Goal: Task Accomplishment & Management: Manage account settings

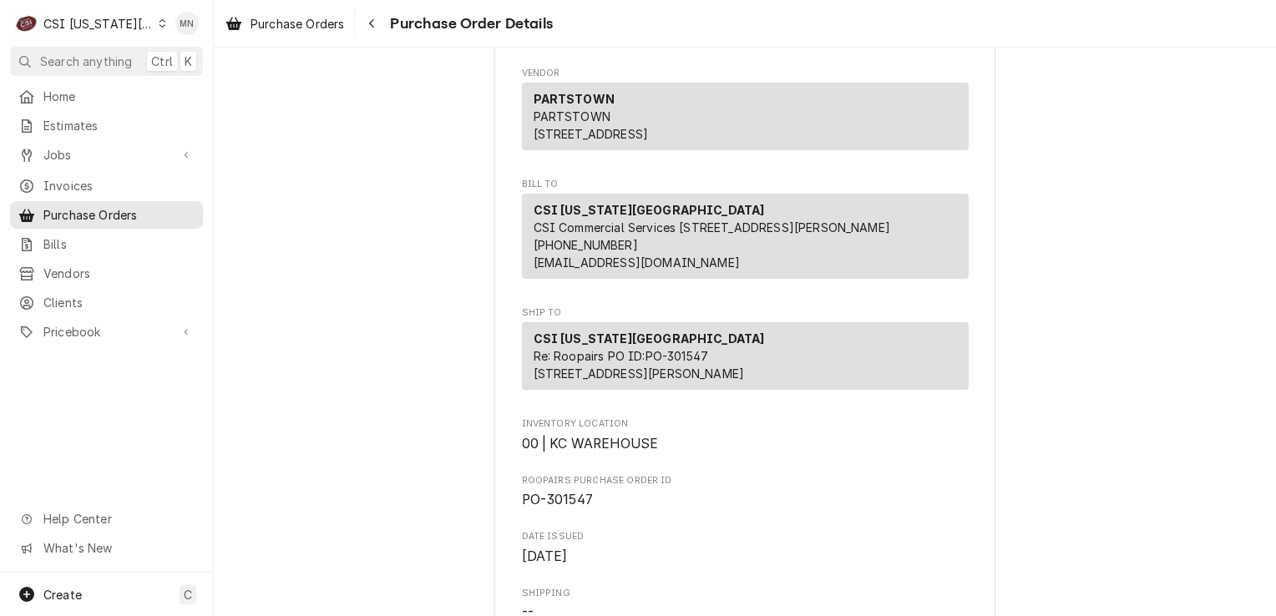
scroll to position [84, 0]
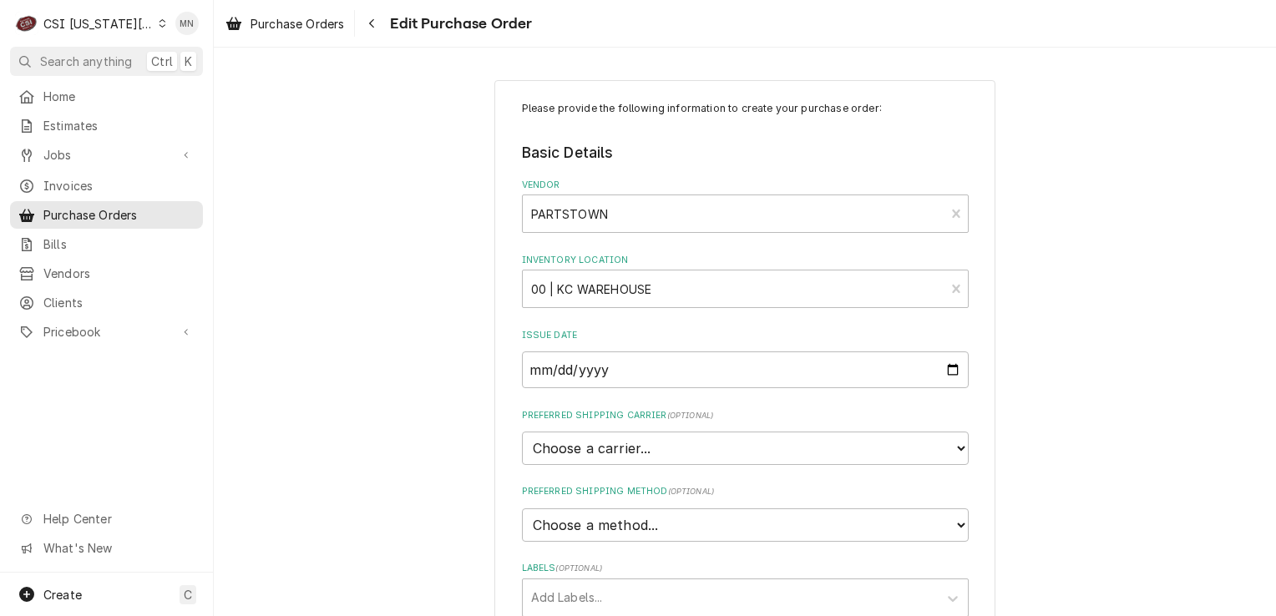
type textarea "x"
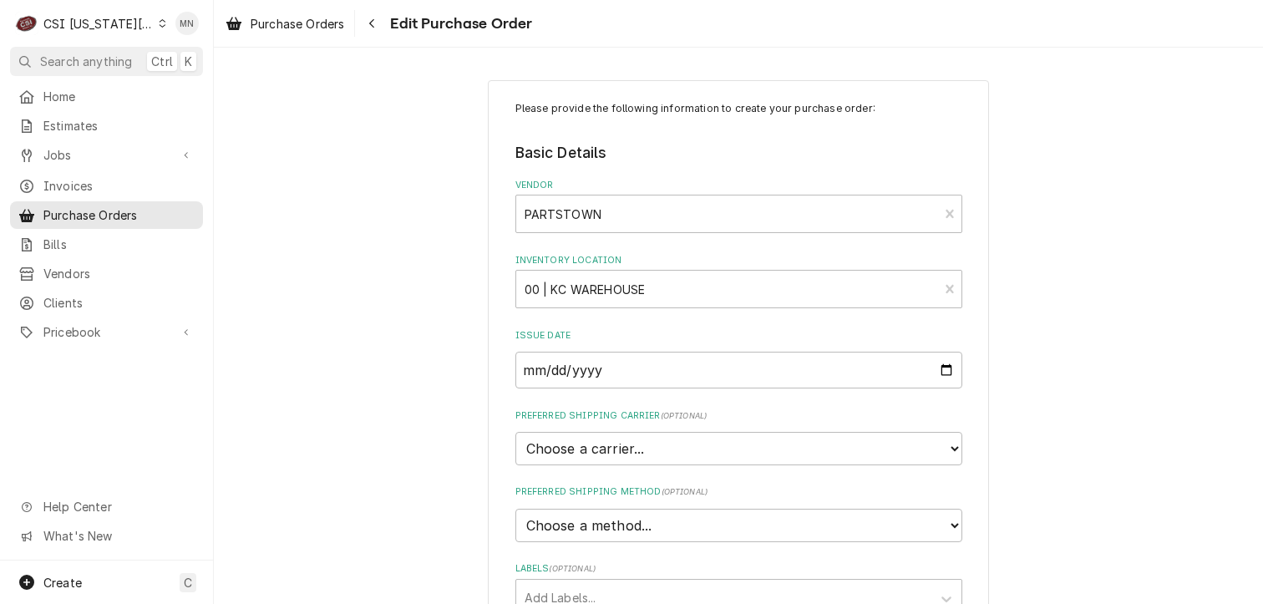
click at [114, 28] on div "CSI Kansas City" at bounding box center [98, 24] width 110 height 18
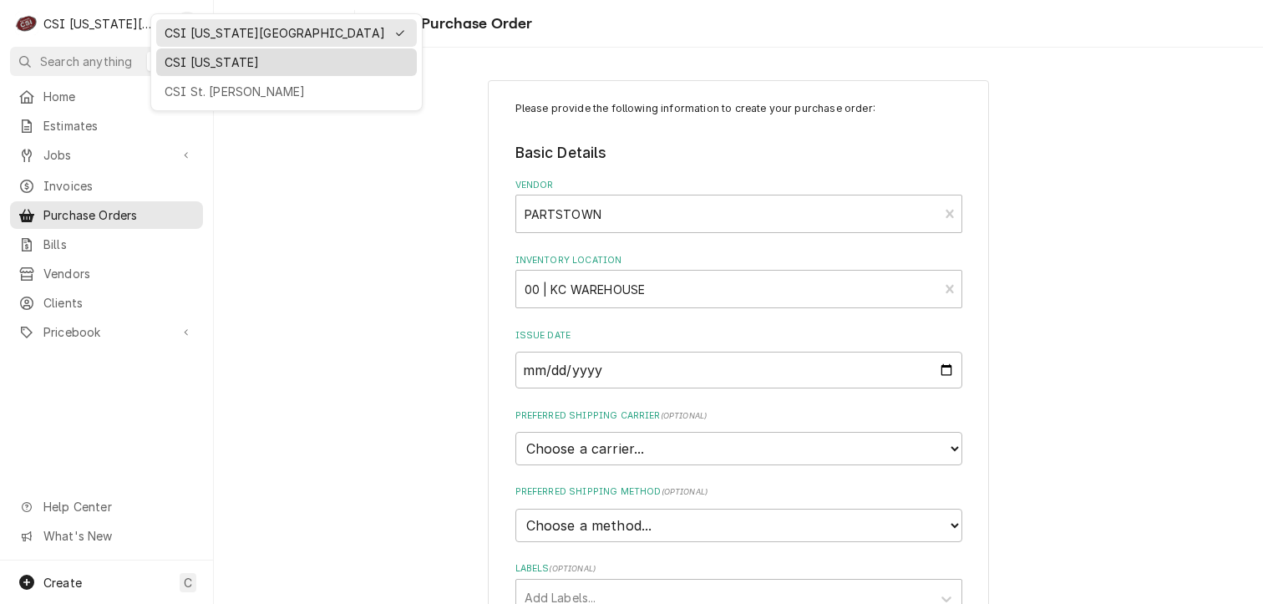
click at [165, 63] on div "CSI [US_STATE]" at bounding box center [287, 62] width 244 height 18
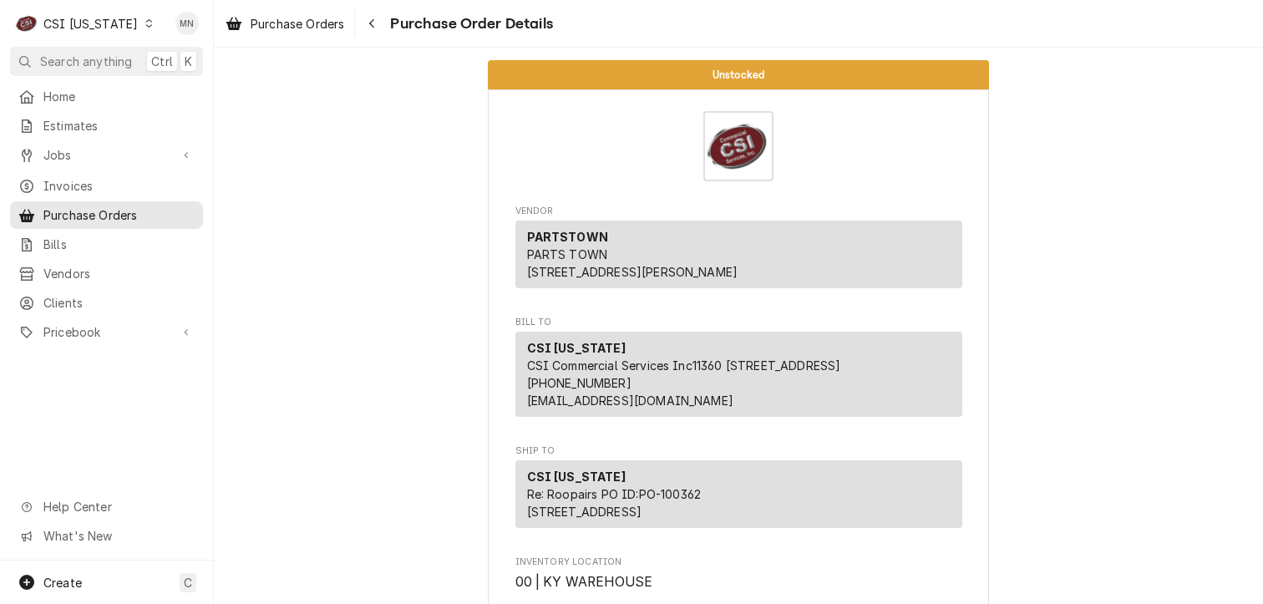
scroll to position [418, 0]
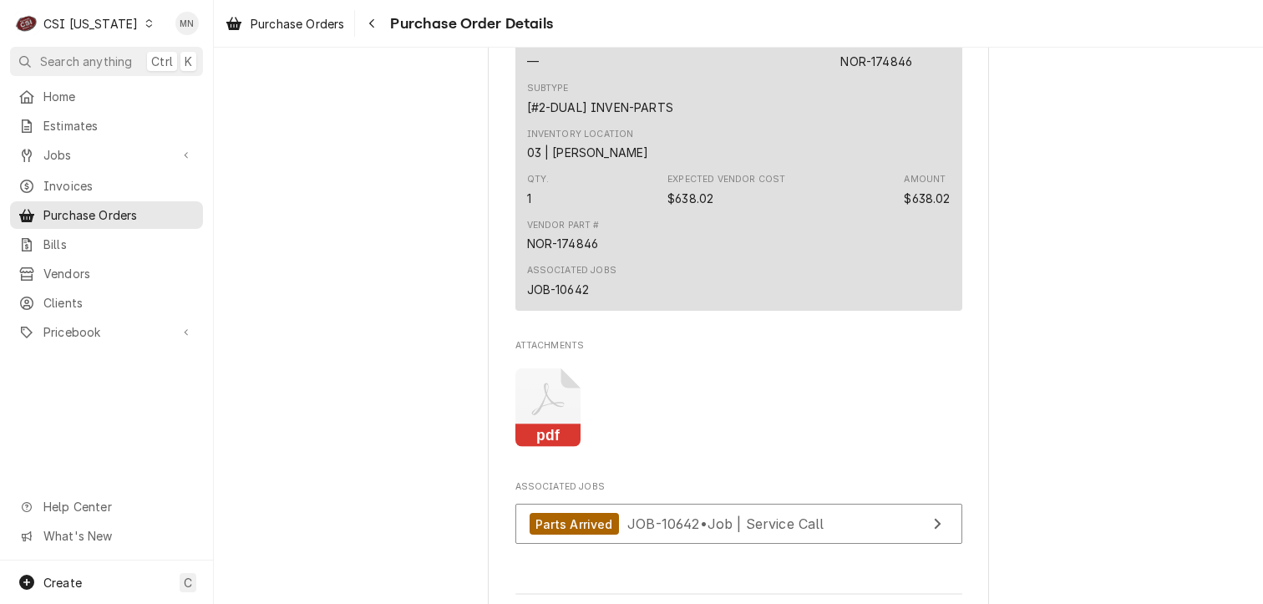
scroll to position [1336, 0]
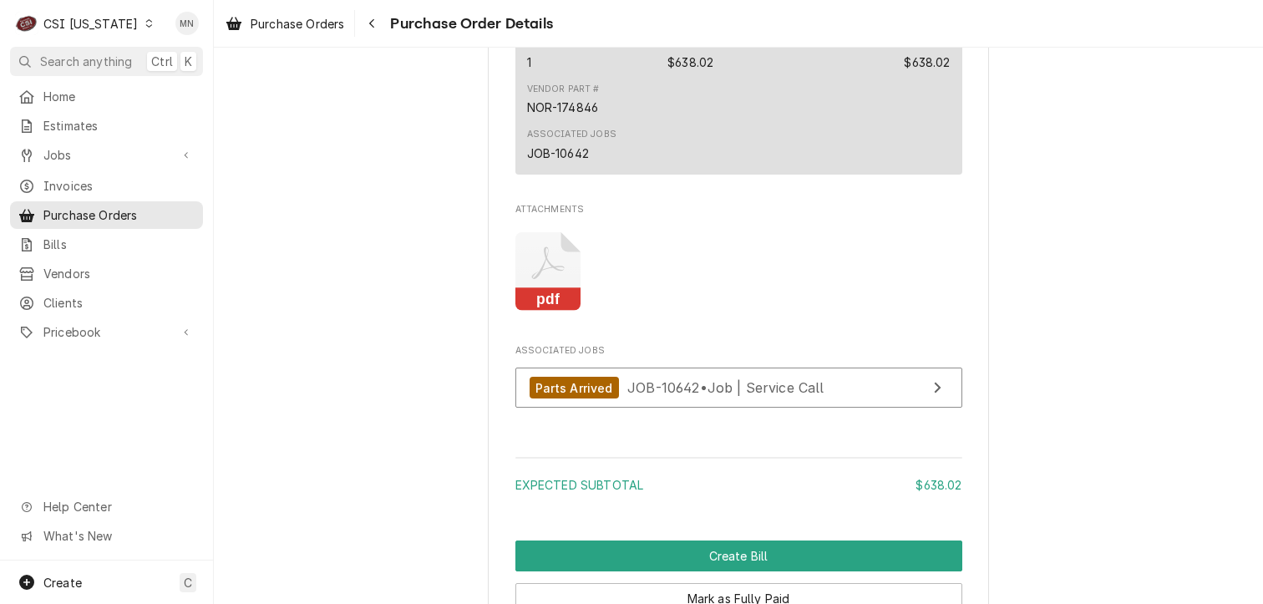
click at [537, 311] on icon "Attachments" at bounding box center [548, 271] width 66 height 79
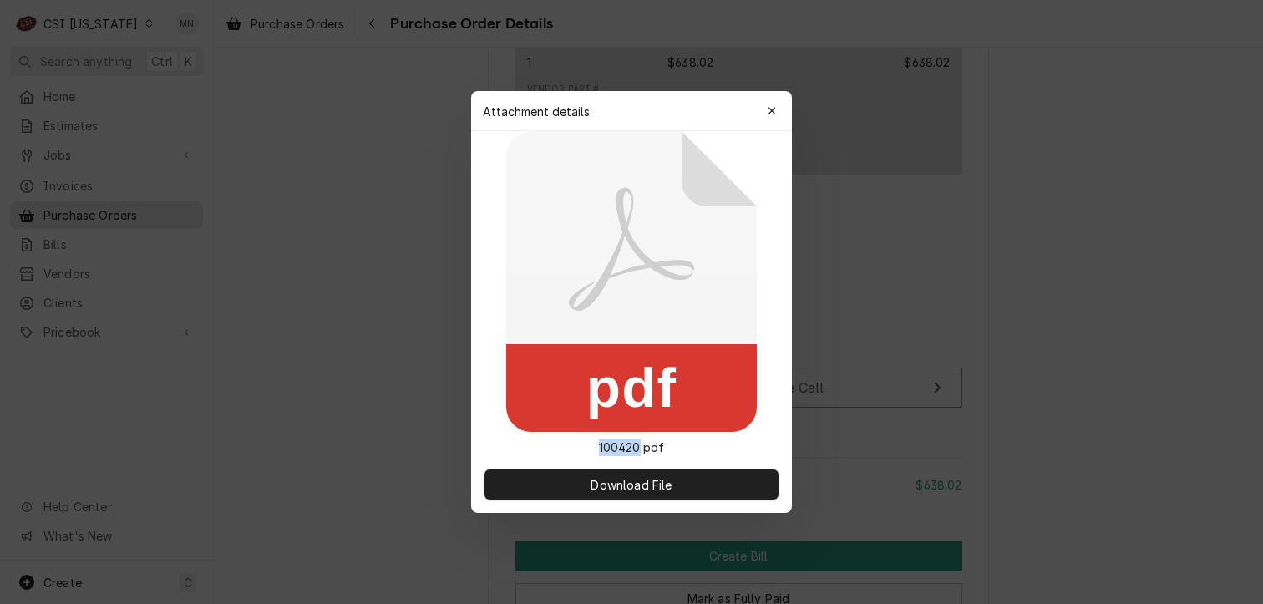
click at [537, 318] on icon at bounding box center [631, 281] width 251 height 301
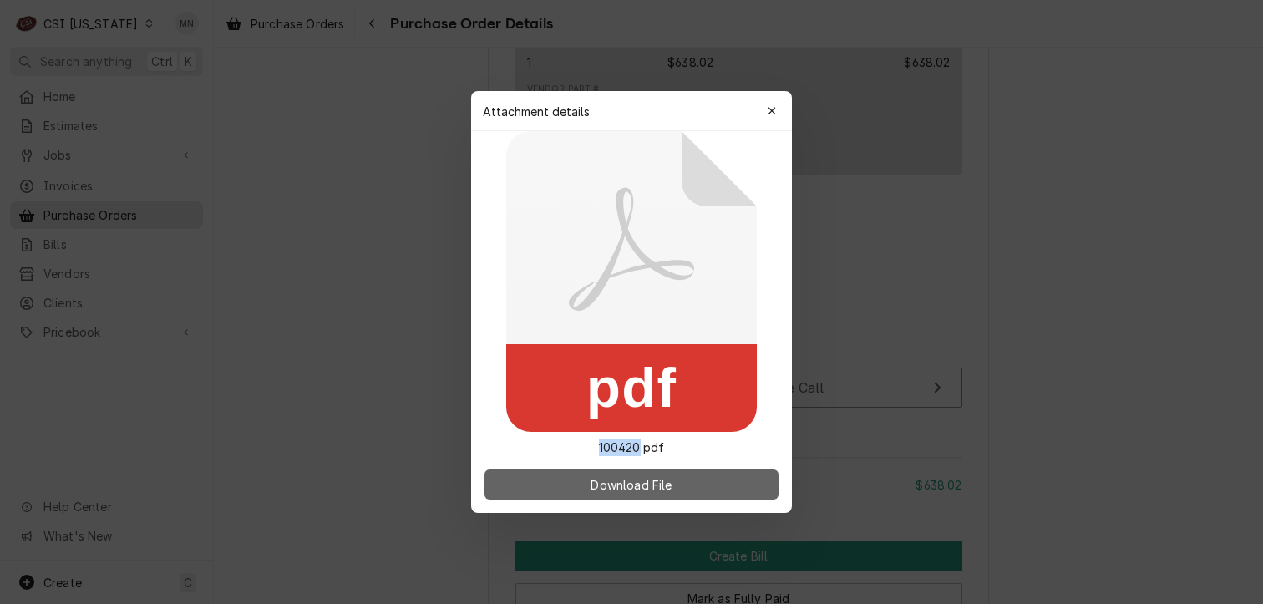
click at [600, 487] on span "Download File" at bounding box center [631, 485] width 88 height 18
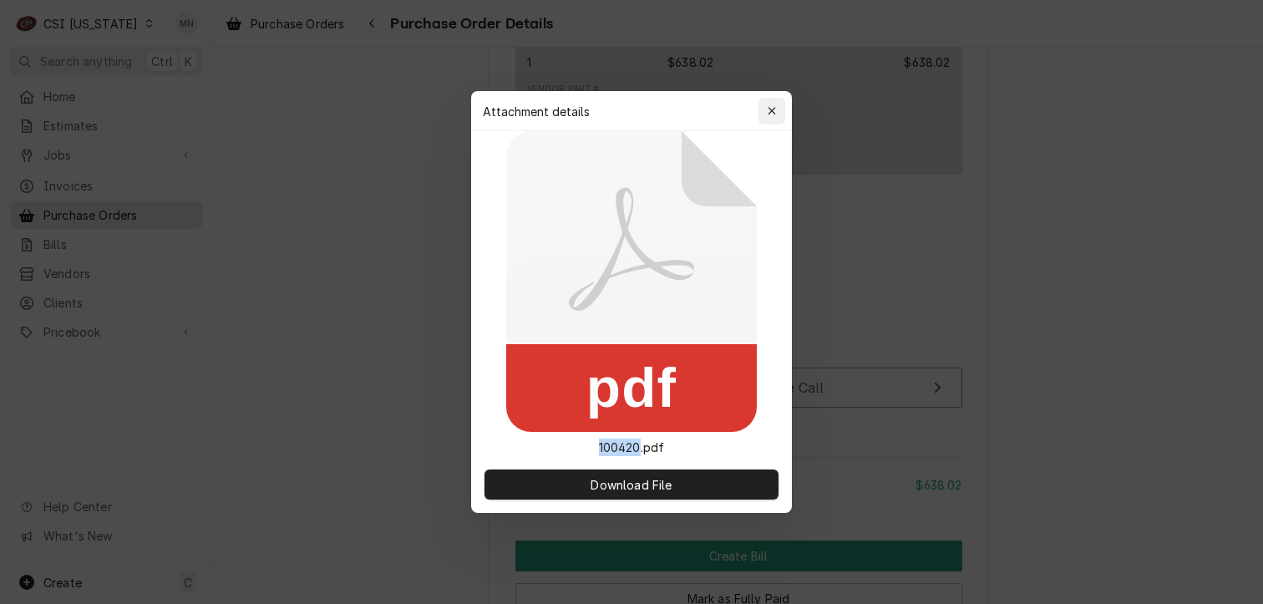
click at [776, 113] on div "button" at bounding box center [771, 111] width 17 height 17
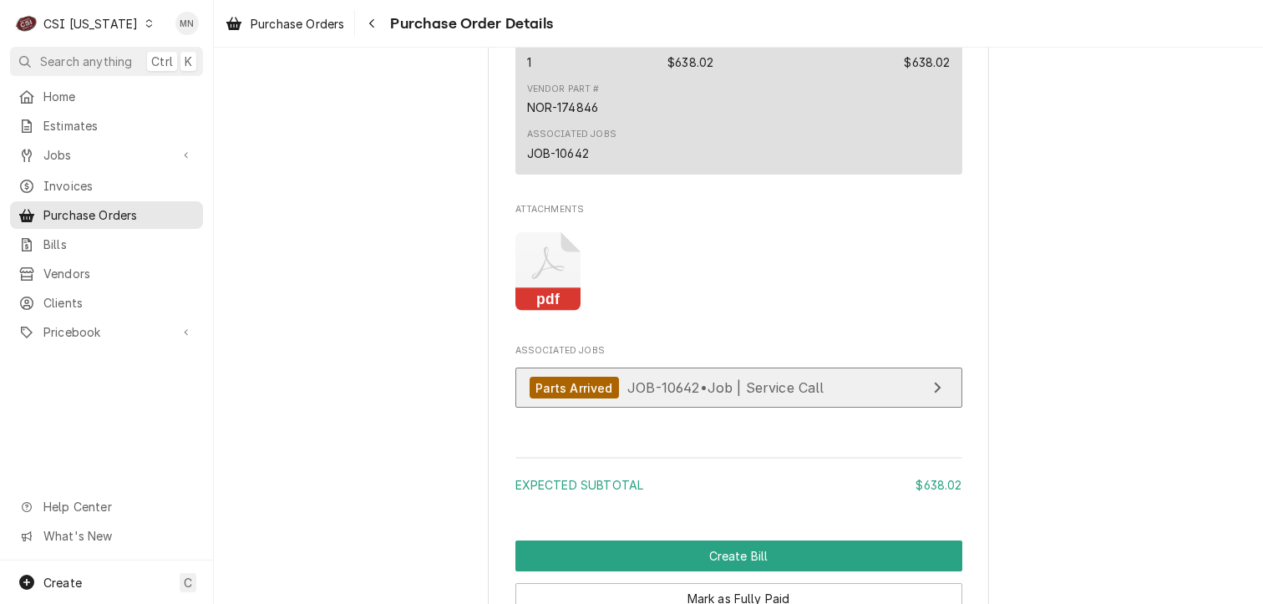
click at [712, 396] on span "JOB-10642 • Job | Service Call" at bounding box center [725, 387] width 197 height 17
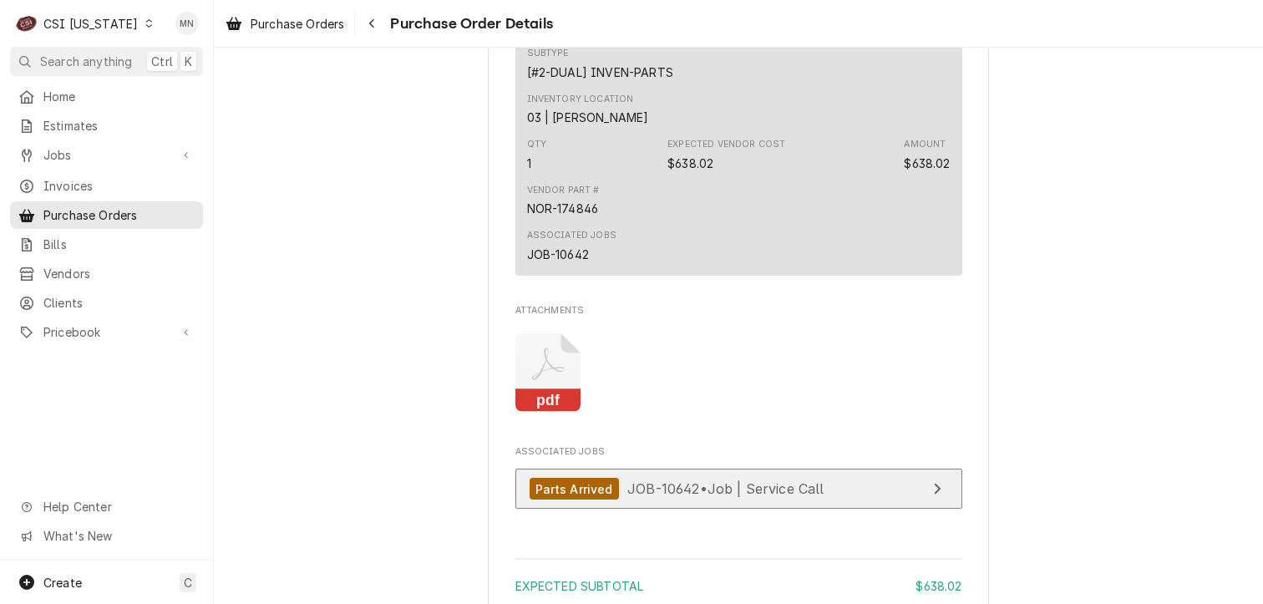
scroll to position [1169, 0]
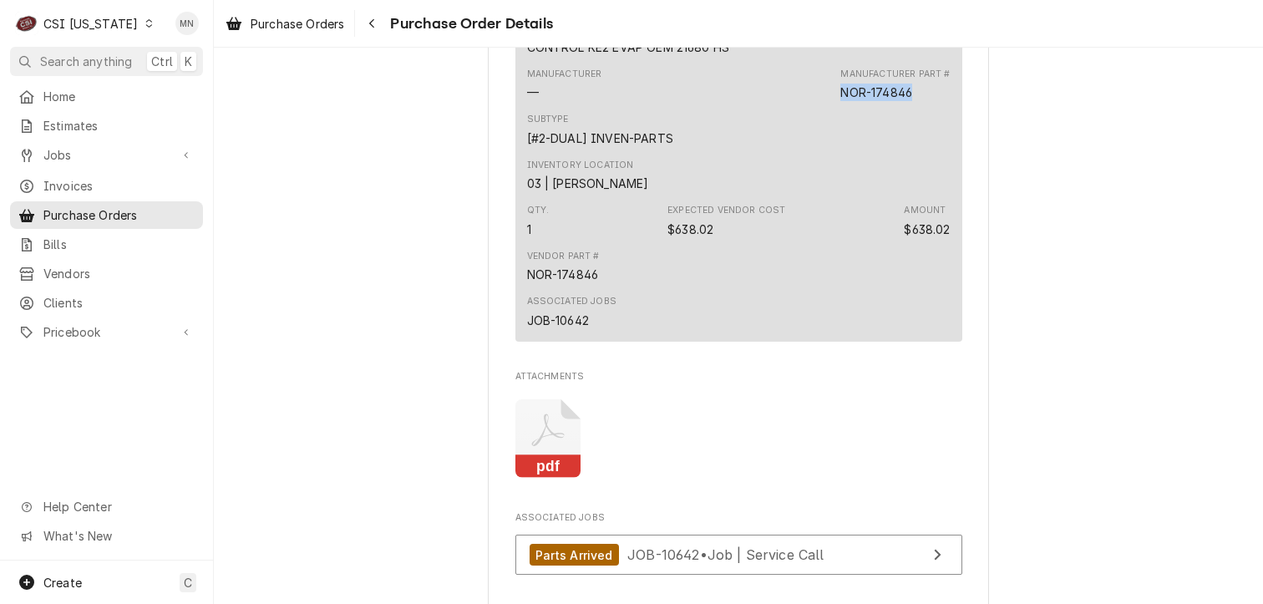
drag, startPoint x: 919, startPoint y: 146, endPoint x: 838, endPoint y: 142, distance: 80.3
click at [840, 101] on div "Manufacturer Part # NOR-174846" at bounding box center [894, 84] width 109 height 33
copy div "NOR-174846"
click at [63, 318] on link "Pricebook" at bounding box center [106, 332] width 193 height 28
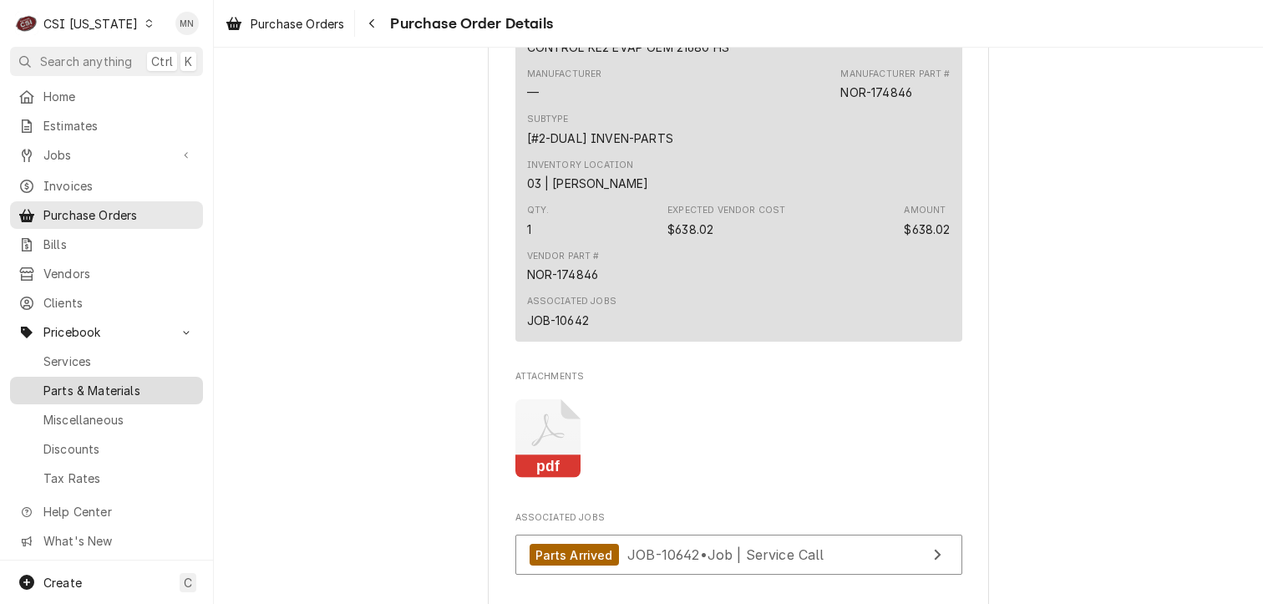
click at [97, 382] on span "Parts & Materials" at bounding box center [118, 391] width 151 height 18
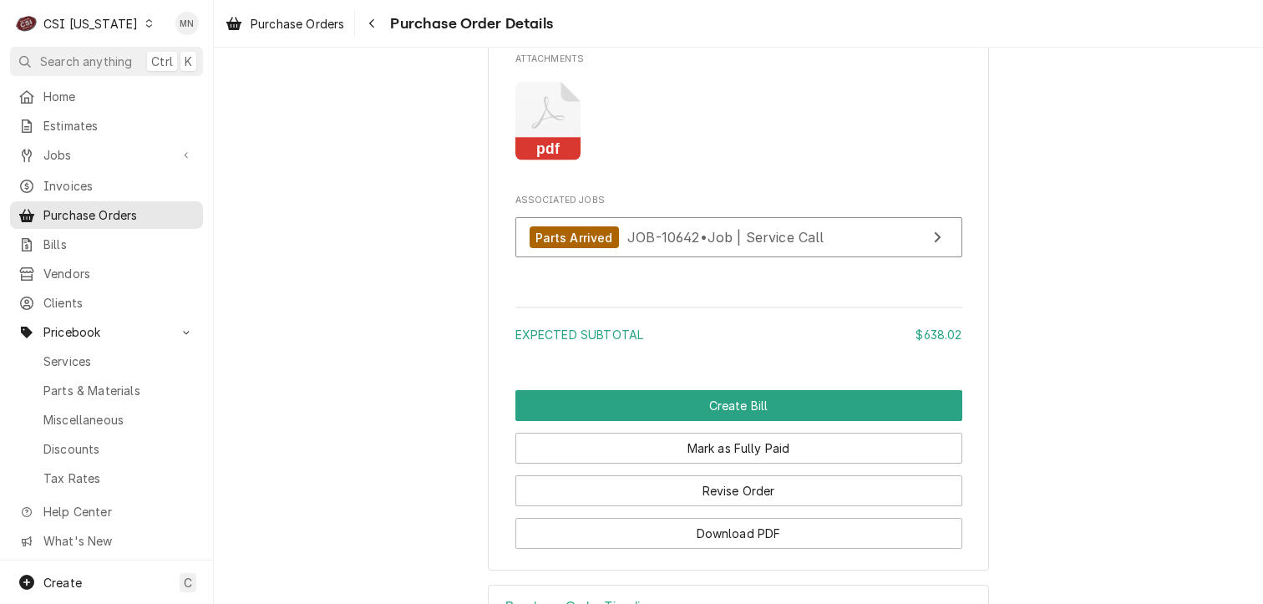
scroll to position [1597, 0]
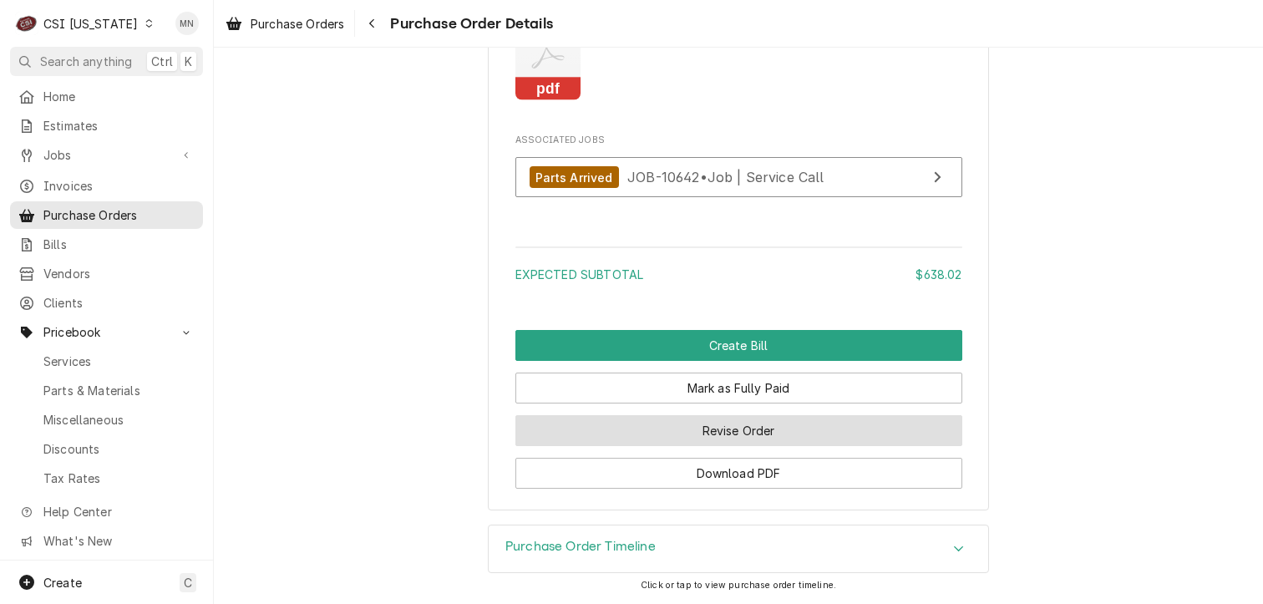
click at [723, 425] on button "Revise Order" at bounding box center [738, 430] width 447 height 31
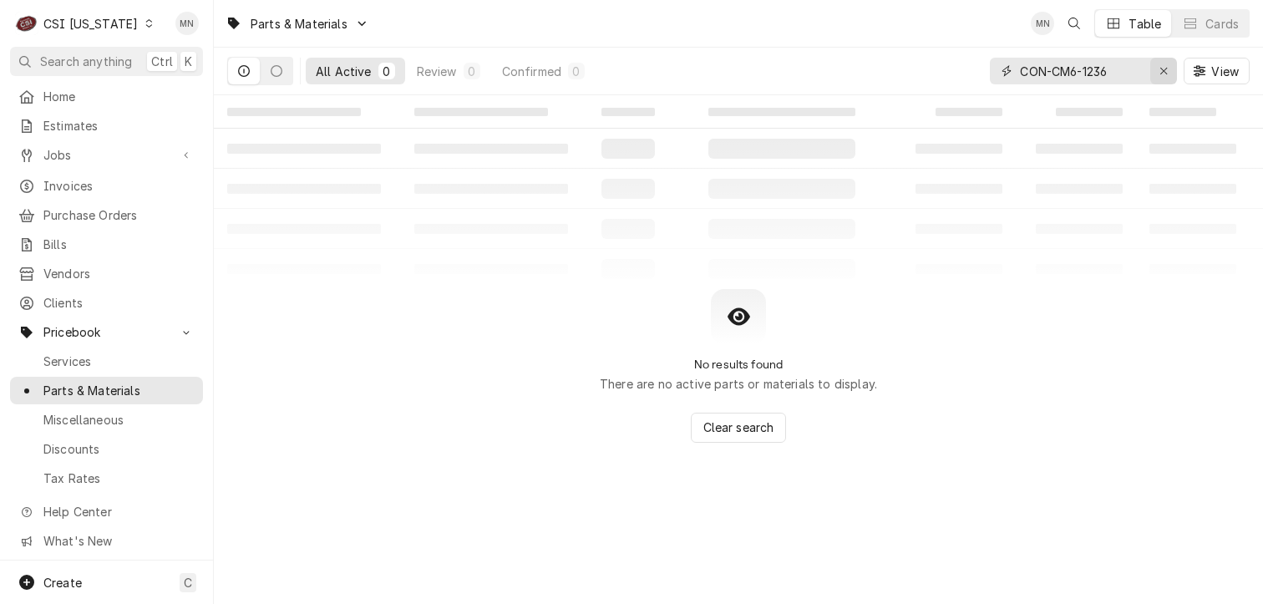
click at [1159, 69] on icon "Erase input" at bounding box center [1163, 71] width 9 height 12
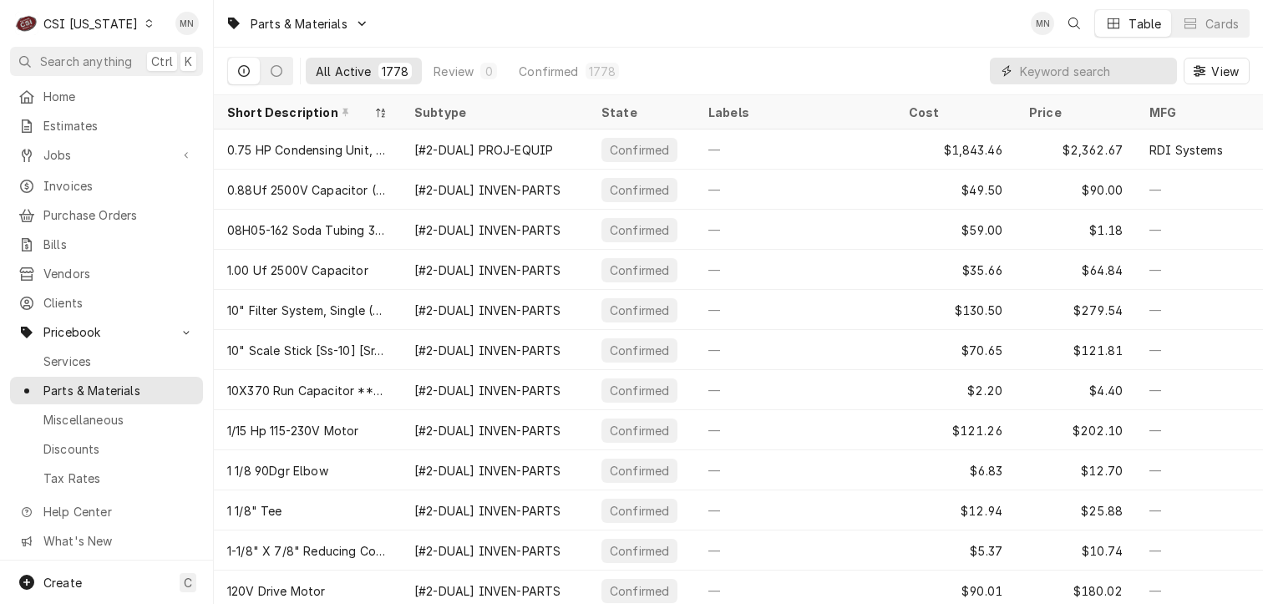
paste input "NOR-174846"
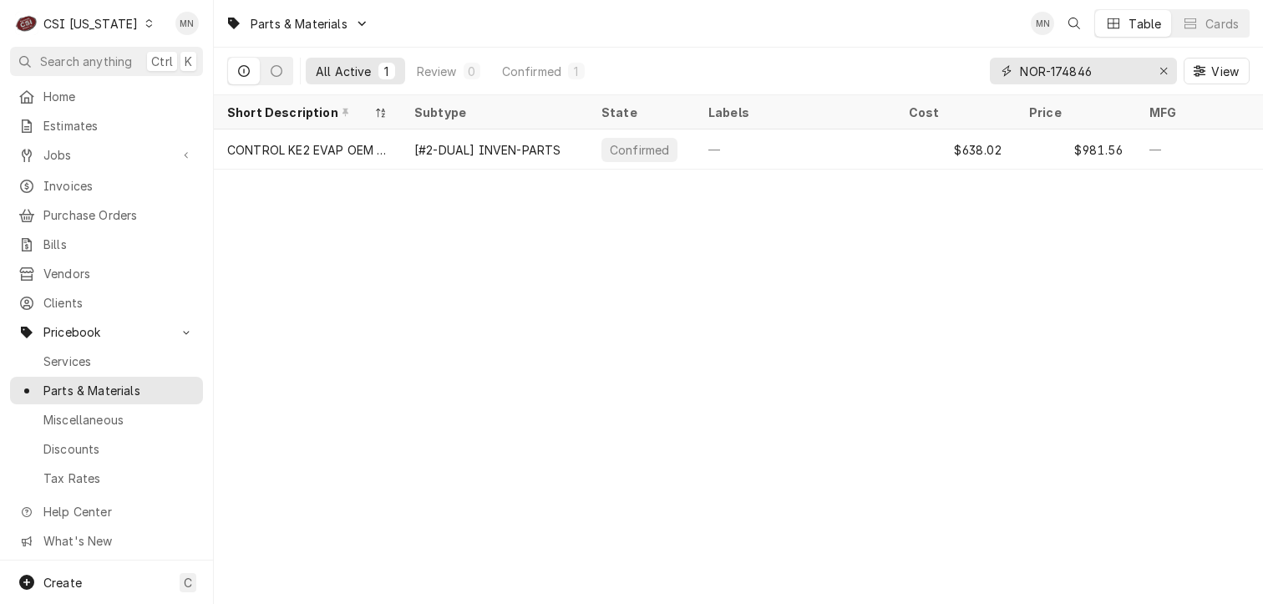
type input "NOR-174846"
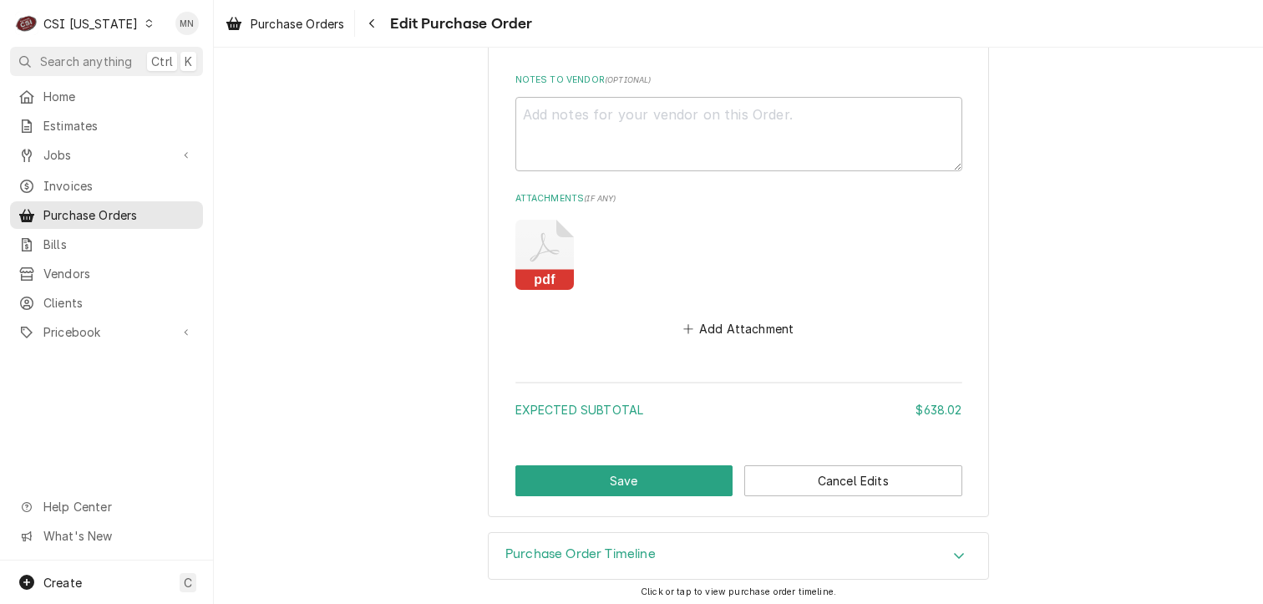
scroll to position [1149, 0]
click at [747, 322] on button "Add Attachment" at bounding box center [738, 327] width 117 height 23
type textarea "x"
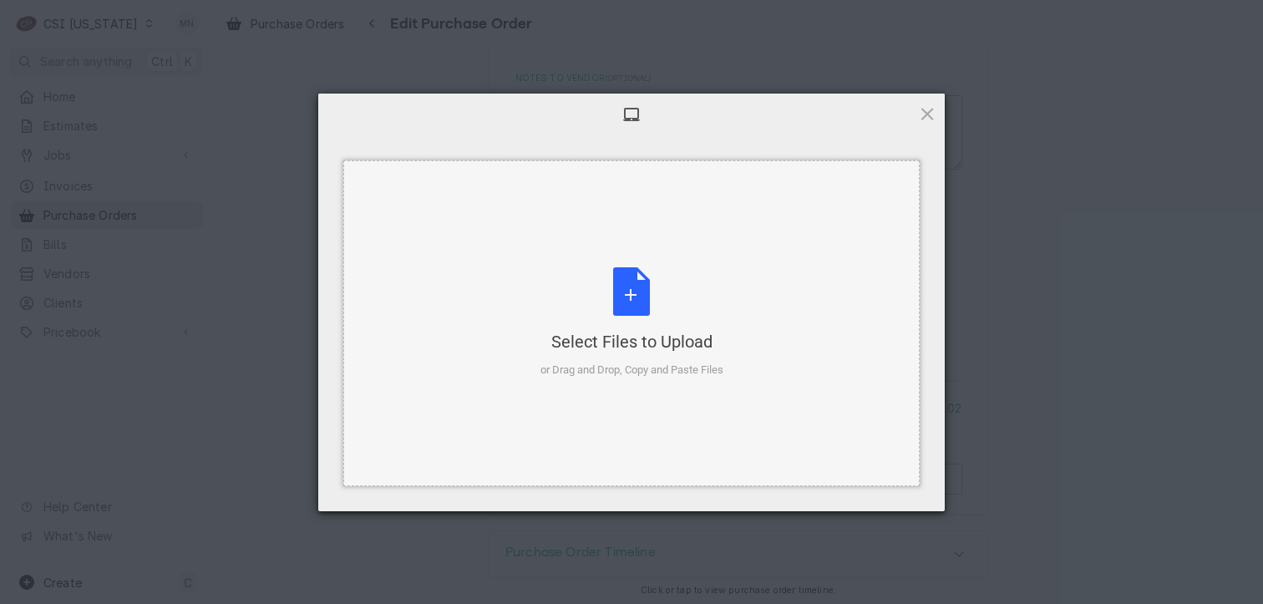
click at [653, 323] on div "Select Files to Upload or Drag and Drop, Copy and Paste Files" at bounding box center [631, 322] width 183 height 111
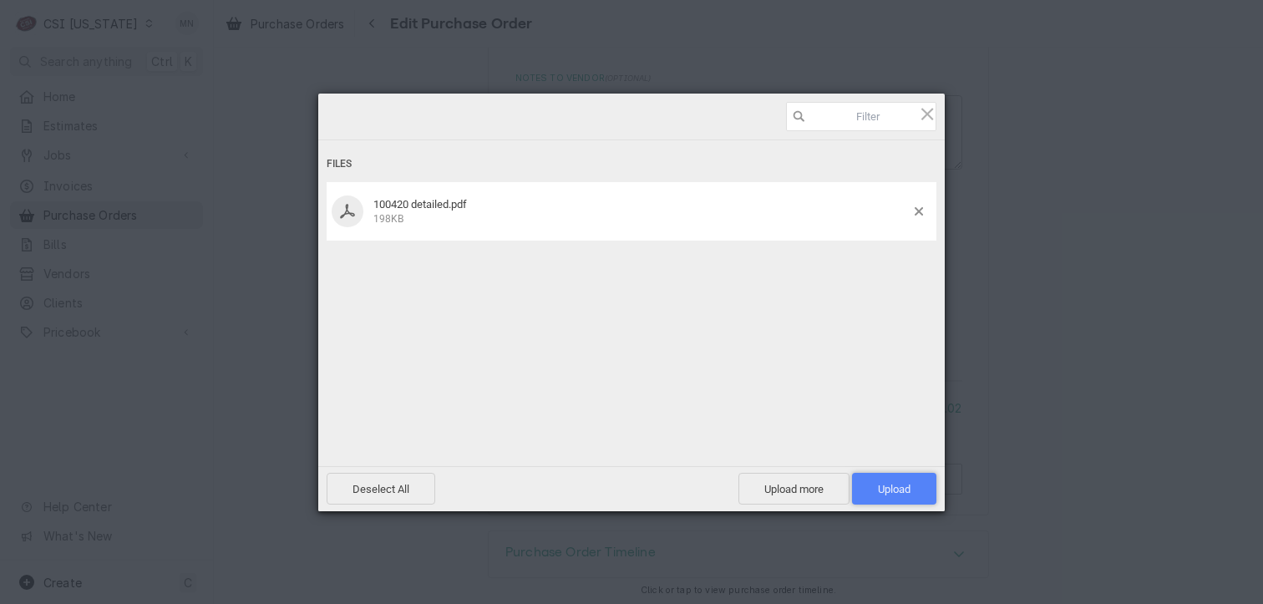
click at [894, 487] on span "Upload 1" at bounding box center [894, 489] width 33 height 13
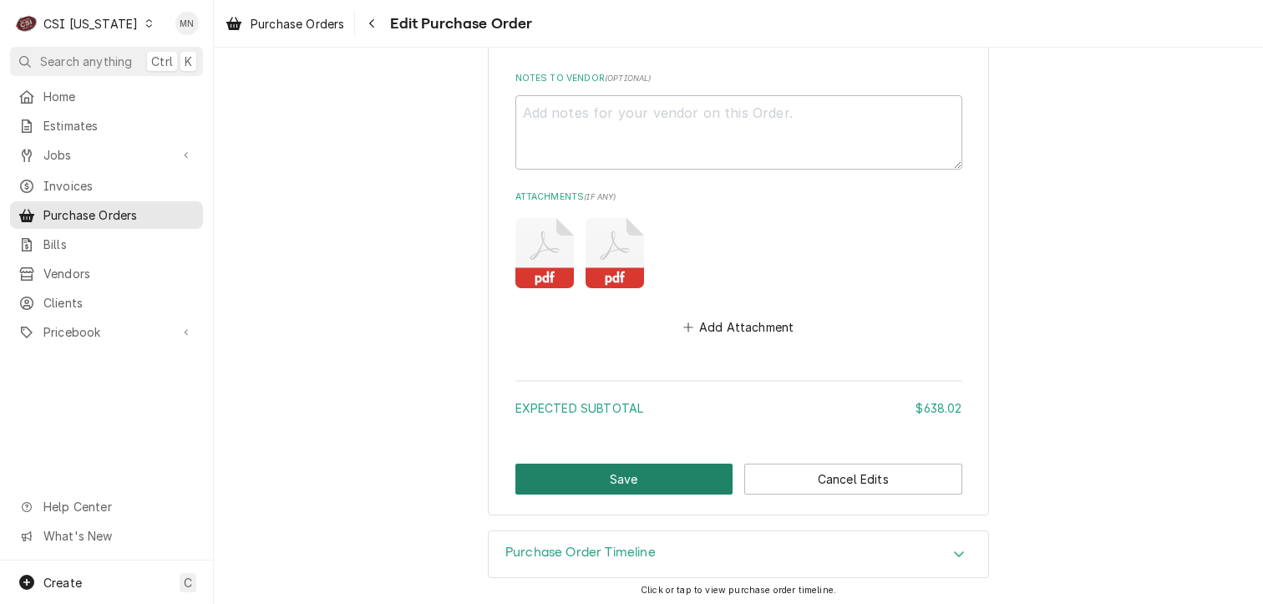
click at [661, 475] on button "Save" at bounding box center [624, 478] width 218 height 31
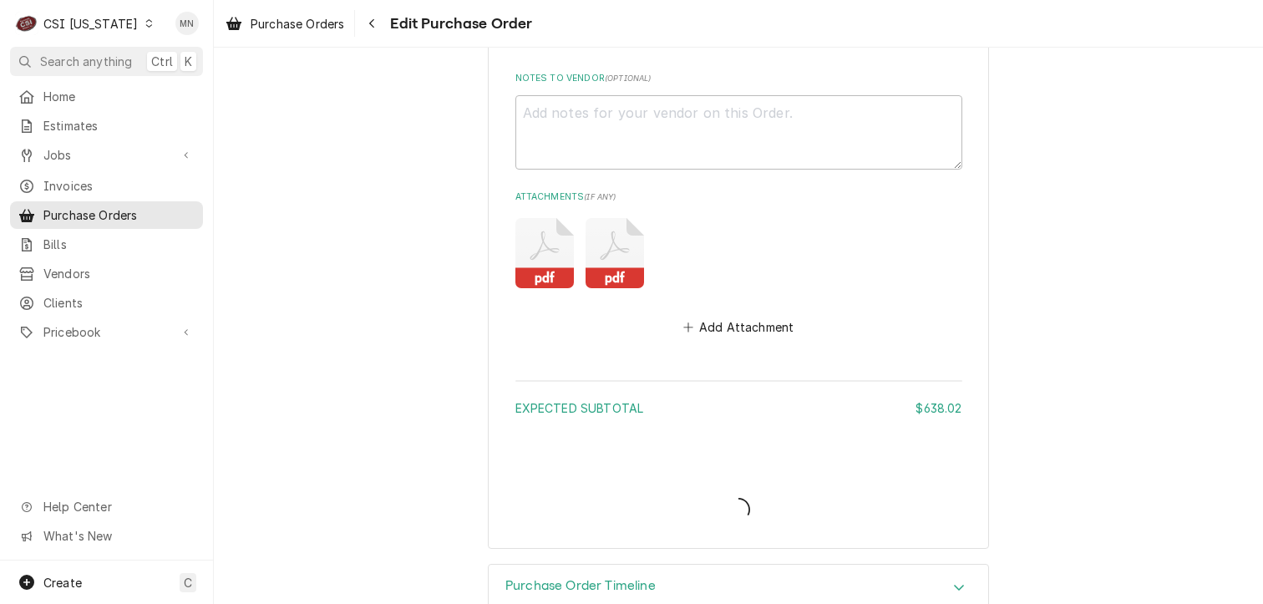
type textarea "x"
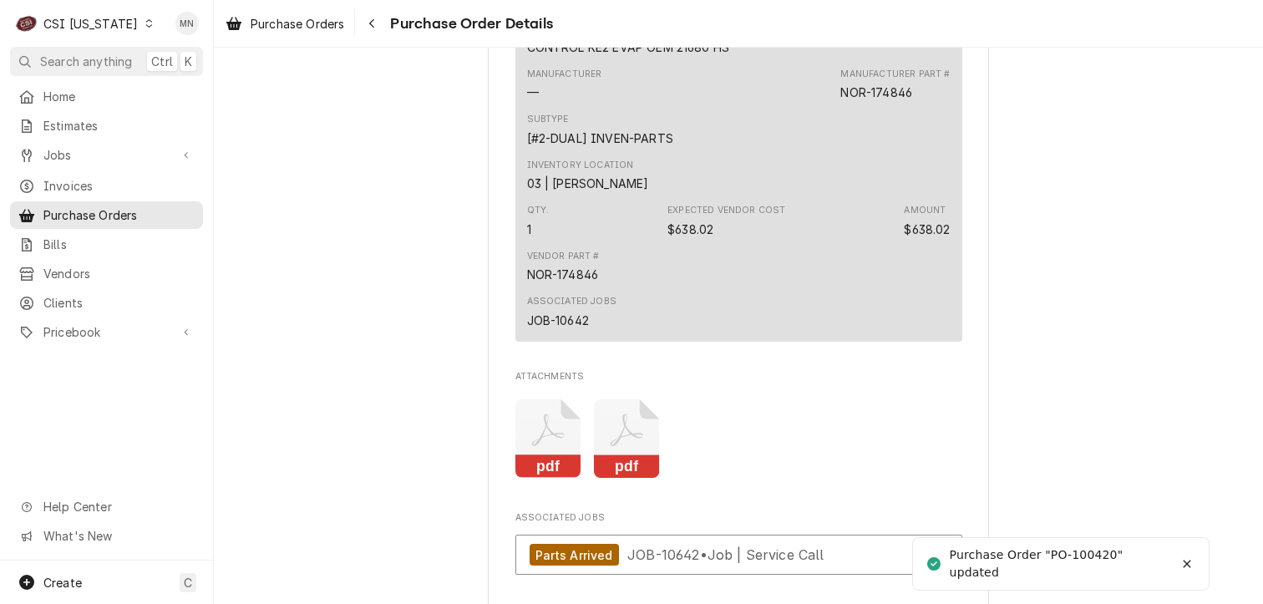
scroll to position [1587, 0]
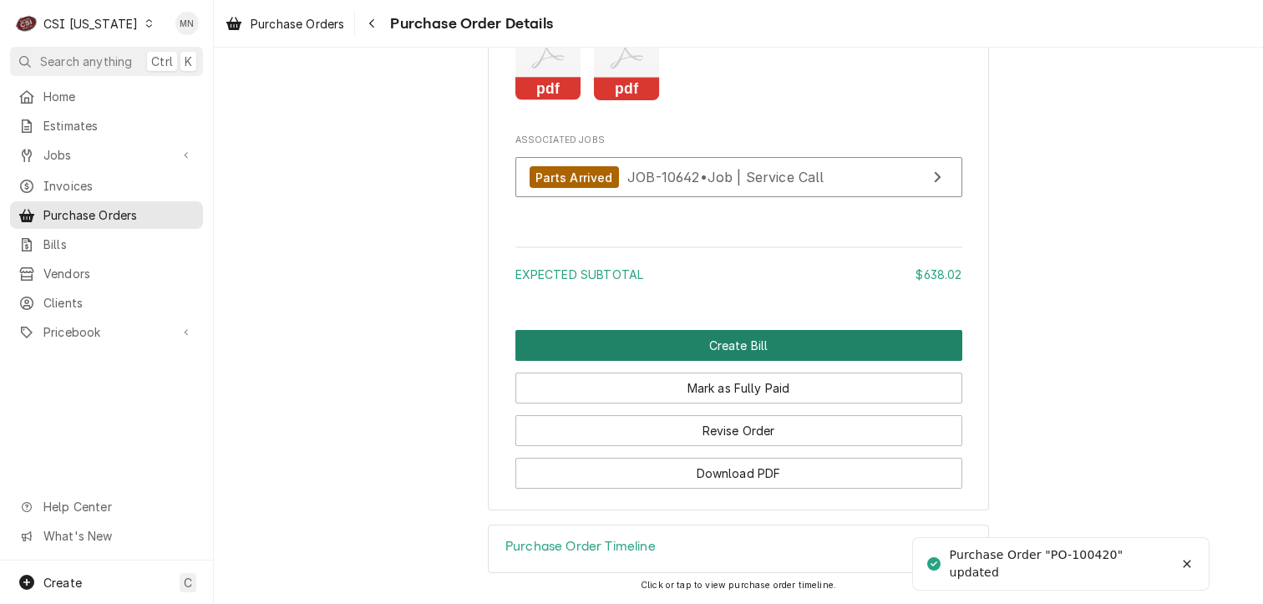
click at [720, 353] on button "Create Bill" at bounding box center [738, 345] width 447 height 31
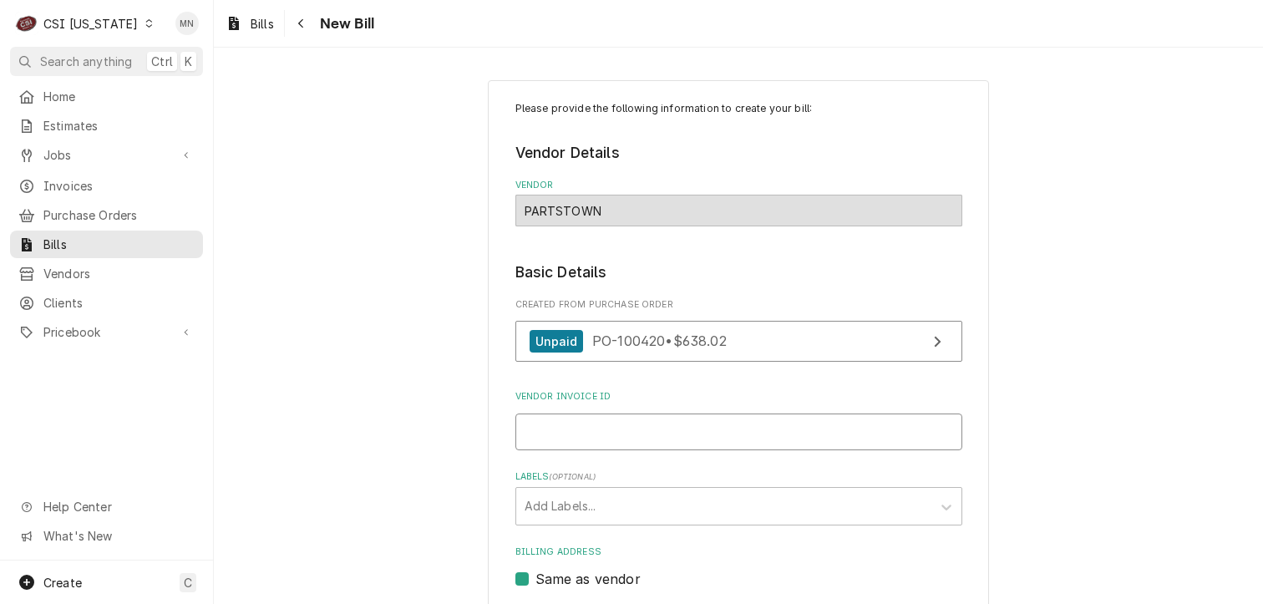
click at [574, 423] on input "Vendor Invoice ID" at bounding box center [738, 431] width 447 height 37
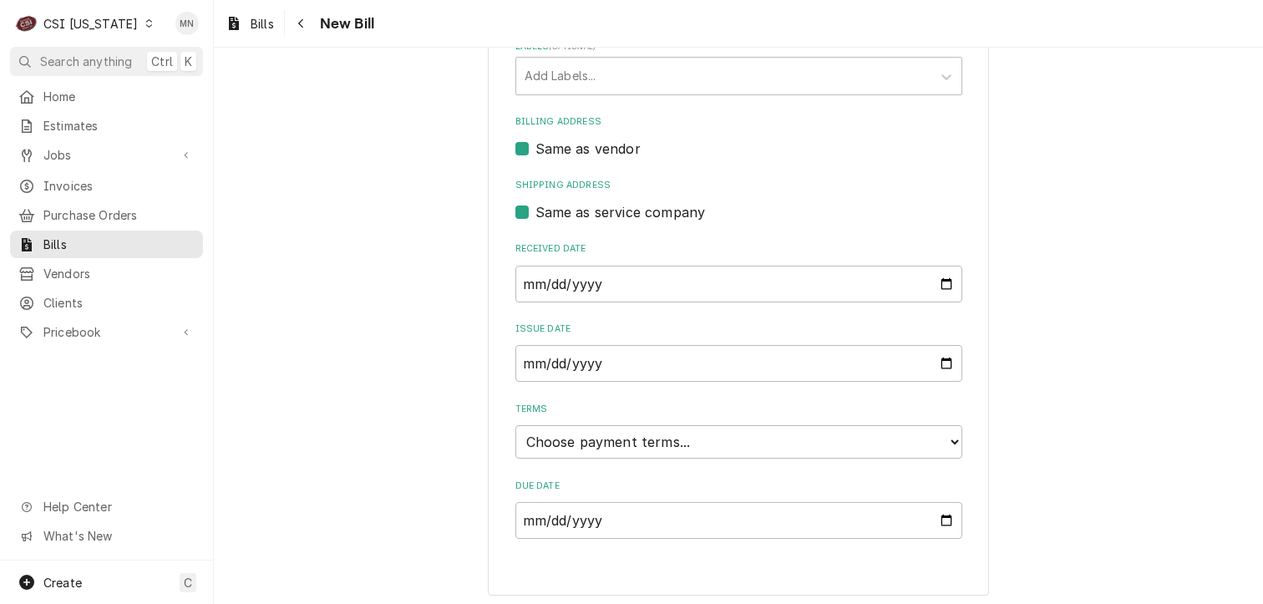
scroll to position [433, 0]
type input "2107021175"
click at [669, 441] on select "Choose payment terms... Same Day Net 7 Net 14 Net 21 Net 30 Net 45 Net 60 Net 90" at bounding box center [738, 439] width 447 height 33
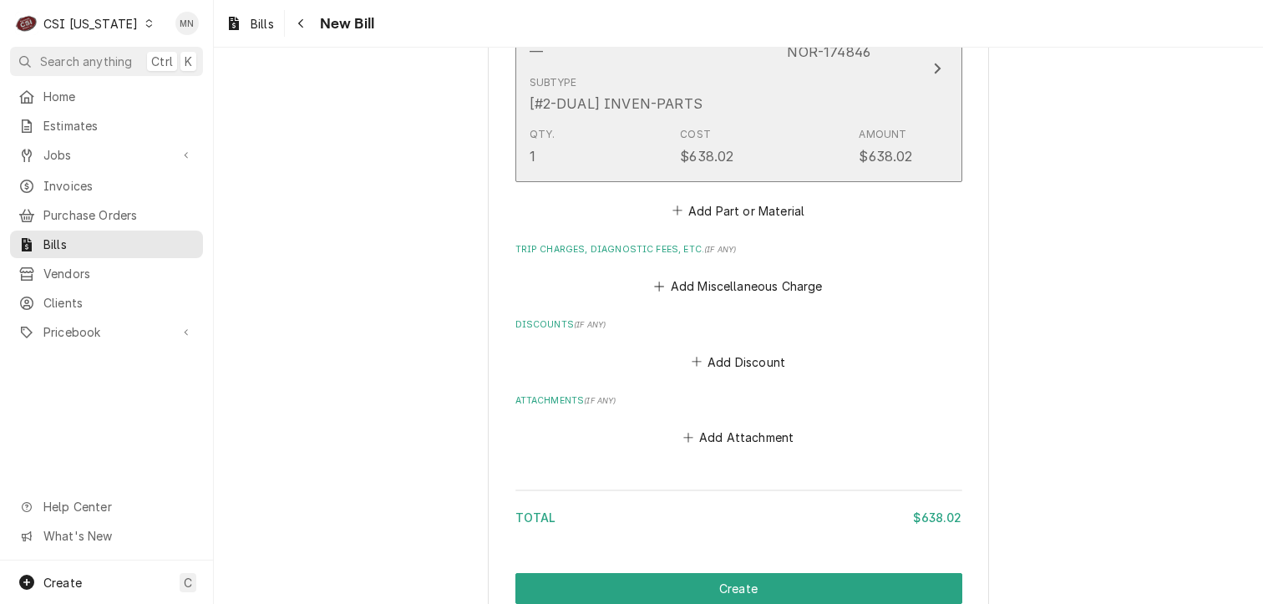
scroll to position [1184, 0]
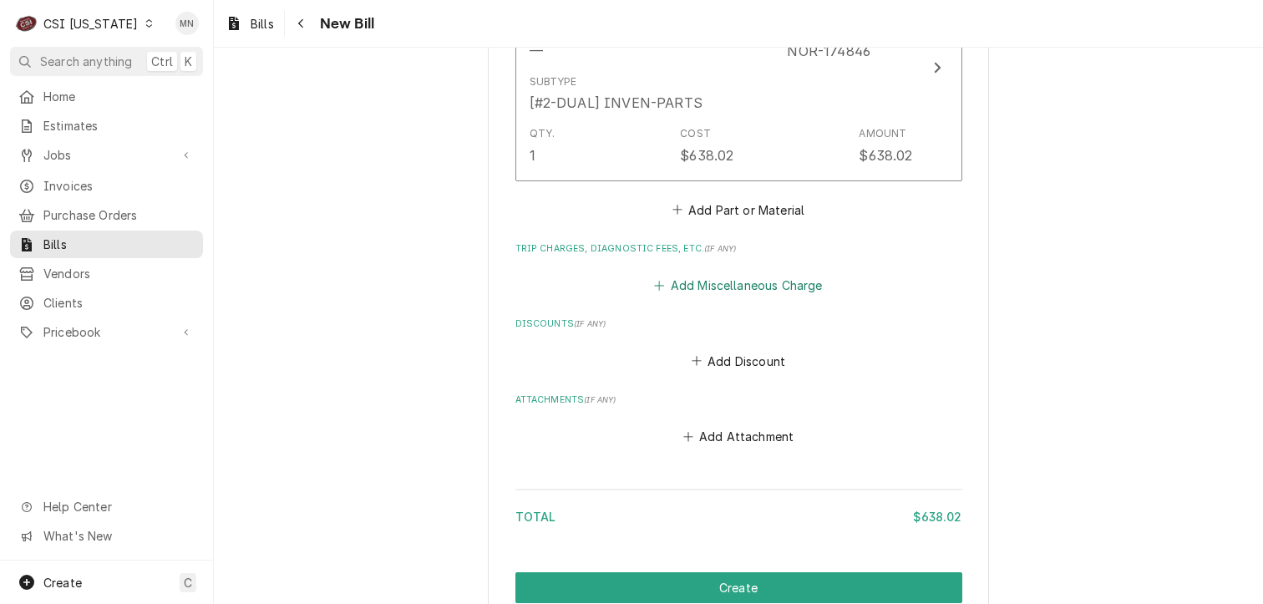
click at [732, 280] on button "Add Miscellaneous Charge" at bounding box center [738, 285] width 174 height 23
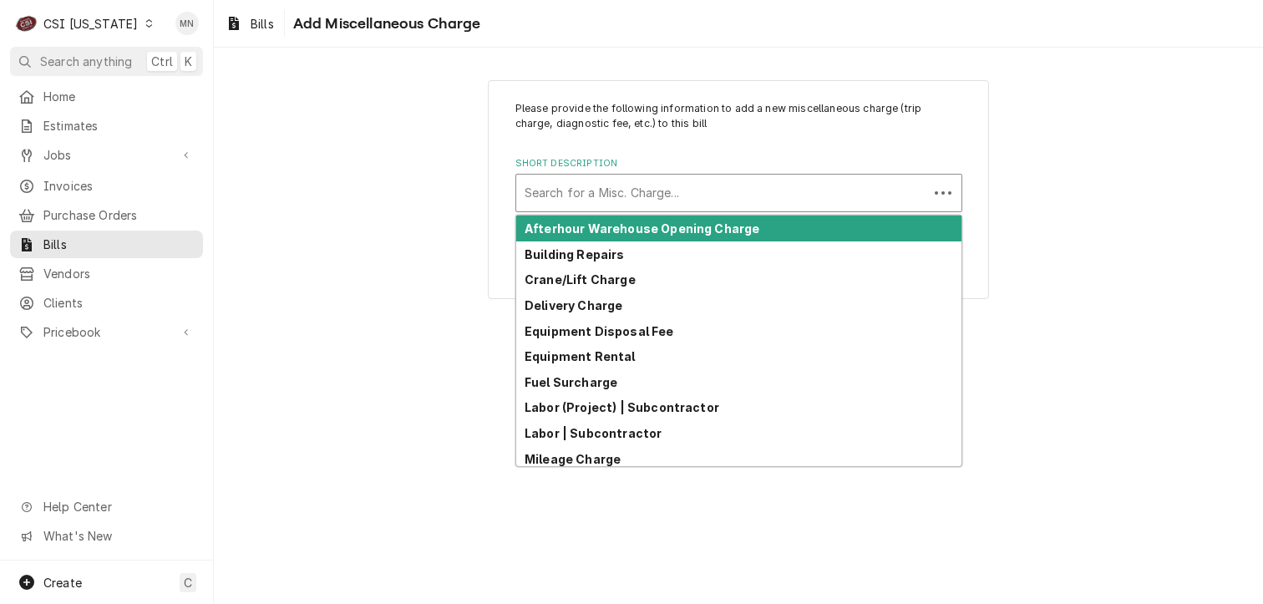
click at [580, 190] on div "Short Description" at bounding box center [721, 193] width 395 height 30
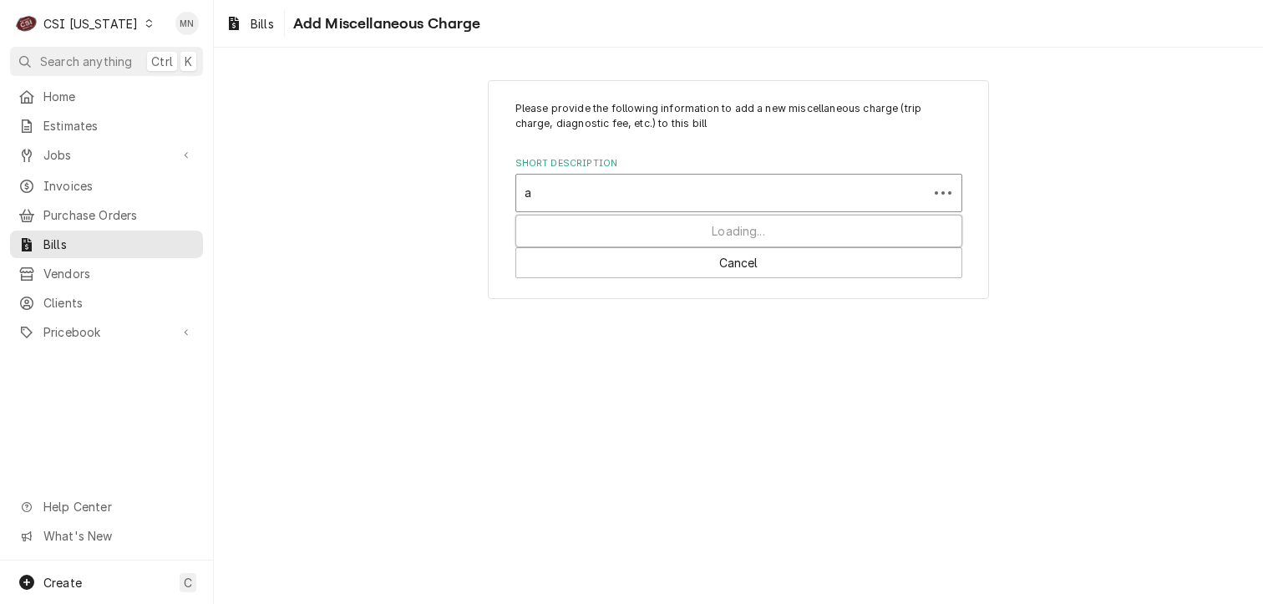
type input "ac"
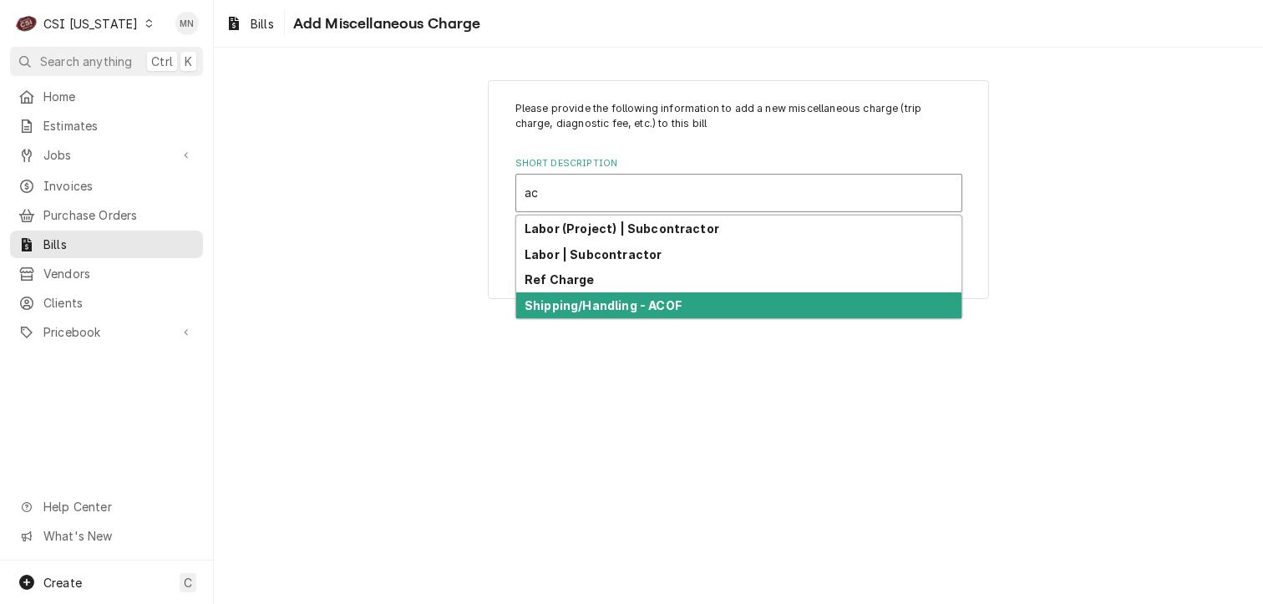
click at [589, 299] on strong "Shipping/Handling - ACOF" at bounding box center [602, 305] width 157 height 14
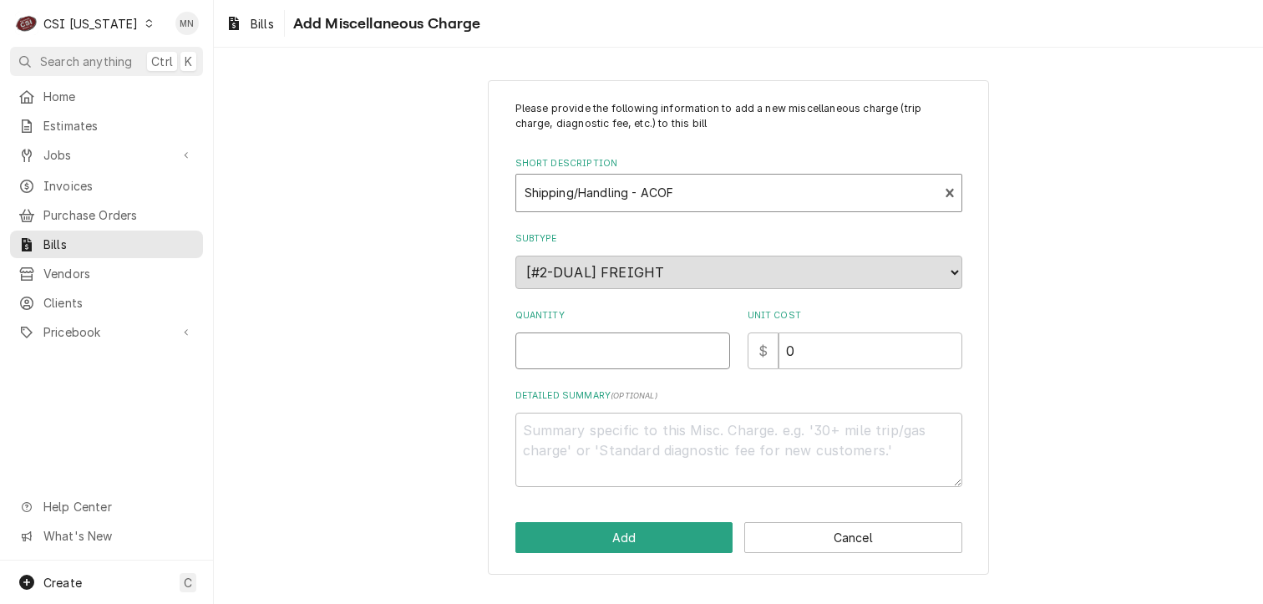
click at [615, 351] on input "Quantity" at bounding box center [622, 350] width 215 height 37
type textarea "x"
type input "1"
type textarea "x"
type input "3"
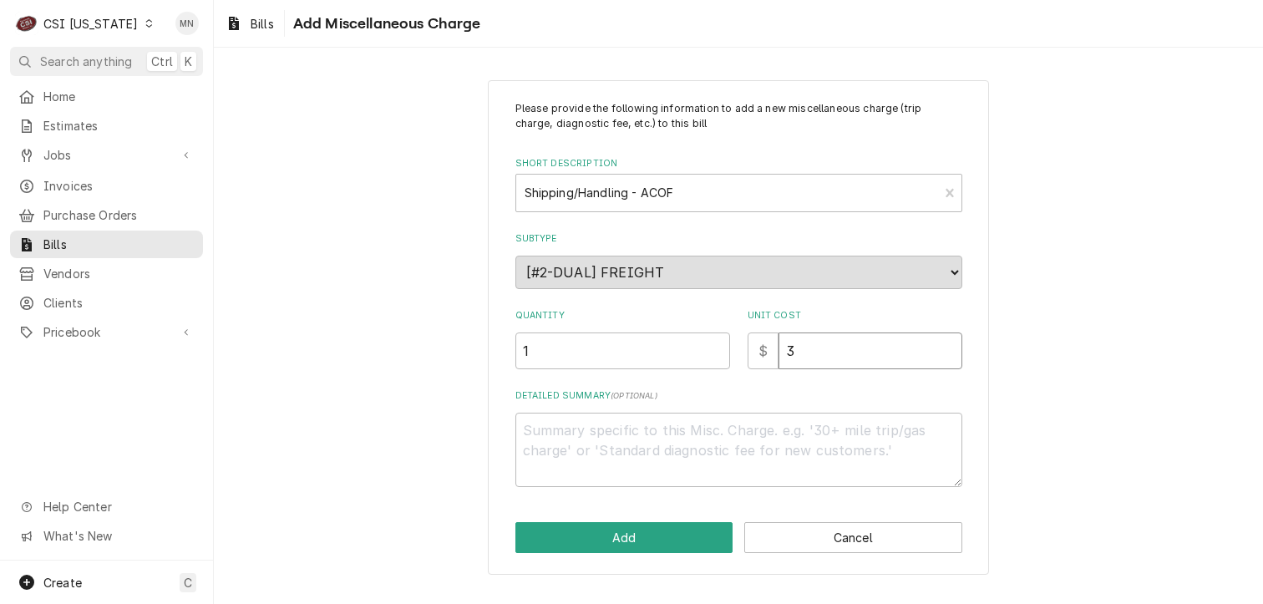
type textarea "x"
type input "34"
type textarea "x"
type input "34.2"
type textarea "x"
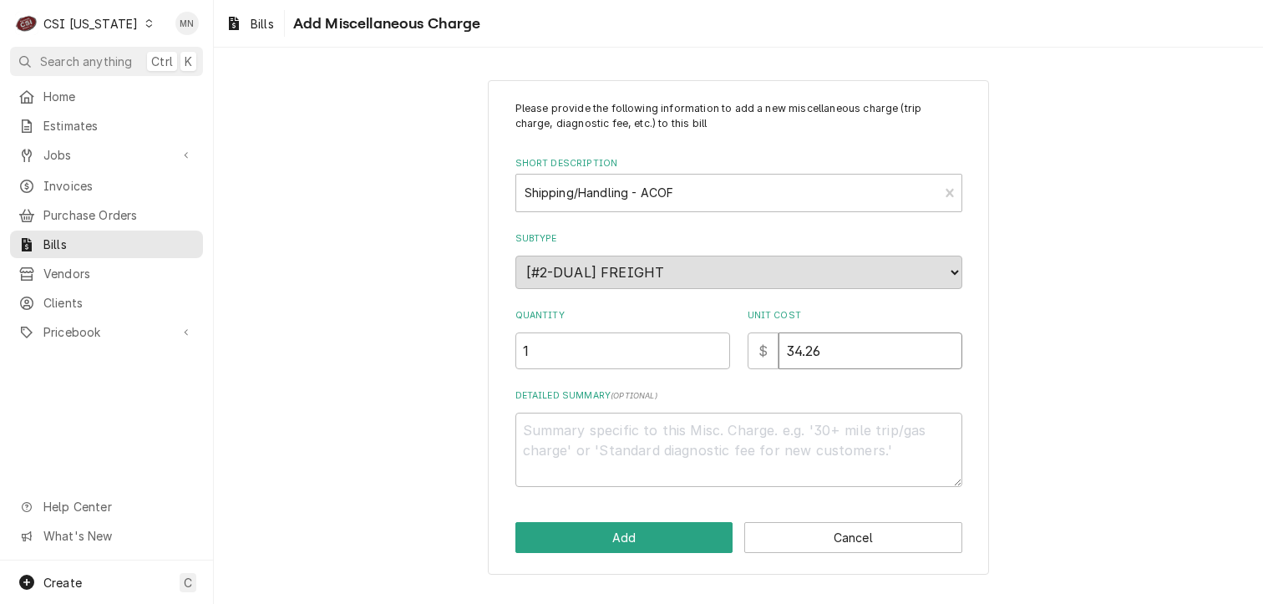
type input "34.26"
click at [648, 422] on textarea "Detailed Summary ( optional )" at bounding box center [738, 450] width 447 height 75
type textarea "x"
type textarea "a"
type textarea "x"
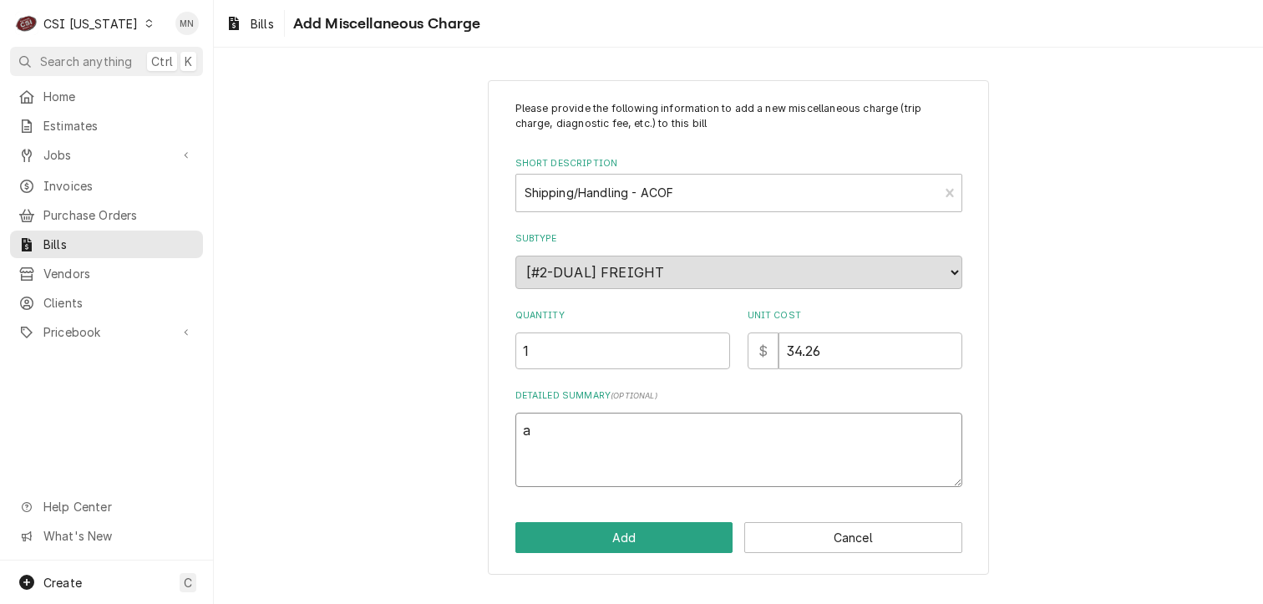
type textarea "aC"
type textarea "x"
type textarea "aCO"
type textarea "x"
type textarea "aC"
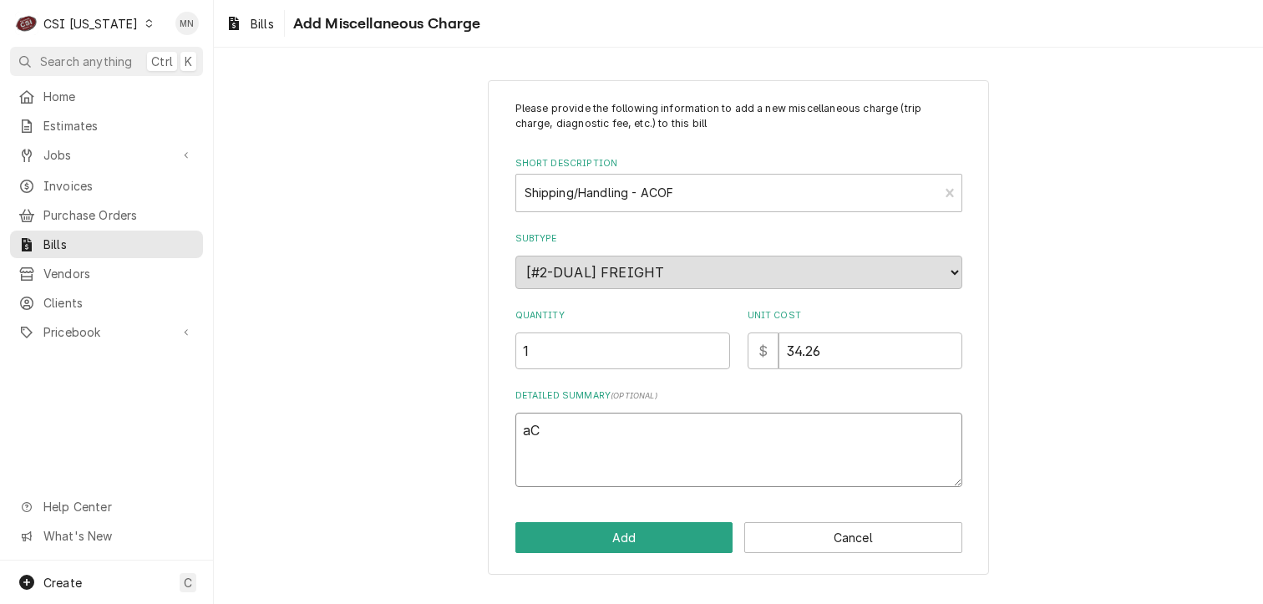
type textarea "x"
type textarea "a"
type textarea "x"
type textarea "A"
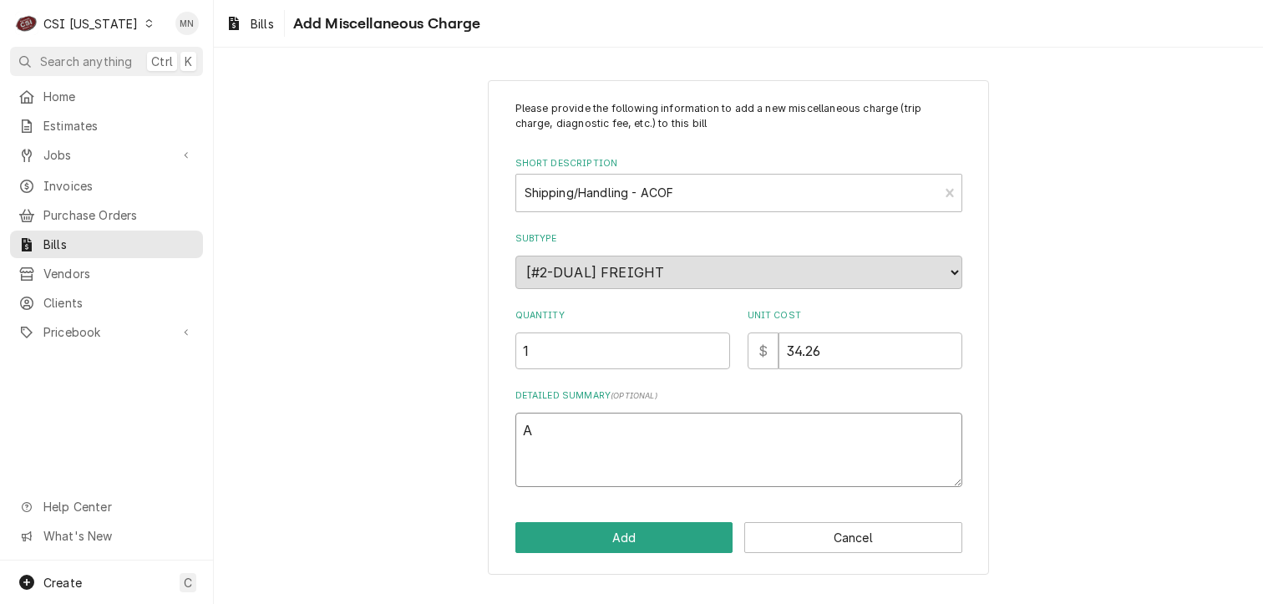
type textarea "x"
type textarea "AC"
type textarea "x"
type textarea "ACO"
type textarea "x"
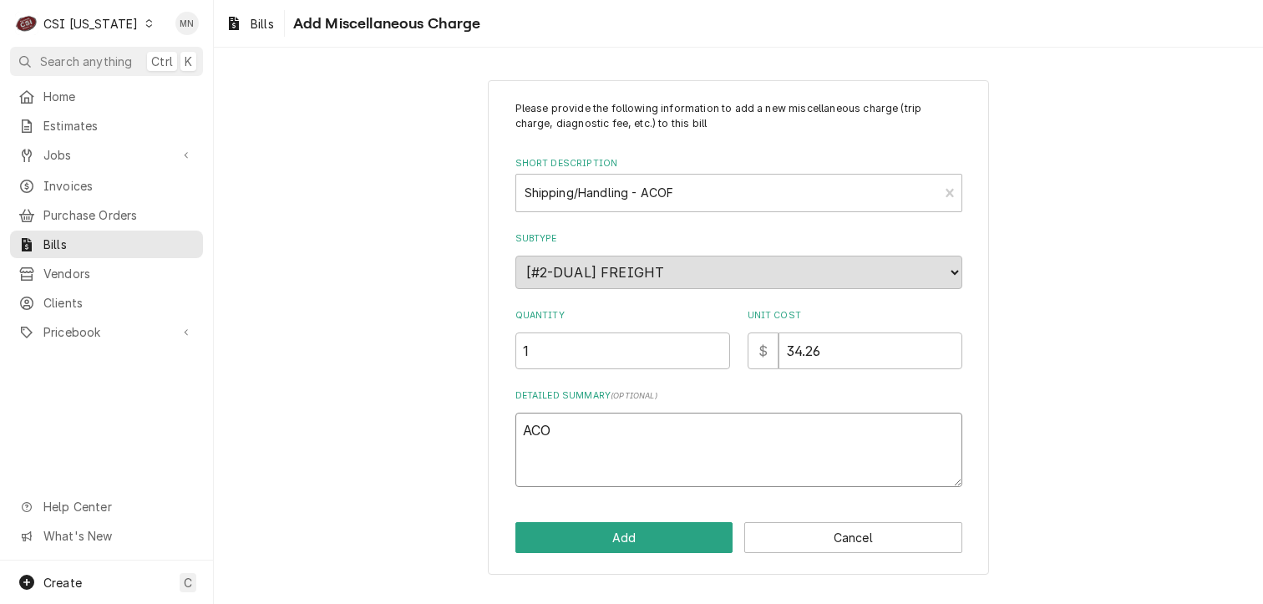
type textarea "ACOF"
type textarea "x"
type textarea "ACOF"
type textarea "x"
type textarea "ACOF $"
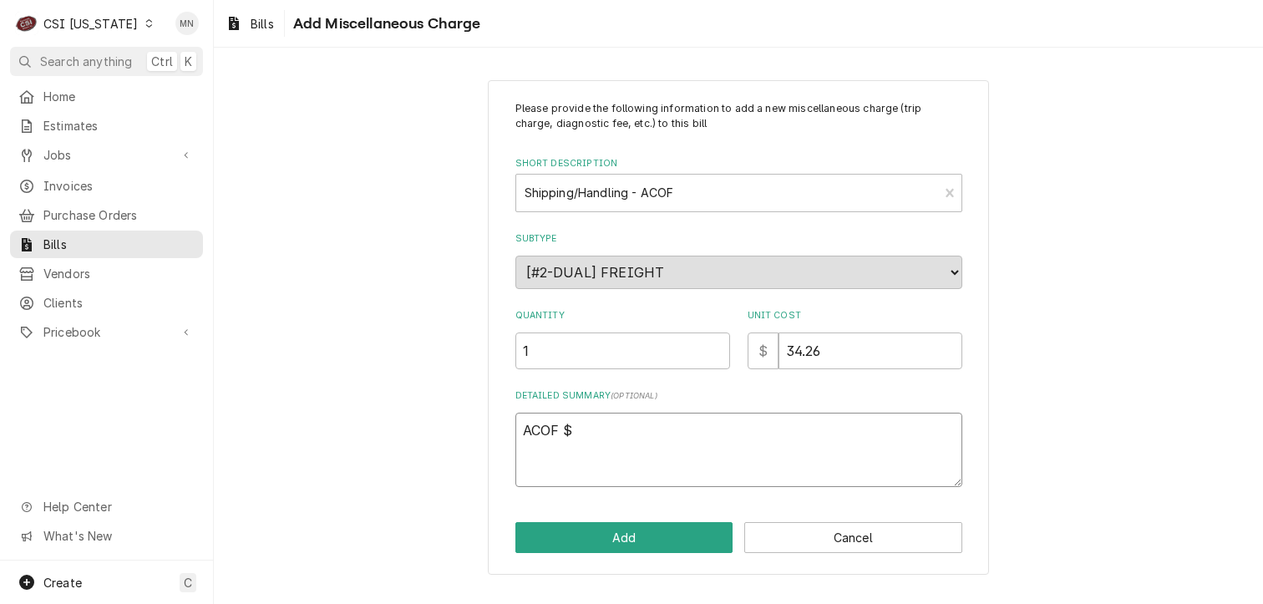
type textarea "x"
type textarea "ACOF $"
type textarea "x"
type textarea "ACOF $ 3"
type textarea "x"
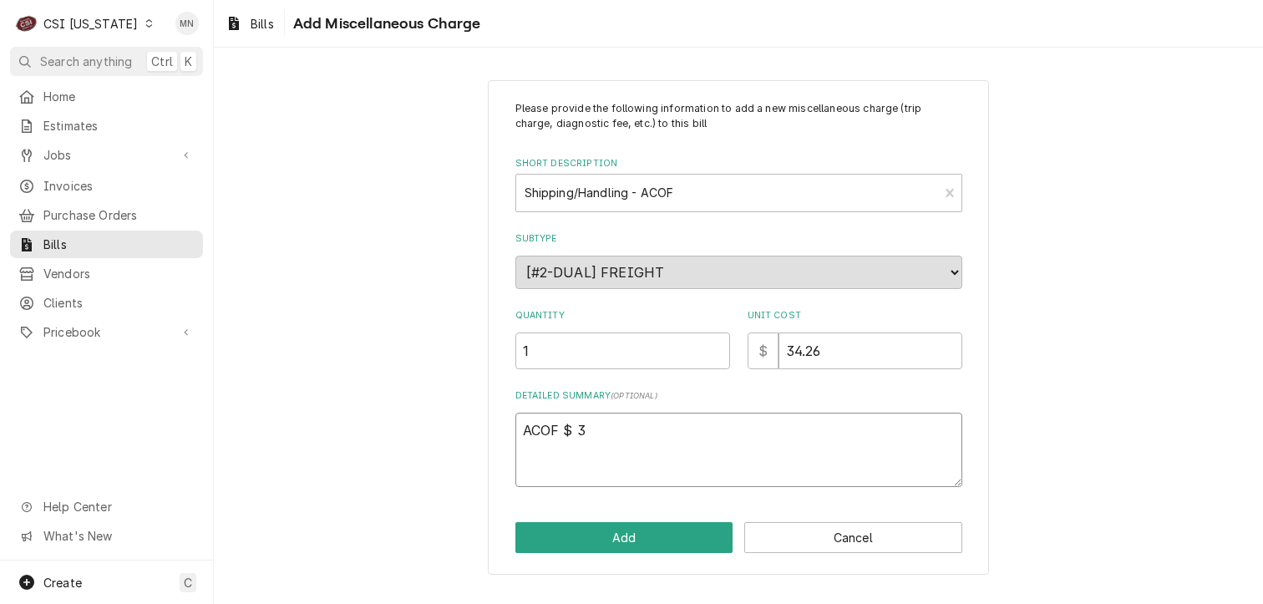
type textarea "ACOF $ 34"
type textarea "x"
type textarea "ACOF $ 34."
type textarea "x"
type textarea "ACOF $ 34.2"
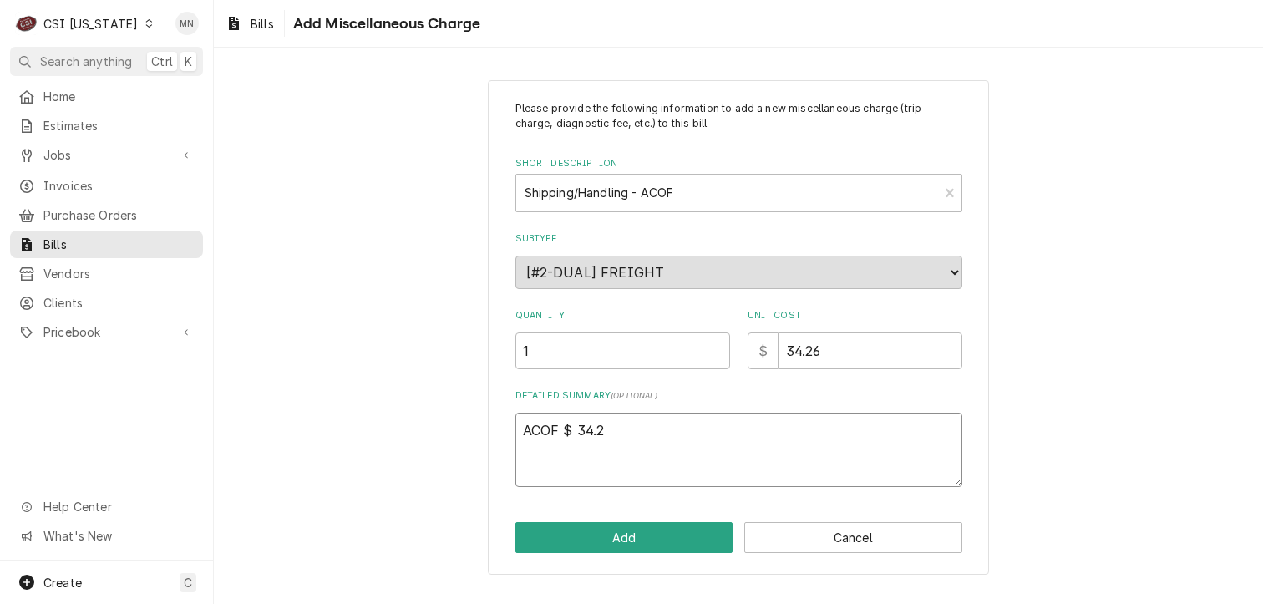
type textarea "x"
type textarea "ACOF $ 34.26"
type textarea "x"
type textarea "ACOF $ 34.26"
type textarea "x"
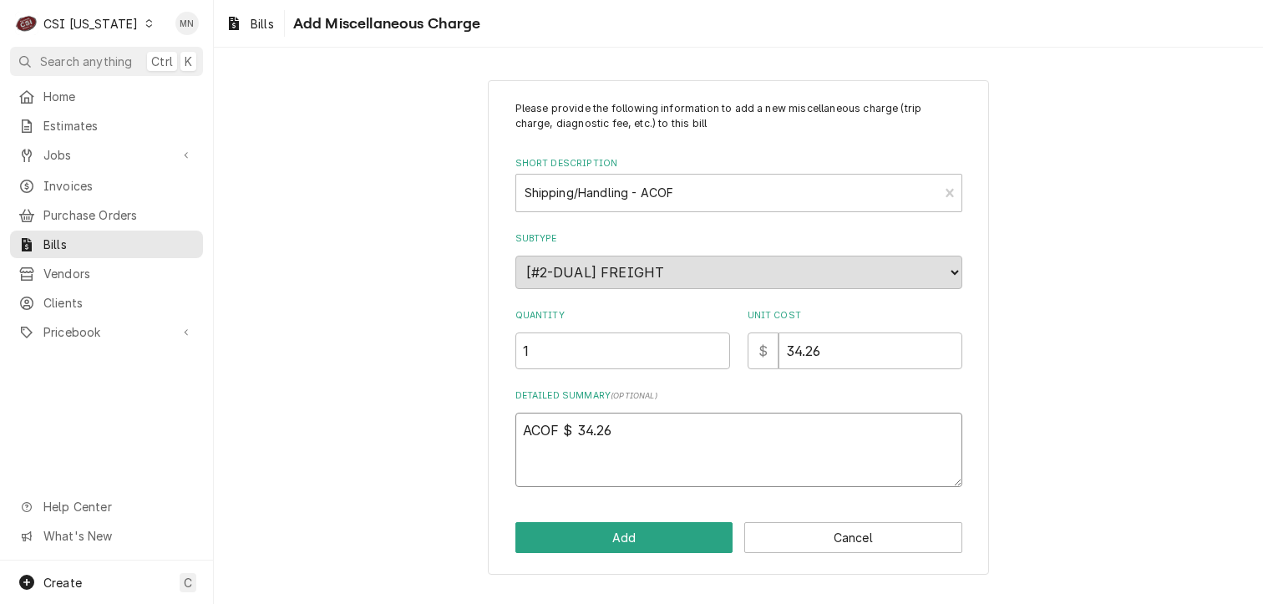
type textarea "ACOF $ 34.26 J"
type textarea "x"
type textarea "ACOF $ 34.26 Jo"
type textarea "x"
type textarea "ACOF $ 34.26 Job"
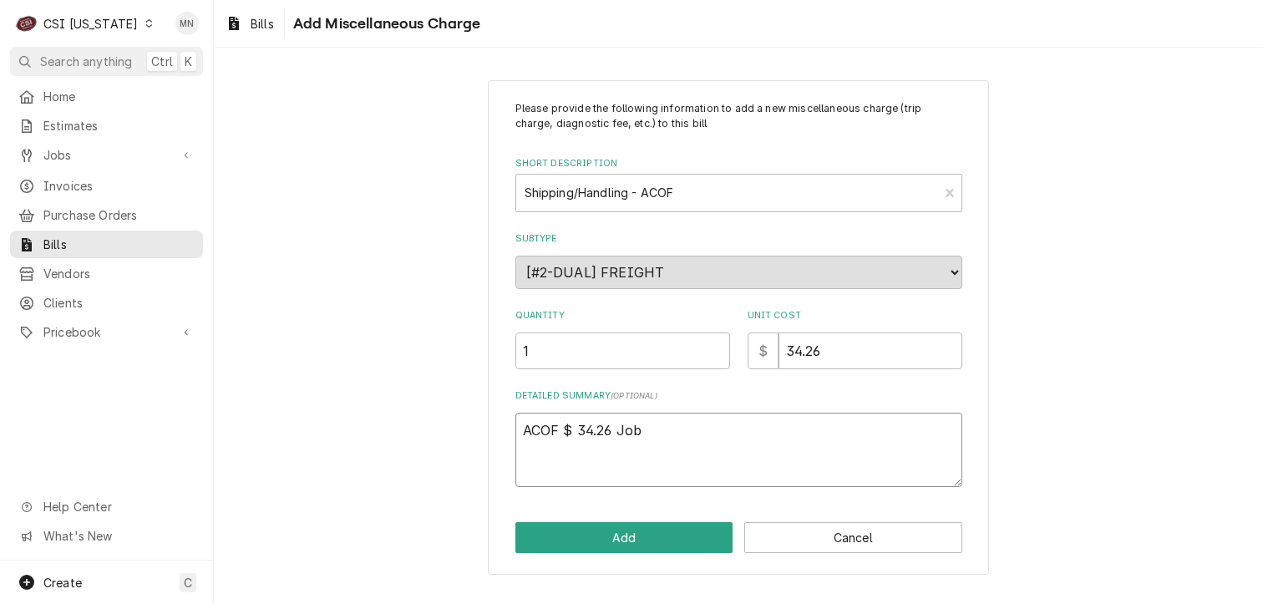
type textarea "x"
type textarea "ACOF $ 34.26 Job"
type textarea "x"
type textarea "ACOF $ 34.26 Job 1"
type textarea "x"
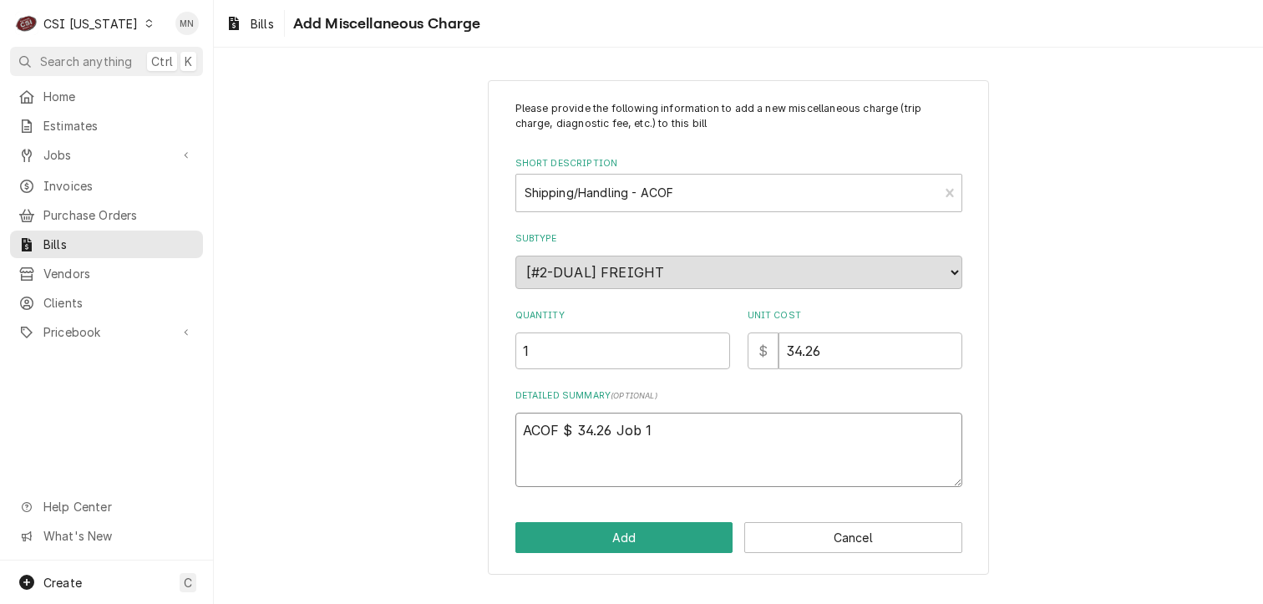
type textarea "ACOF $ 34.26 Job 10"
type textarea "x"
type textarea "ACOF $ 34.26 Job 106"
type textarea "x"
type textarea "ACOF $ 34.26 Job 1064"
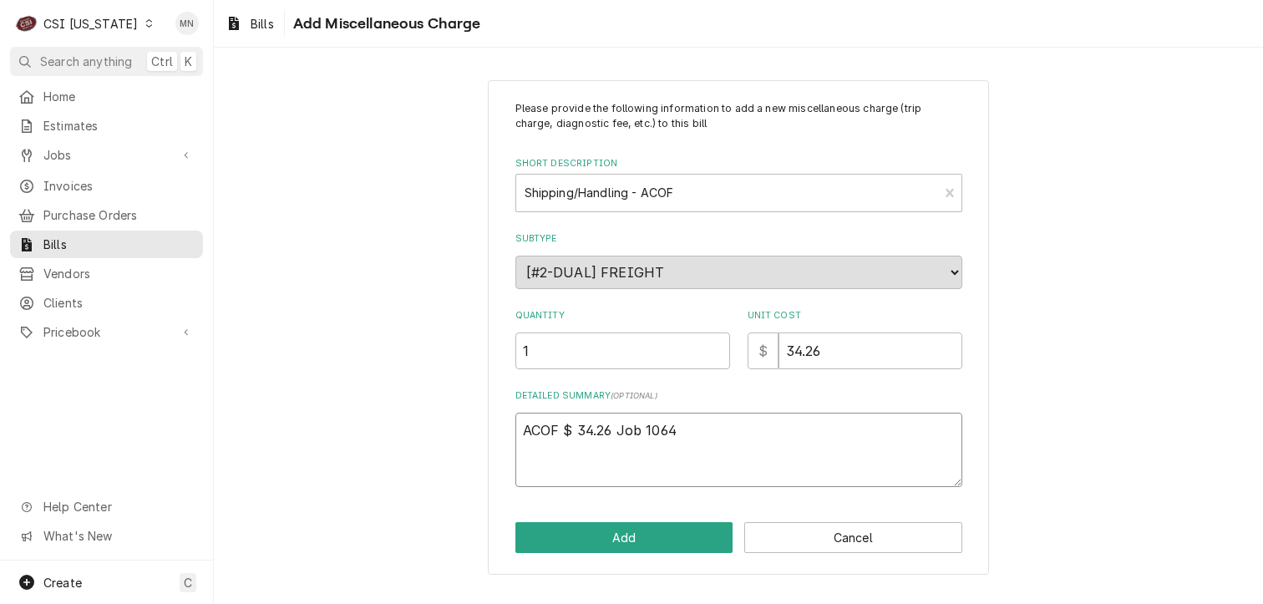
type textarea "x"
type textarea "ACOF $ 34.26 Job 10642"
click at [675, 540] on button "Add" at bounding box center [624, 537] width 218 height 31
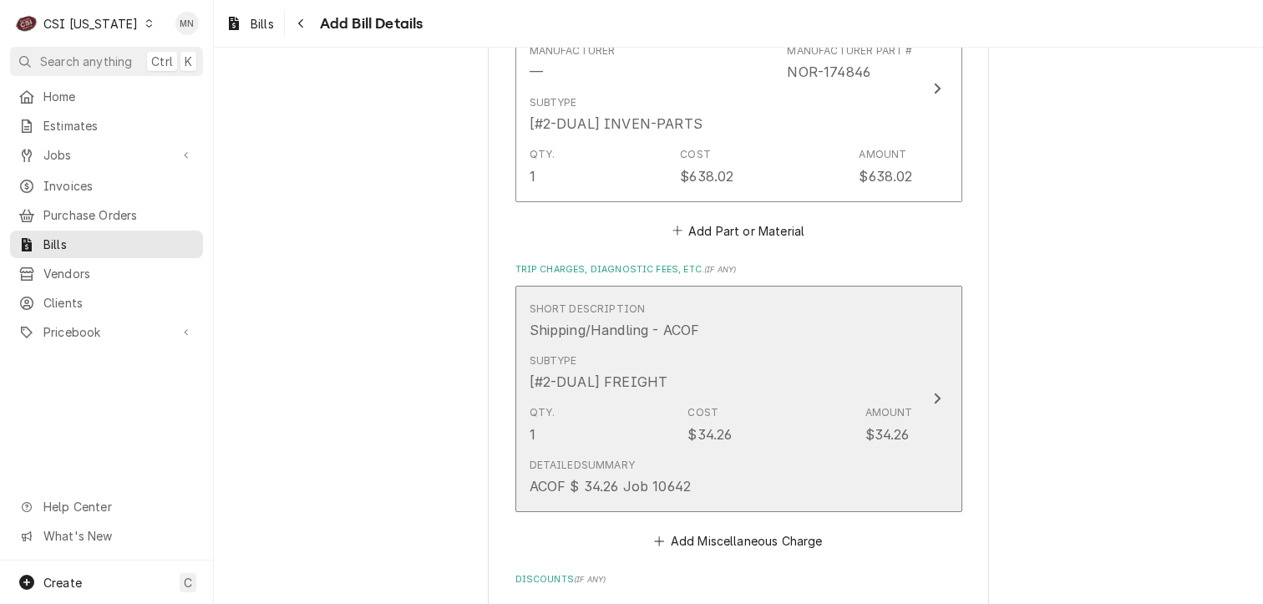
scroll to position [1492, 0]
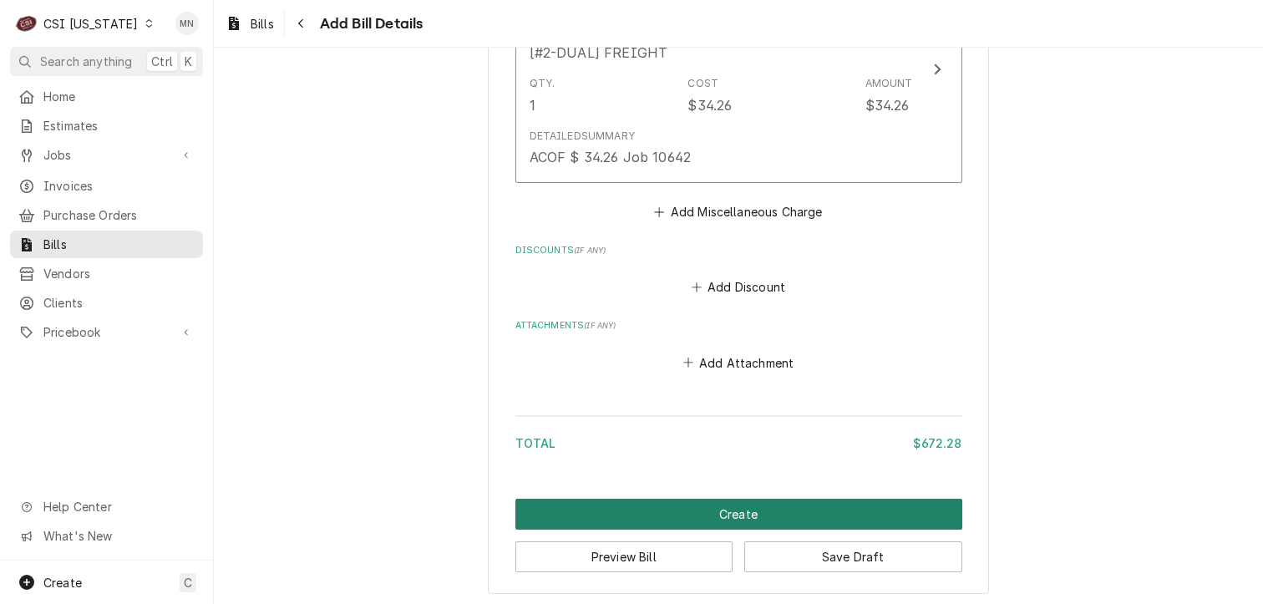
click at [762, 510] on button "Create" at bounding box center [738, 514] width 447 height 31
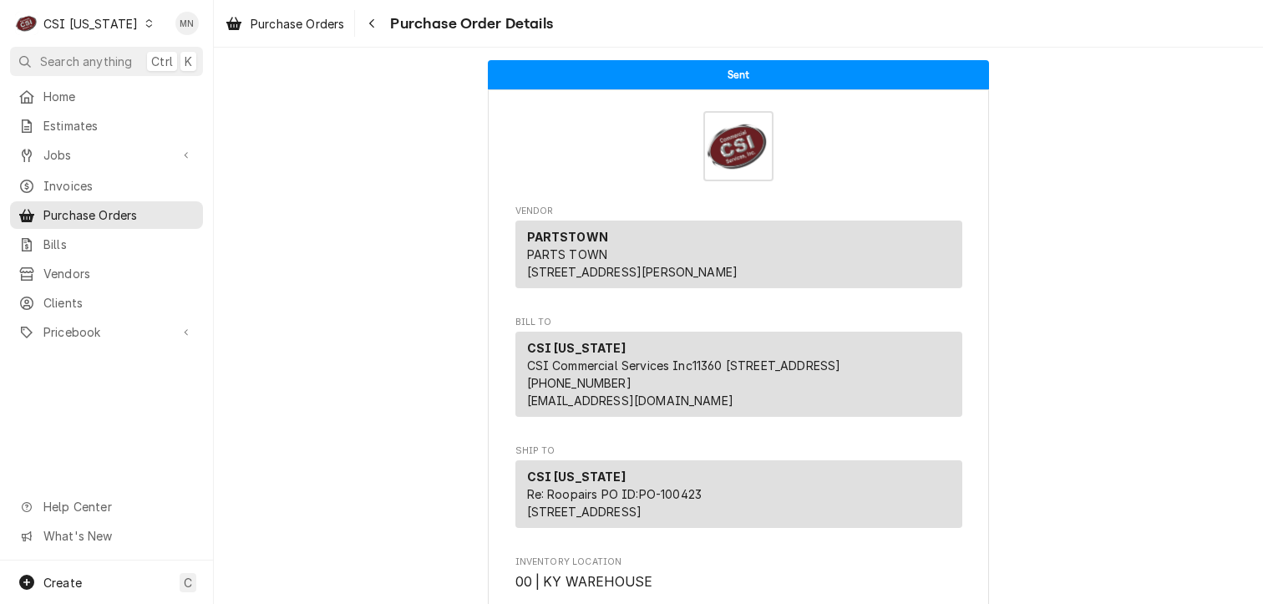
click at [112, 25] on div "CSI [US_STATE]" at bounding box center [90, 24] width 94 height 18
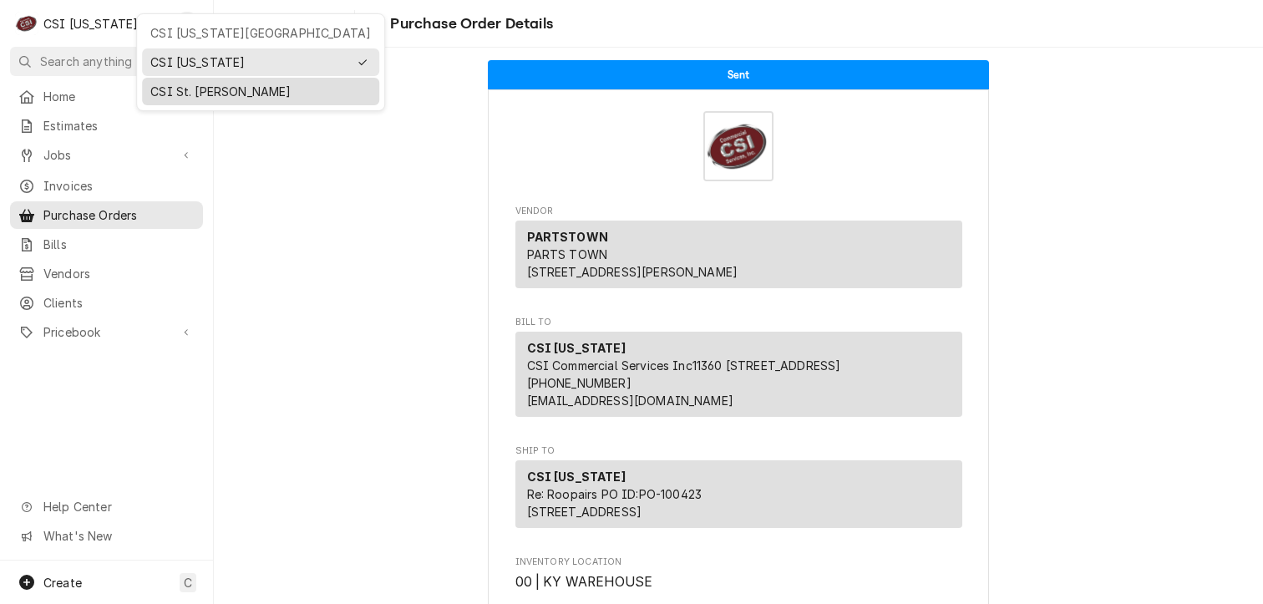
click at [170, 89] on div "CSI St. [PERSON_NAME]" at bounding box center [260, 92] width 220 height 18
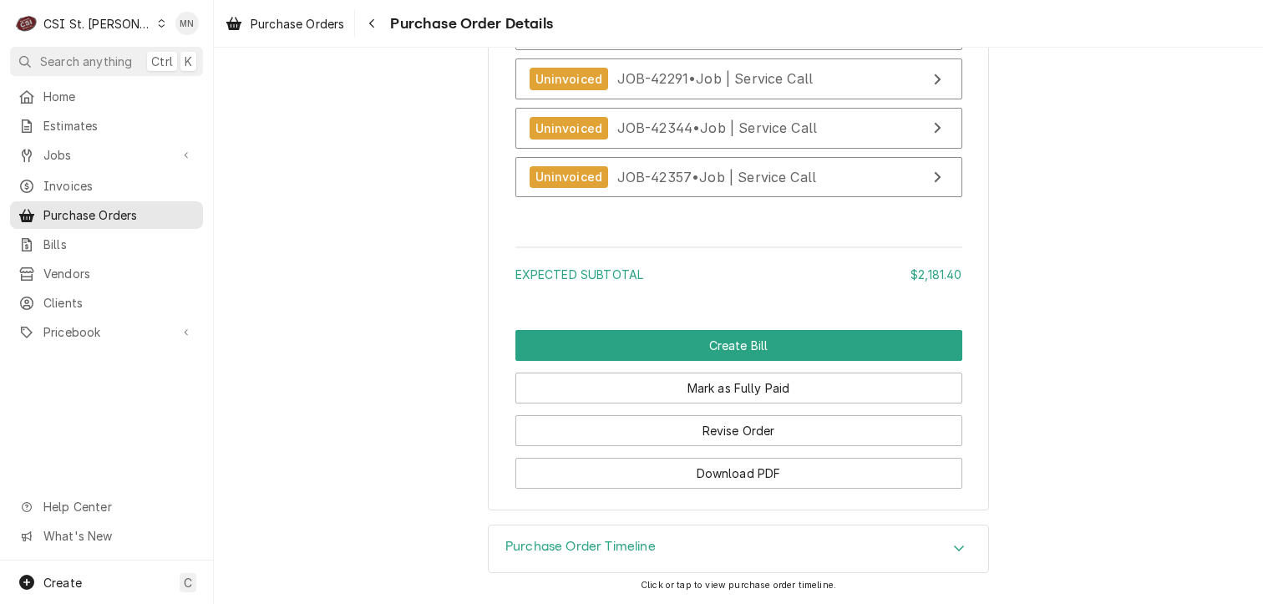
scroll to position [4674, 0]
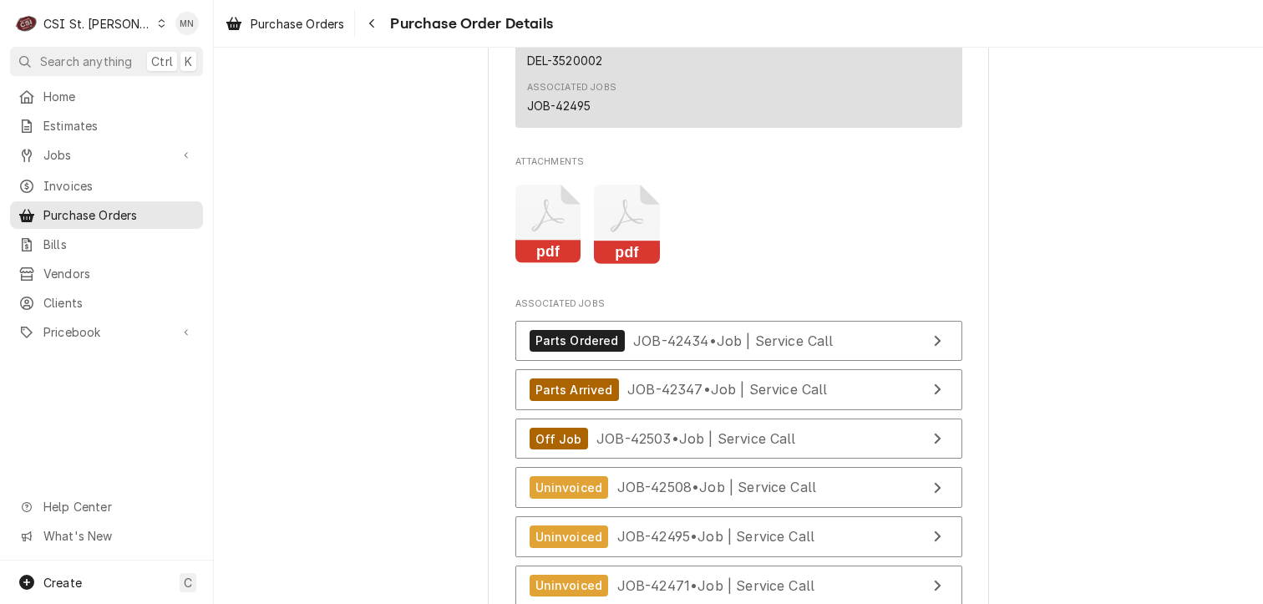
scroll to position [5762, 0]
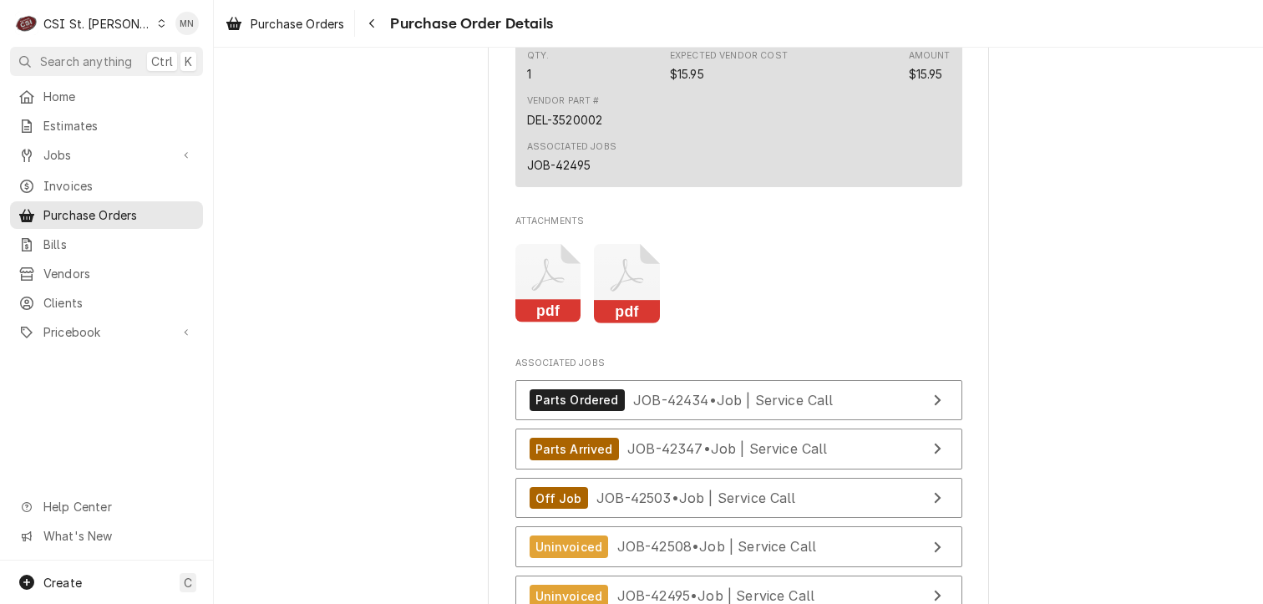
click at [634, 323] on icon "Attachments" at bounding box center [627, 283] width 66 height 79
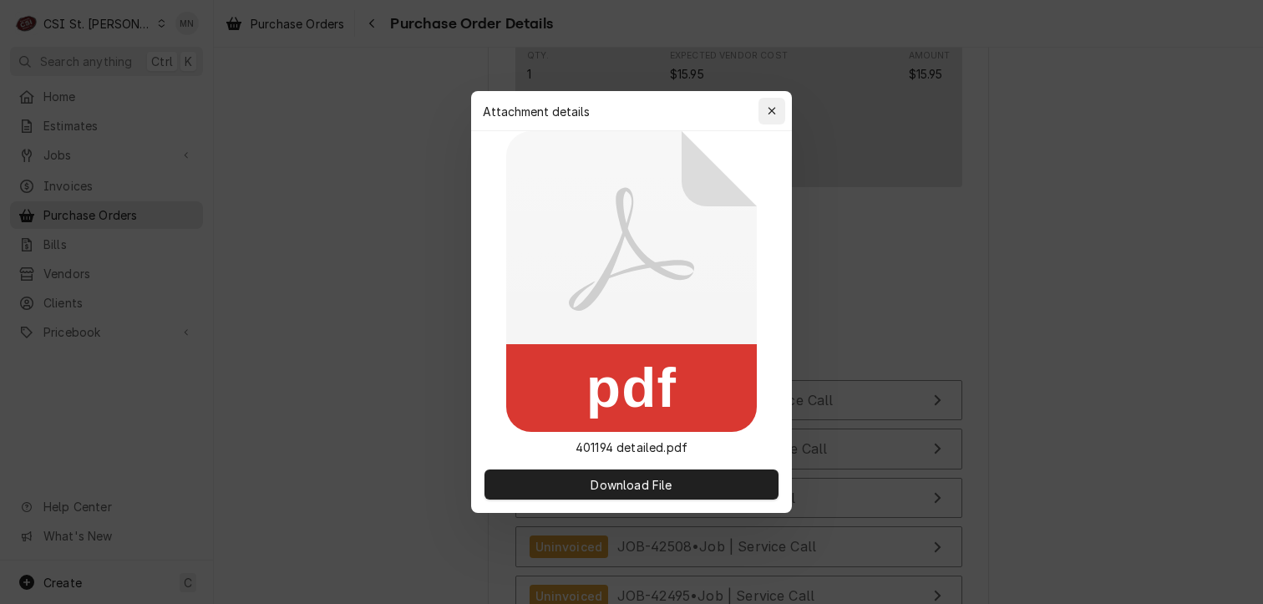
click at [779, 110] on div "button" at bounding box center [771, 111] width 17 height 17
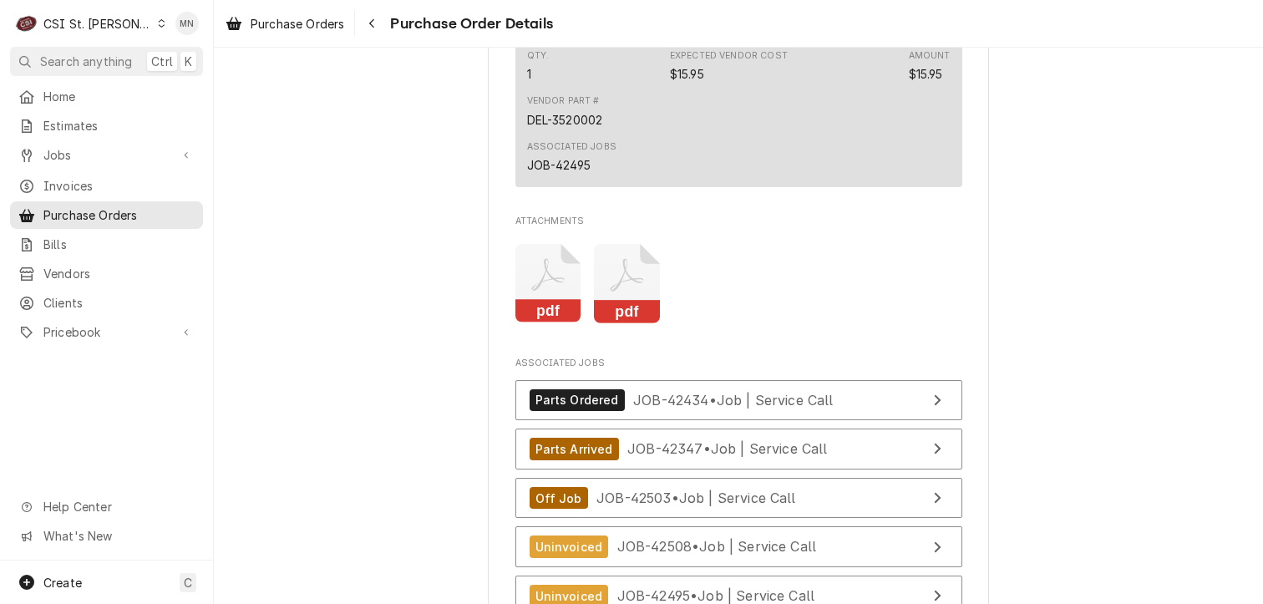
click at [541, 323] on icon "Attachments" at bounding box center [548, 283] width 66 height 79
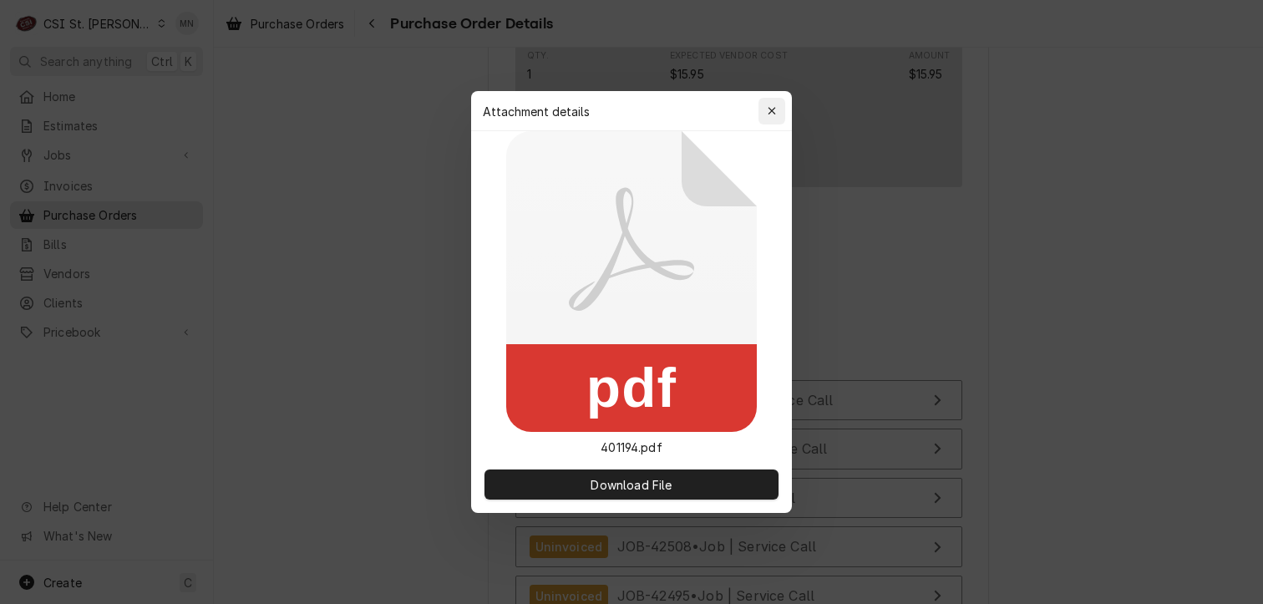
click at [768, 103] on div "button" at bounding box center [771, 111] width 17 height 17
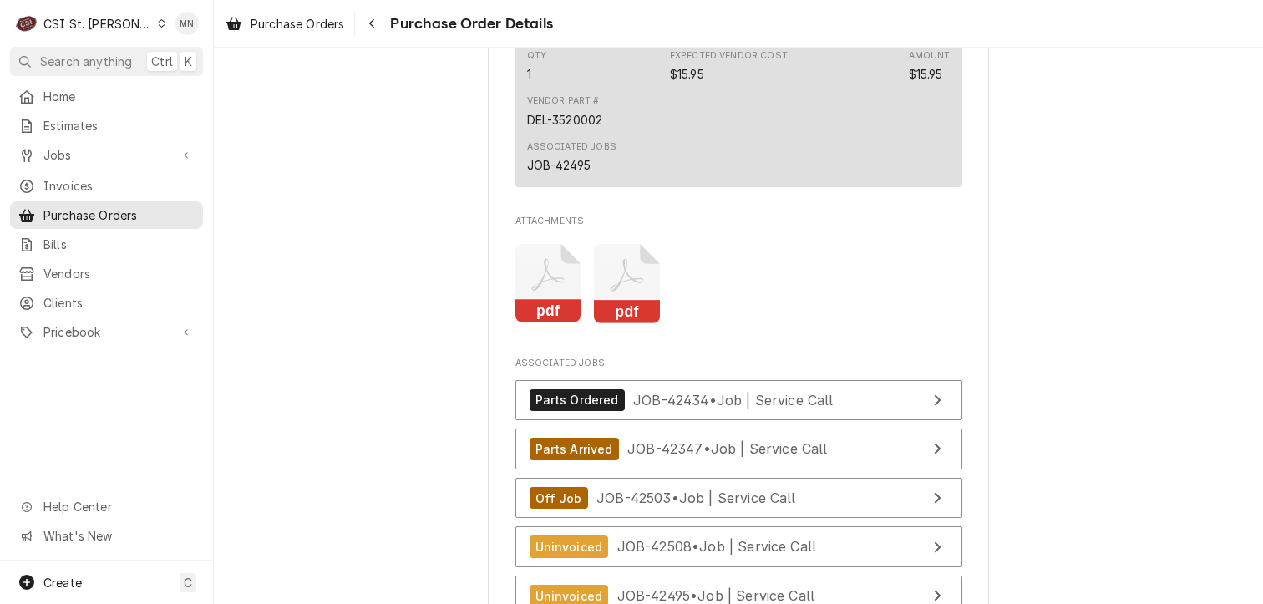
click at [623, 323] on icon "Attachments" at bounding box center [627, 283] width 66 height 79
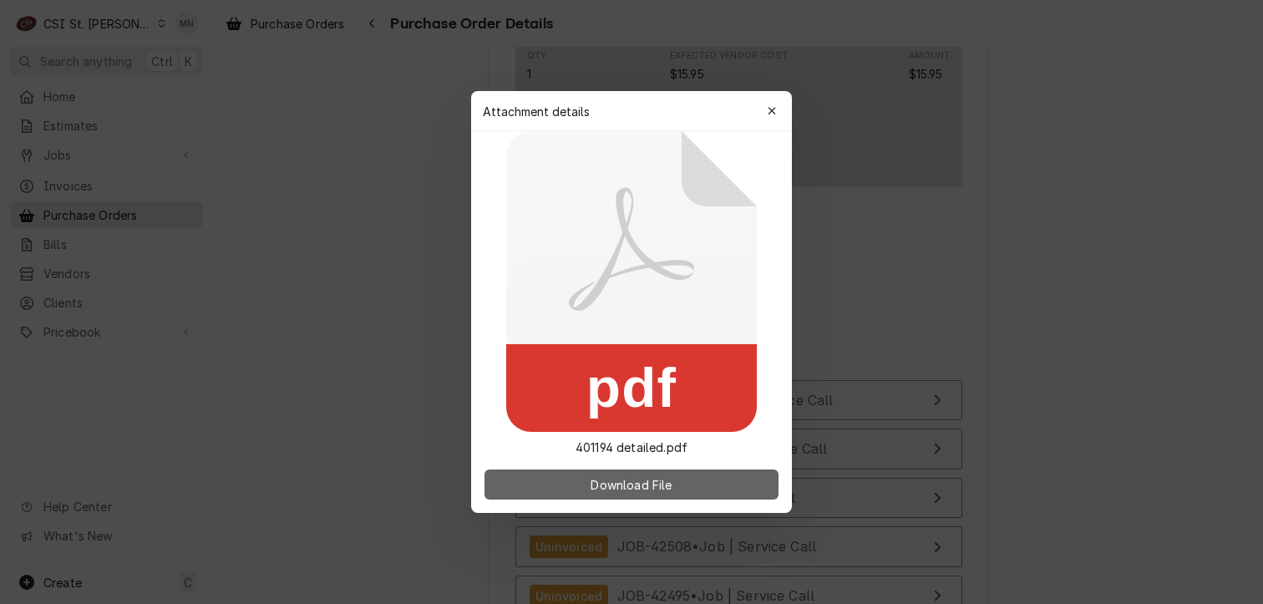
click at [637, 491] on span "Download File" at bounding box center [631, 485] width 88 height 18
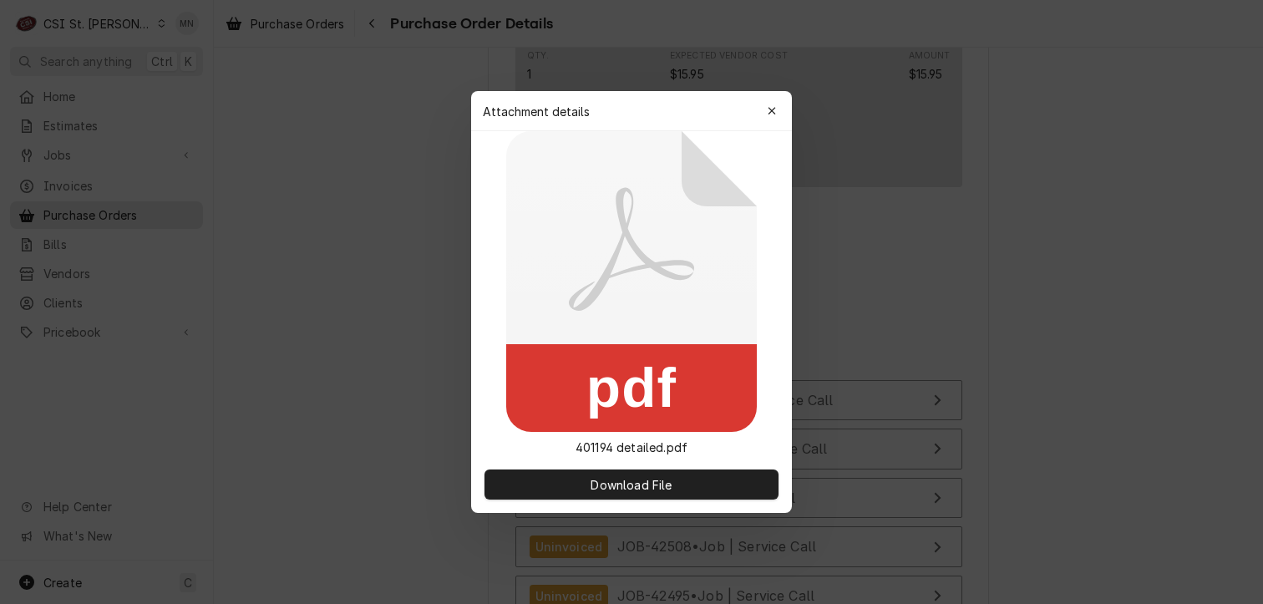
drag, startPoint x: 775, startPoint y: 119, endPoint x: 766, endPoint y: 114, distance: 10.9
click at [773, 118] on button "button" at bounding box center [771, 111] width 27 height 27
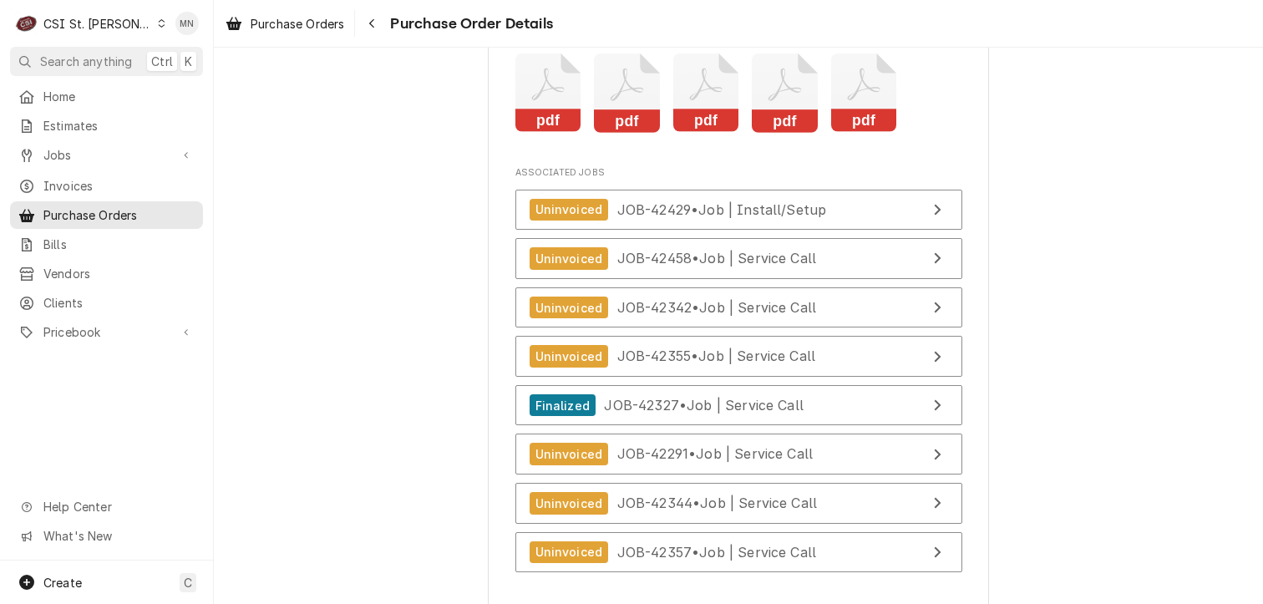
scroll to position [4173, 0]
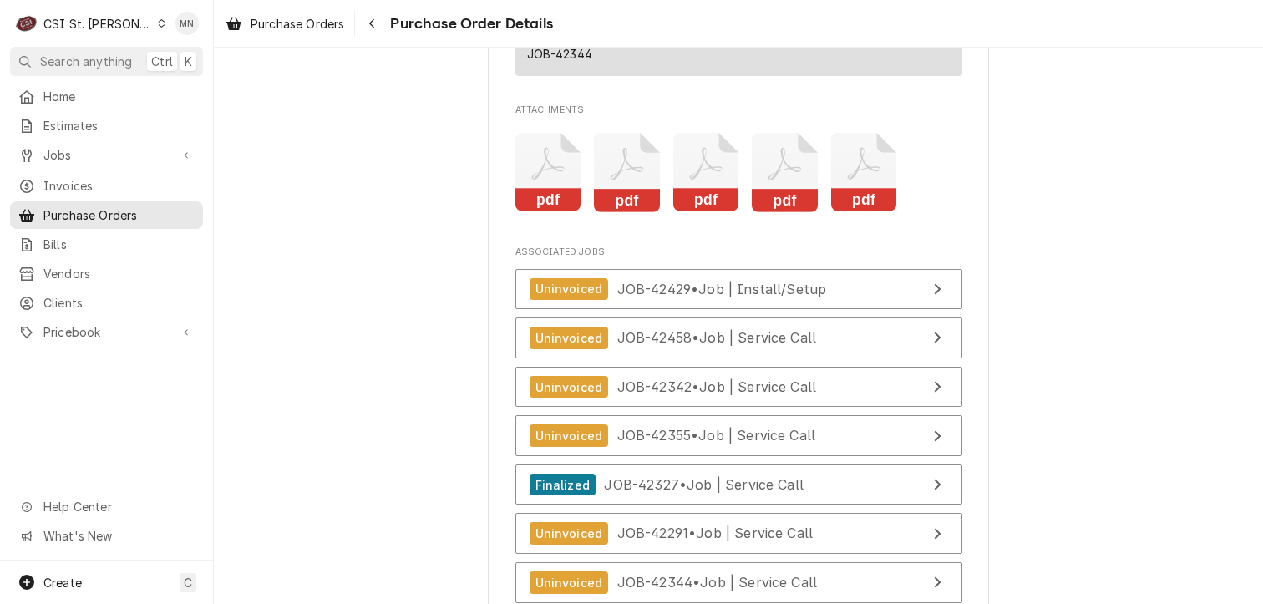
click at [552, 212] on rect "Attachments" at bounding box center [548, 200] width 66 height 23
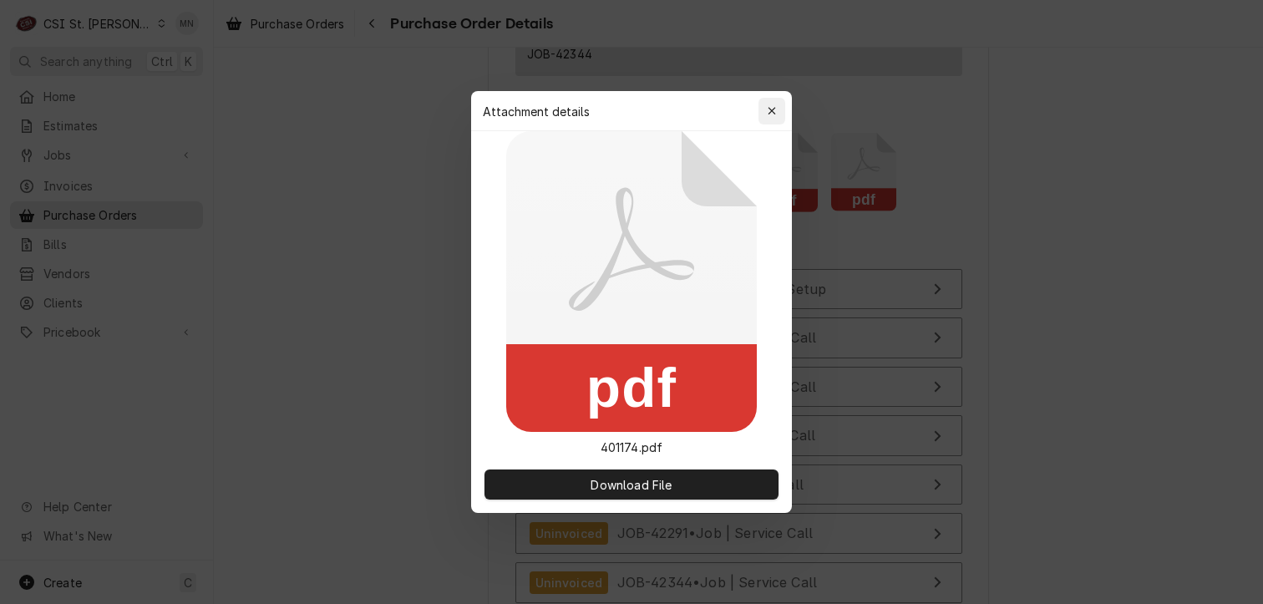
click at [773, 109] on icon "button" at bounding box center [771, 111] width 8 height 8
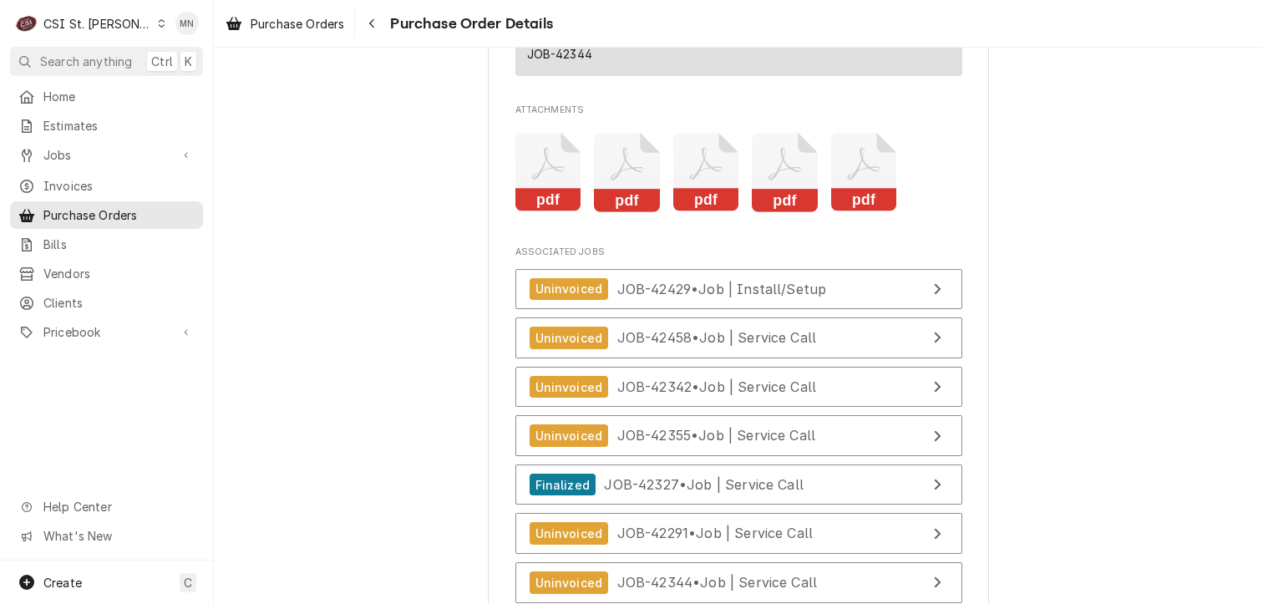
click at [645, 194] on icon "pdf" at bounding box center [627, 172] width 66 height 79
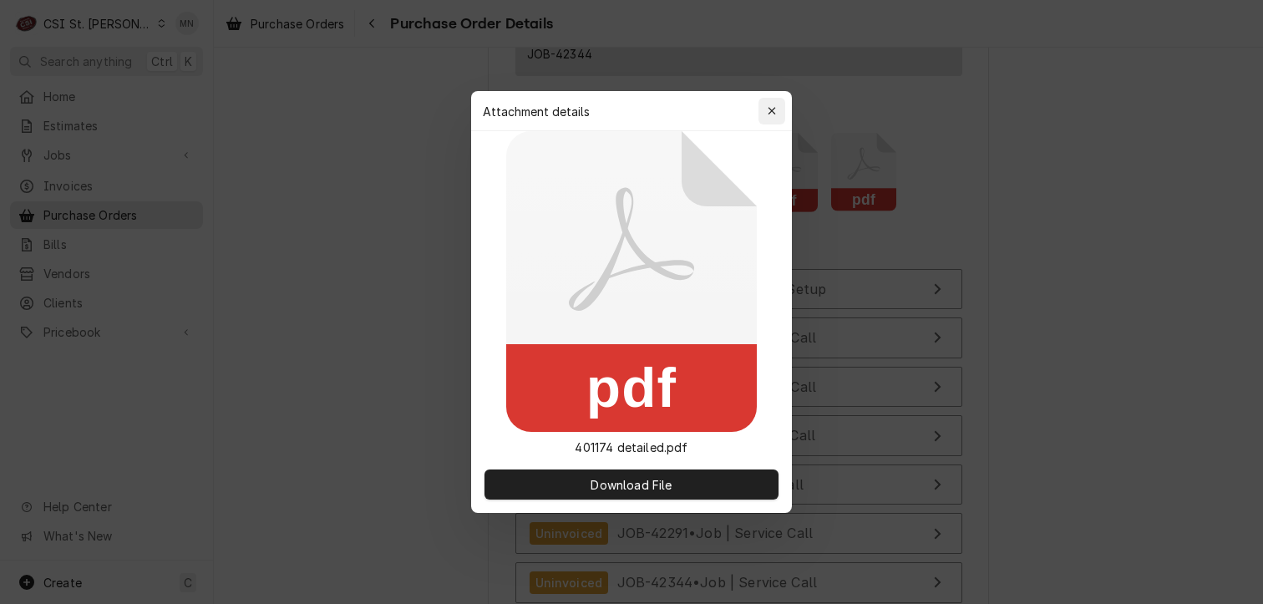
click at [772, 109] on icon "button" at bounding box center [771, 111] width 8 height 8
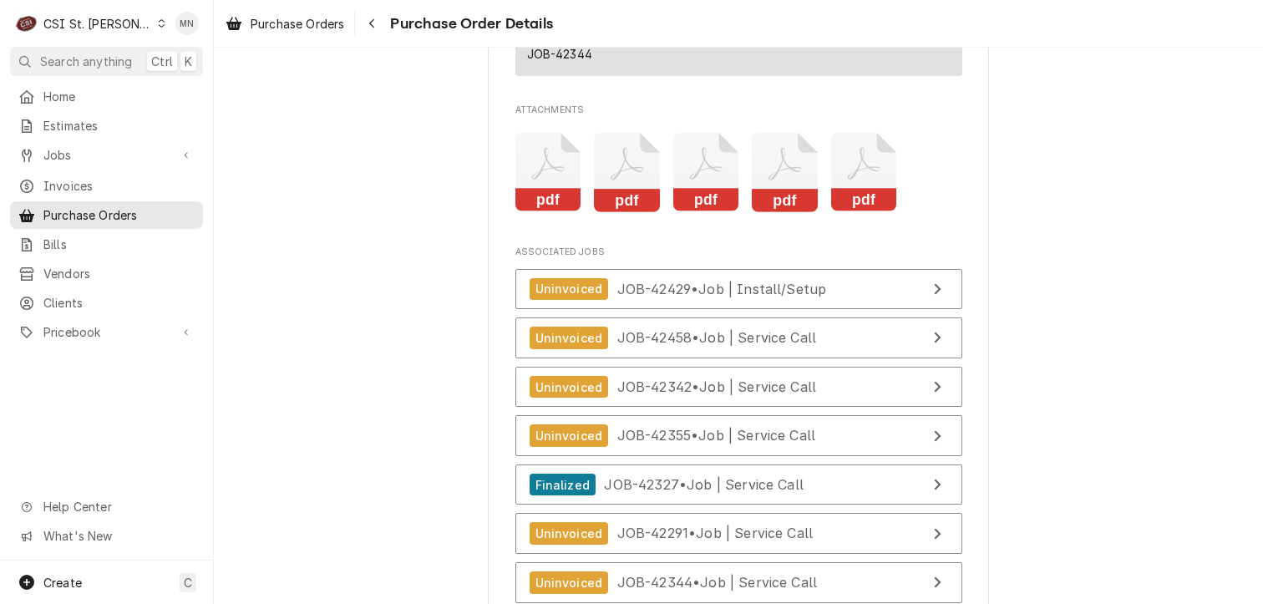
click at [686, 205] on icon "Attachments" at bounding box center [706, 172] width 66 height 79
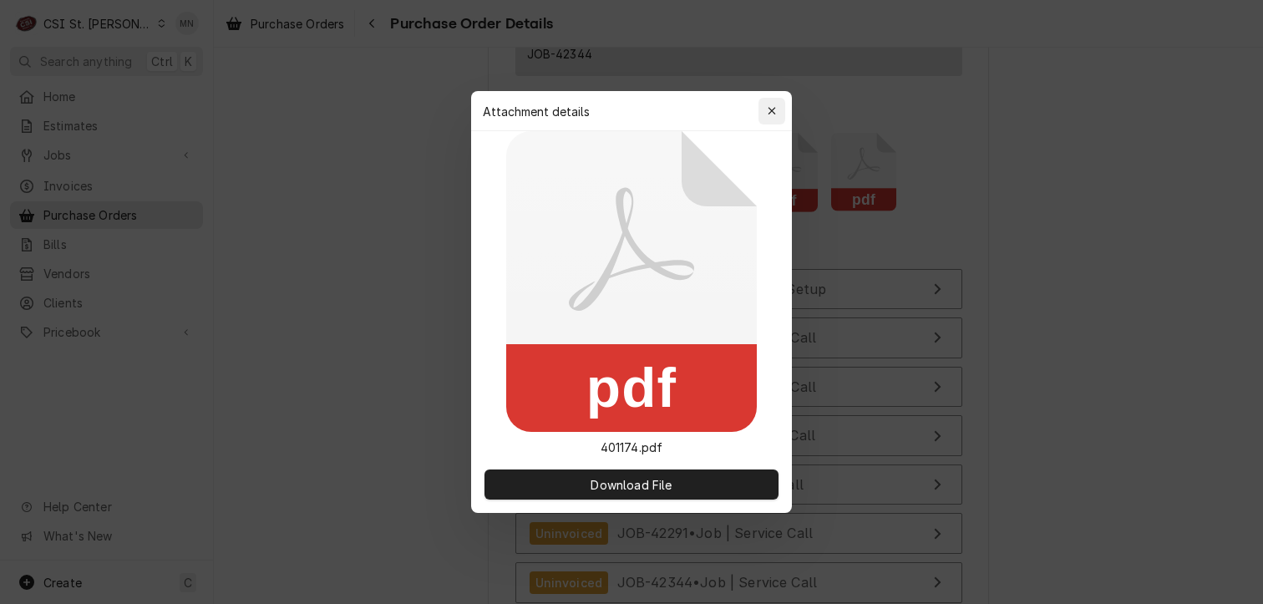
click at [772, 110] on icon "button" at bounding box center [771, 111] width 8 height 8
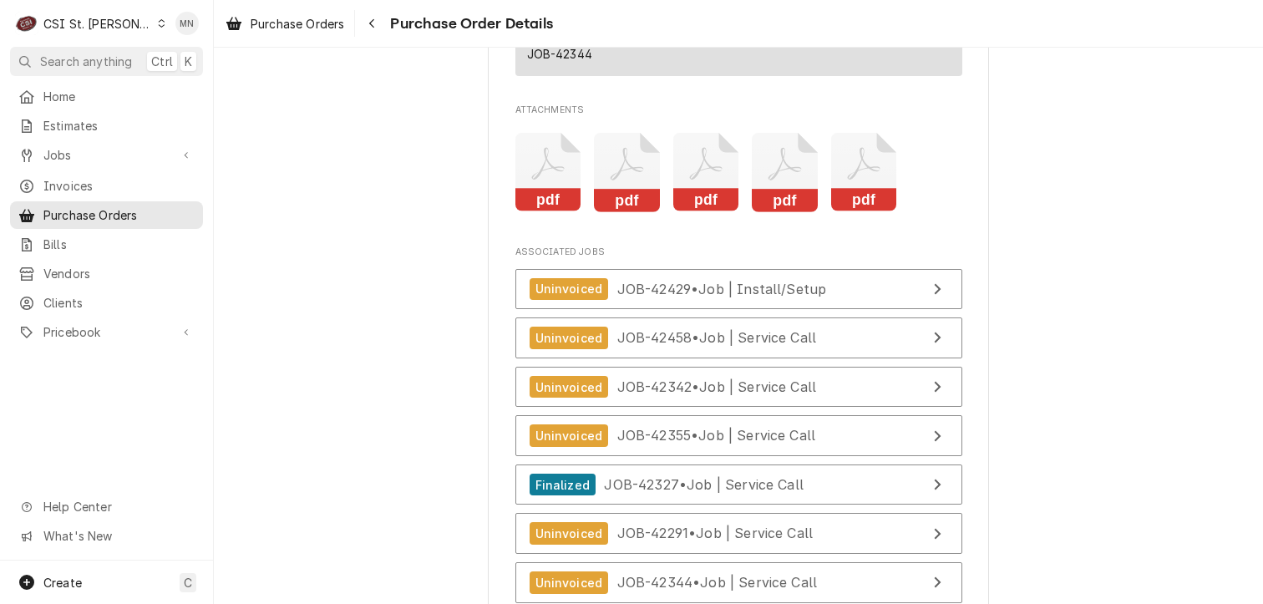
click at [765, 212] on icon "Attachments" at bounding box center [785, 172] width 66 height 79
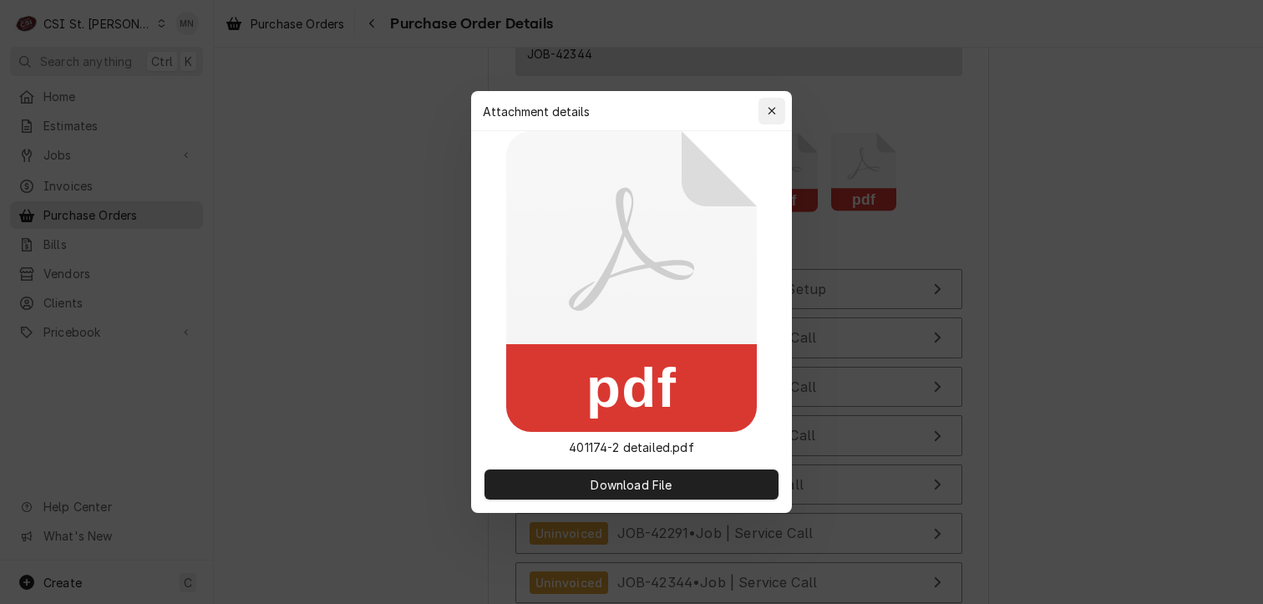
click at [777, 106] on div "button" at bounding box center [771, 111] width 17 height 17
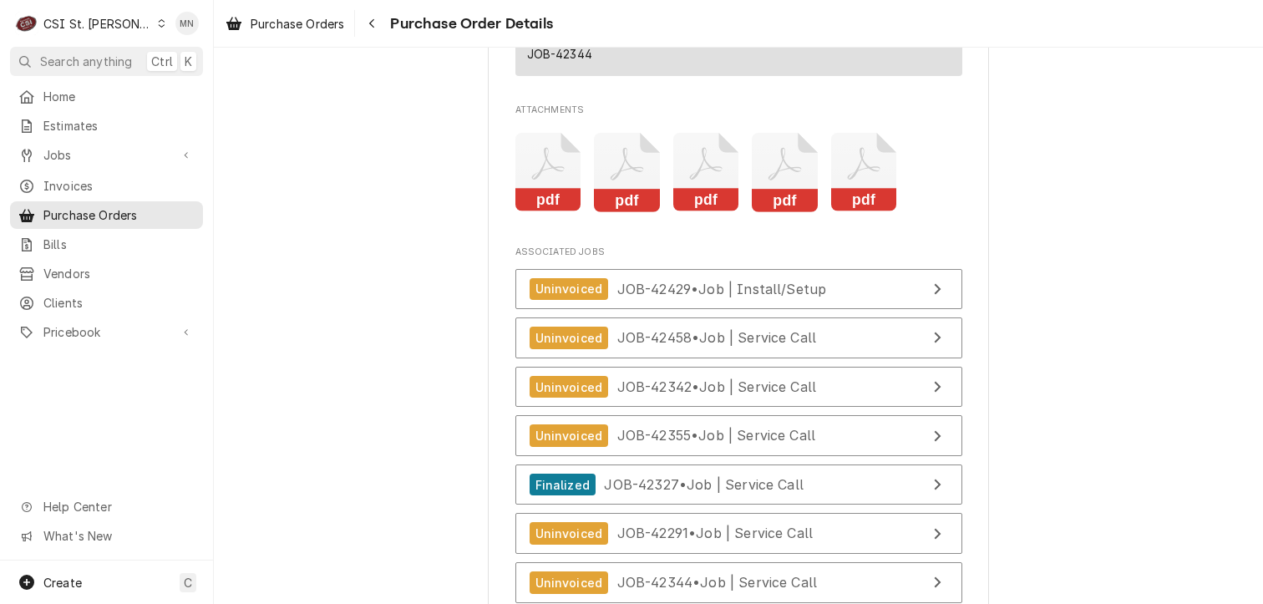
click at [849, 181] on div "pdf pdf pdf pdf pdf" at bounding box center [738, 172] width 447 height 105
click at [860, 200] on icon "Attachments" at bounding box center [864, 172] width 66 height 79
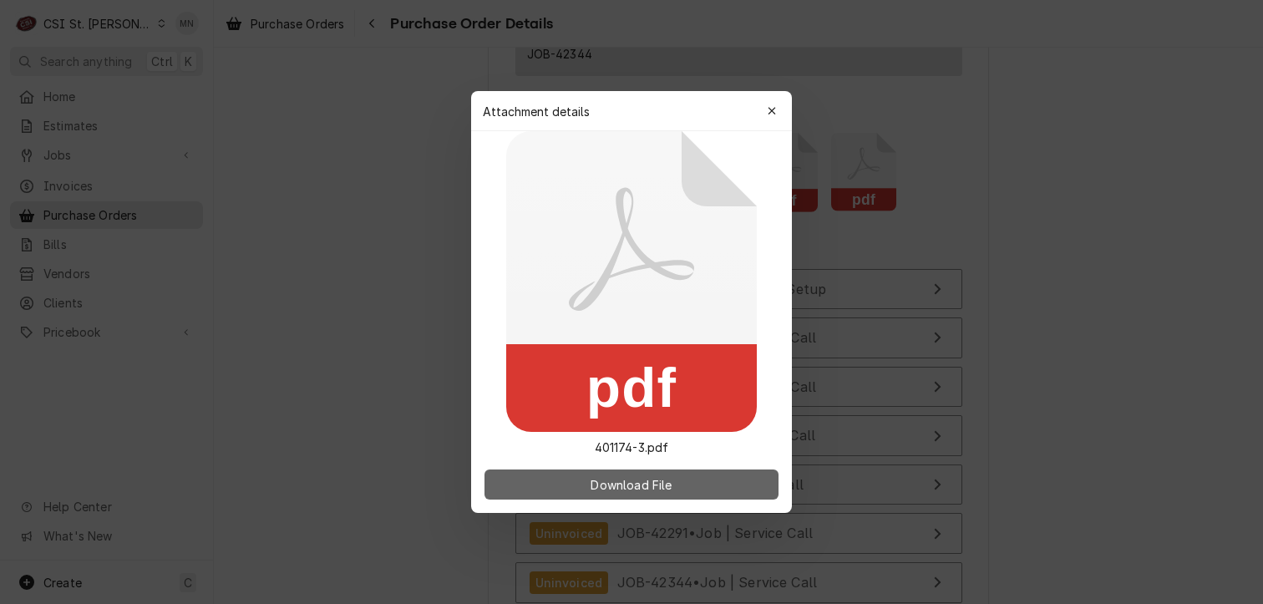
click at [611, 484] on span "Download File" at bounding box center [631, 485] width 88 height 18
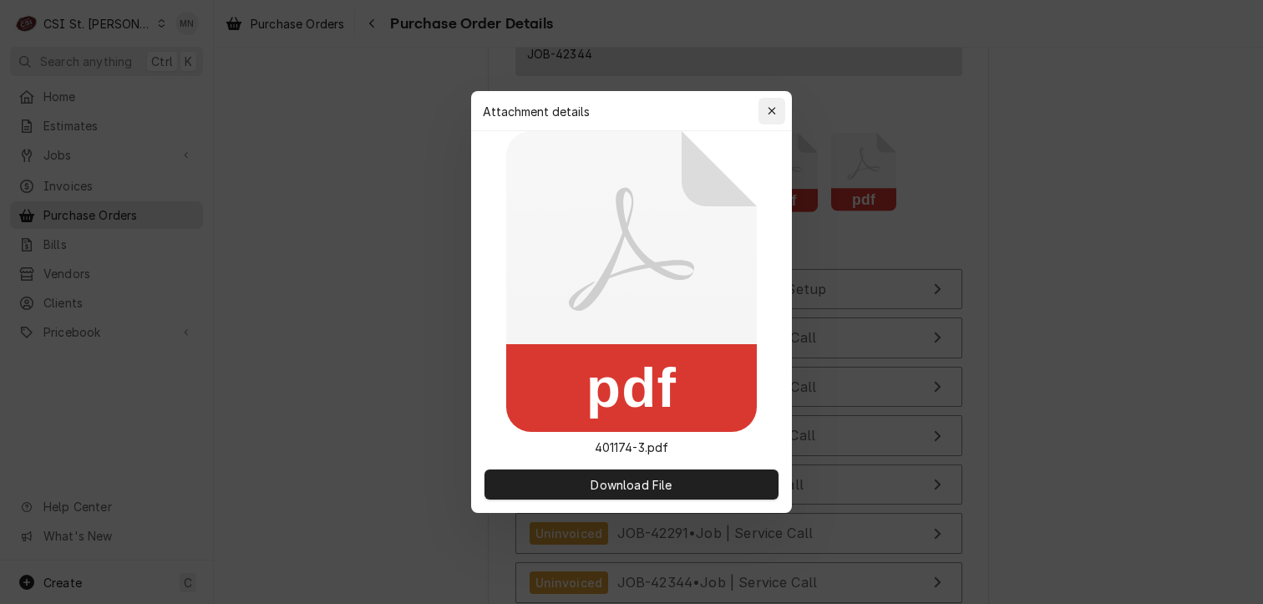
click at [775, 106] on icon "button" at bounding box center [771, 111] width 9 height 12
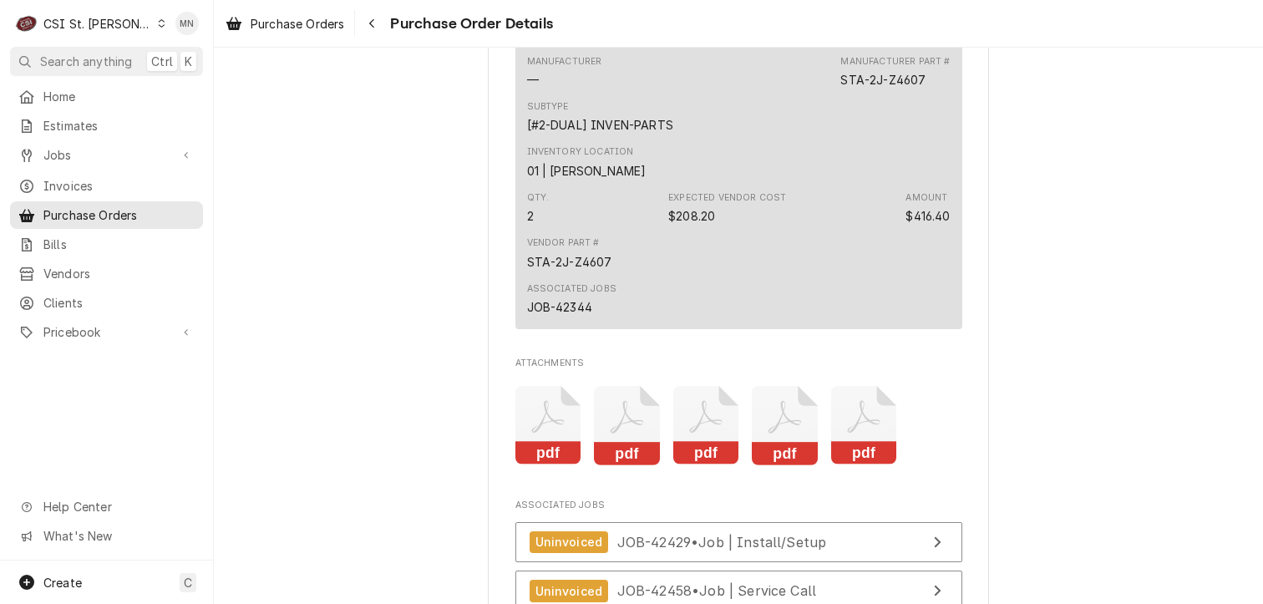
scroll to position [3922, 0]
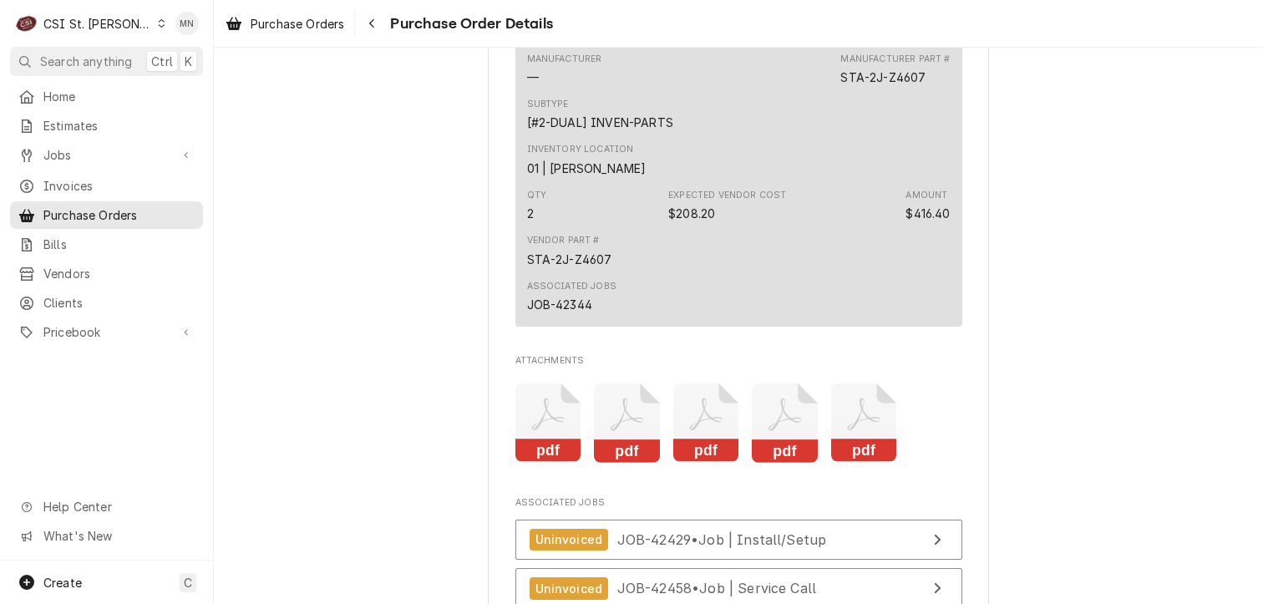
click at [551, 463] on icon "Attachments" at bounding box center [548, 422] width 66 height 79
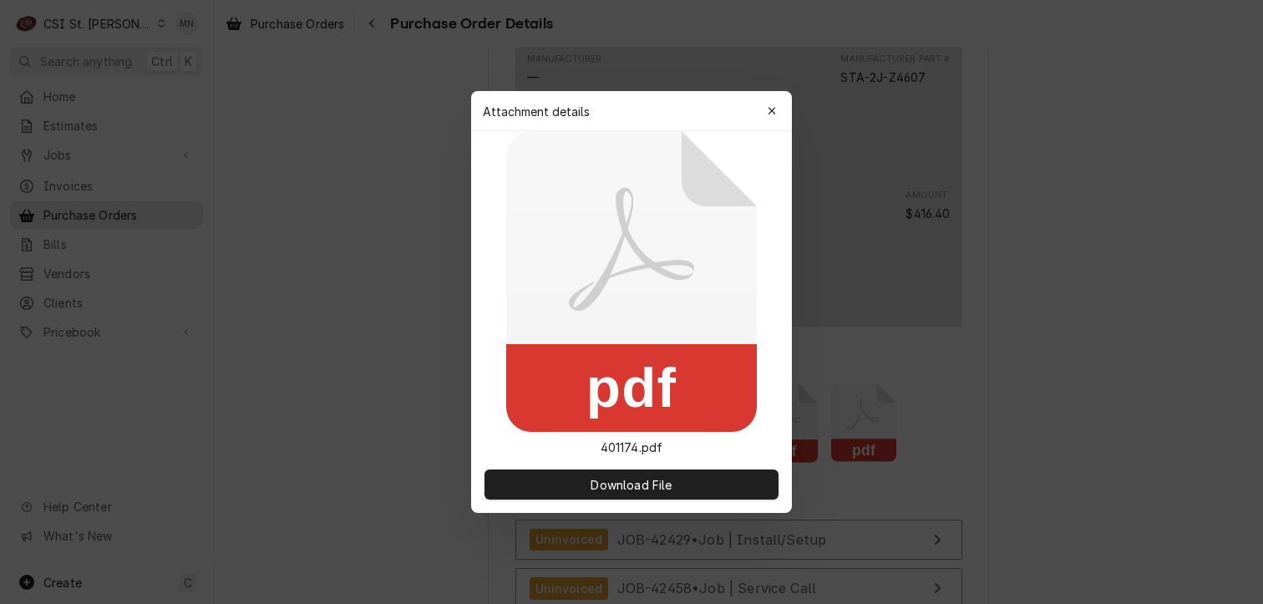
drag, startPoint x: 771, startPoint y: 110, endPoint x: 758, endPoint y: 155, distance: 46.8
click at [771, 109] on icon "button" at bounding box center [771, 111] width 8 height 8
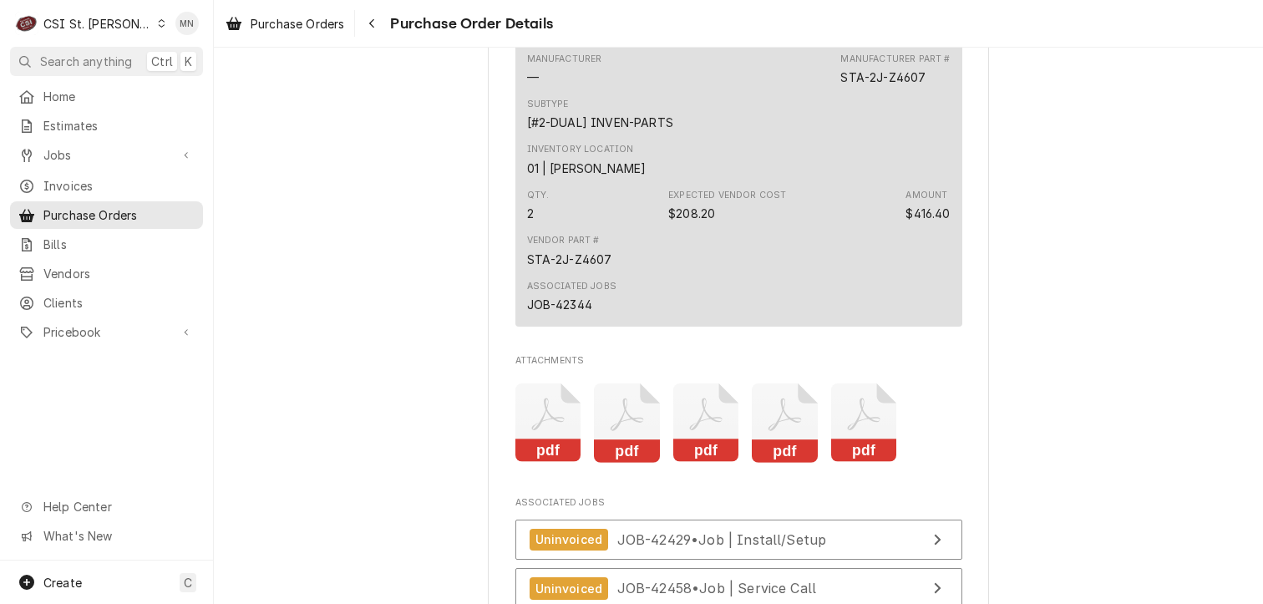
click at [631, 463] on rect "Attachments" at bounding box center [627, 450] width 66 height 23
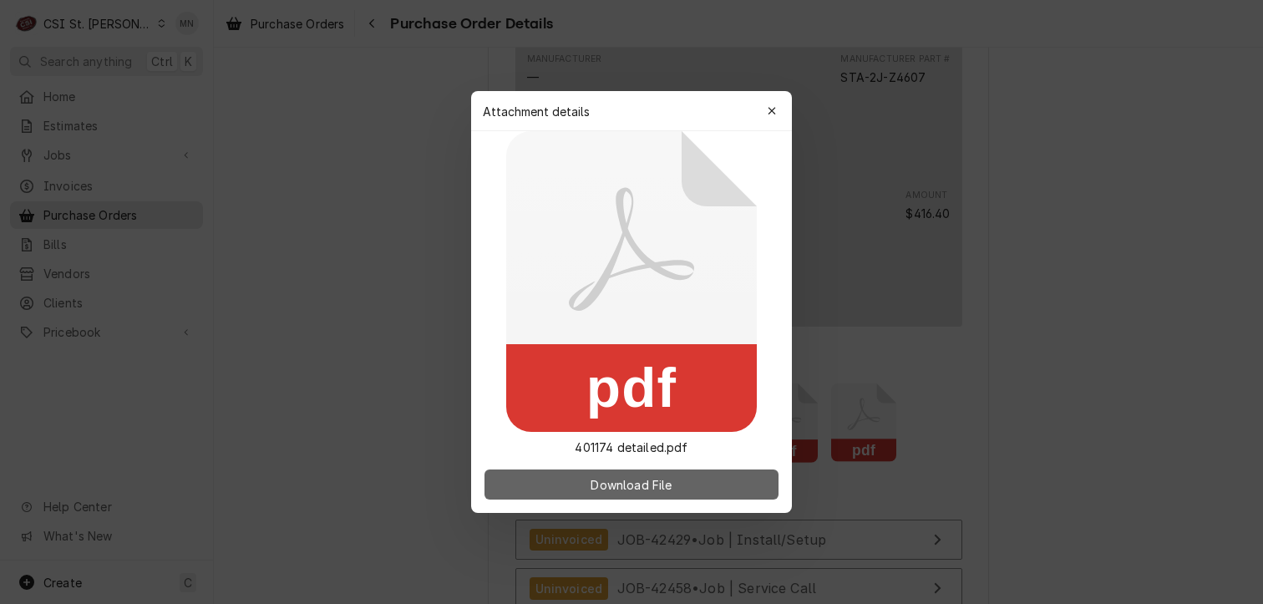
click at [646, 473] on button "Download File" at bounding box center [631, 484] width 294 height 30
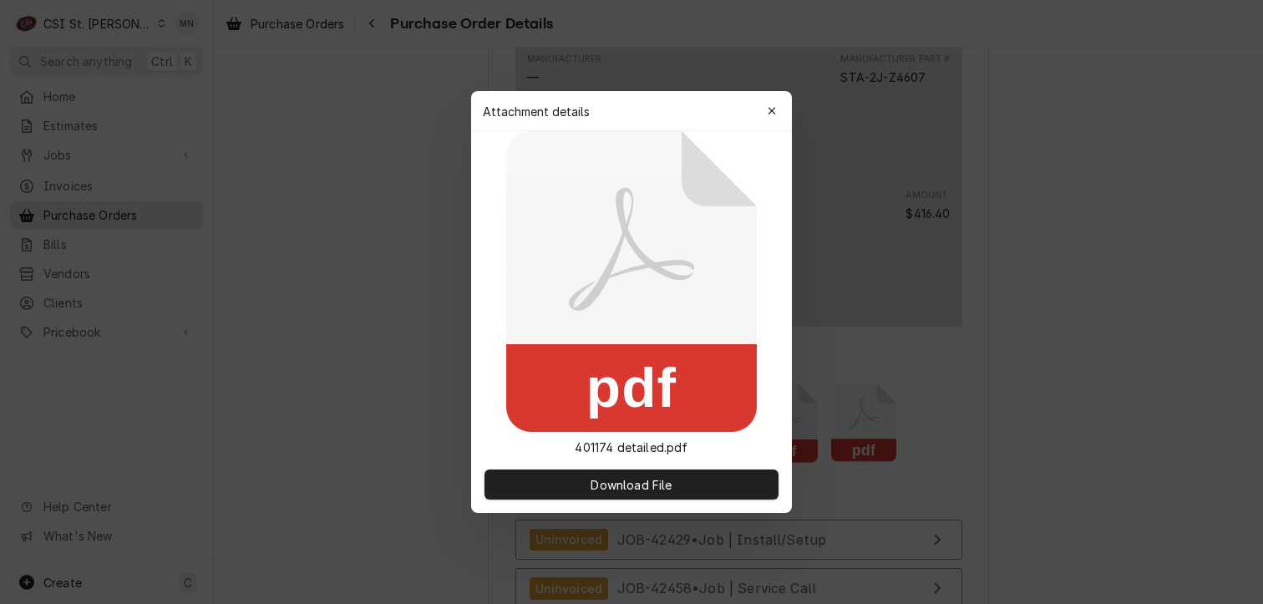
click at [777, 109] on div "button" at bounding box center [771, 111] width 17 height 17
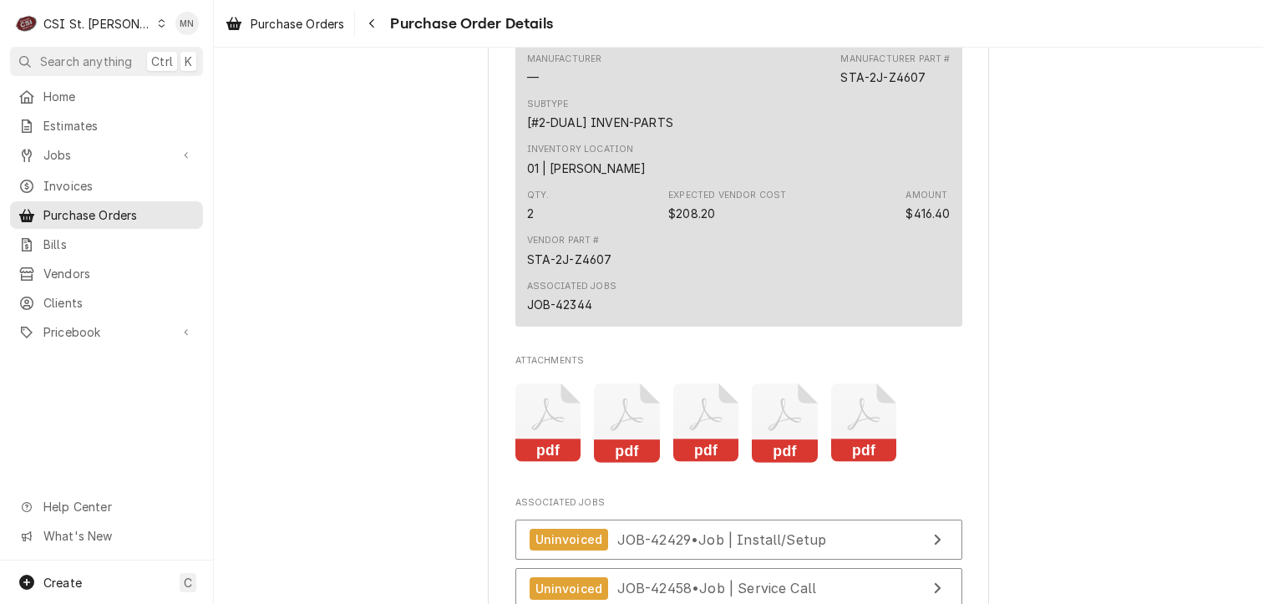
click at [702, 463] on icon "Attachments" at bounding box center [706, 422] width 66 height 79
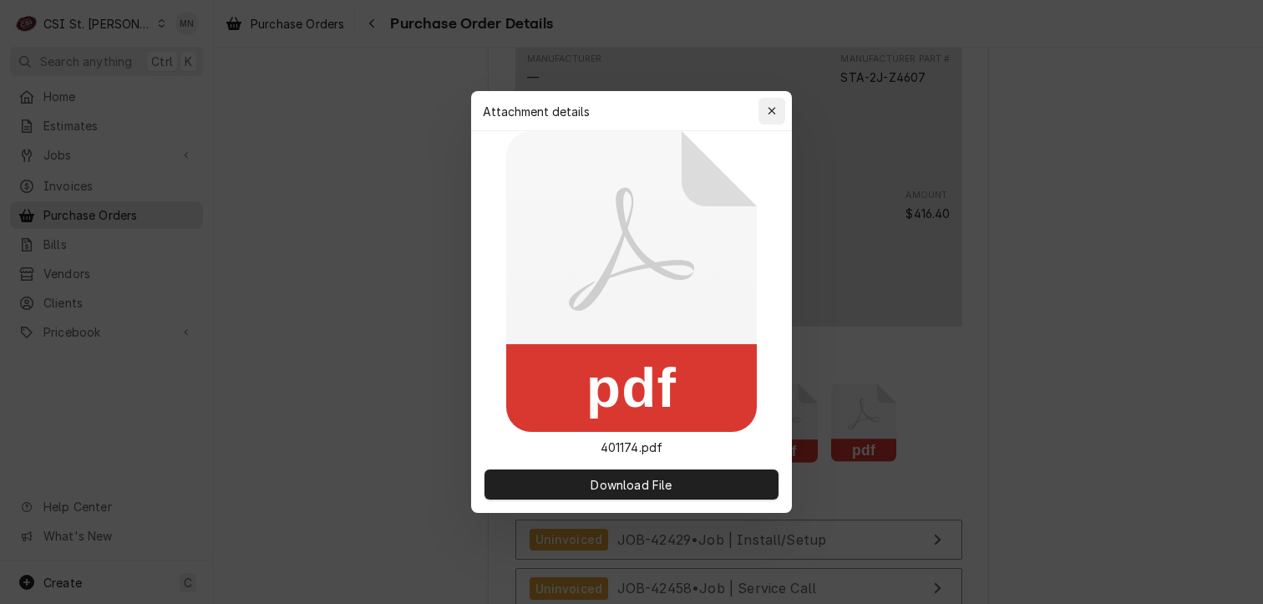
click at [774, 112] on icon "button" at bounding box center [771, 111] width 9 height 12
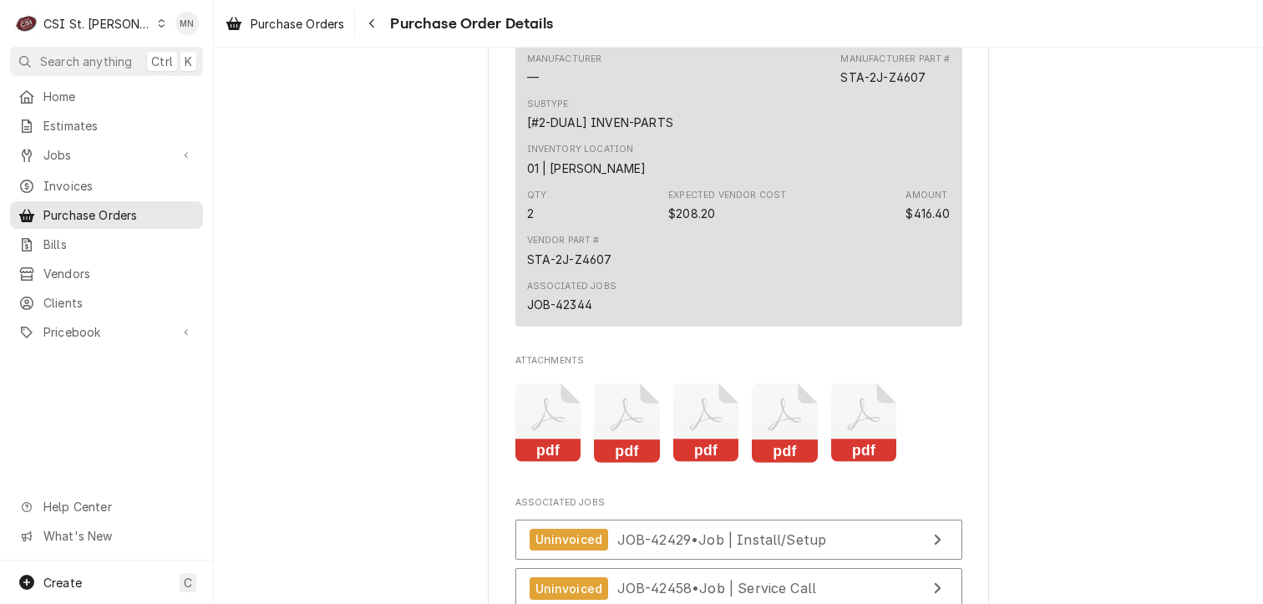
click at [797, 463] on icon "Attachments" at bounding box center [785, 422] width 66 height 79
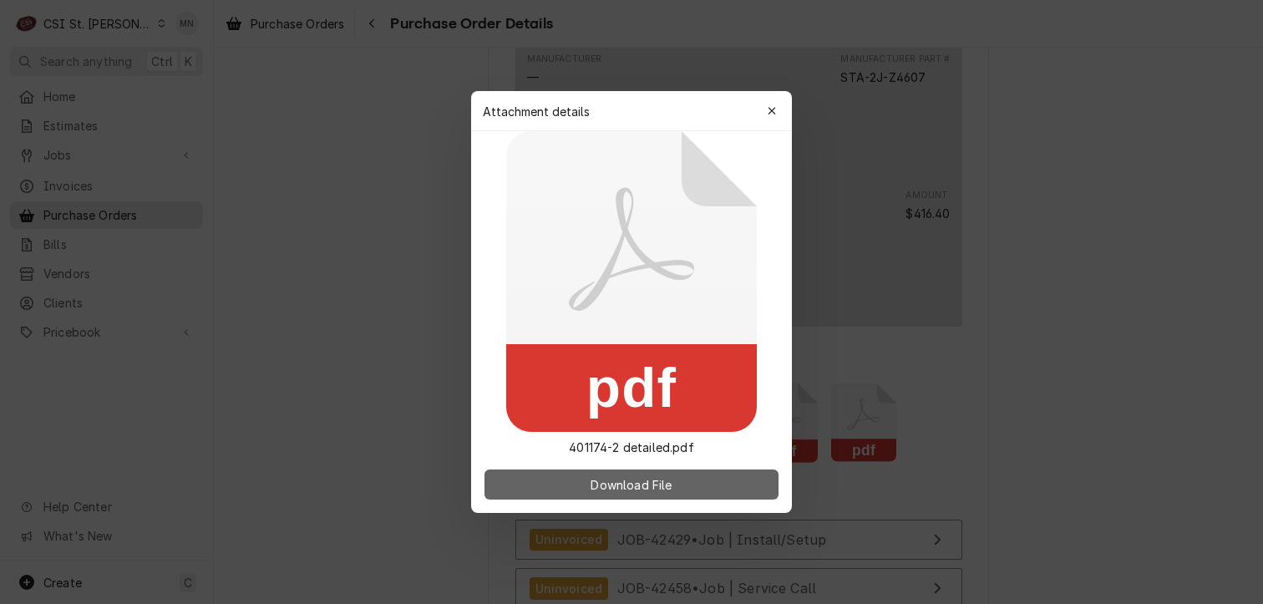
click at [698, 486] on button "Download File" at bounding box center [631, 484] width 294 height 30
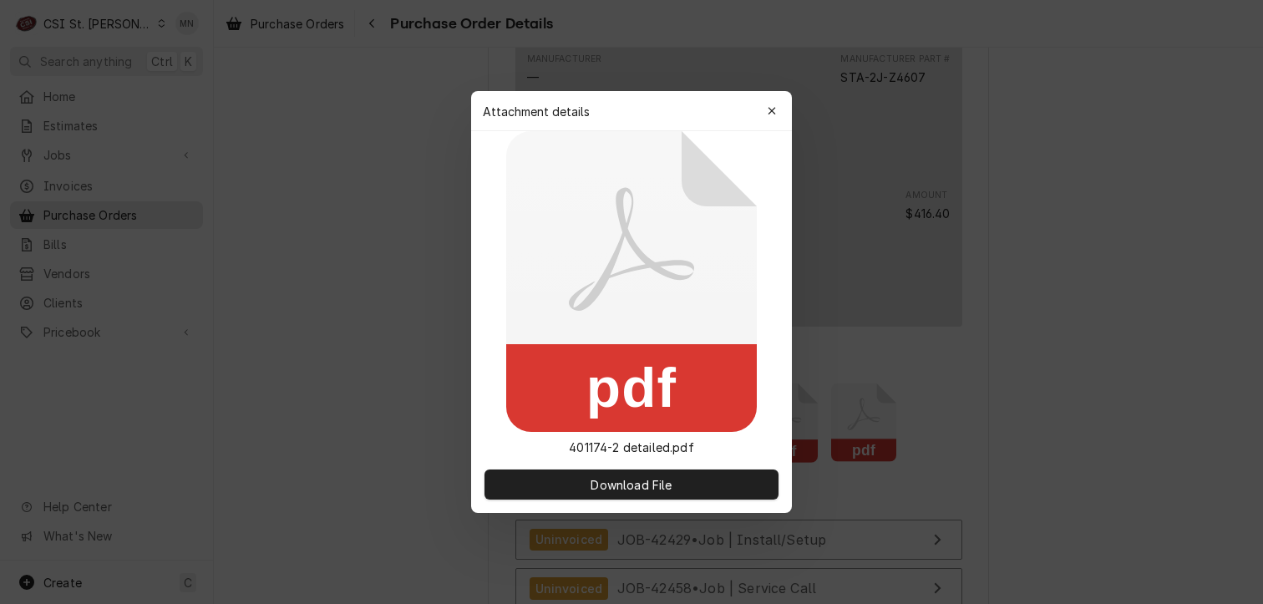
drag, startPoint x: 779, startPoint y: 111, endPoint x: 732, endPoint y: 136, distance: 53.8
click at [779, 111] on div "button" at bounding box center [771, 111] width 17 height 17
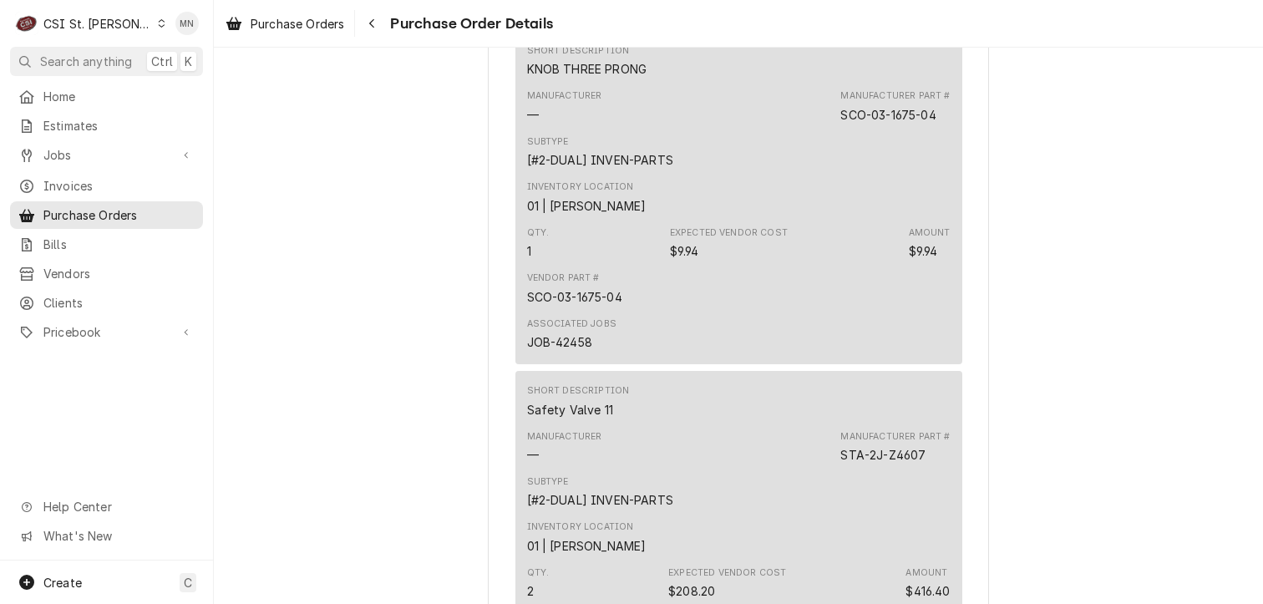
scroll to position [3505, 0]
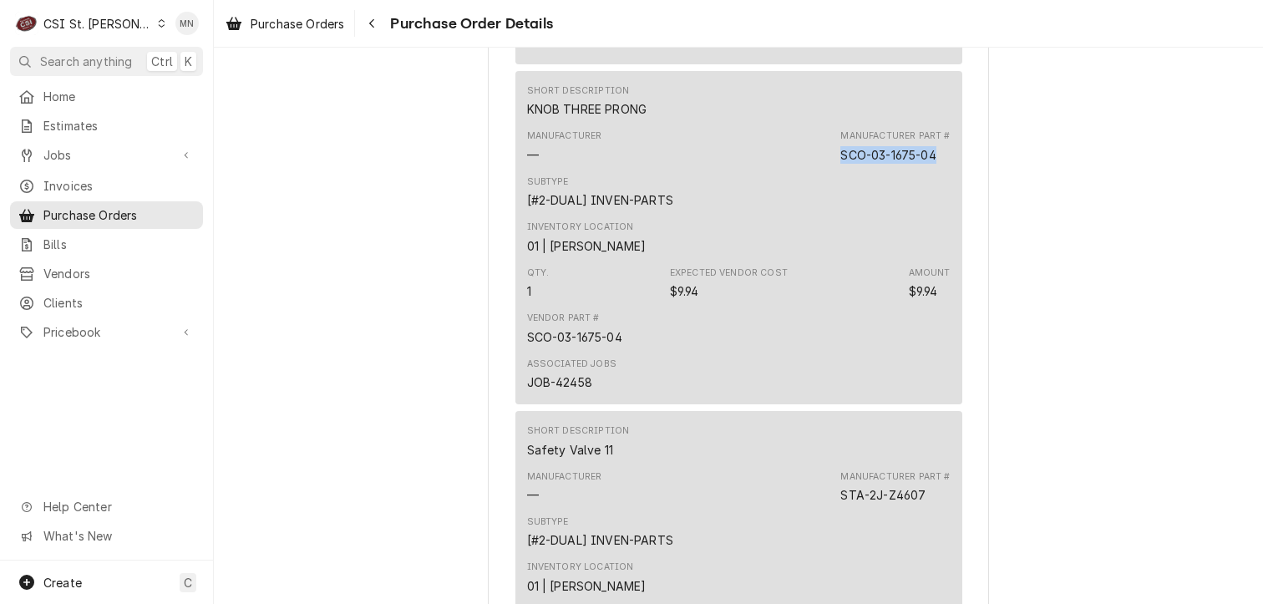
drag, startPoint x: 939, startPoint y: 204, endPoint x: 838, endPoint y: 207, distance: 101.1
click at [840, 163] on div "Manufacturer Part # SCO-03-1675-04" at bounding box center [894, 145] width 109 height 33
copy div "SCO-03-1675-04"
click at [70, 323] on span "Pricebook" at bounding box center [106, 332] width 126 height 18
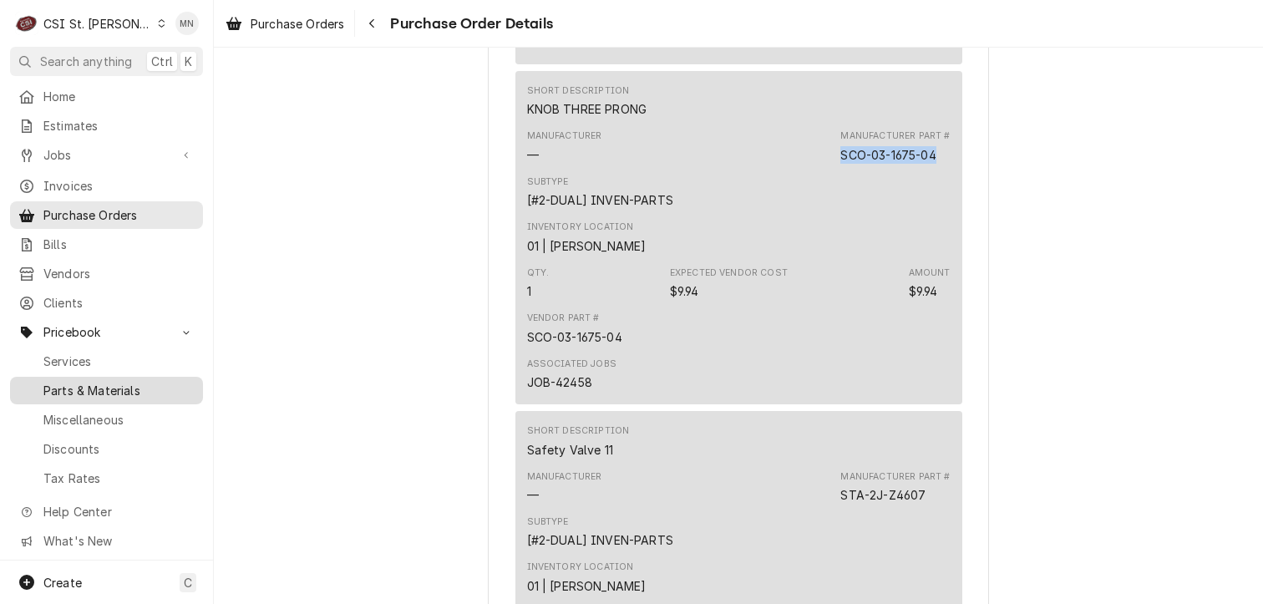
click at [88, 382] on span "Parts & Materials" at bounding box center [118, 391] width 151 height 18
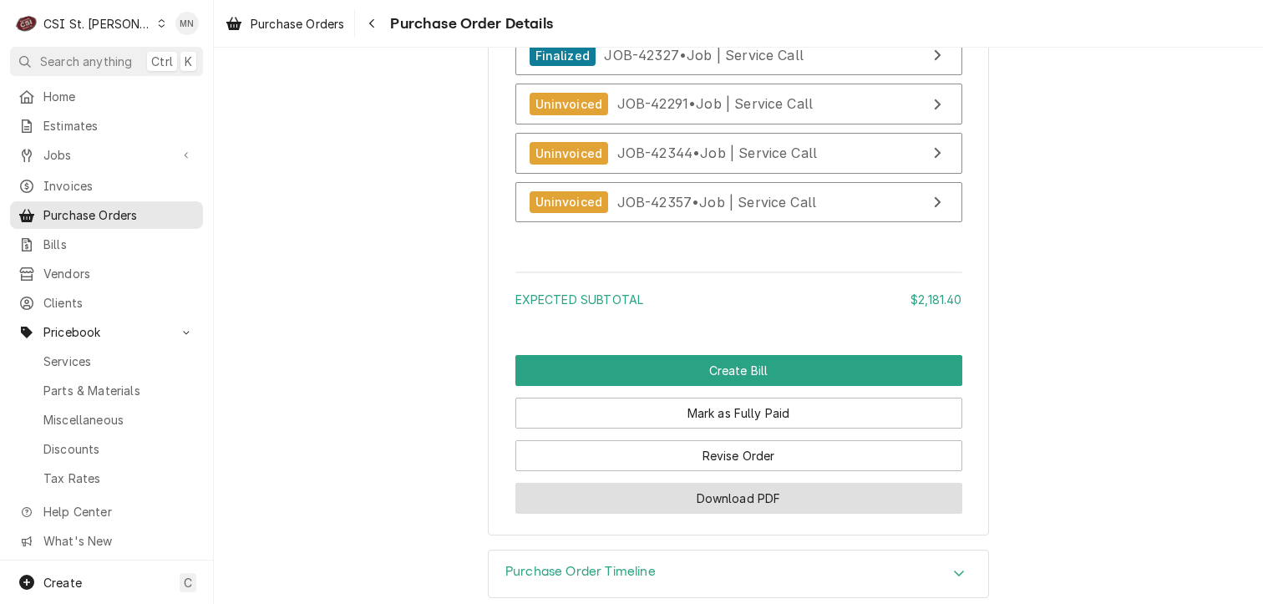
scroll to position [4674, 0]
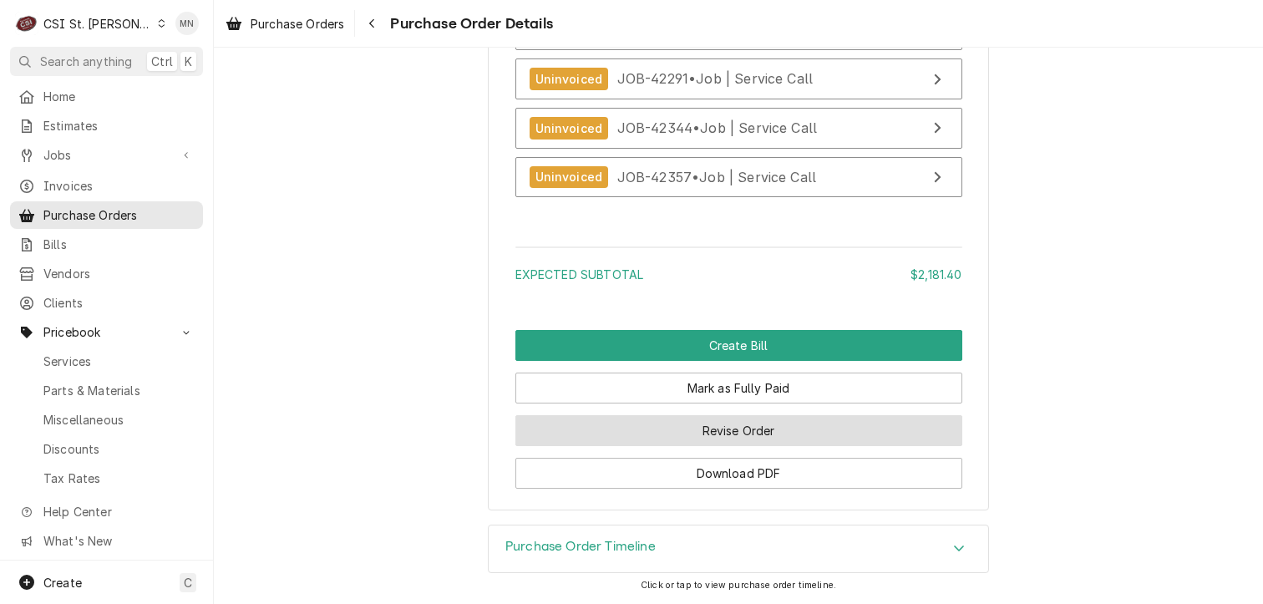
click at [737, 433] on button "Revise Order" at bounding box center [738, 430] width 447 height 31
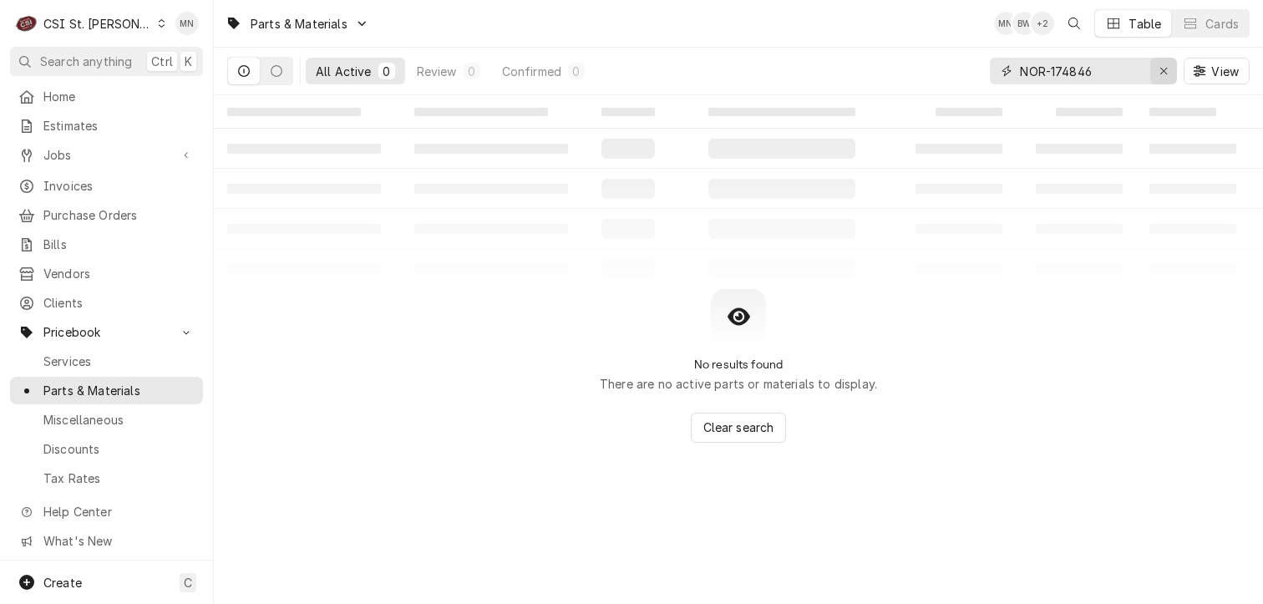
click at [1156, 69] on div "Erase input" at bounding box center [1163, 71] width 17 height 17
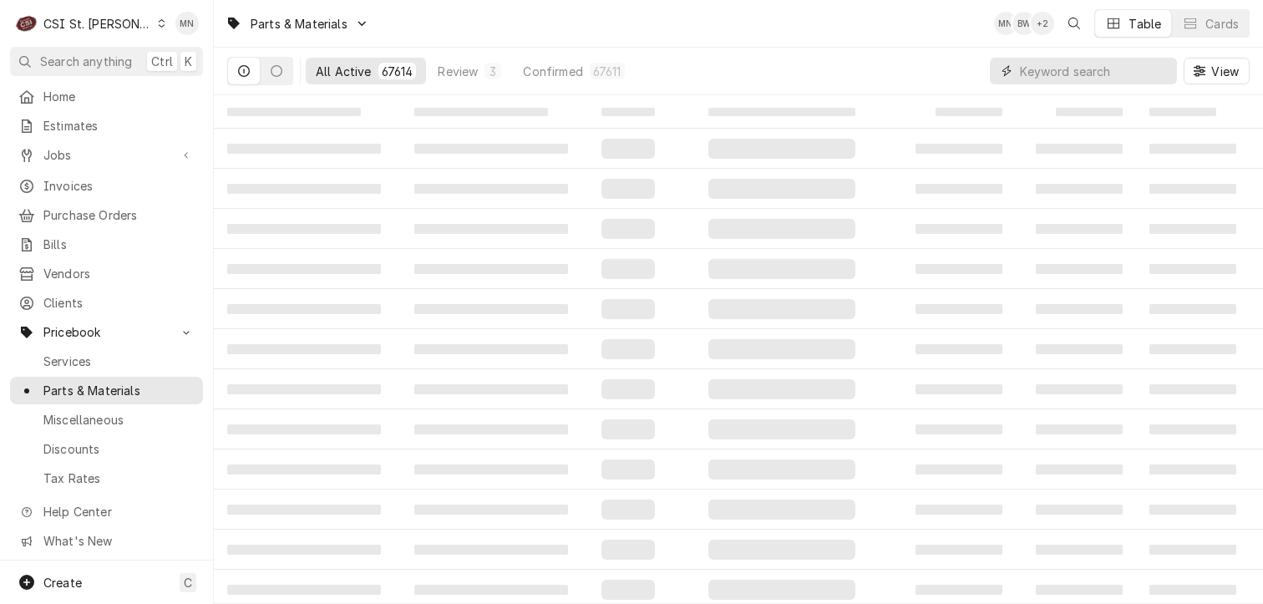
paste input "SCO-03-1675-04"
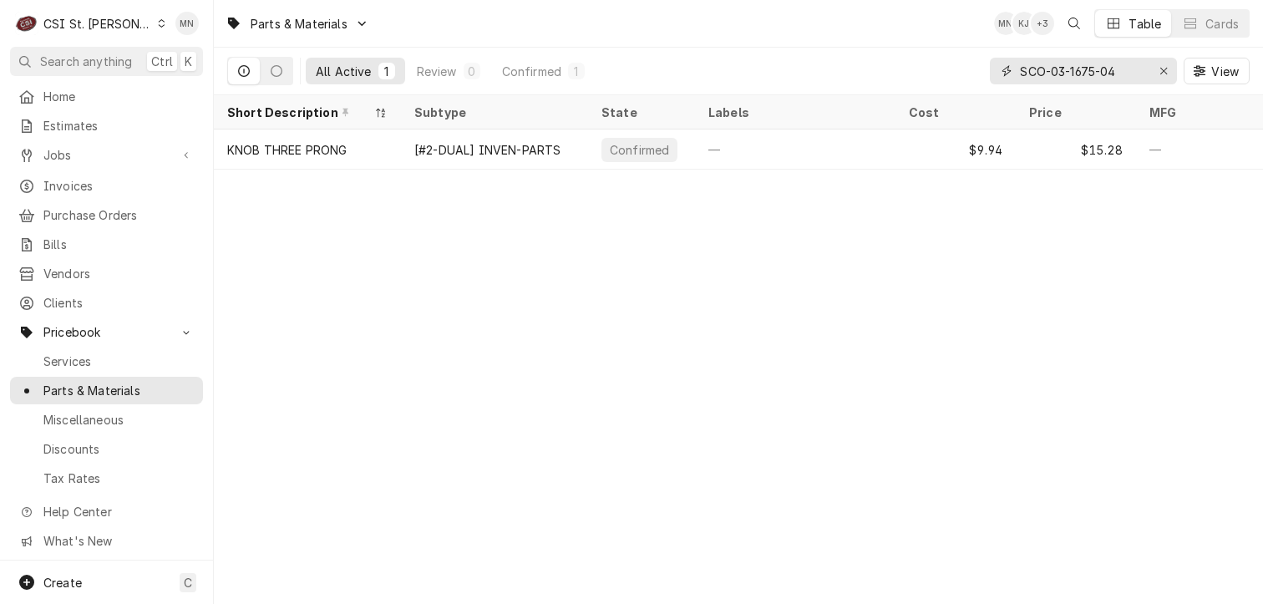
drag, startPoint x: 1120, startPoint y: 73, endPoint x: 990, endPoint y: 68, distance: 130.4
click at [990, 68] on div "SCO-03-1675-04" at bounding box center [1083, 71] width 187 height 27
paste input "ATO-W0404601"
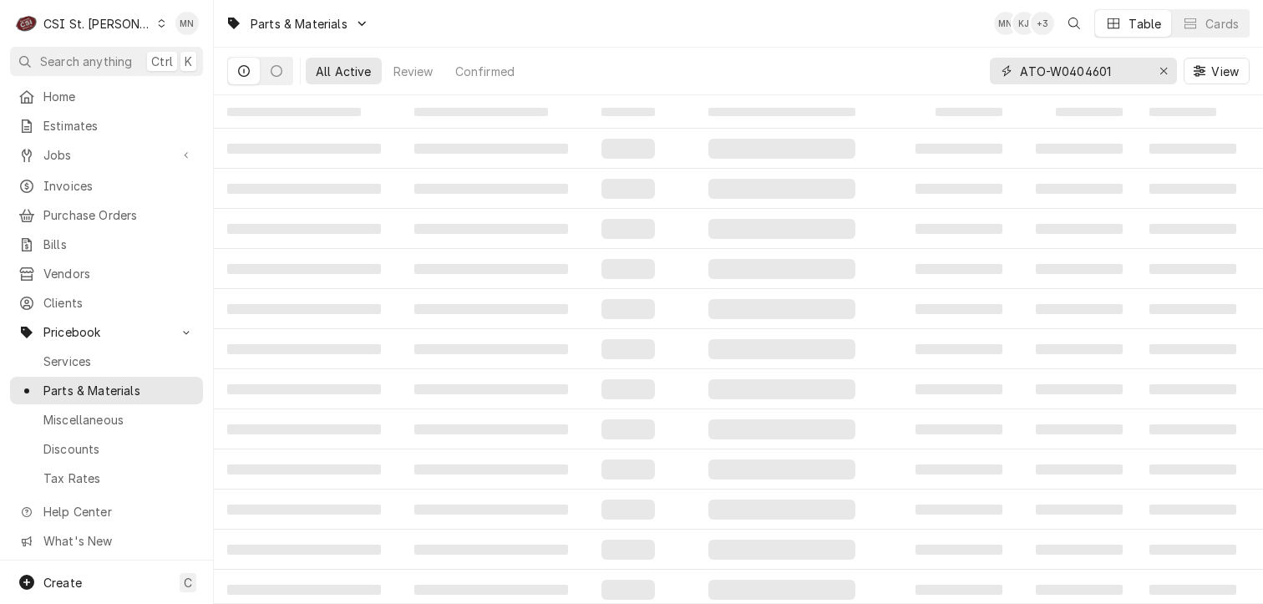
type input "ATO-W0404601"
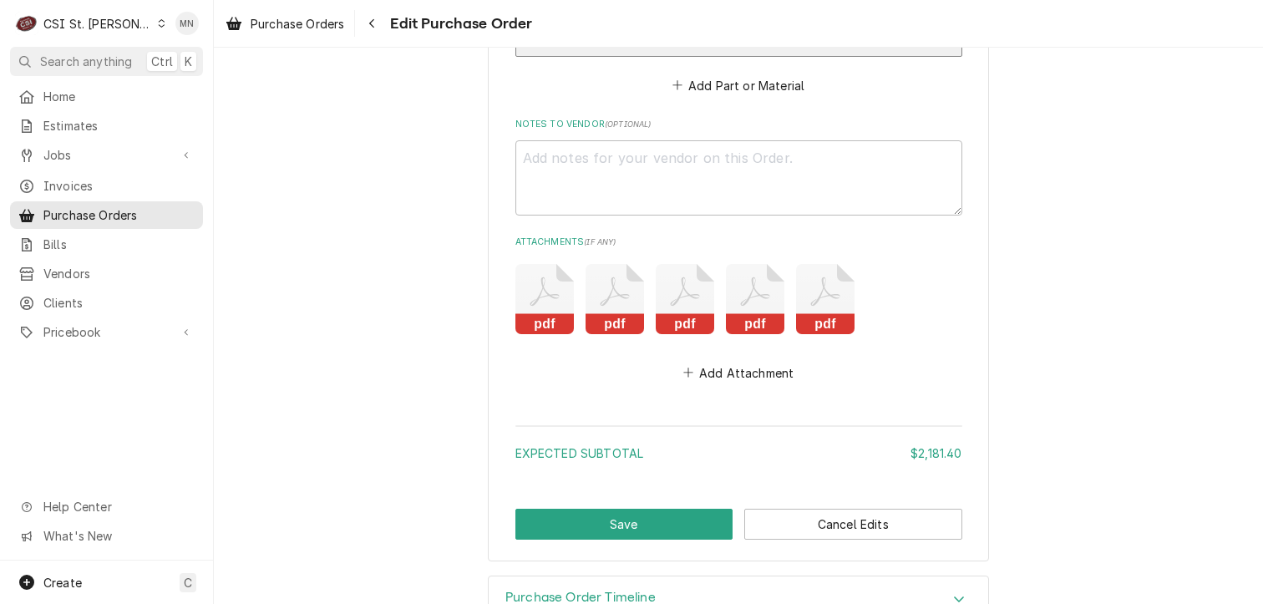
scroll to position [4326, 0]
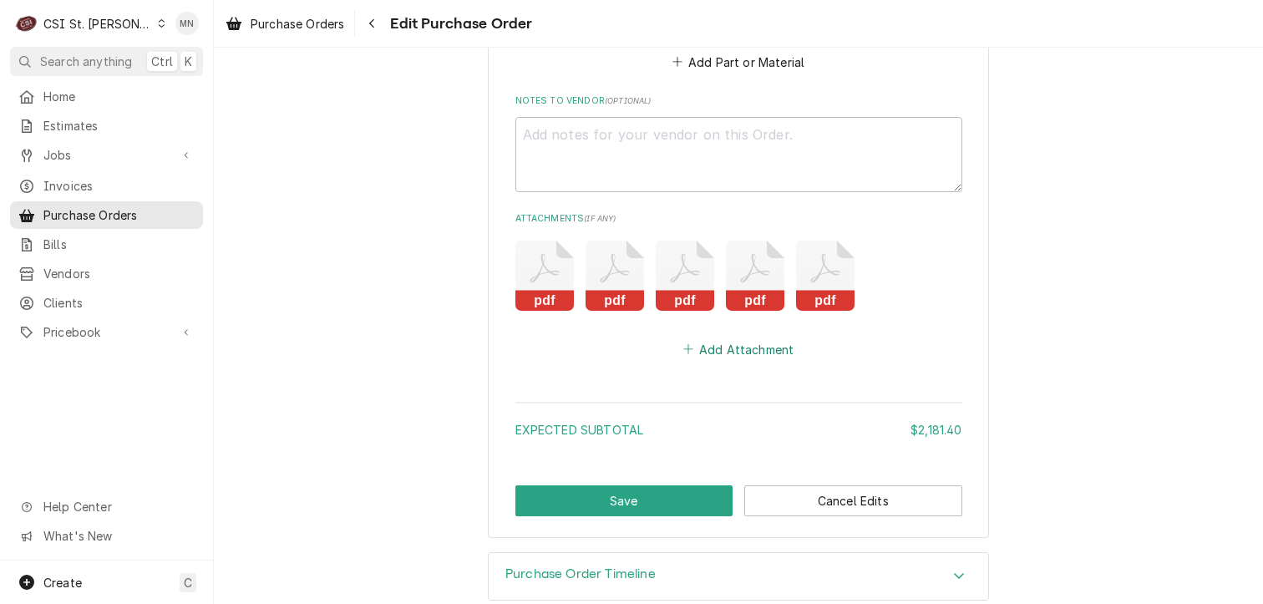
click at [713, 337] on button "Add Attachment" at bounding box center [738, 348] width 117 height 23
type textarea "x"
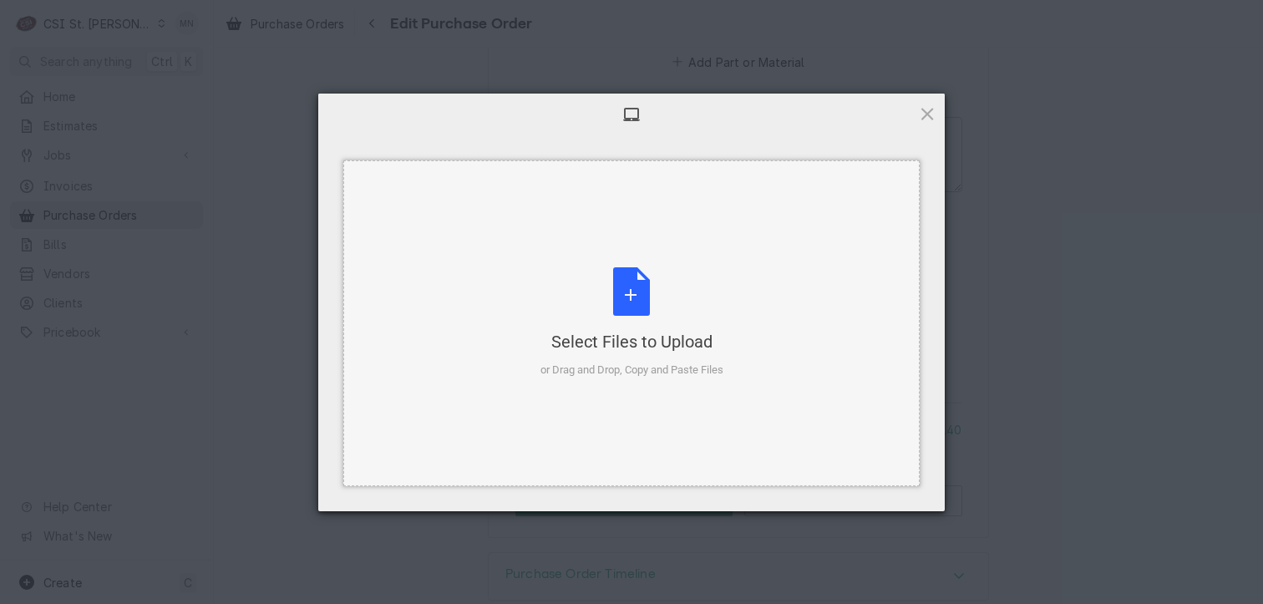
click at [622, 280] on div "Select Files to Upload or Drag and Drop, Copy and Paste Files" at bounding box center [631, 322] width 183 height 111
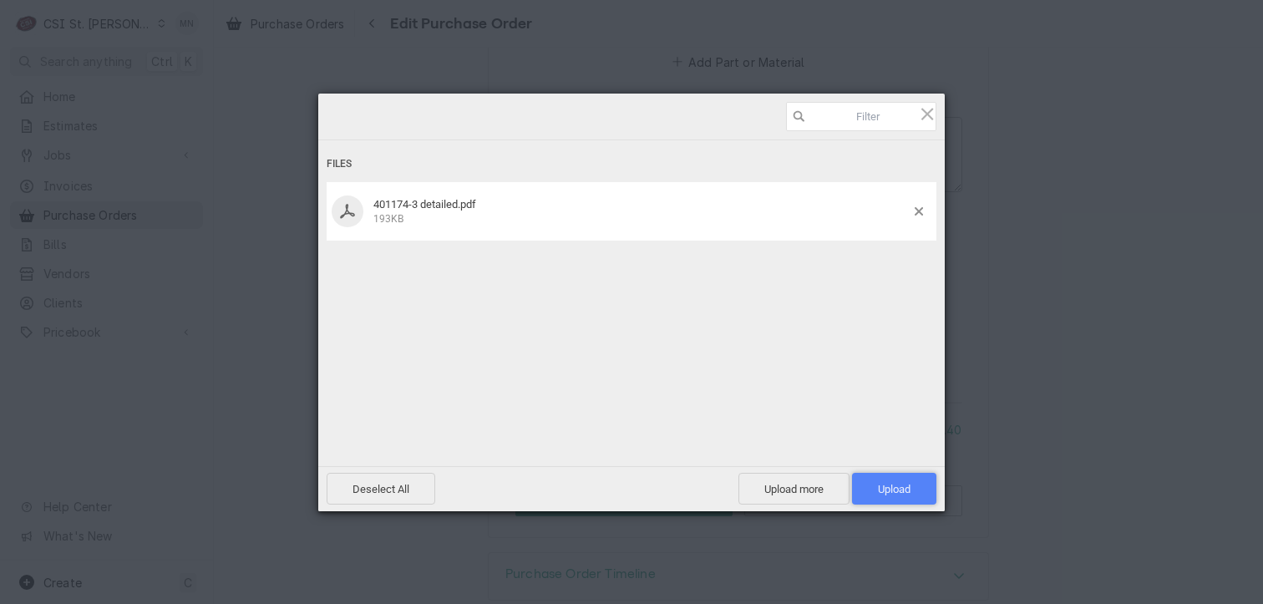
click at [905, 490] on span "Upload 1" at bounding box center [894, 489] width 33 height 13
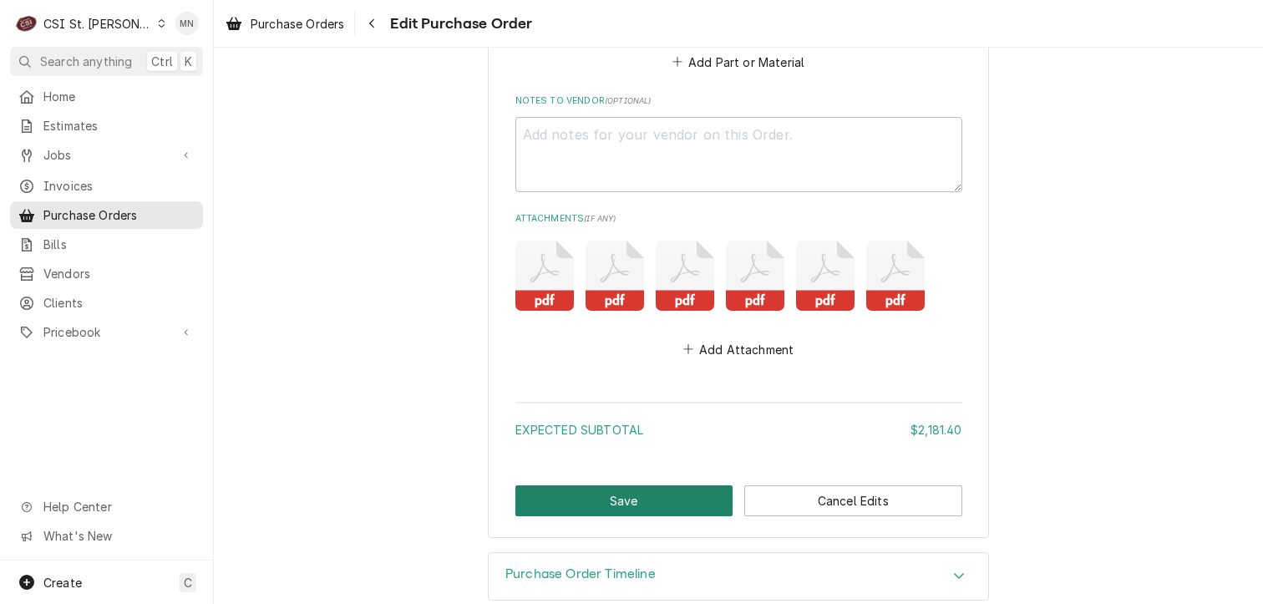
click at [670, 485] on button "Save" at bounding box center [624, 500] width 218 height 31
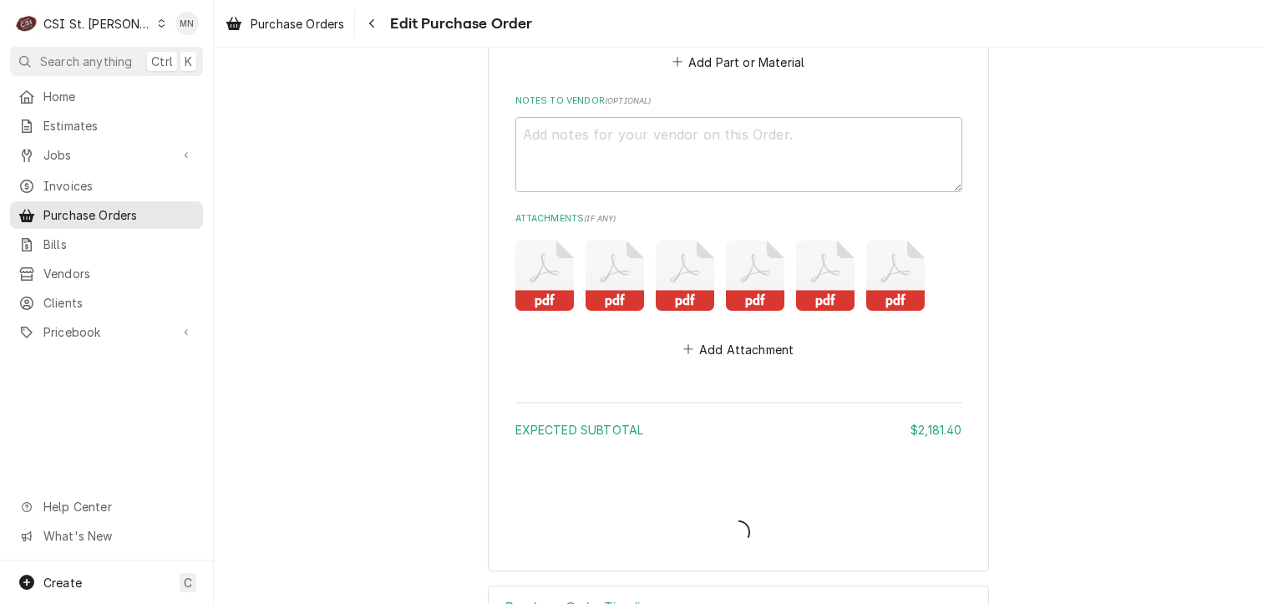
type textarea "x"
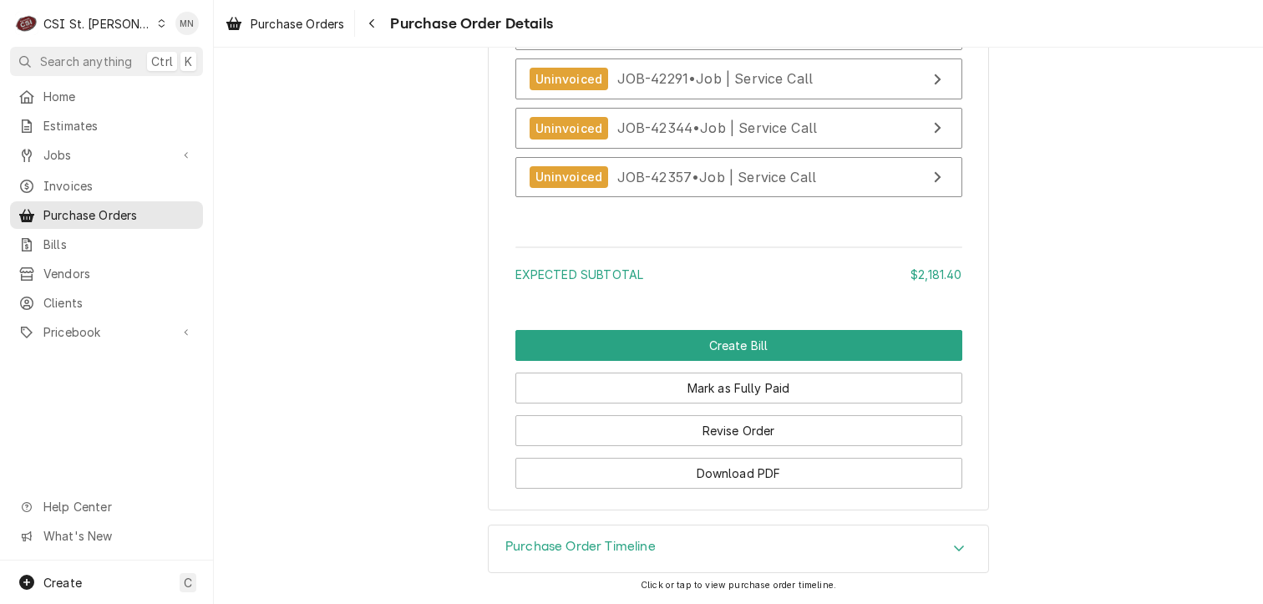
scroll to position [4686, 0]
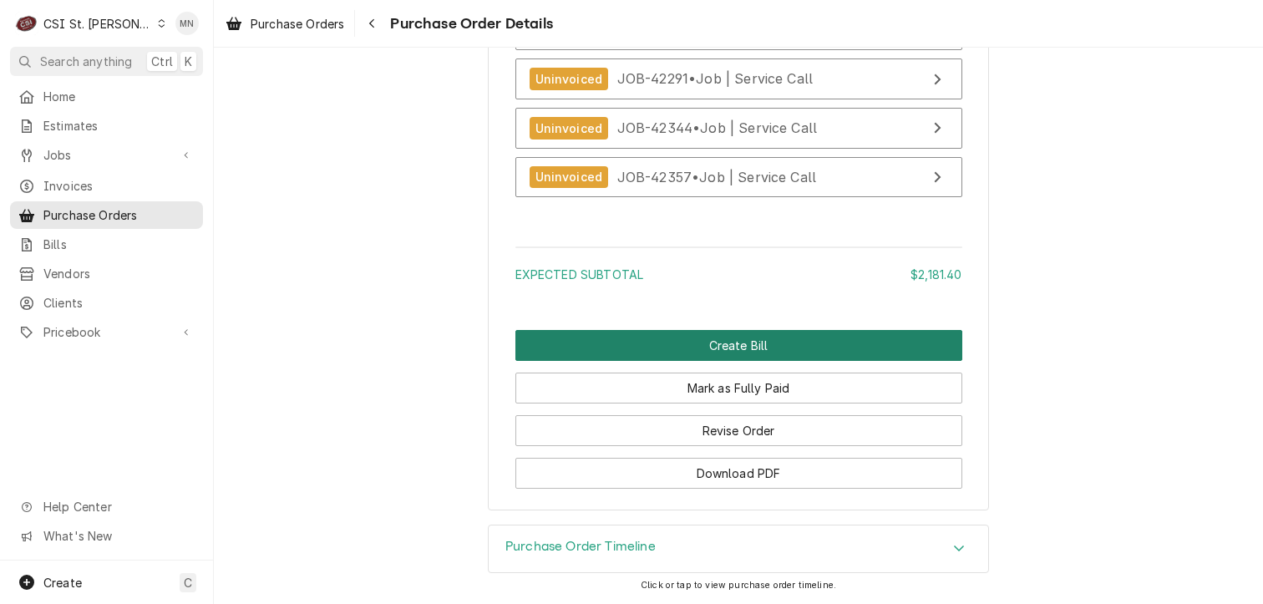
click at [787, 344] on button "Create Bill" at bounding box center [738, 345] width 447 height 31
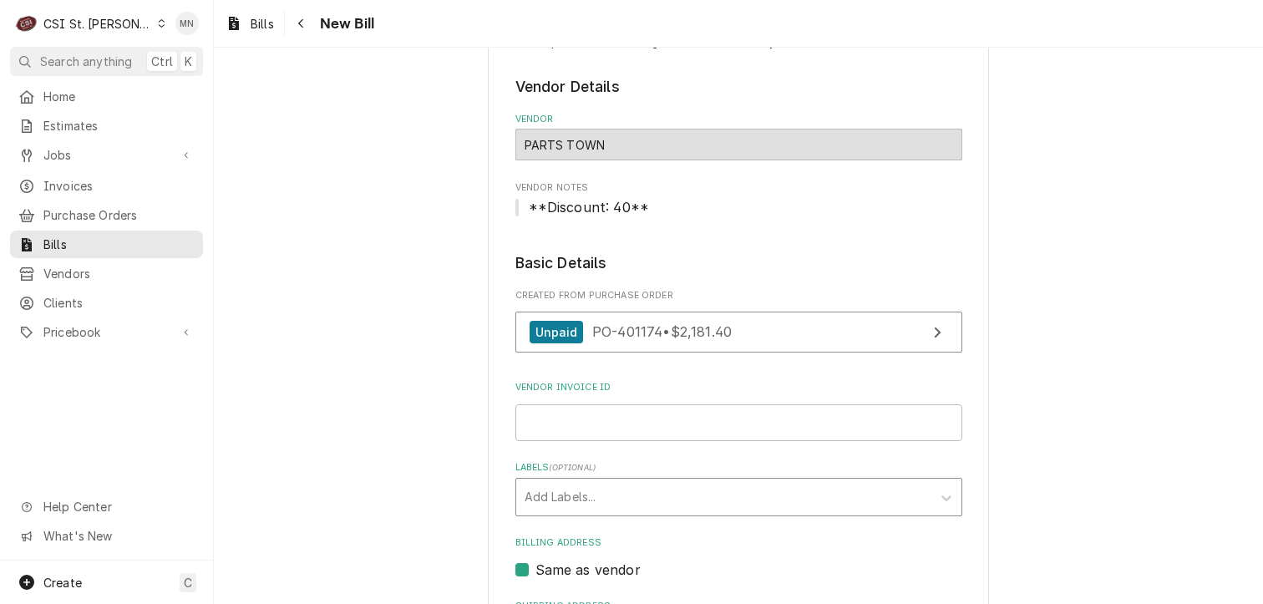
scroll to position [167, 0]
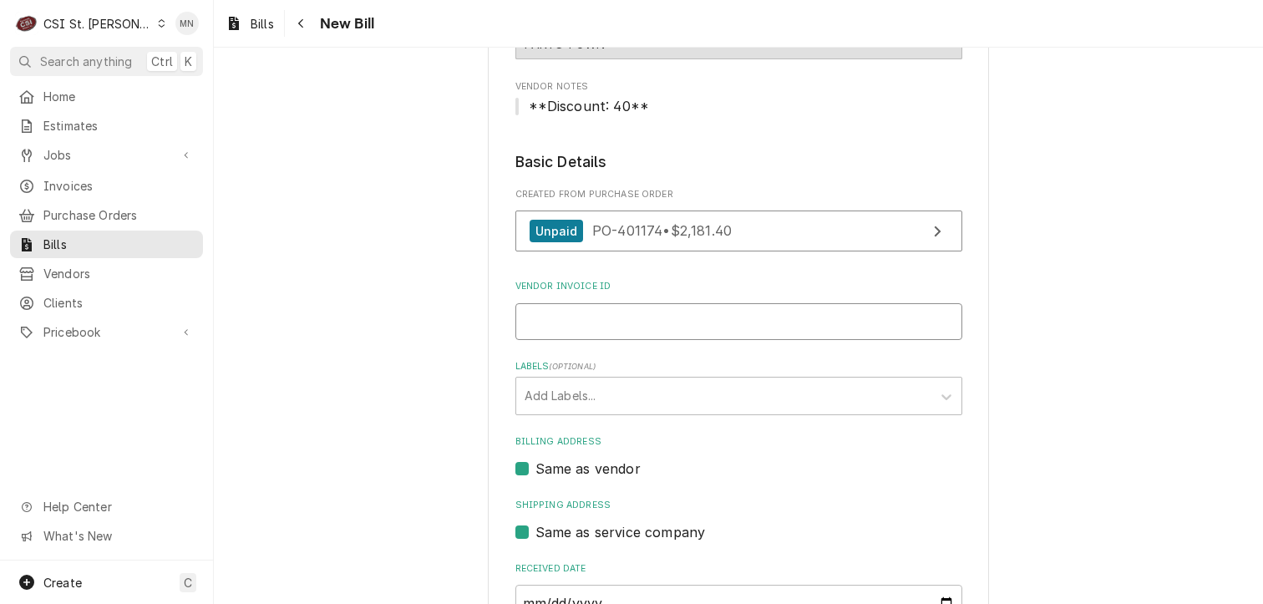
click at [554, 320] on input "Vendor Invoice ID" at bounding box center [738, 321] width 447 height 37
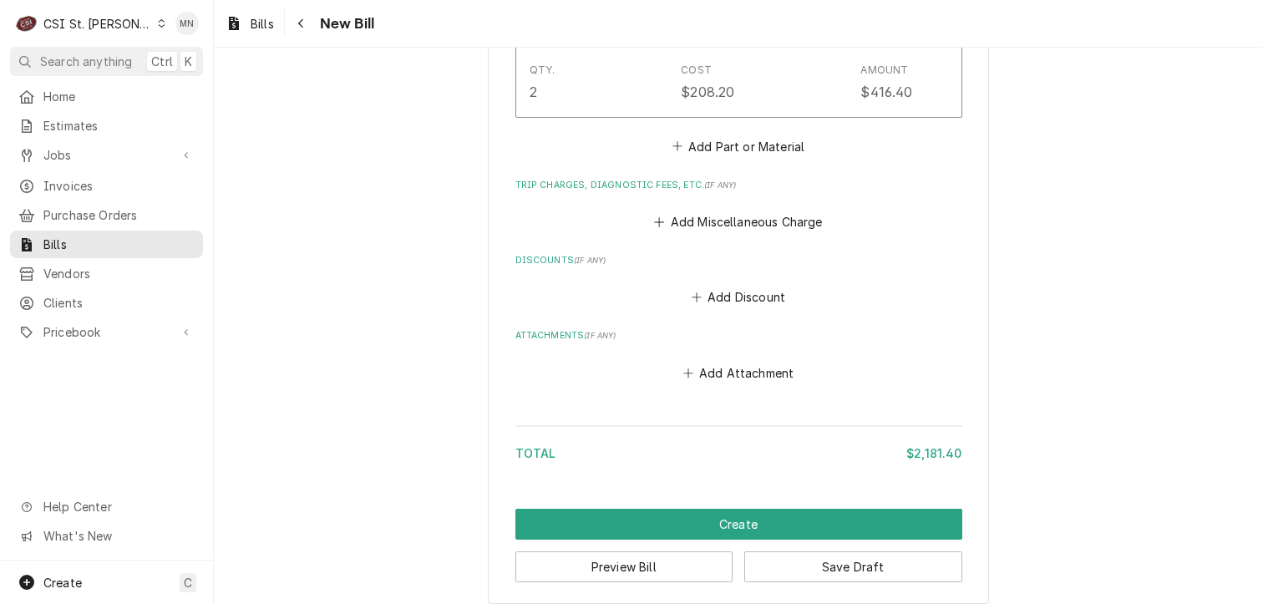
scroll to position [3187, 0]
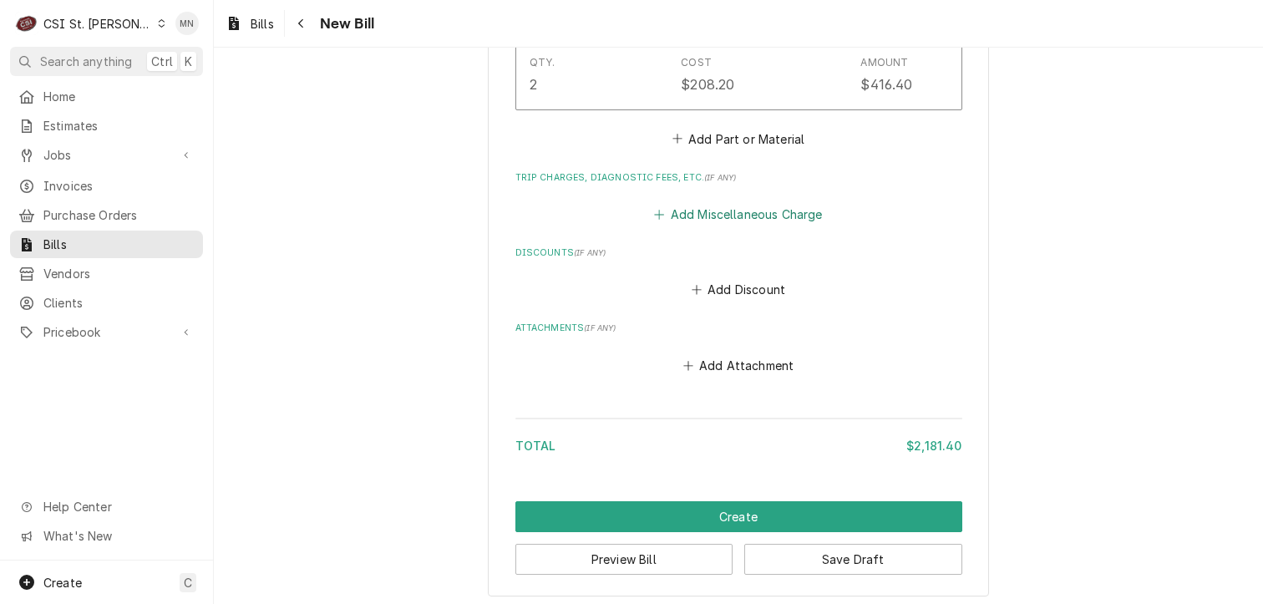
type input "2106779052"
click at [721, 215] on button "Add Miscellaneous Charge" at bounding box center [738, 214] width 174 height 23
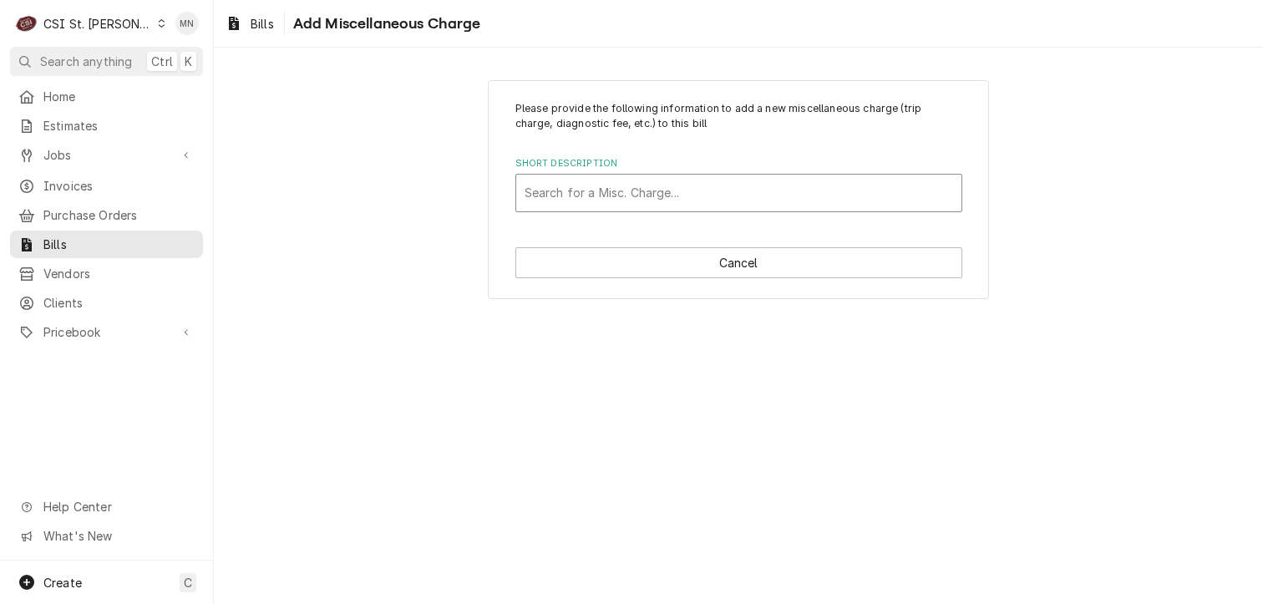
click at [645, 188] on div "Short Description" at bounding box center [738, 193] width 428 height 30
type input "ac"
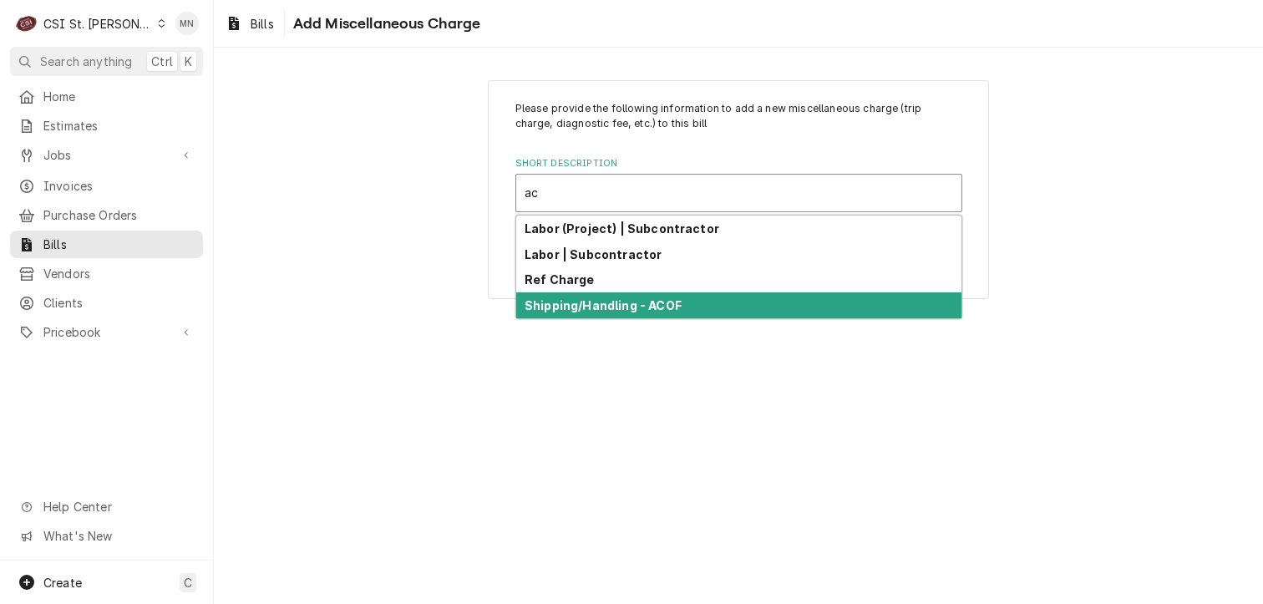
click at [591, 300] on strong "Shipping/Handling - ACOF" at bounding box center [602, 305] width 157 height 14
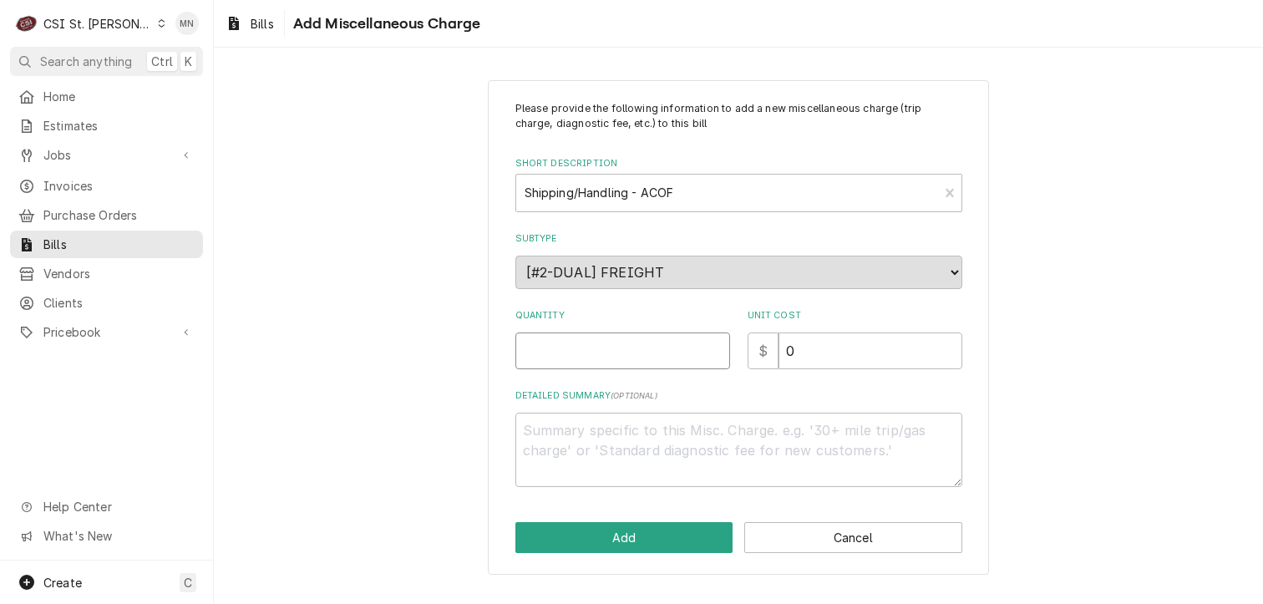
click at [585, 343] on input "Quantity" at bounding box center [622, 350] width 215 height 37
type textarea "x"
type input "1"
type textarea "x"
type input "2"
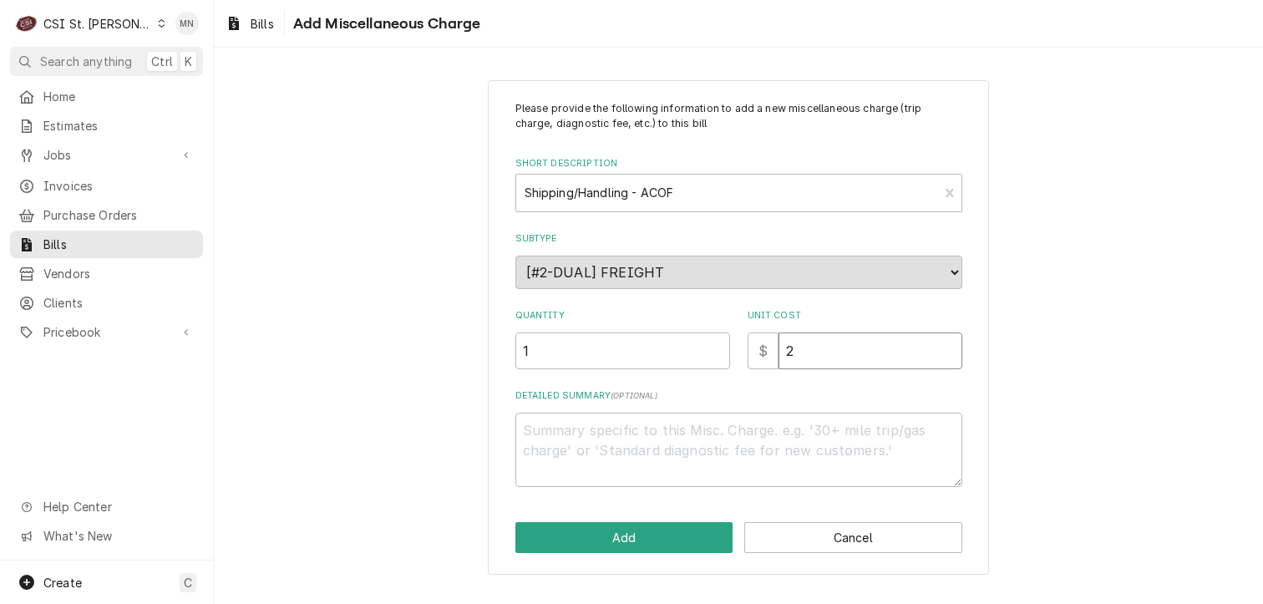
type textarea "x"
type input "29"
type textarea "x"
type input "29.2"
type textarea "x"
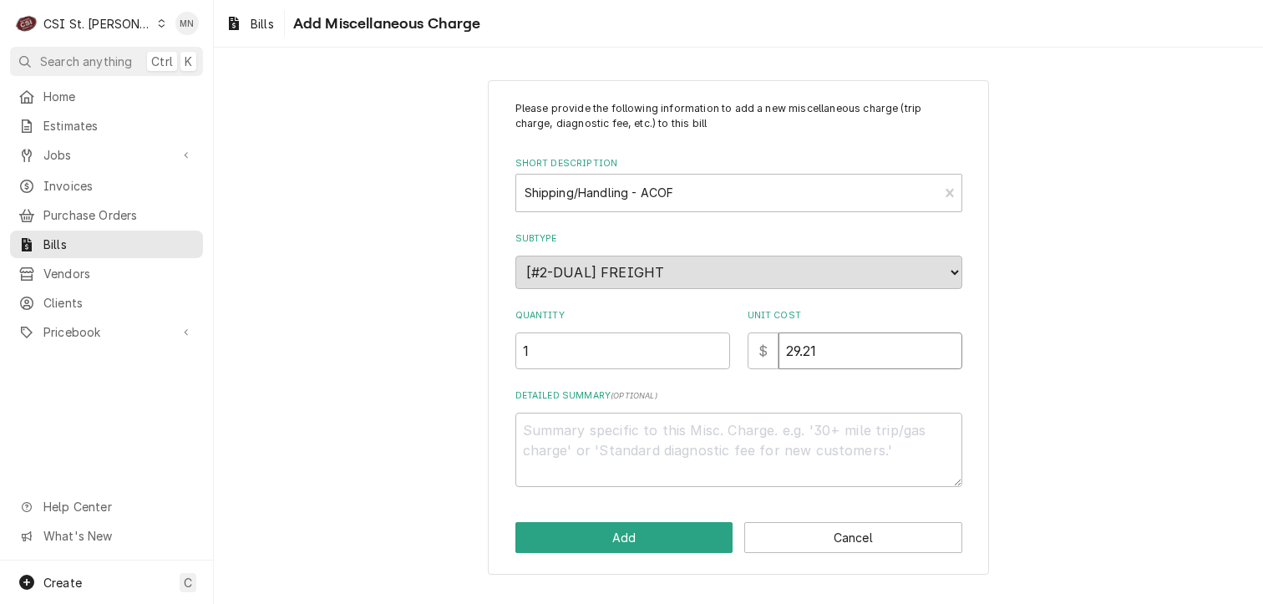
type input "29.21"
click at [623, 425] on textarea "Detailed Summary ( optional )" at bounding box center [738, 450] width 447 height 75
type textarea "x"
type textarea "M"
type textarea "x"
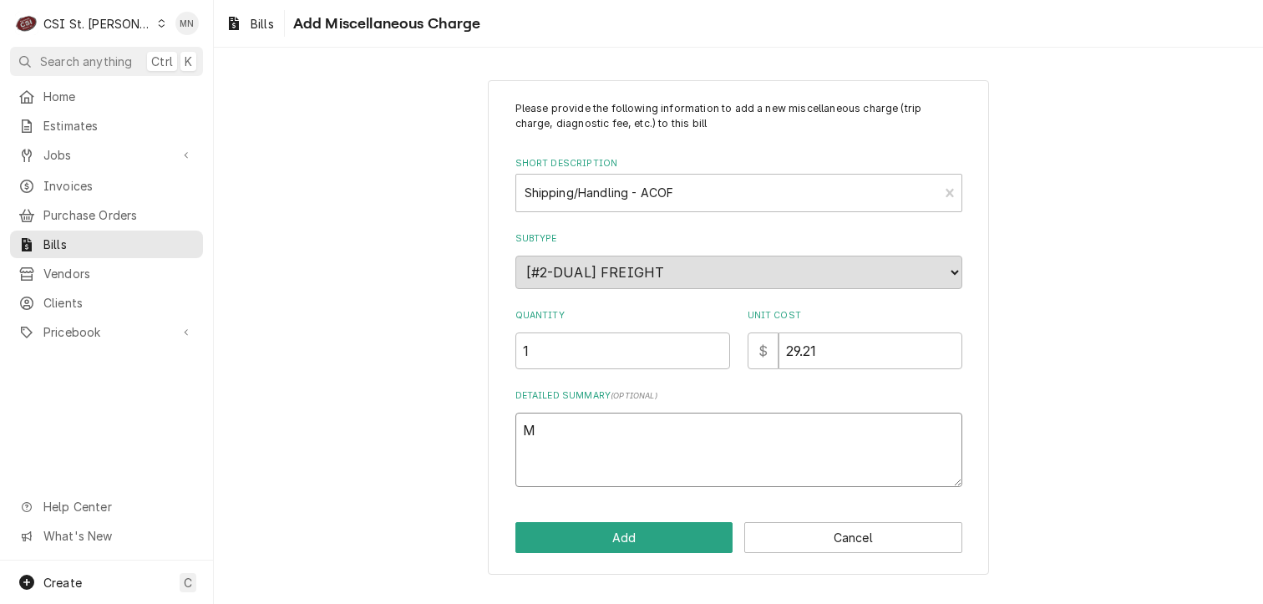
type textarea "Mu"
type textarea "x"
type textarea "Mul"
type textarea "x"
type textarea "Mult"
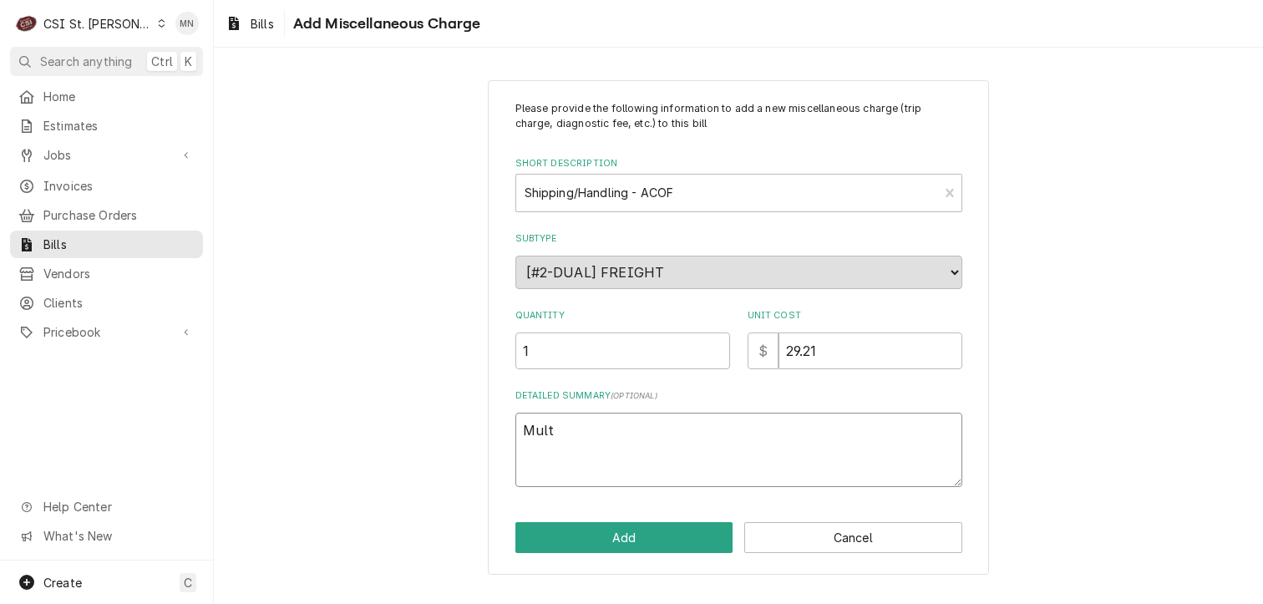
type textarea "x"
type textarea "Multp"
type textarea "x"
type textarea "Multpl"
type textarea "x"
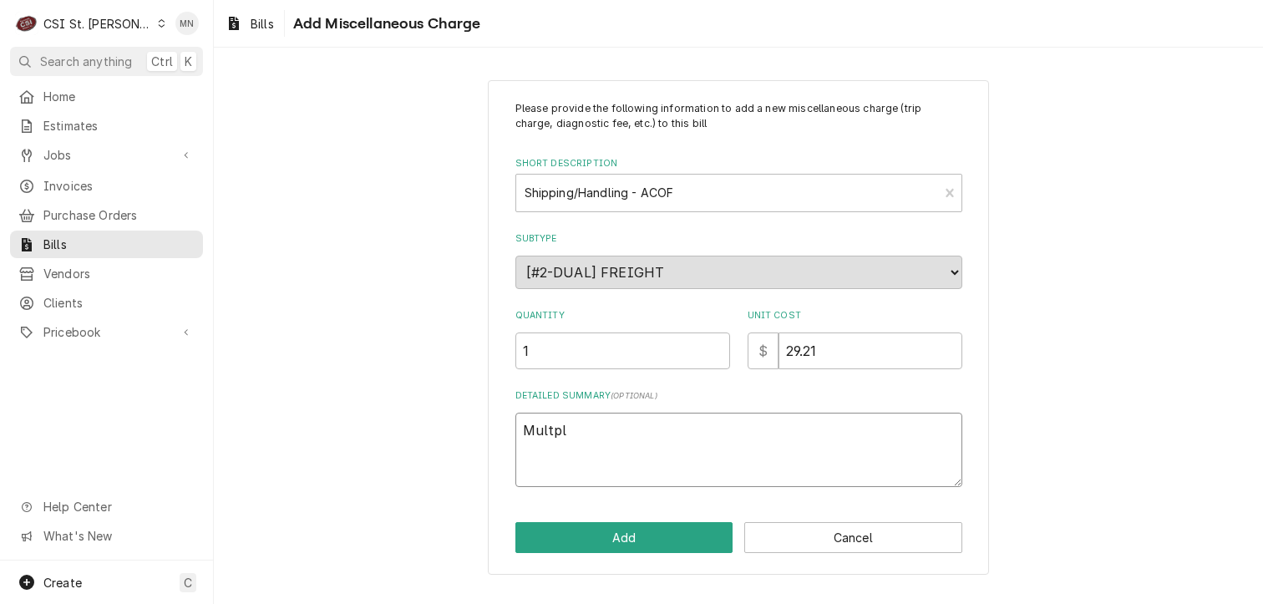
type textarea "Multple"
type textarea "x"
type textarea "Multple"
type textarea "x"
type textarea "Multple"
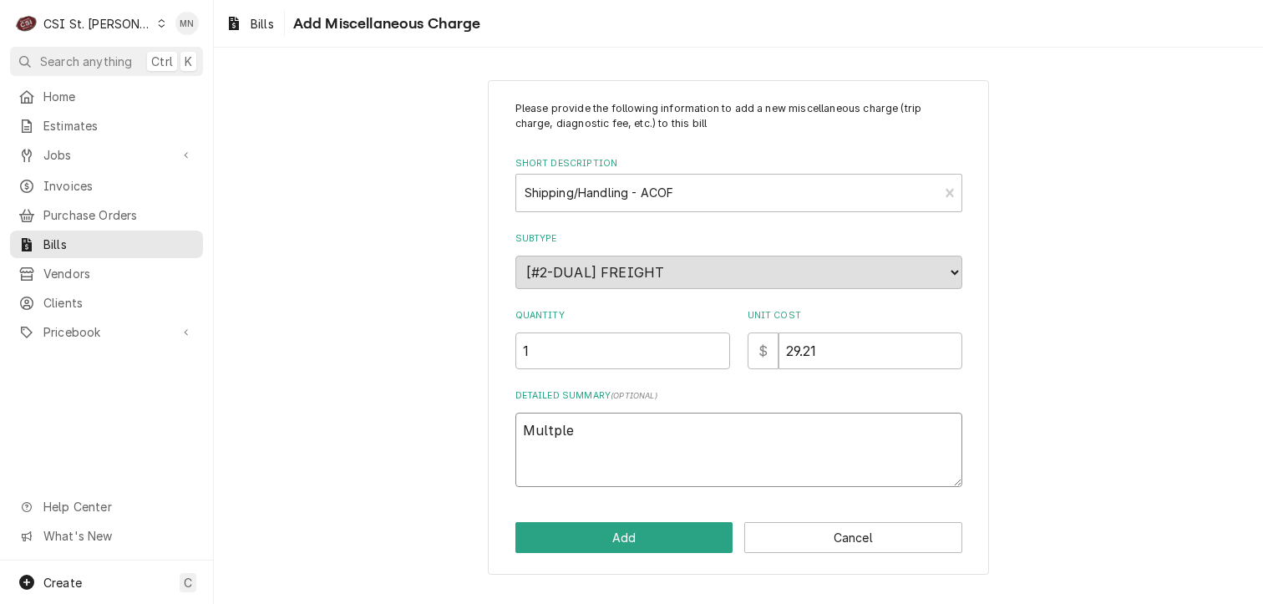
type textarea "x"
type textarea "Multpl"
type textarea "x"
type textarea "Multp"
type textarea "x"
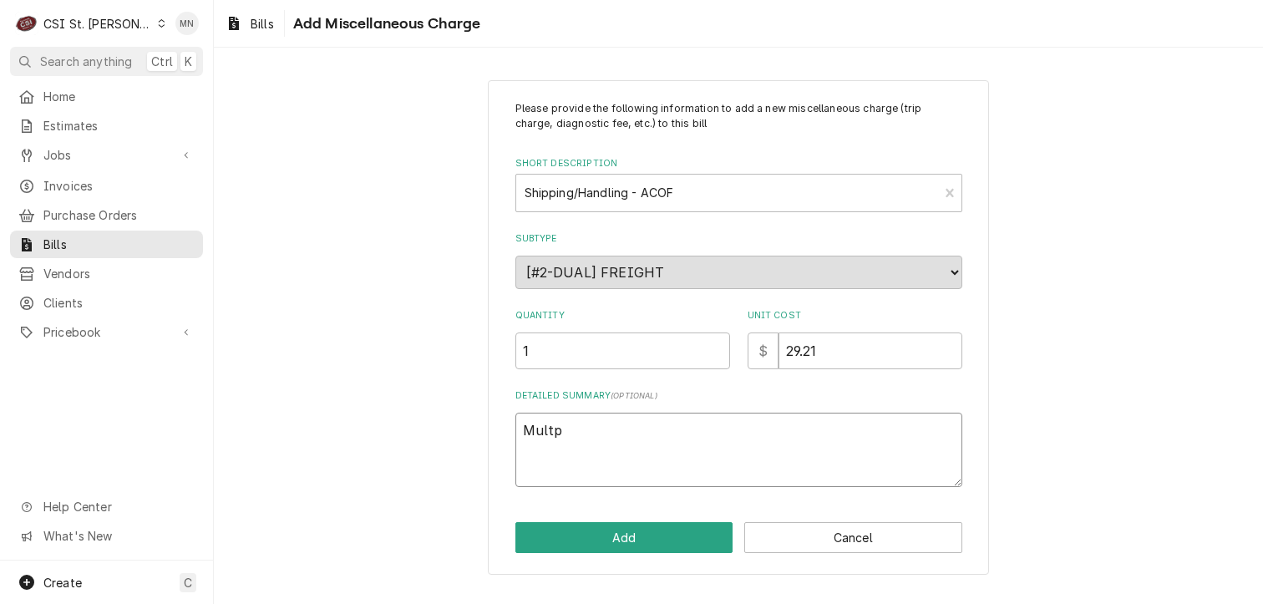
type textarea "Mult"
type textarea "x"
type textarea "Mul"
type textarea "x"
type textarea "Mult"
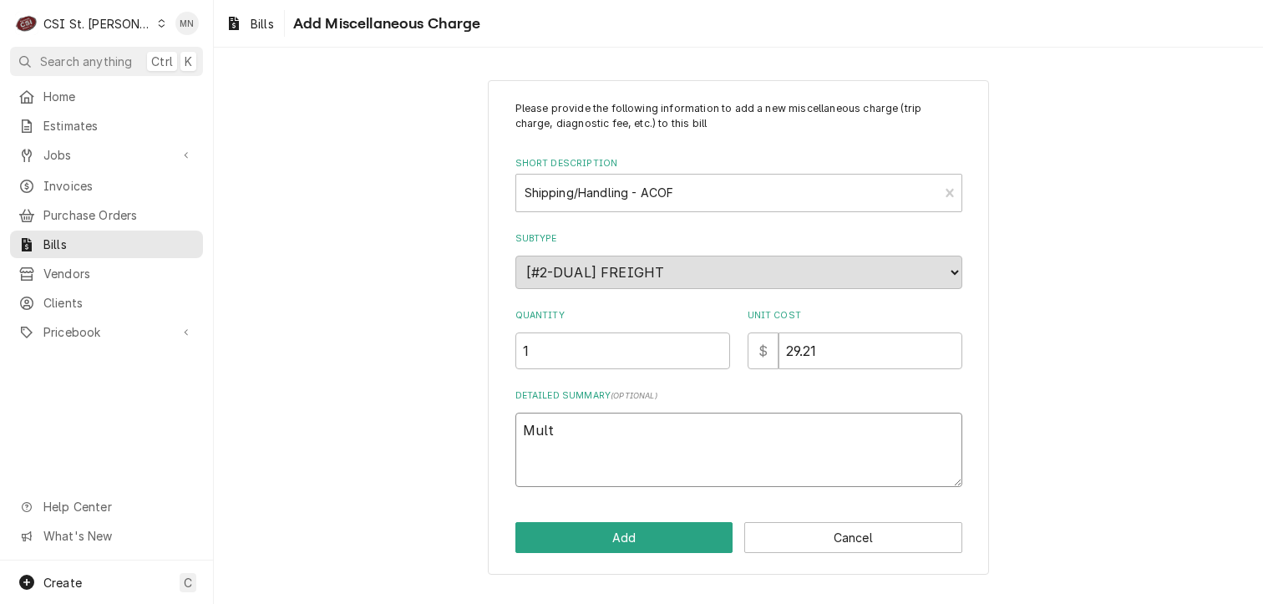
type textarea "x"
type textarea "Multi"
type textarea "x"
type textarea "Multip"
type textarea "x"
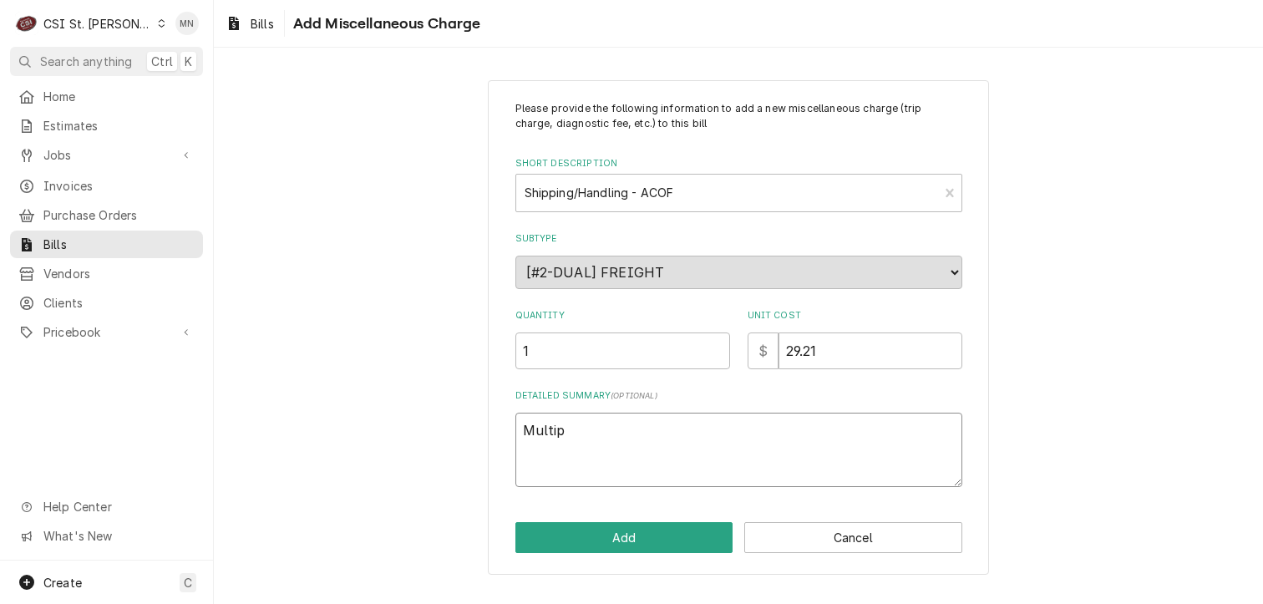
type textarea "Multipl"
type textarea "x"
type textarea "Multiple"
type textarea "x"
type textarea "Multiple"
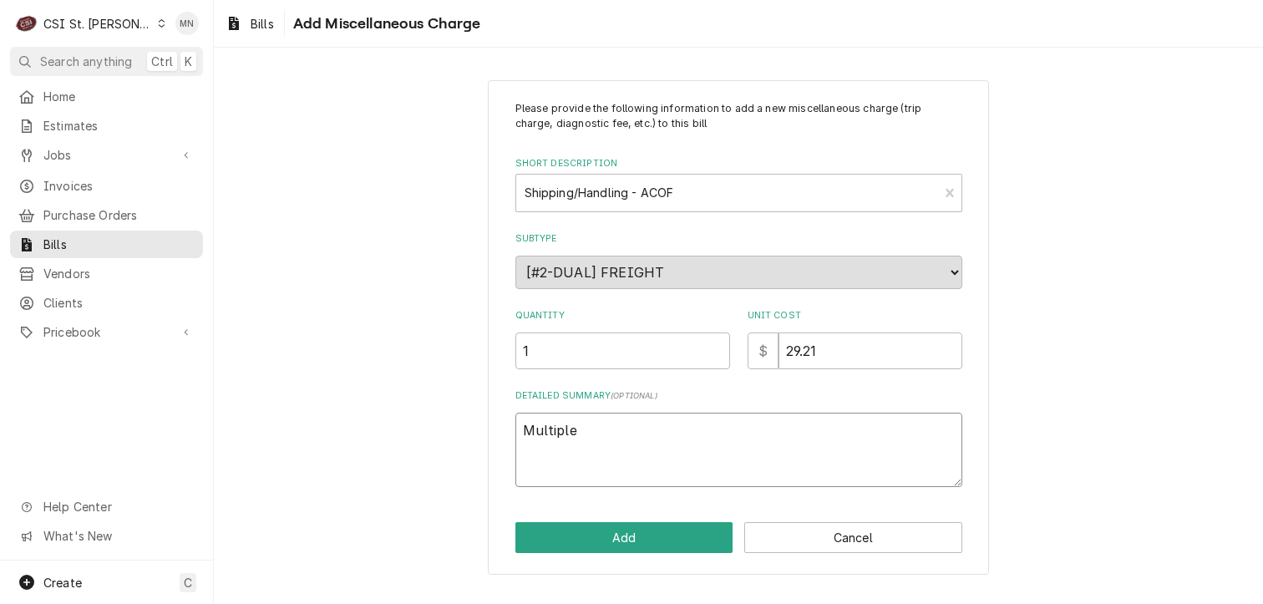
type textarea "x"
type textarea "Multiple J"
type textarea "x"
type textarea "Multiple Jo"
type textarea "x"
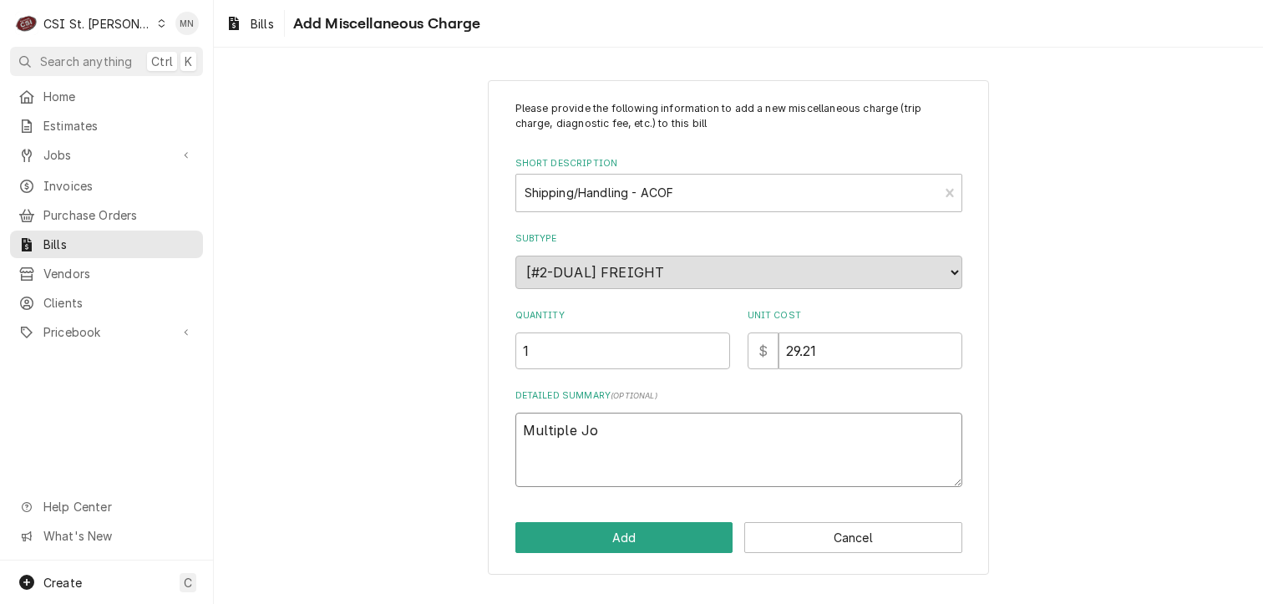
type textarea "Multiple Job"
type textarea "x"
type textarea "Multiple Jobs"
type textarea "x"
type textarea "Multiple Jobs"
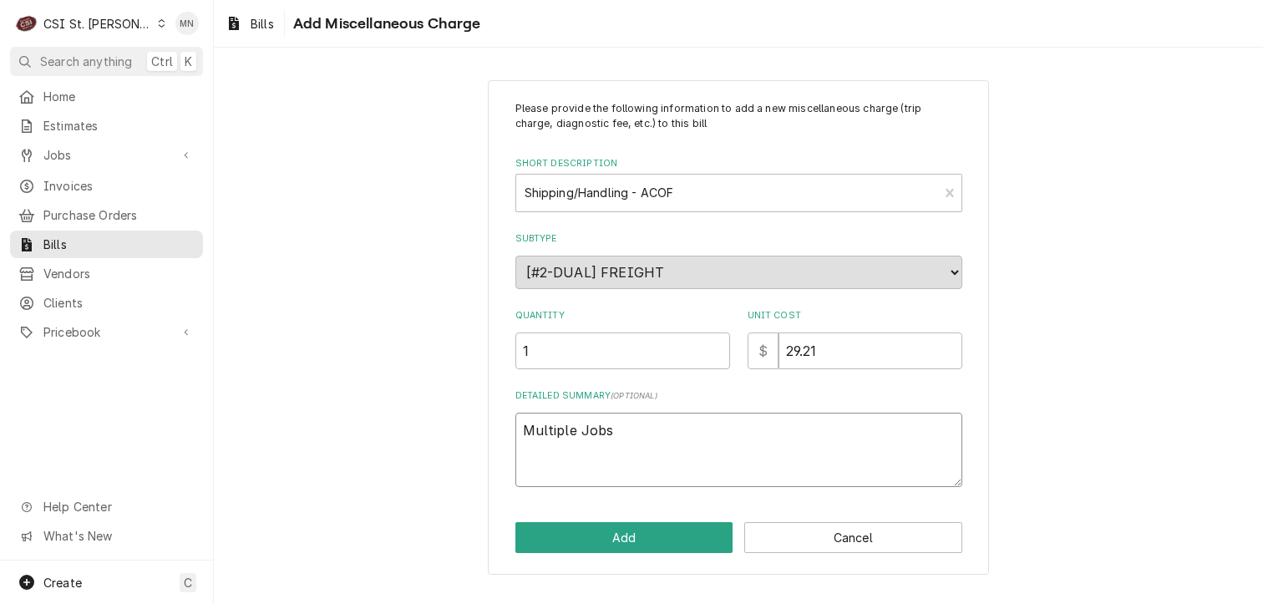
type textarea "x"
type textarea "Multiple Jobs A"
type textarea "x"
type textarea "Multiple Jobs AC"
type textarea "x"
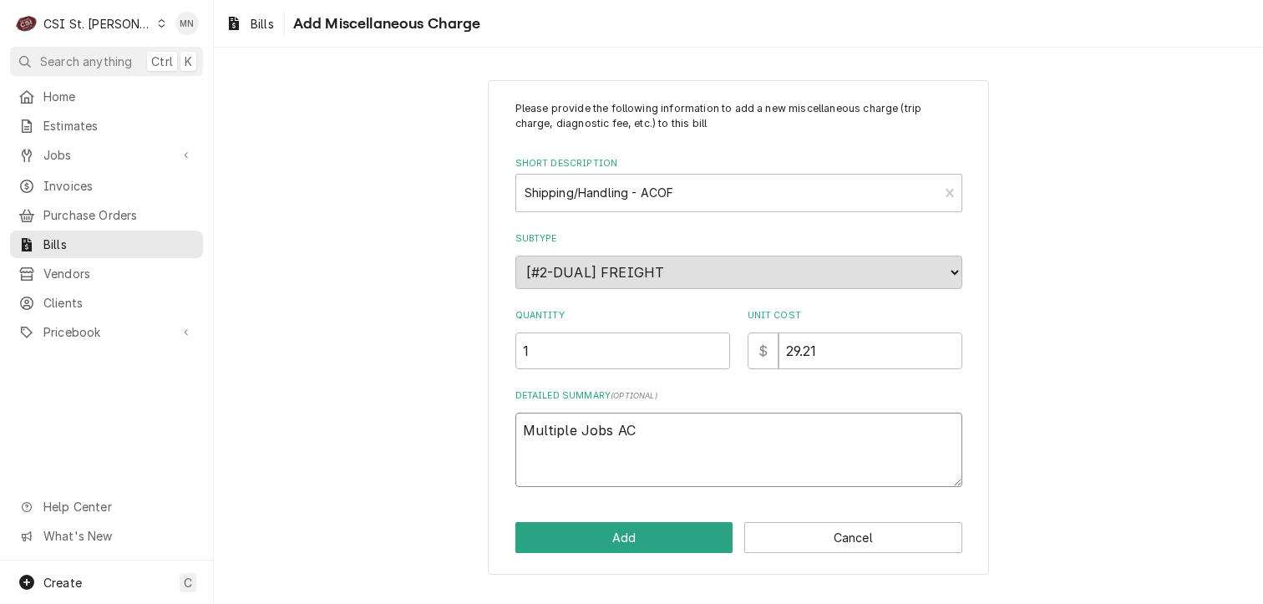
type textarea "Multiple Jobs ACO"
type textarea "x"
type textarea "Multiple Jobs ACOF"
type textarea "x"
type textarea "Multiple Jobs ACOF"
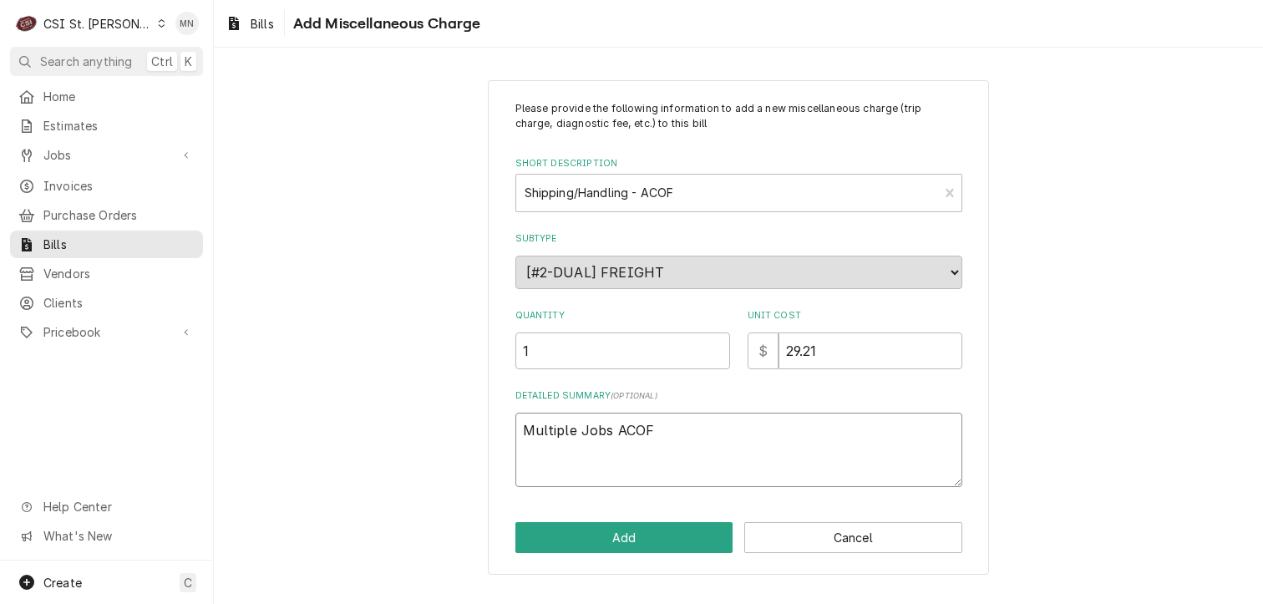
type textarea "x"
type textarea "Multiple Jobs ACOF $"
type textarea "x"
type textarea "Multiple Jobs ACOF $"
type textarea "x"
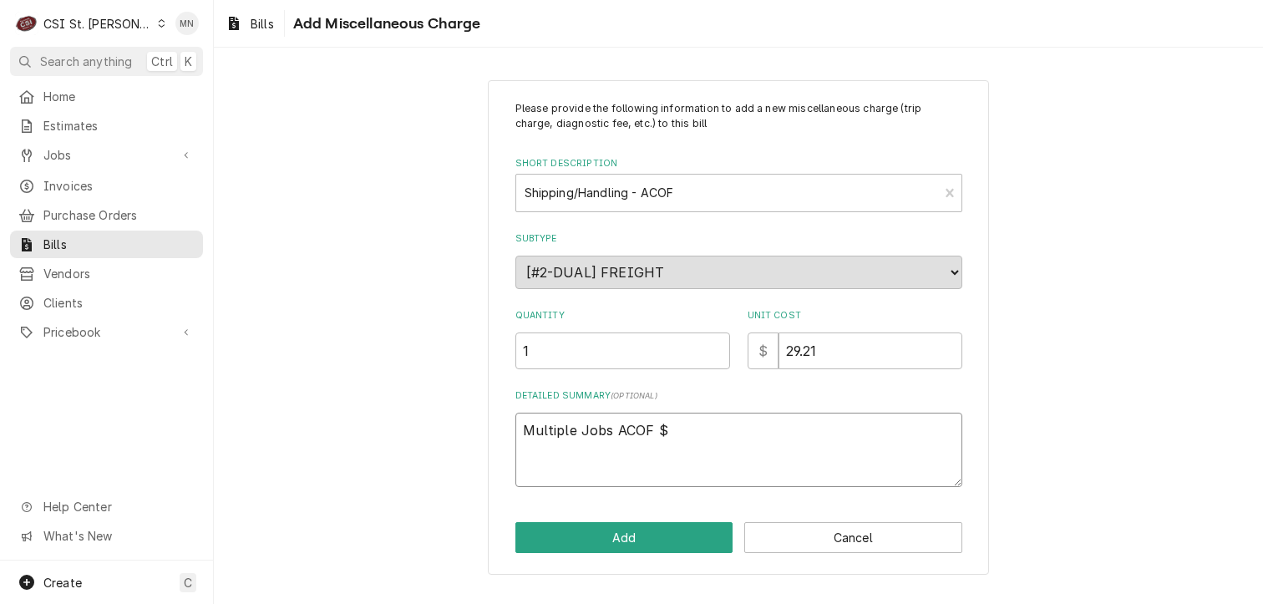
type textarea "Multiple Jobs ACOF $ 2"
type textarea "x"
type textarea "Multiple Jobs ACOF $ 29"
type textarea "x"
type textarea "Multiple Jobs ACOF $ 29."
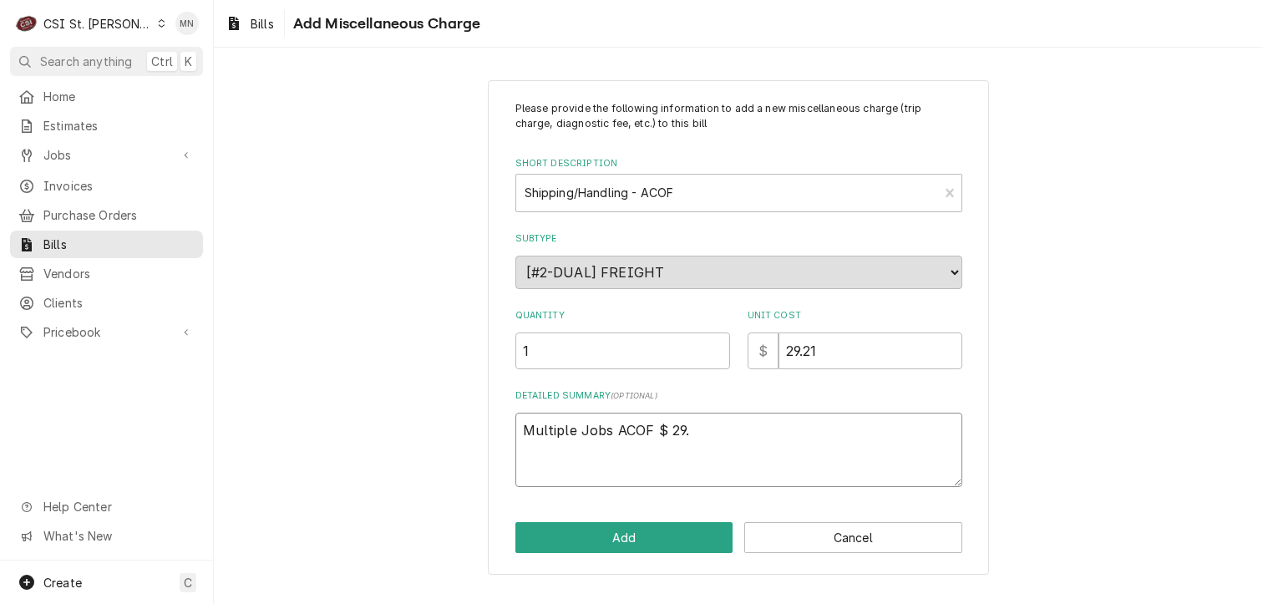
type textarea "x"
type textarea "Multiple Jobs ACOF $ 29.2"
type textarea "x"
type textarea "Multiple Jobs ACOF $ 29.21"
type textarea "x"
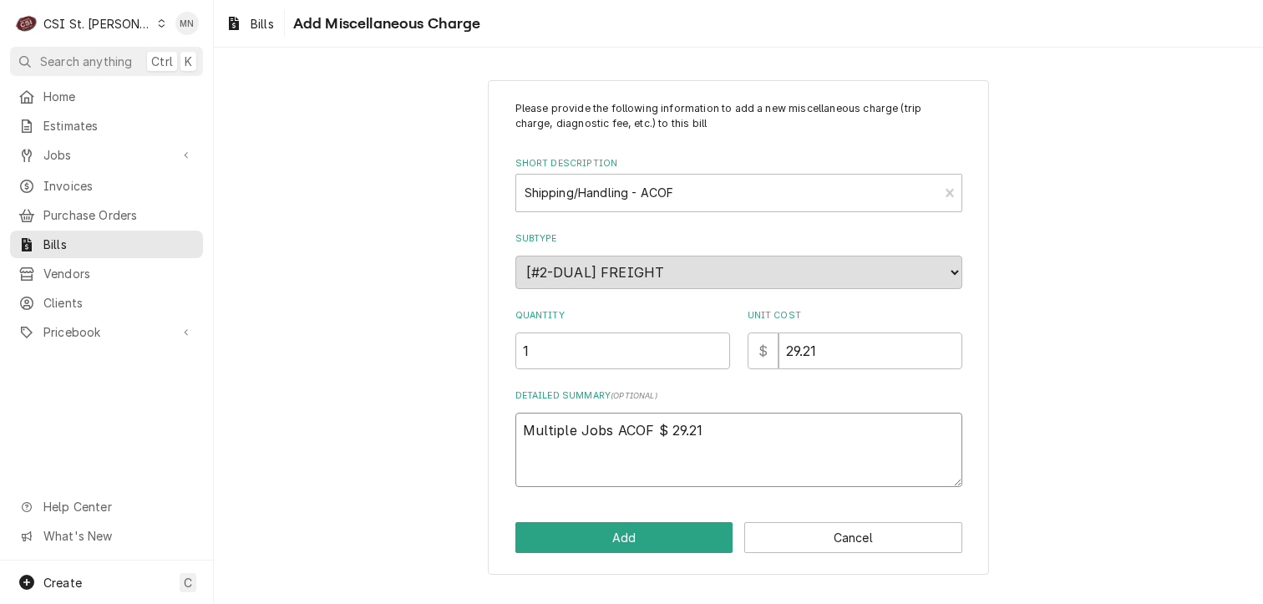
type textarea "Multiple Jobs ACOF $ 29.21="
type textarea "x"
type textarea "Multiple Jobs ACOF $ 29.21="
type textarea "x"
type textarea "Multiple Jobs ACOF $ 29.21= $"
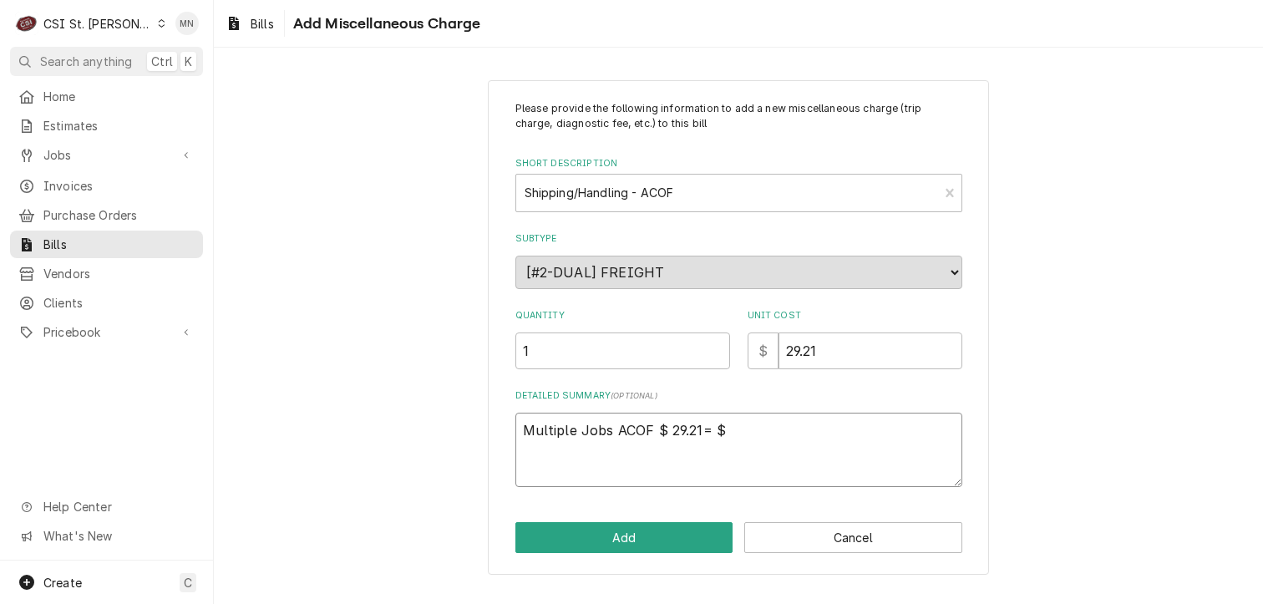
type textarea "x"
type textarea "Multiple Jobs ACOF $ 29.21="
type textarea "x"
type textarea "Multiple Jobs ACOF $ 29.21="
type textarea "x"
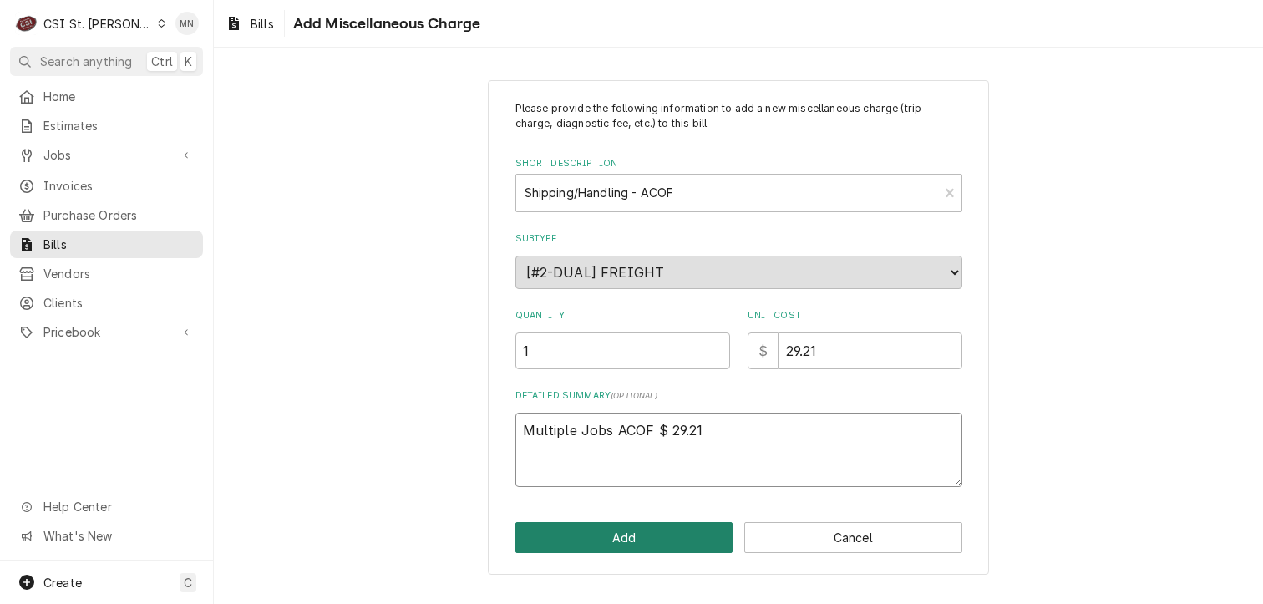
type textarea "Multiple Jobs ACOF $ 29.21"
click at [678, 537] on button "Add" at bounding box center [624, 537] width 218 height 31
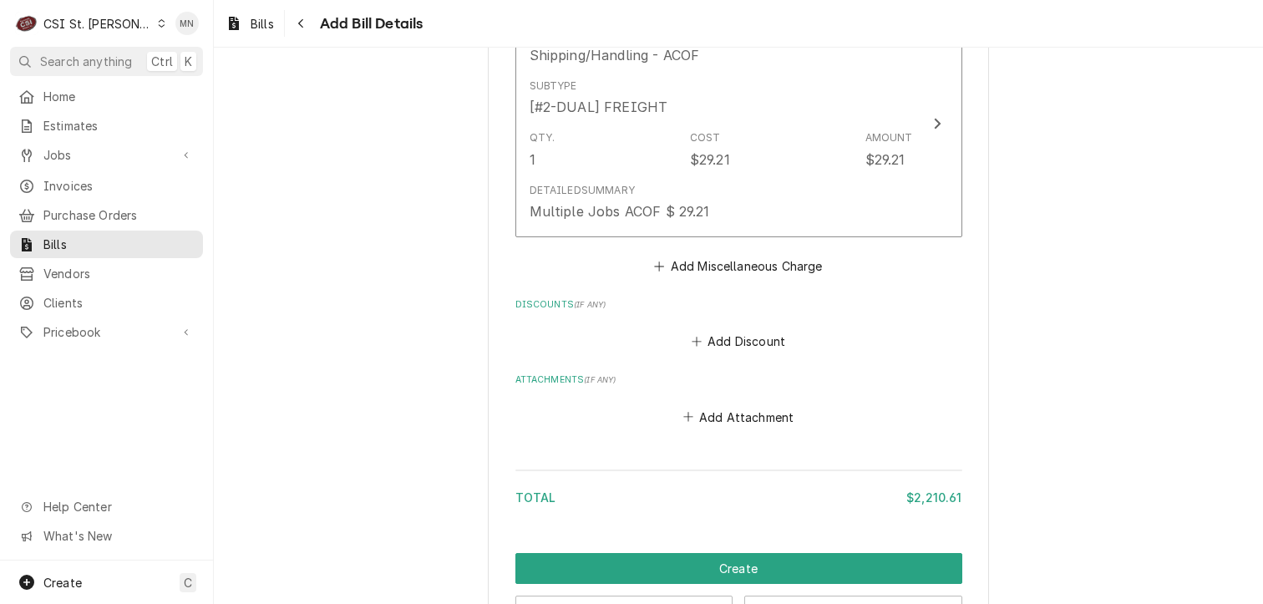
scroll to position [3422, 0]
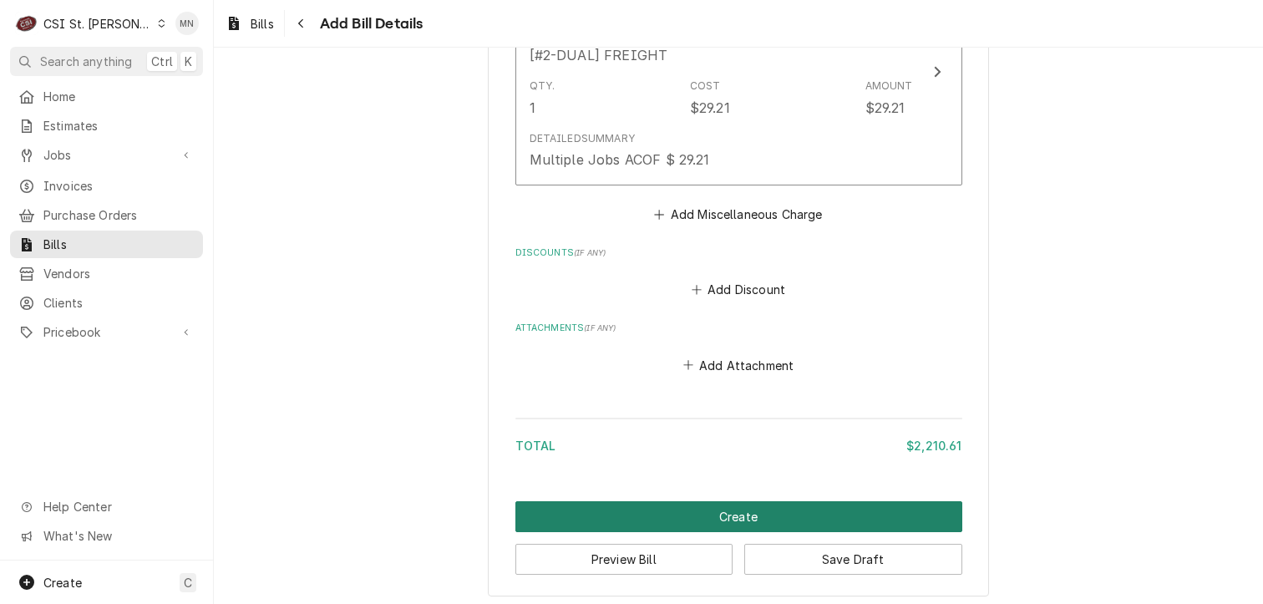
click at [740, 510] on button "Create" at bounding box center [738, 516] width 447 height 31
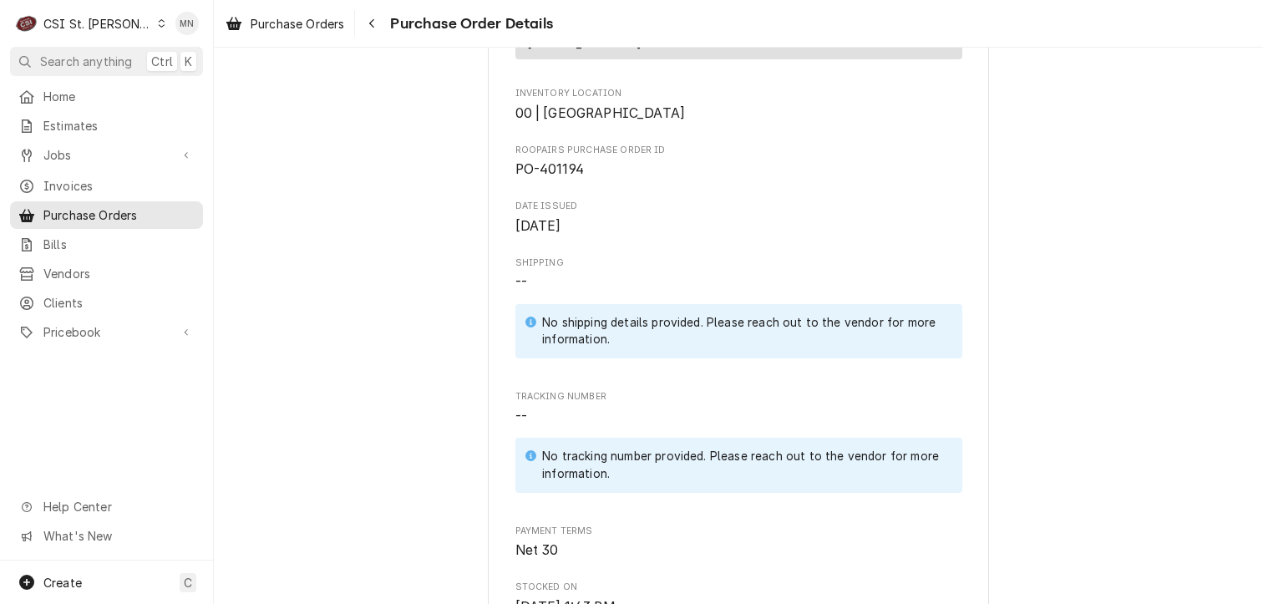
scroll to position [348, 0]
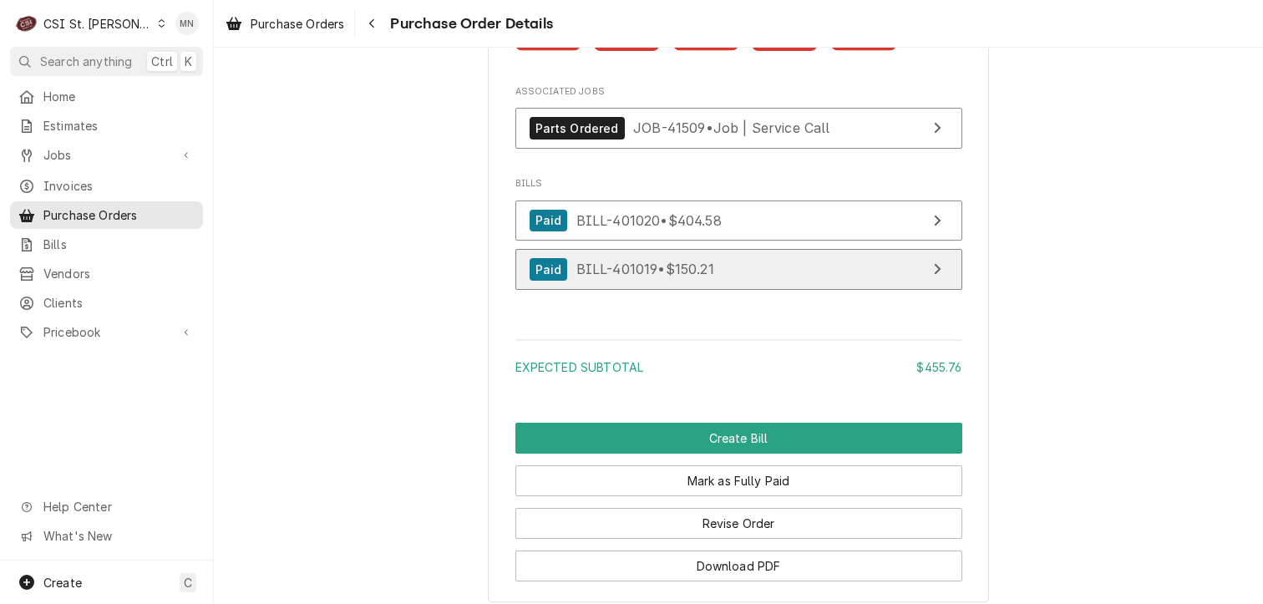
scroll to position [4391, 0]
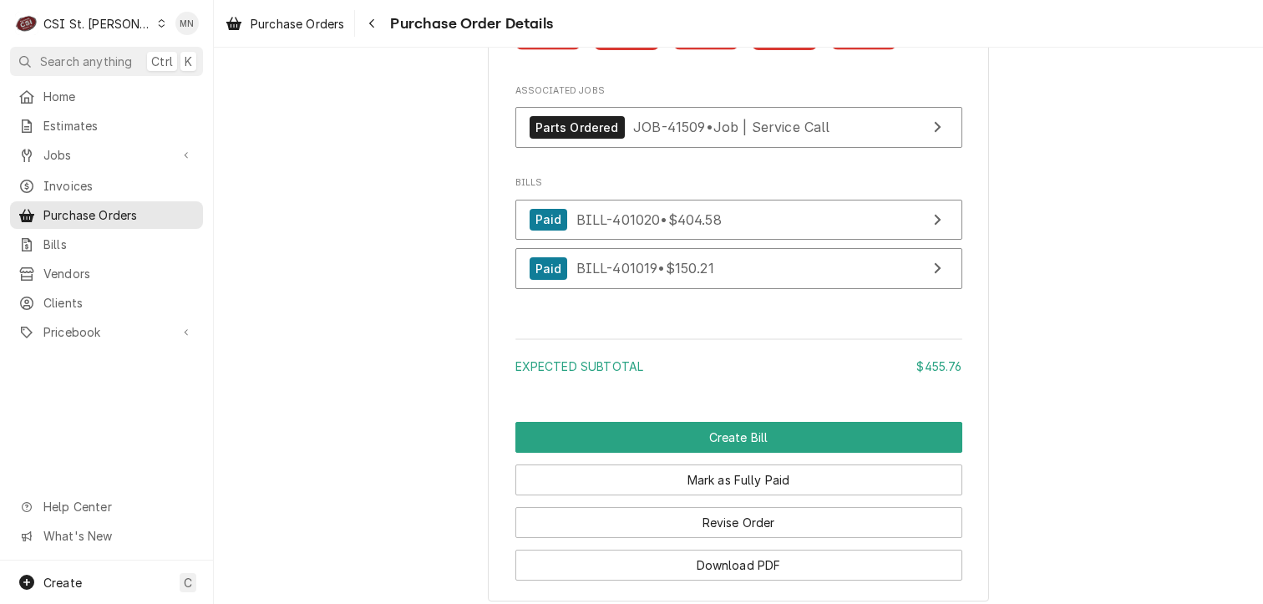
click at [549, 51] on rect "Attachments" at bounding box center [548, 39] width 66 height 23
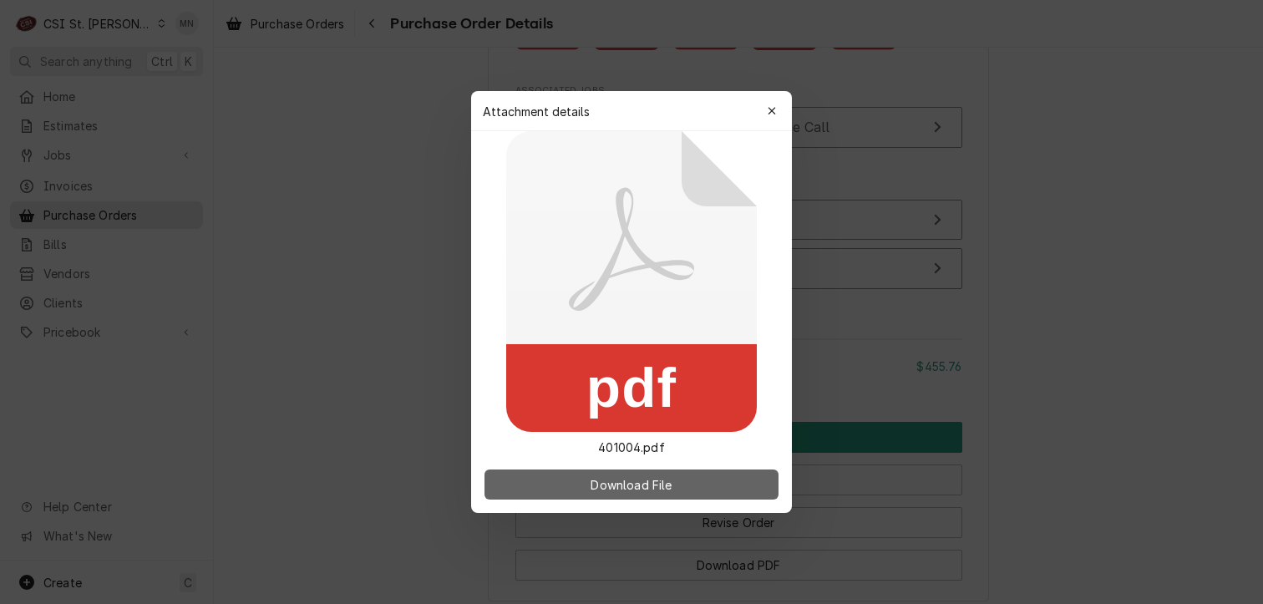
click at [621, 489] on span "Download File" at bounding box center [631, 485] width 88 height 18
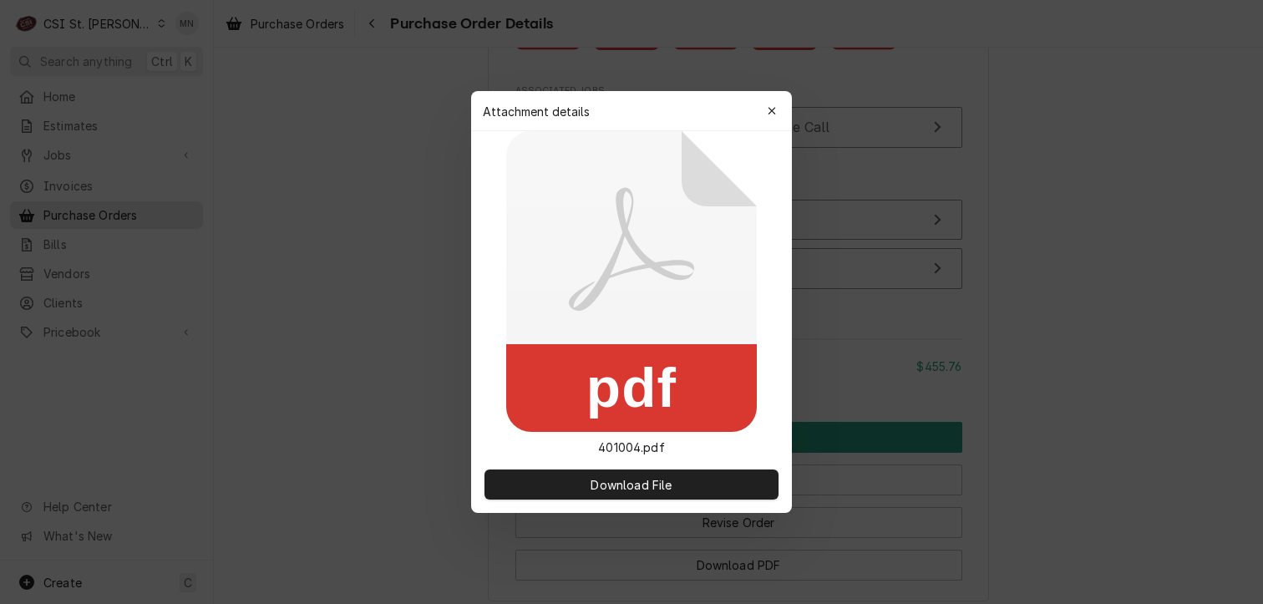
click at [778, 107] on div "button" at bounding box center [771, 111] width 17 height 17
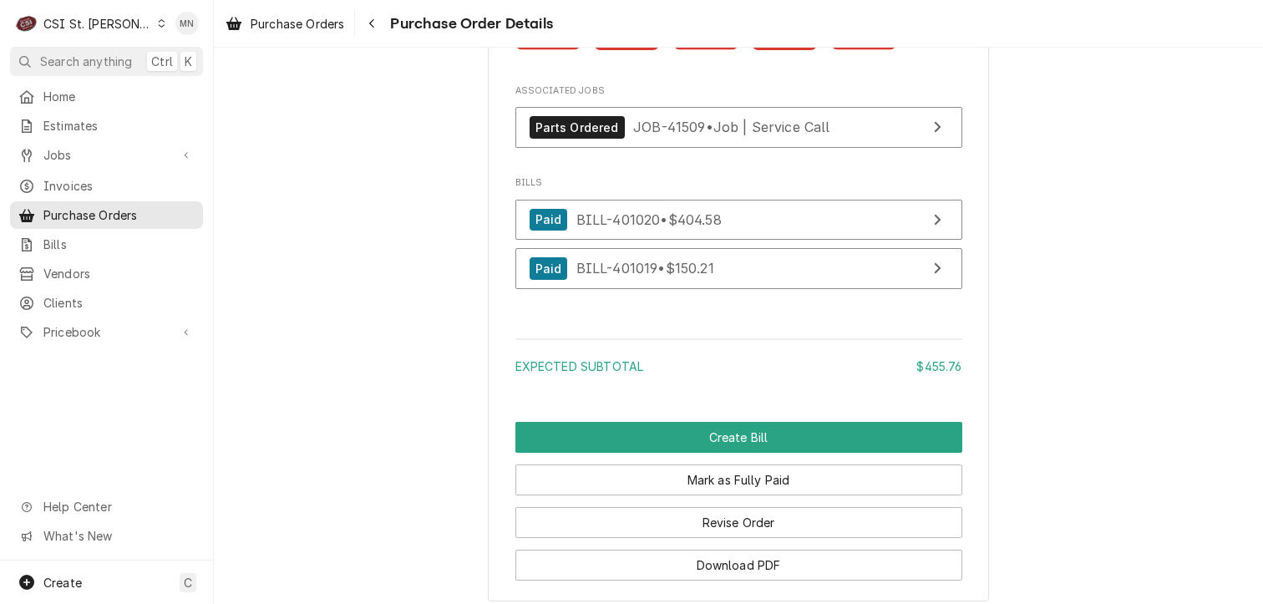
click at [625, 51] on rect "Attachments" at bounding box center [627, 39] width 66 height 23
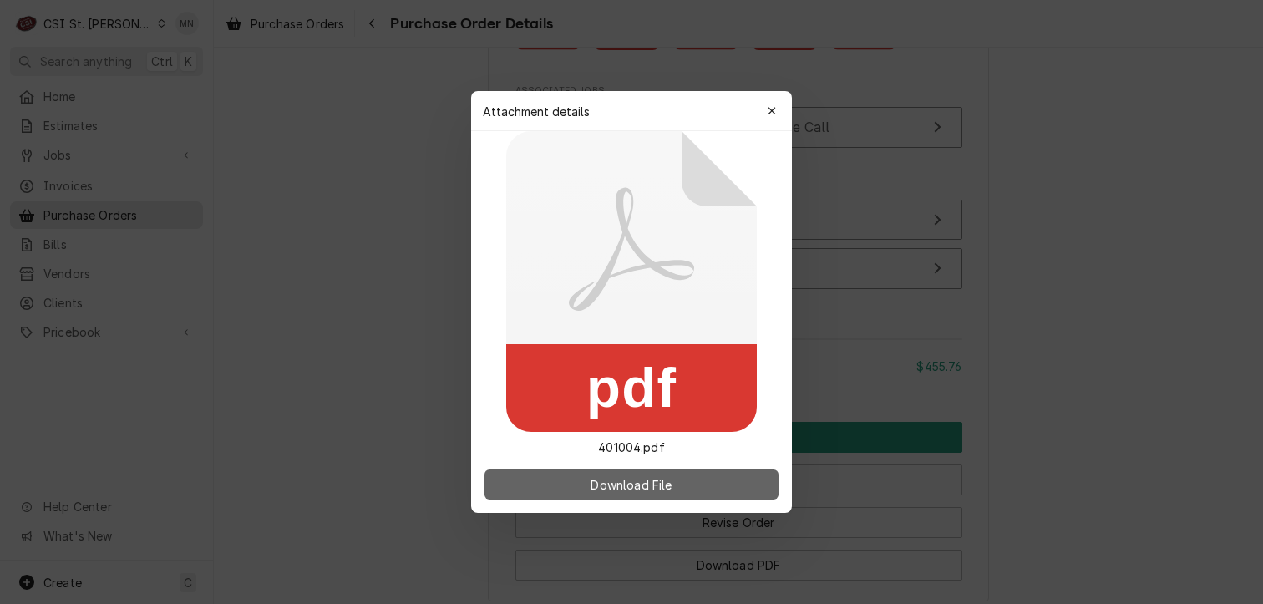
click at [647, 484] on span "Download File" at bounding box center [631, 485] width 88 height 18
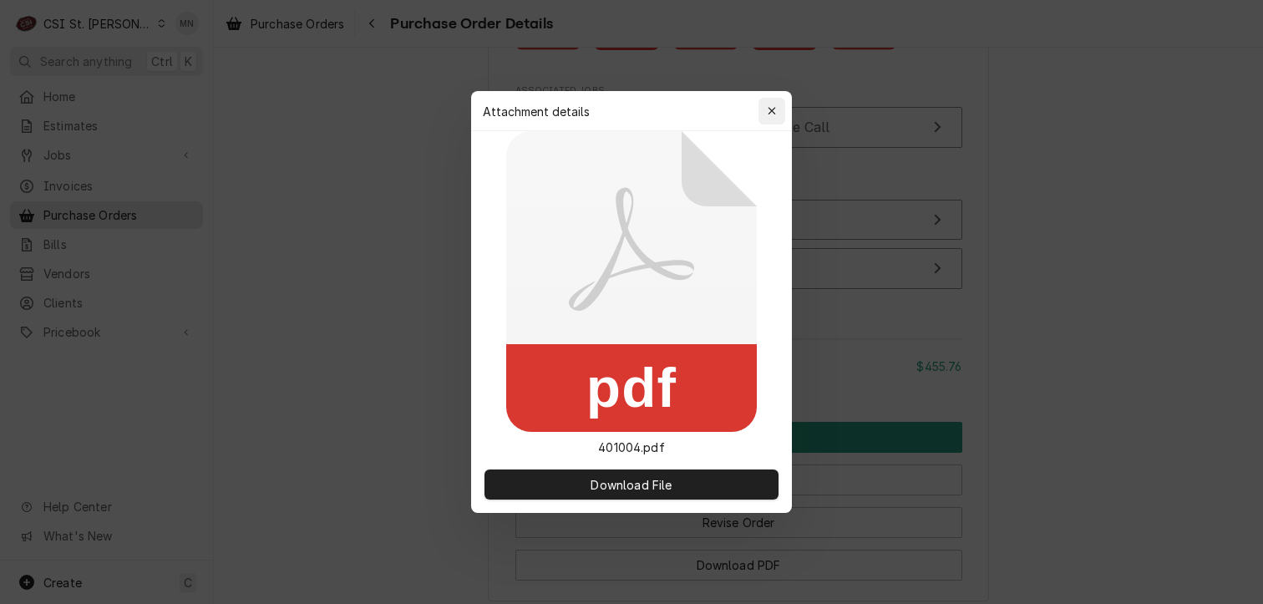
click at [771, 107] on icon "button" at bounding box center [771, 111] width 9 height 12
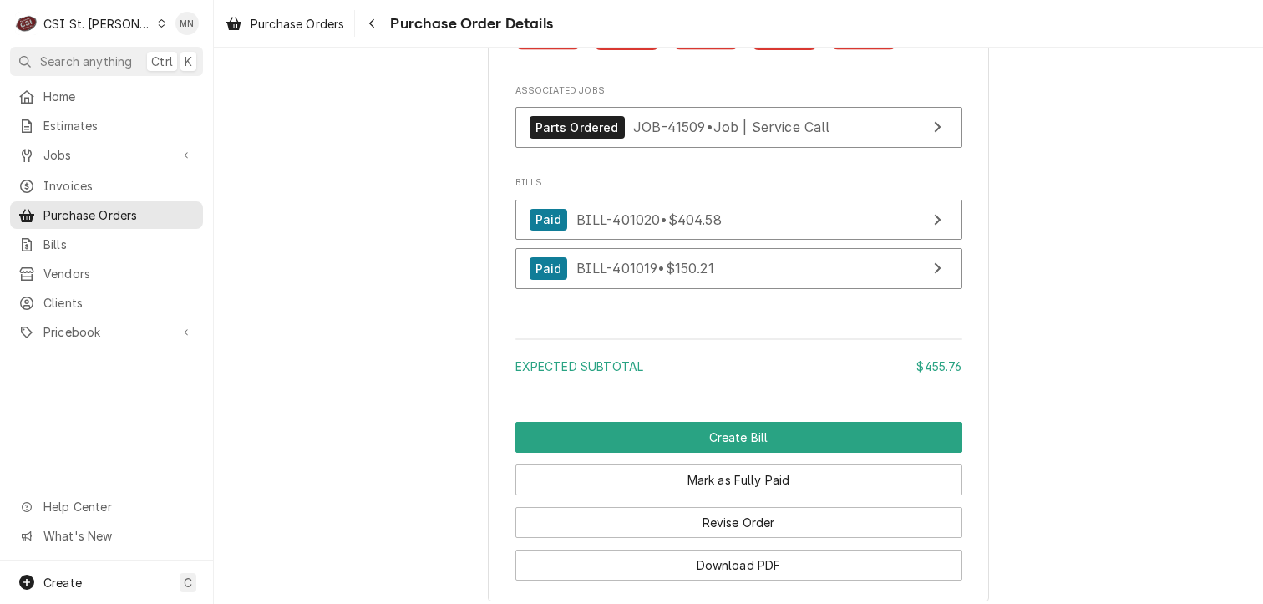
click at [696, 51] on rect "Attachments" at bounding box center [706, 39] width 66 height 23
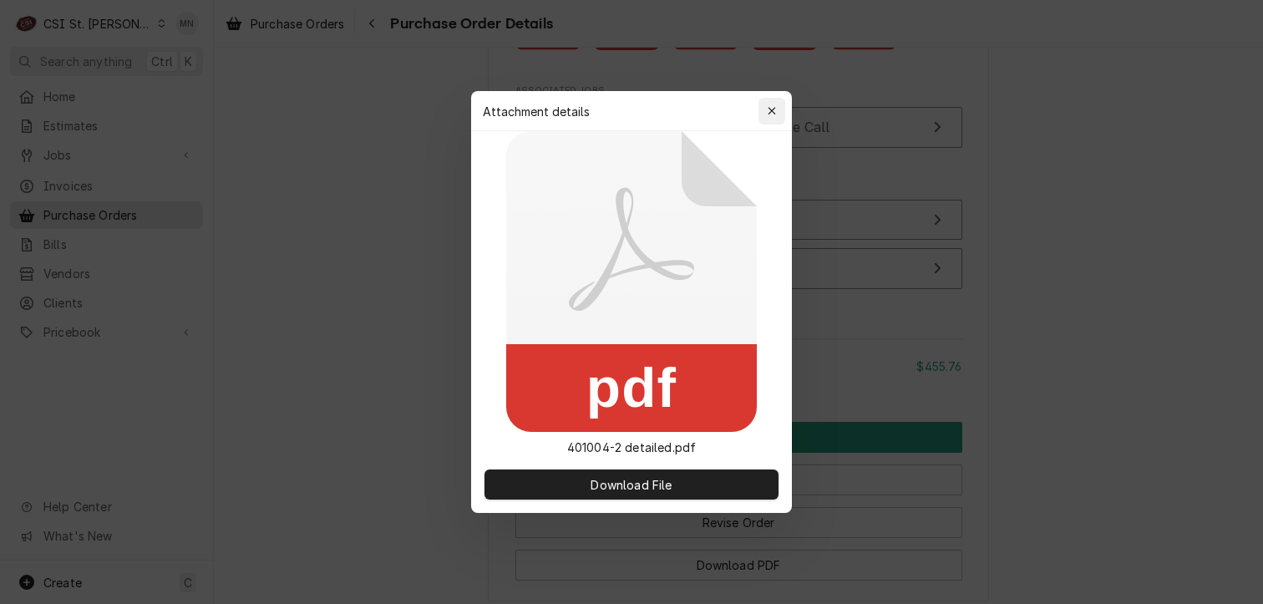
click at [775, 108] on icon "button" at bounding box center [771, 111] width 8 height 8
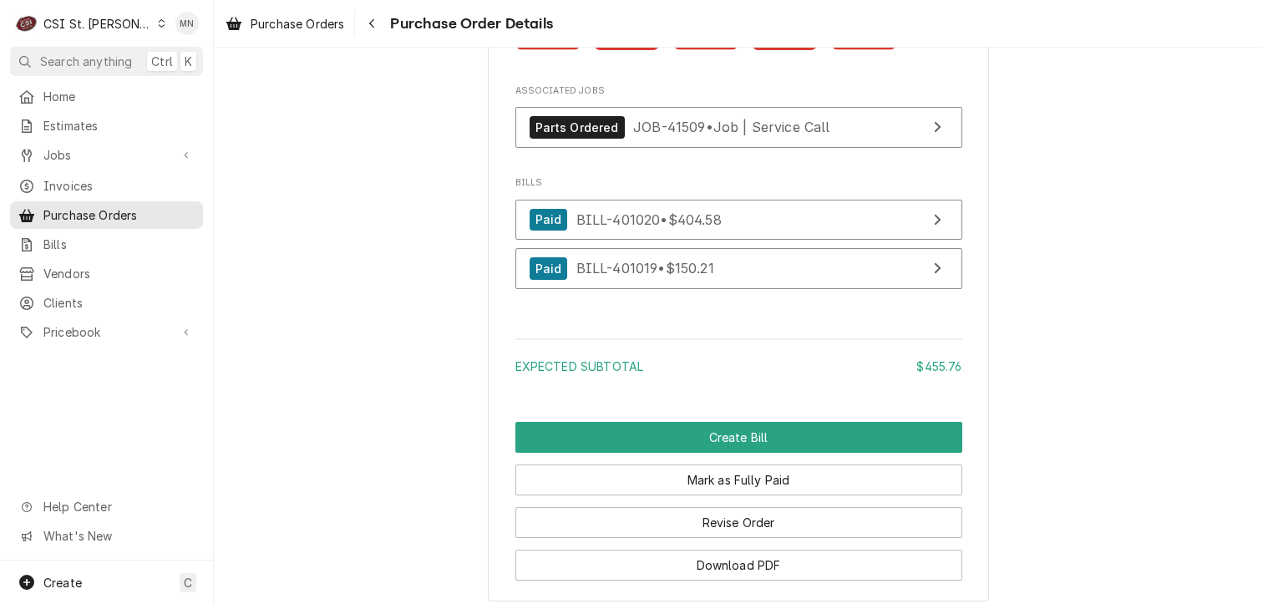
click at [790, 51] on rect "Attachments" at bounding box center [785, 39] width 66 height 23
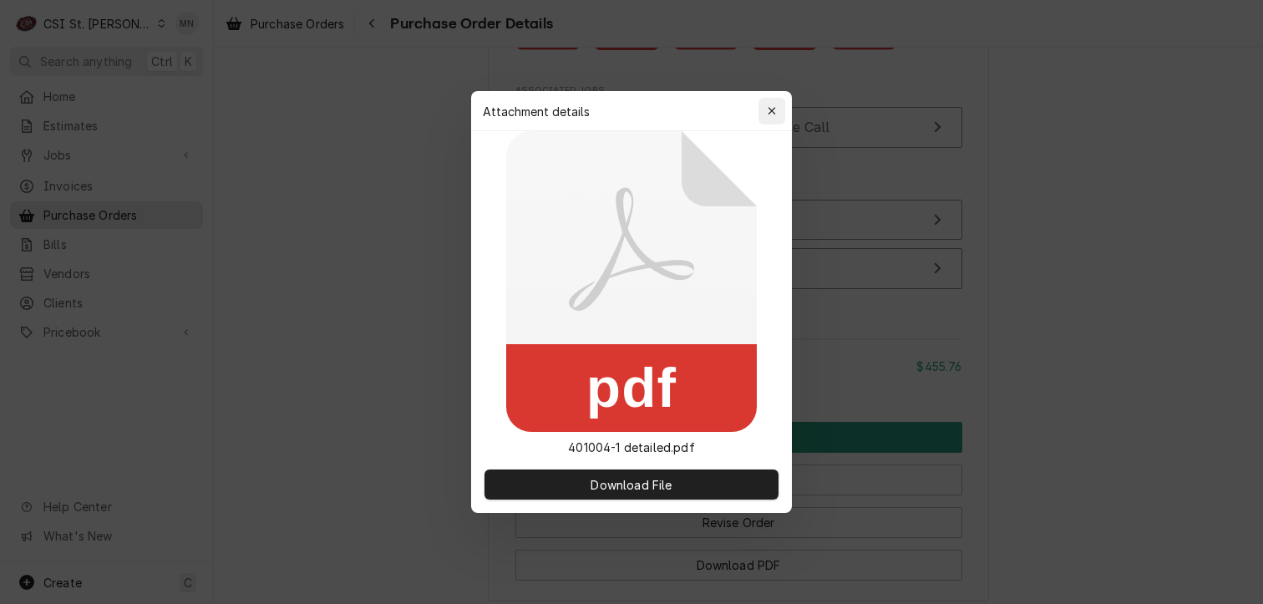
click at [779, 110] on div "button" at bounding box center [771, 111] width 17 height 17
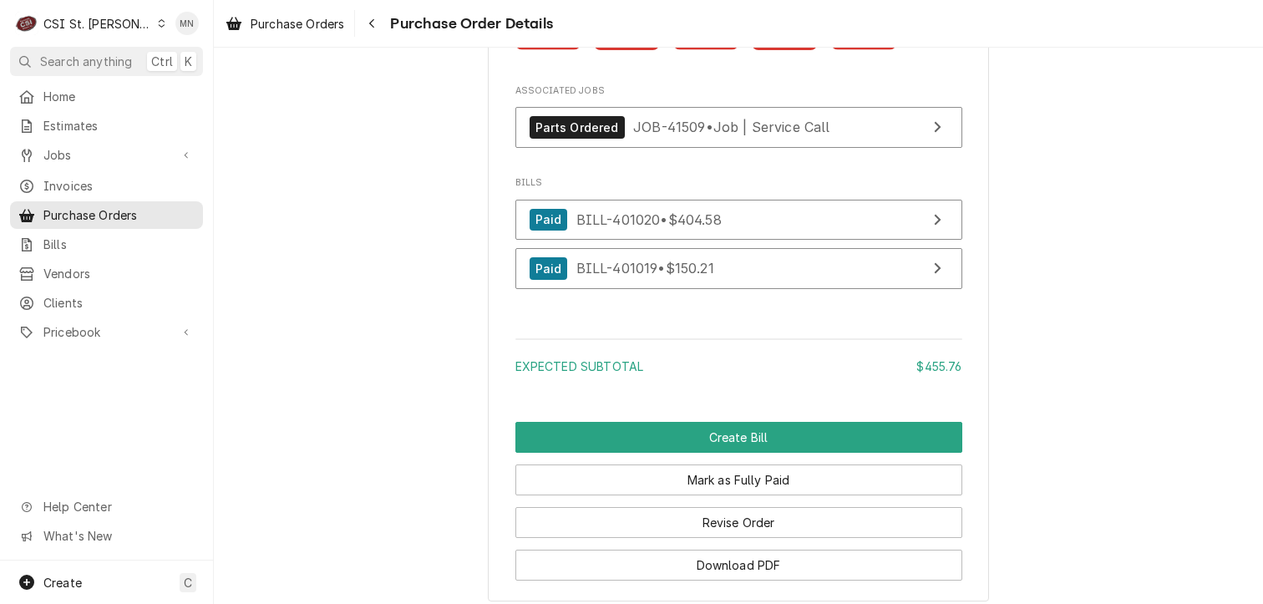
click at [867, 51] on rect "Attachments" at bounding box center [864, 39] width 66 height 23
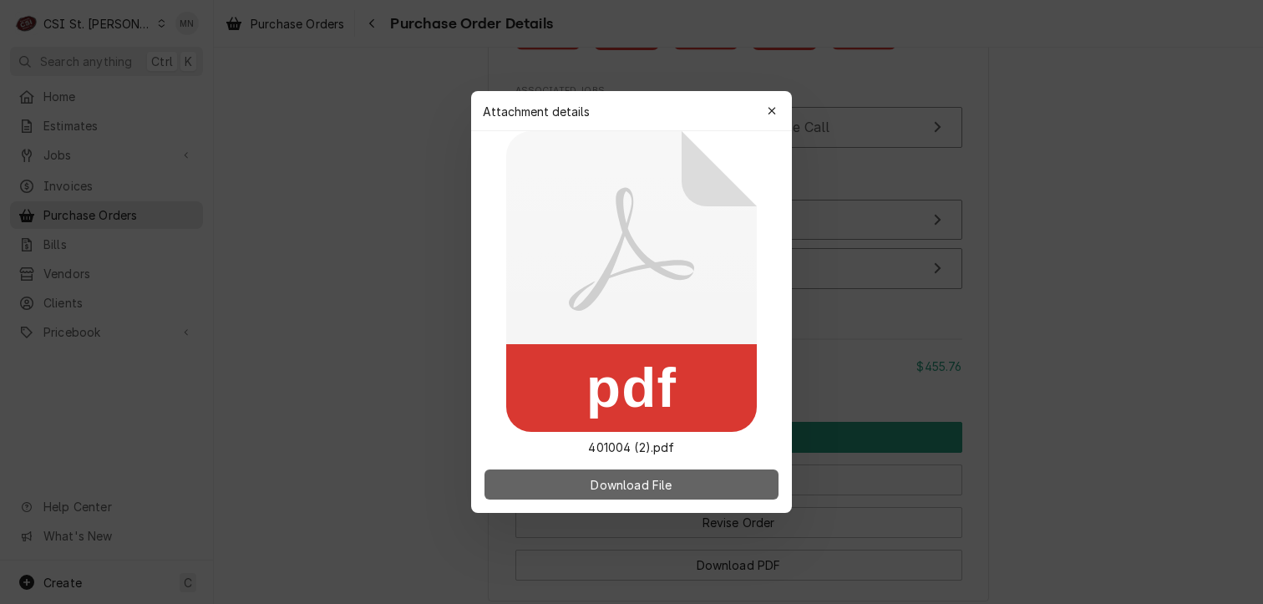
click at [646, 478] on span "Download File" at bounding box center [631, 485] width 88 height 18
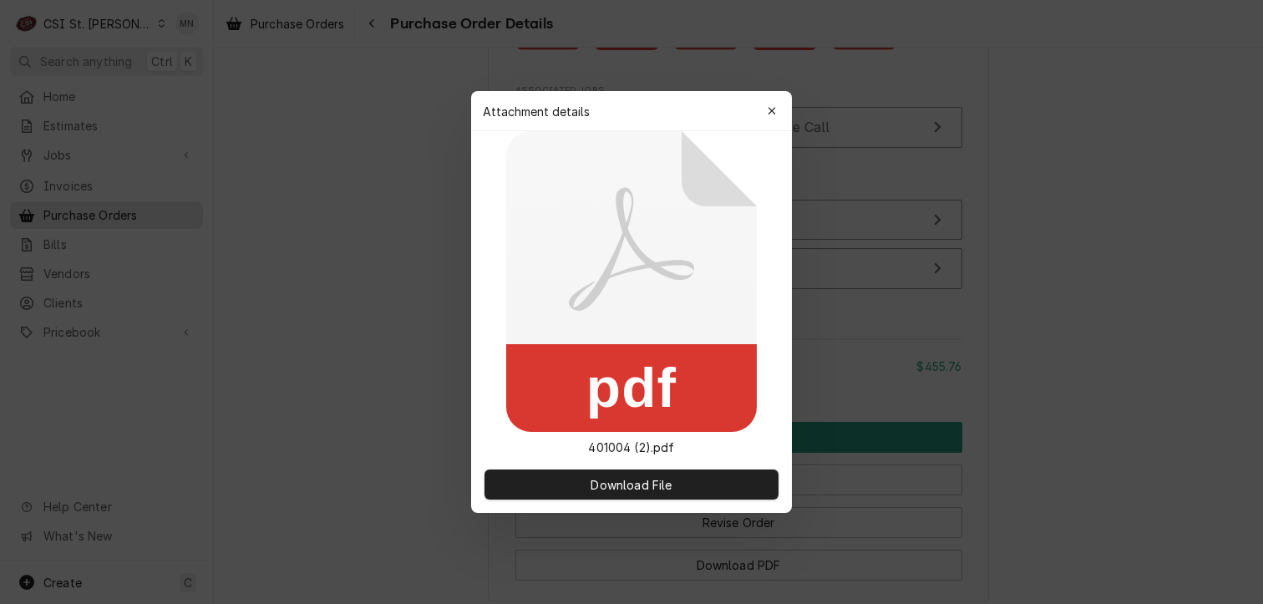
drag, startPoint x: 767, startPoint y: 115, endPoint x: 684, endPoint y: 120, distance: 83.7
click at [767, 115] on icon "button" at bounding box center [771, 111] width 9 height 12
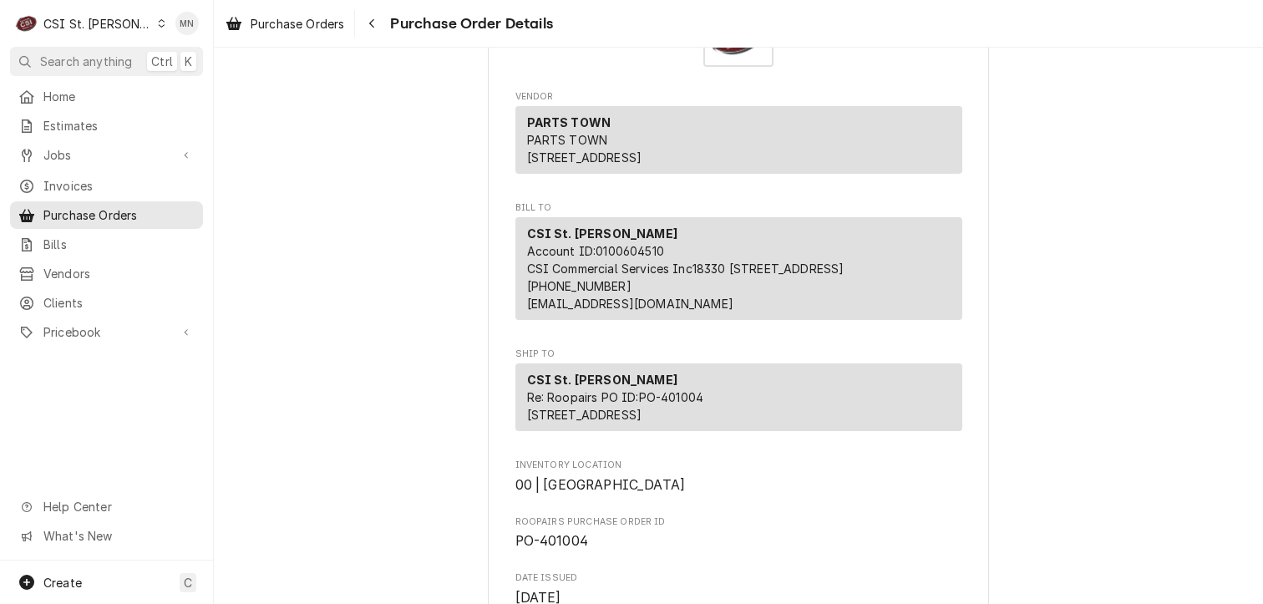
scroll to position [0, 0]
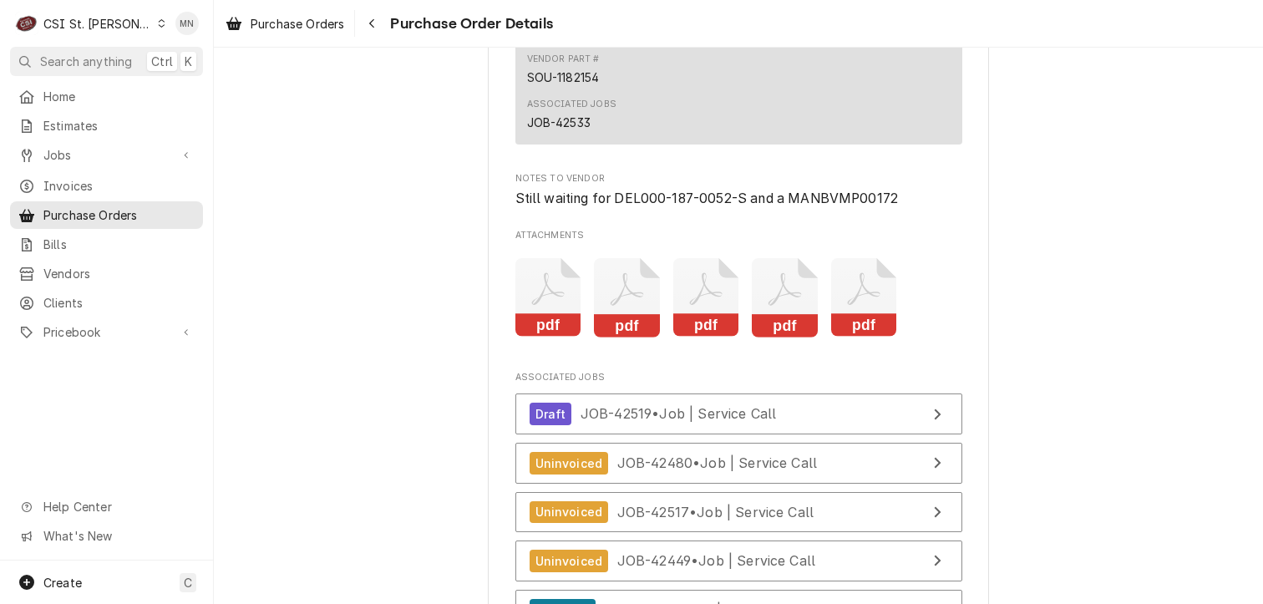
scroll to position [4426, 0]
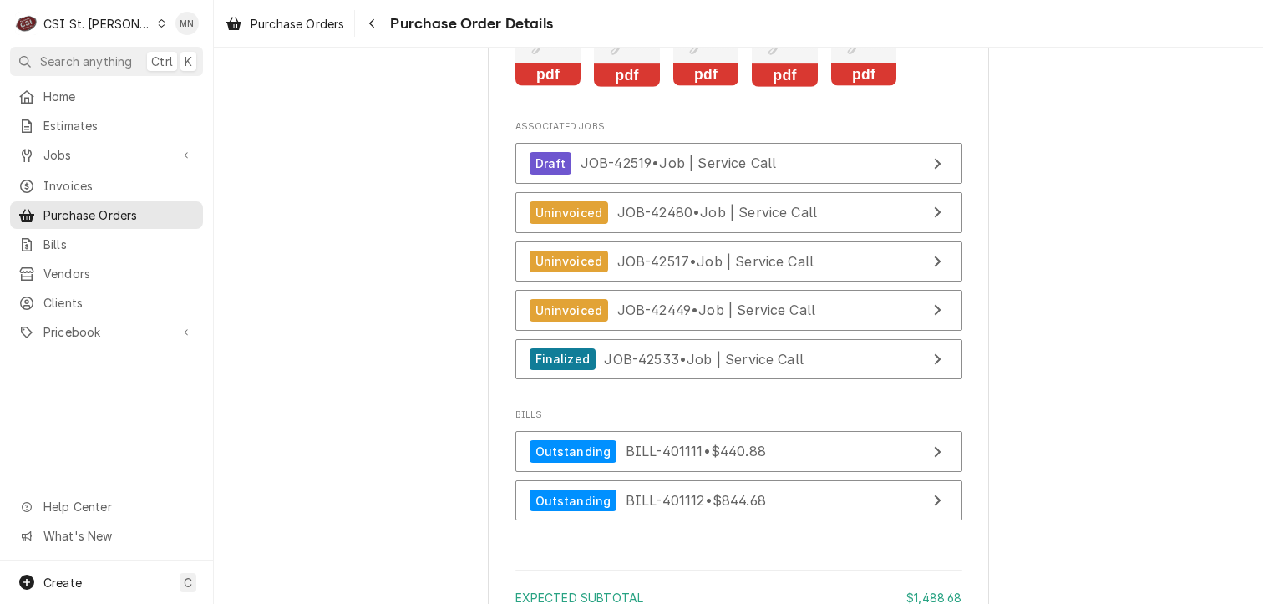
click at [548, 87] on icon "Attachments" at bounding box center [548, 47] width 66 height 79
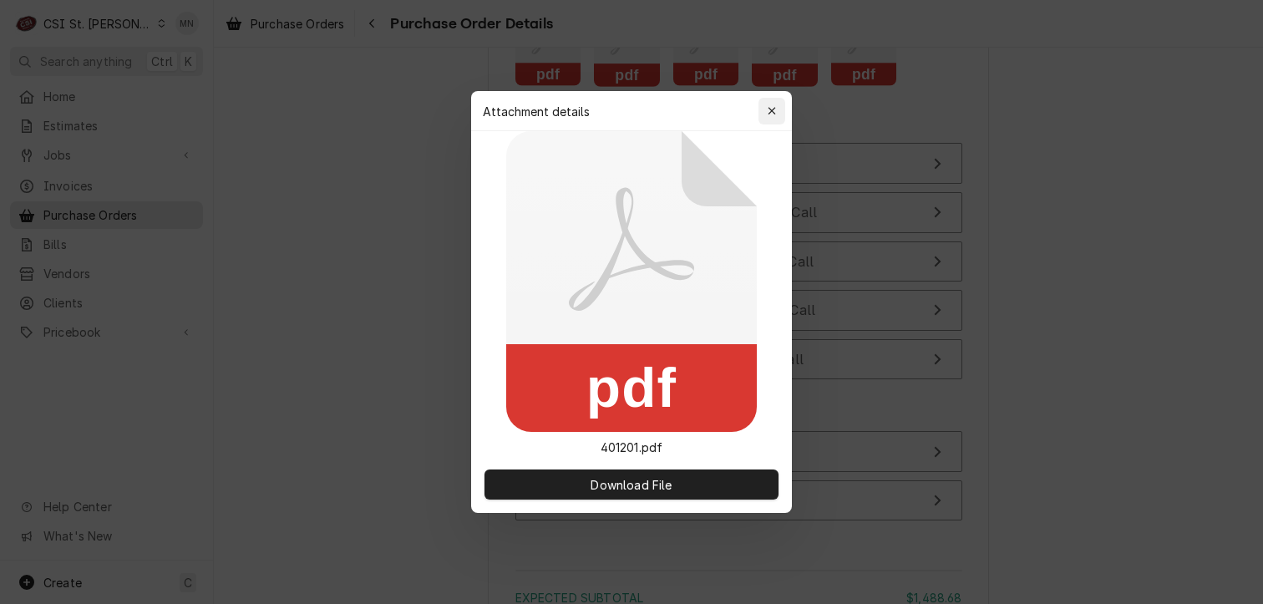
click at [775, 109] on icon "button" at bounding box center [771, 111] width 9 height 12
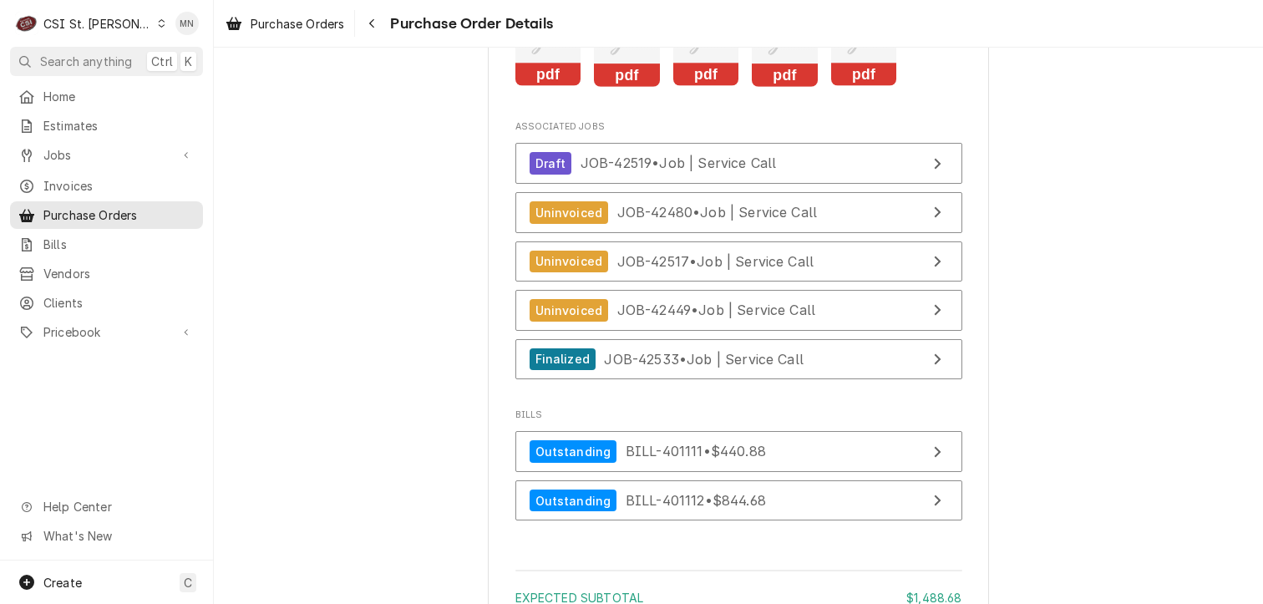
click at [645, 87] on icon "Attachments" at bounding box center [627, 47] width 66 height 79
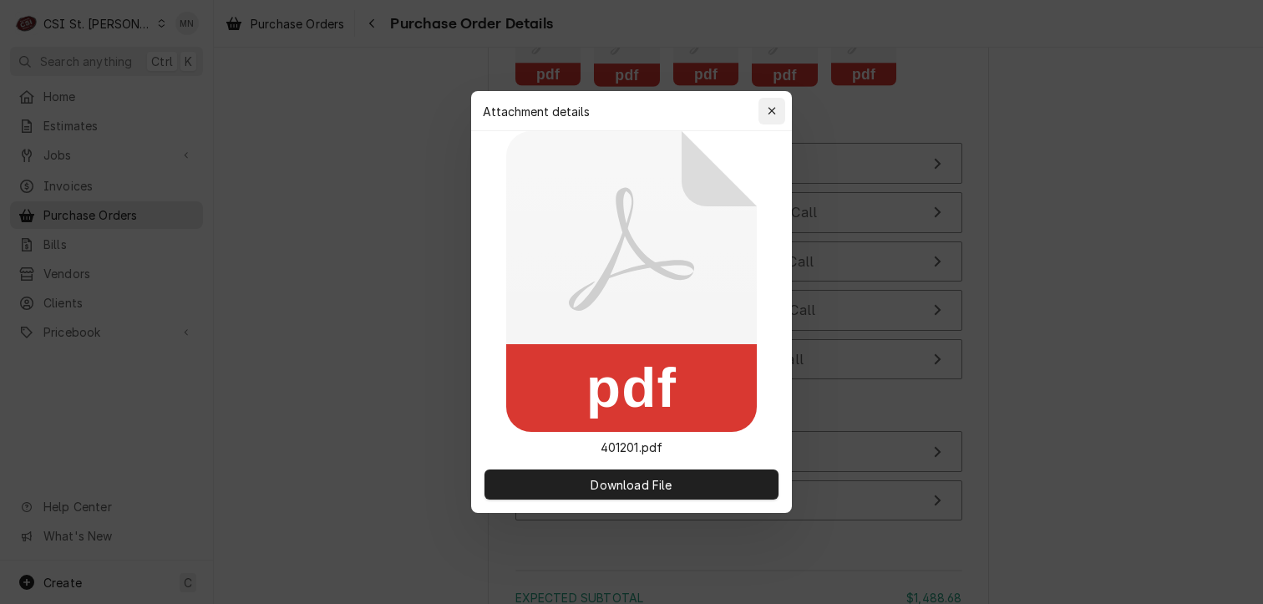
click at [776, 115] on div "button" at bounding box center [771, 111] width 17 height 17
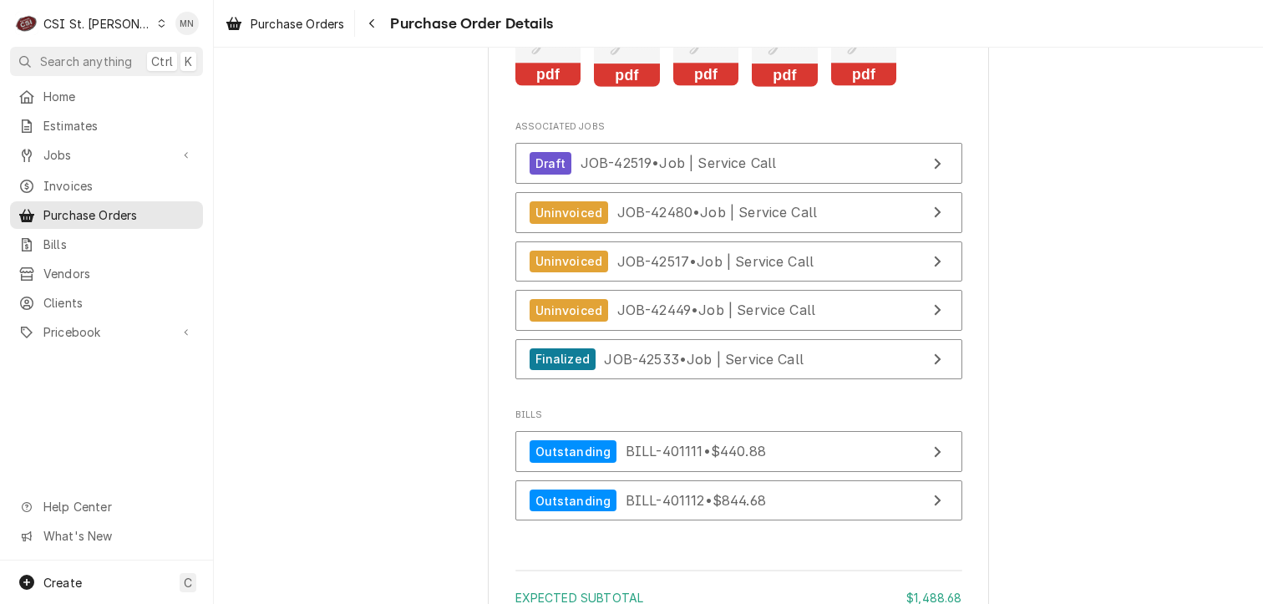
click at [696, 87] on icon "Attachments" at bounding box center [706, 47] width 66 height 79
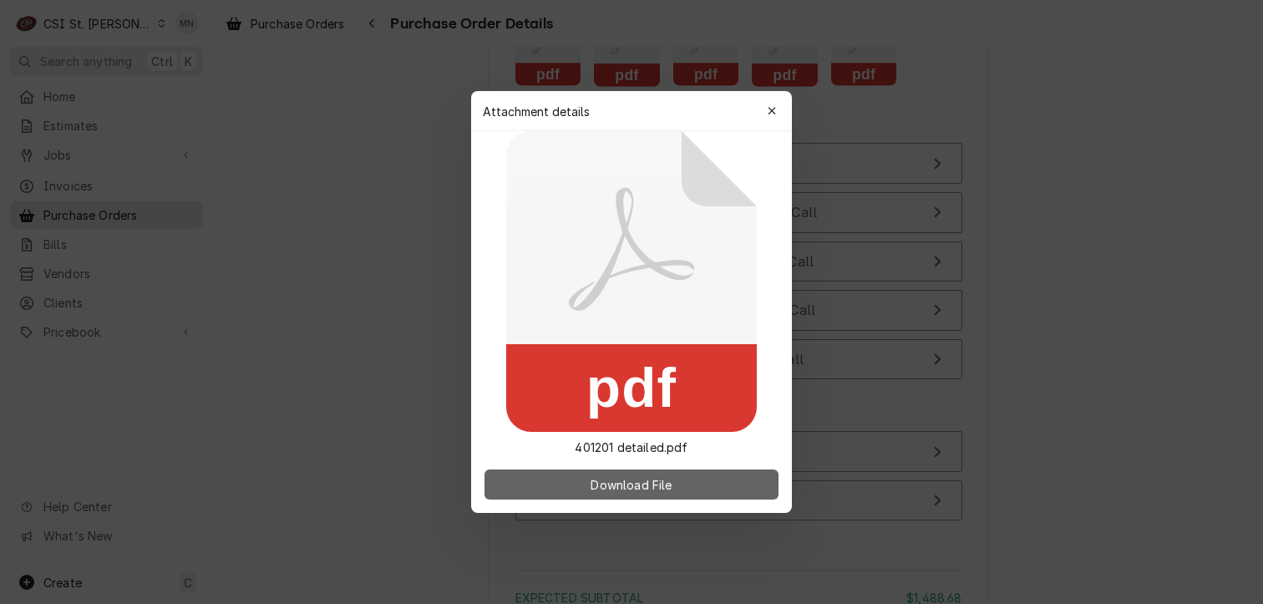
drag, startPoint x: 624, startPoint y: 494, endPoint x: 625, endPoint y: 484, distance: 10.2
click at [624, 493] on button "Download File" at bounding box center [631, 484] width 294 height 30
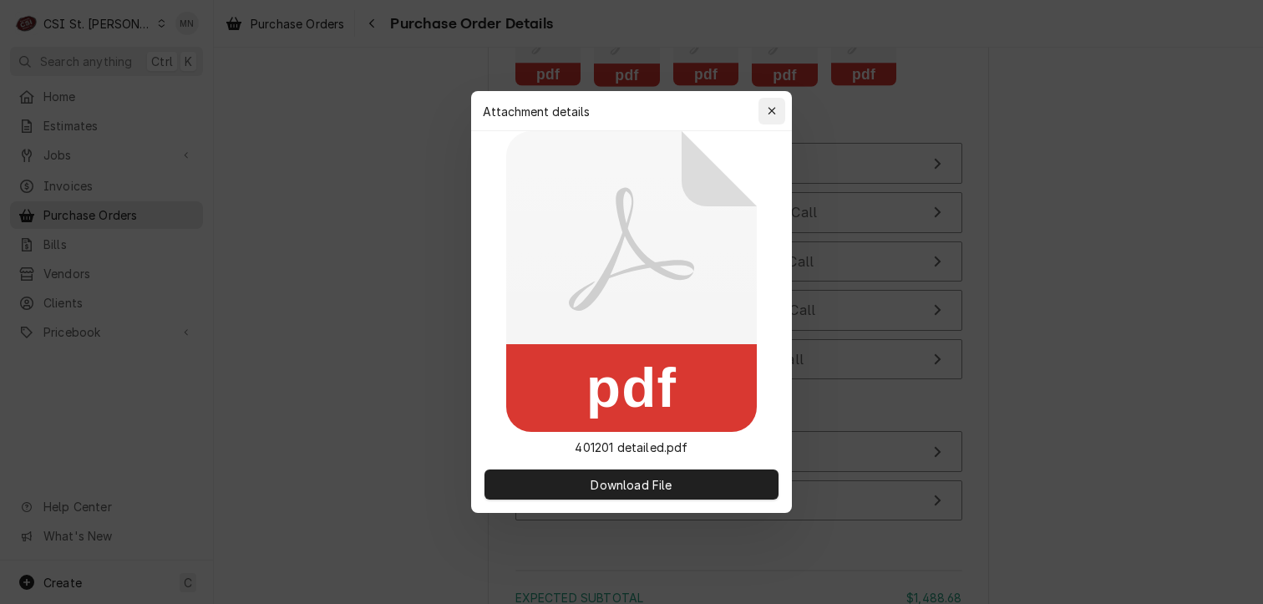
click at [777, 106] on div "button" at bounding box center [771, 111] width 17 height 17
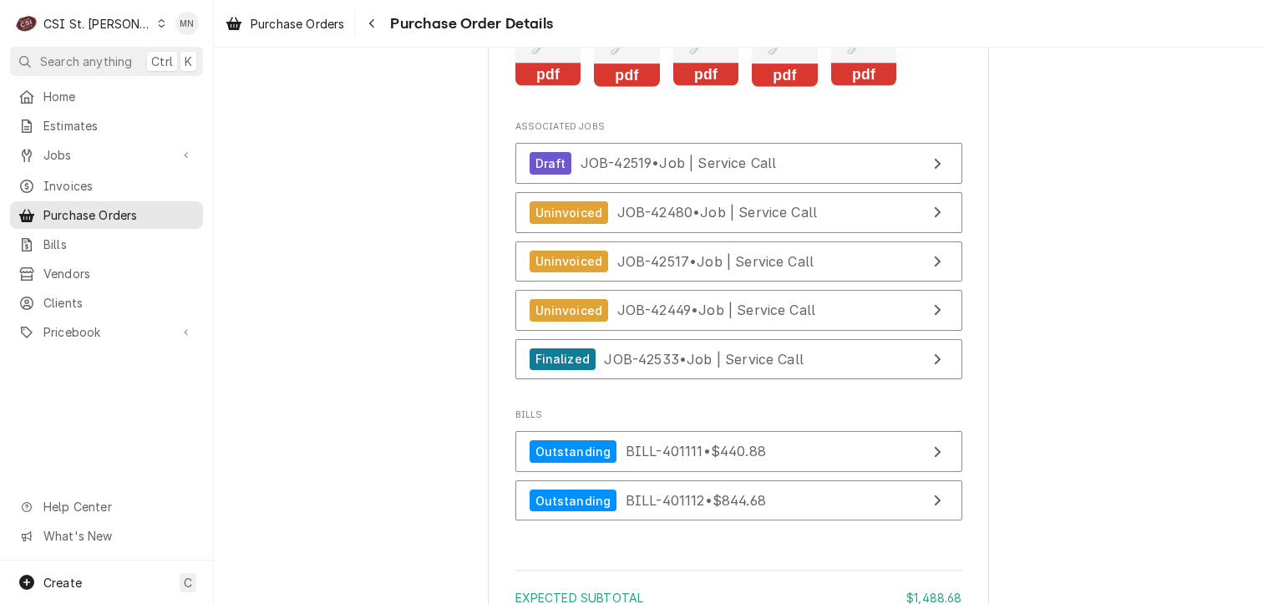
click at [793, 87] on icon "Attachments" at bounding box center [785, 47] width 66 height 79
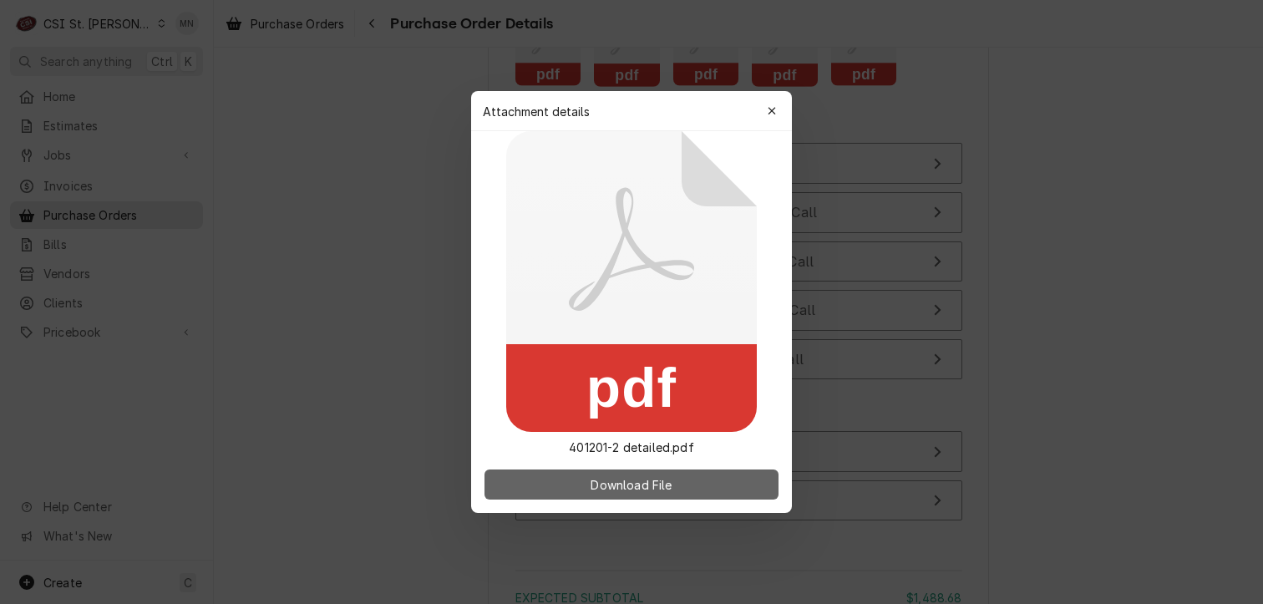
click at [635, 479] on span "Download File" at bounding box center [631, 485] width 88 height 18
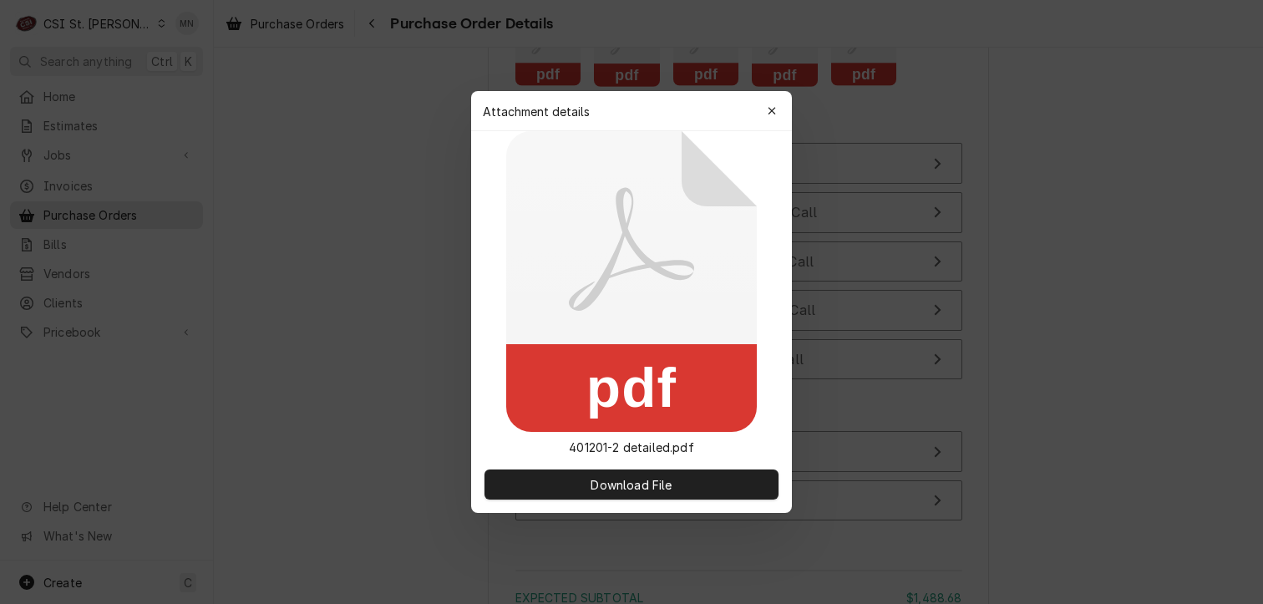
click at [772, 106] on icon "button" at bounding box center [771, 111] width 9 height 12
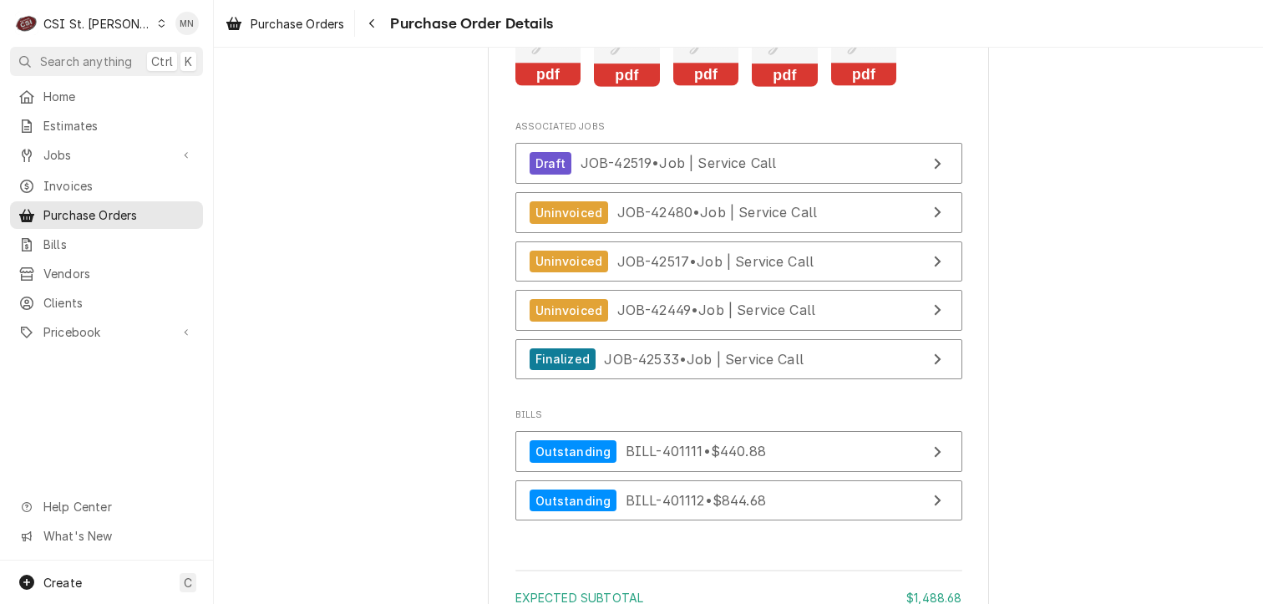
click at [855, 87] on icon "Attachments" at bounding box center [864, 47] width 66 height 79
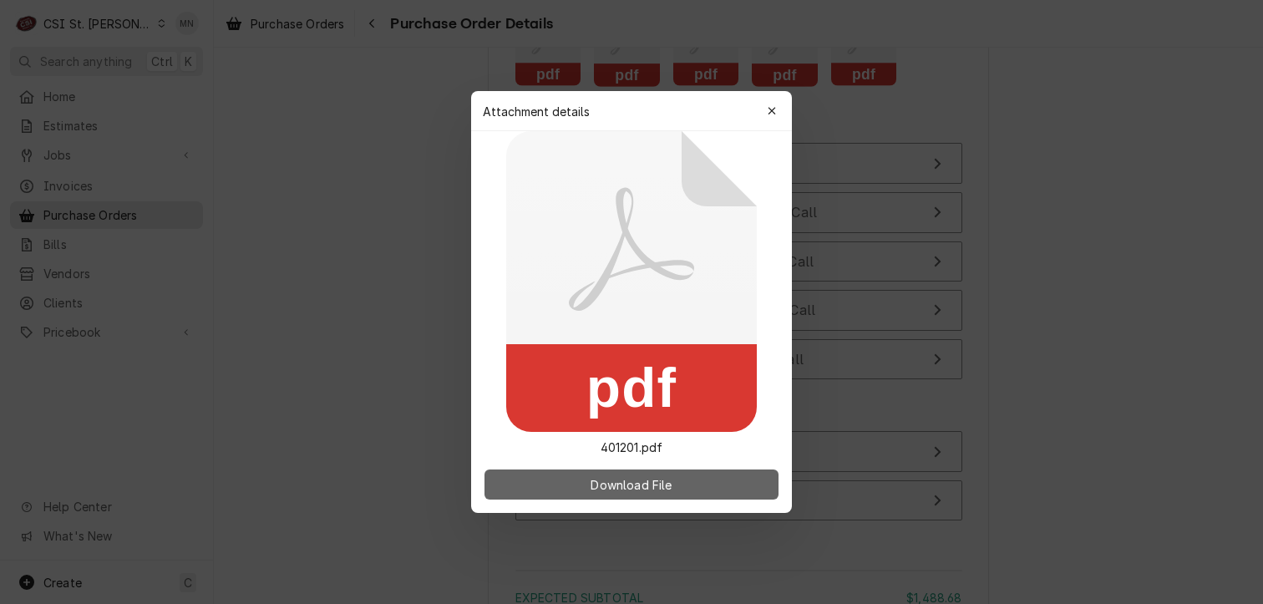
click at [642, 493] on button "Download File" at bounding box center [631, 484] width 294 height 30
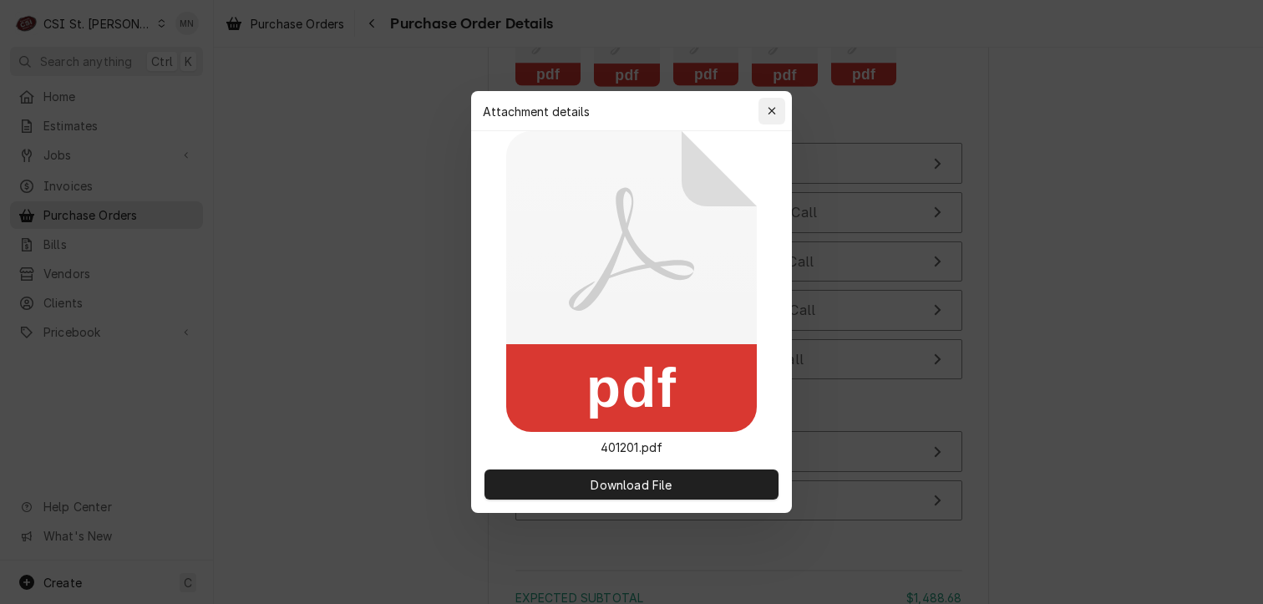
click at [778, 98] on button "button" at bounding box center [771, 111] width 27 height 27
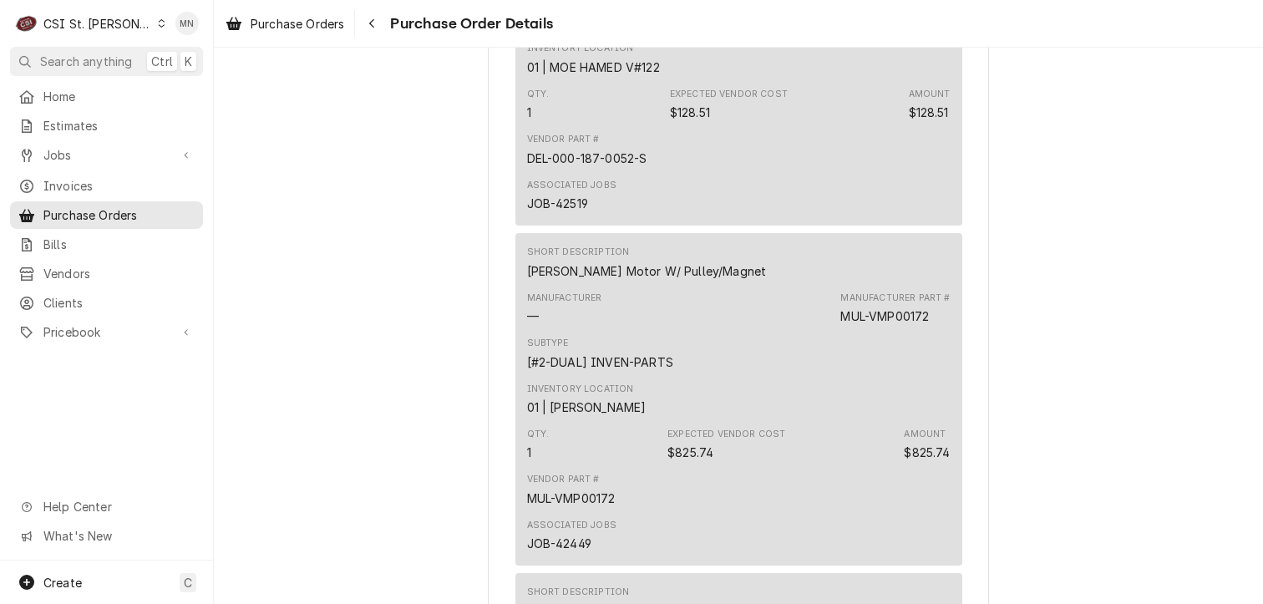
scroll to position [1623, 0]
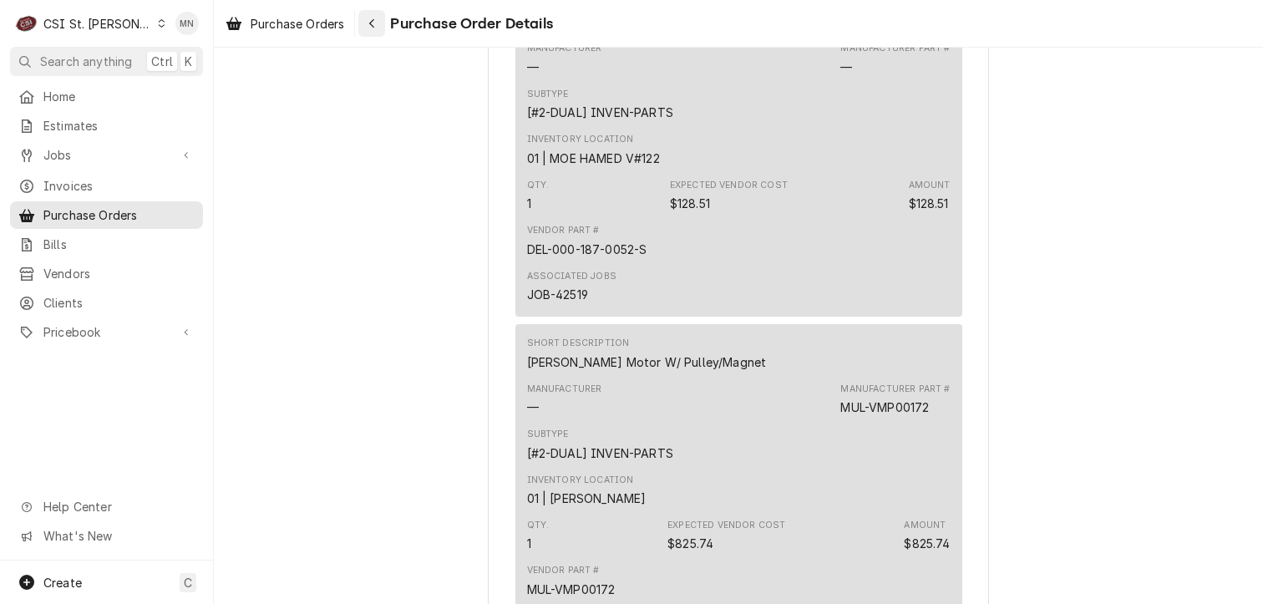
click at [374, 29] on div "Navigate back" at bounding box center [371, 23] width 17 height 17
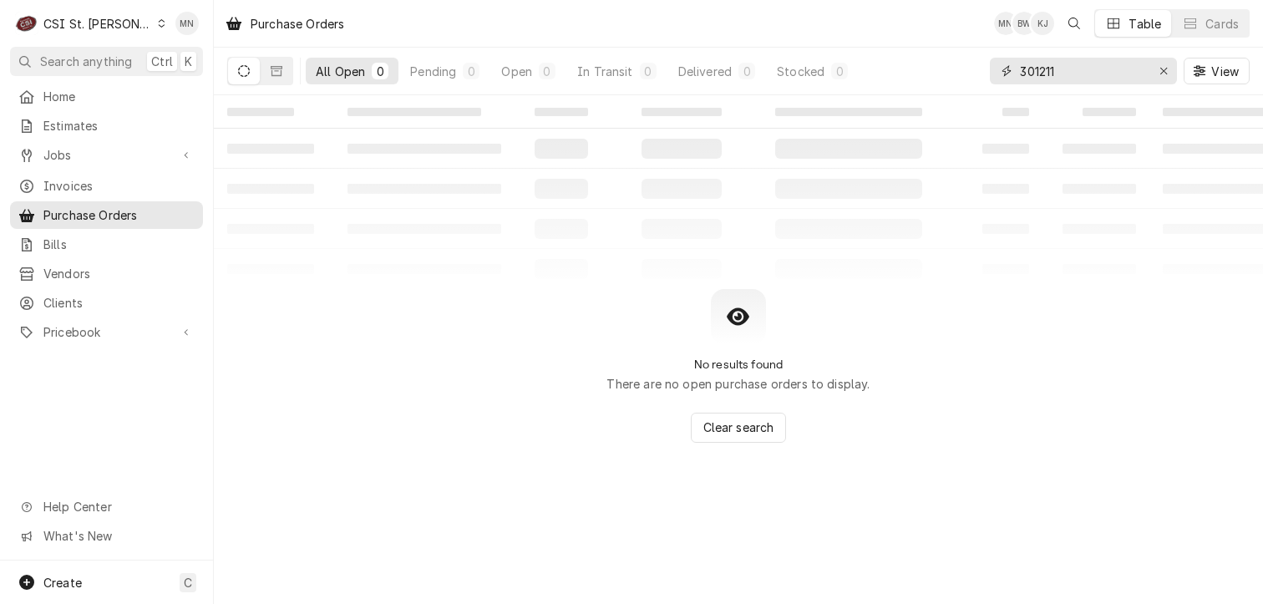
drag, startPoint x: 1066, startPoint y: 75, endPoint x: 445, endPoint y: 149, distance: 625.7
click at [825, 77] on div "All Open 0 Pending 0 Open 0 In Transit 0 Delivered 0 Stocked 0 301211 View" at bounding box center [738, 71] width 1022 height 47
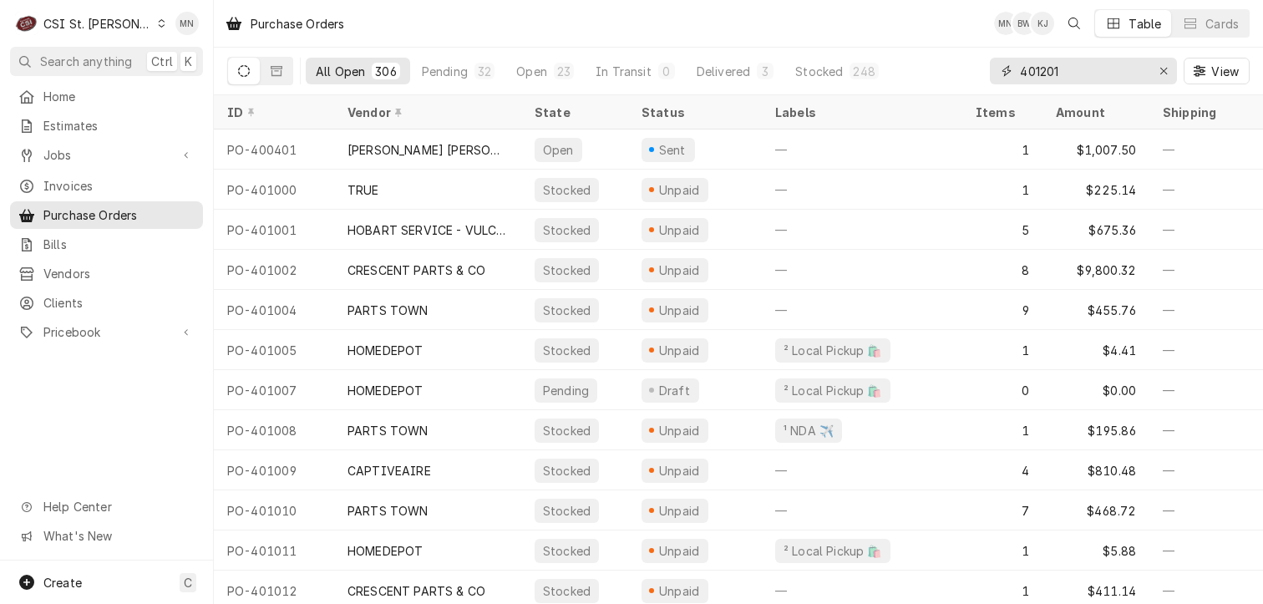
type input "401201"
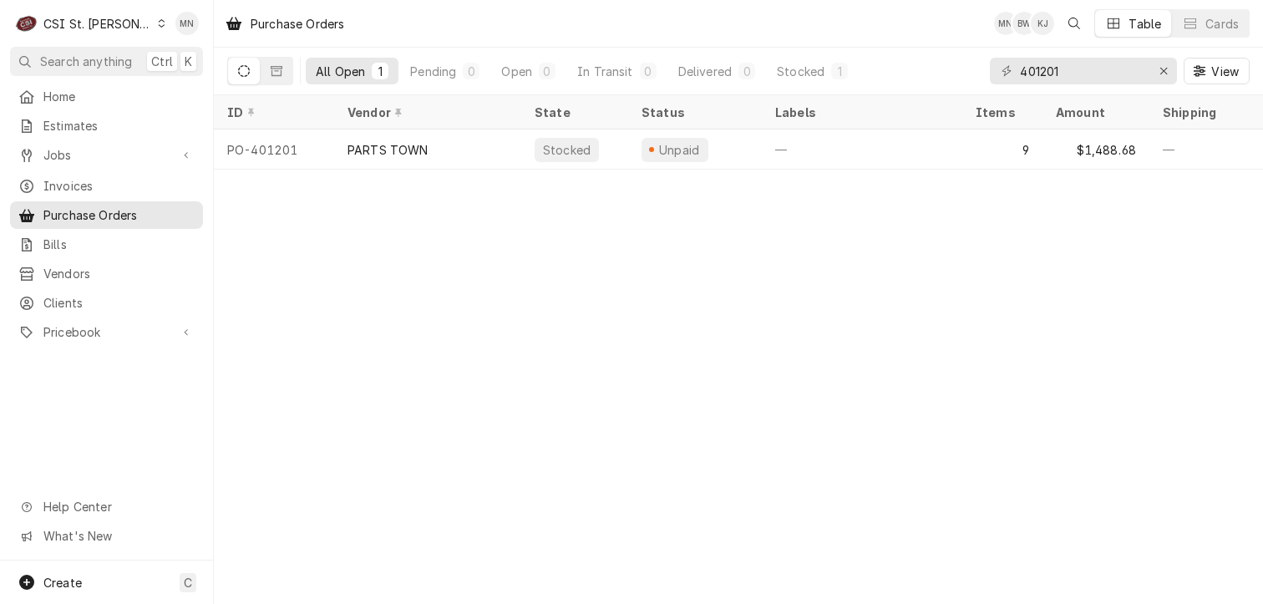
click at [439, 149] on div "PARTS TOWN" at bounding box center [427, 149] width 187 height 40
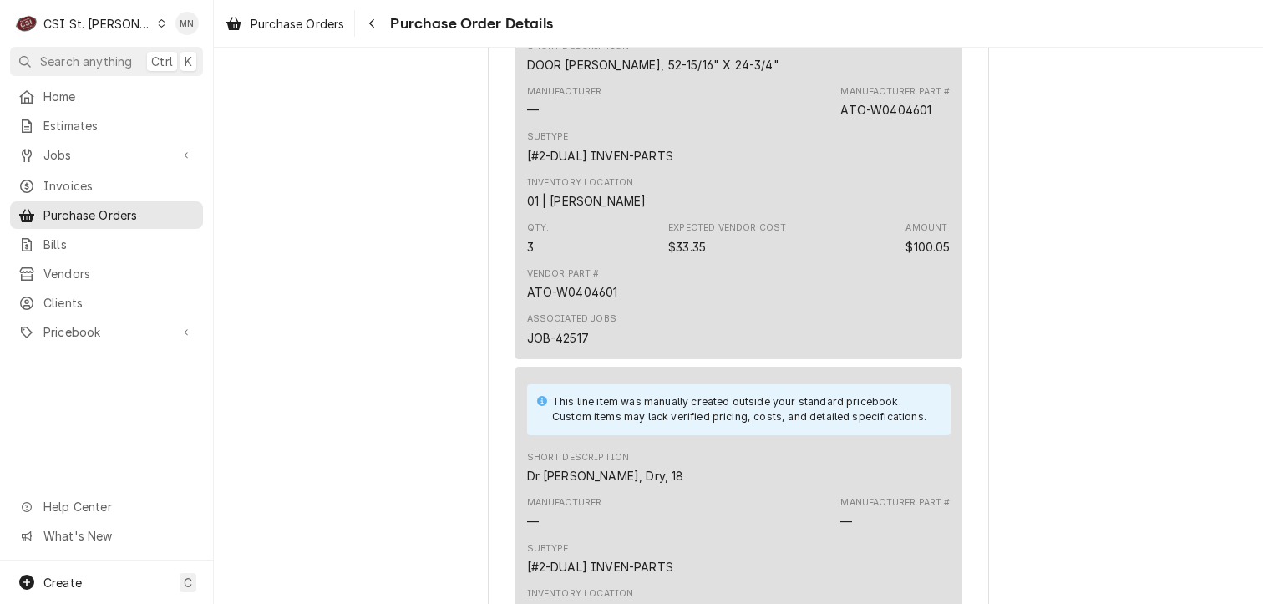
scroll to position [1086, 0]
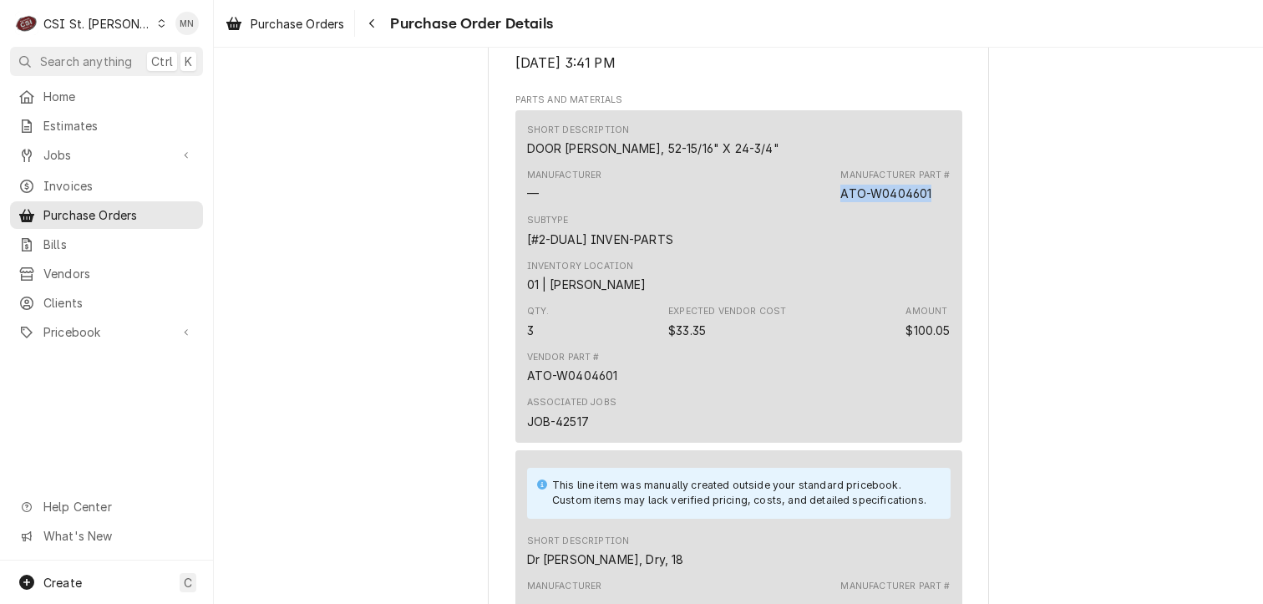
drag, startPoint x: 931, startPoint y: 247, endPoint x: 835, endPoint y: 244, distance: 96.1
click at [835, 208] on div "Manufacturer — Manufacturer Part # ATO-W0404601" at bounding box center [738, 185] width 423 height 45
copy div "ATO-W0404601"
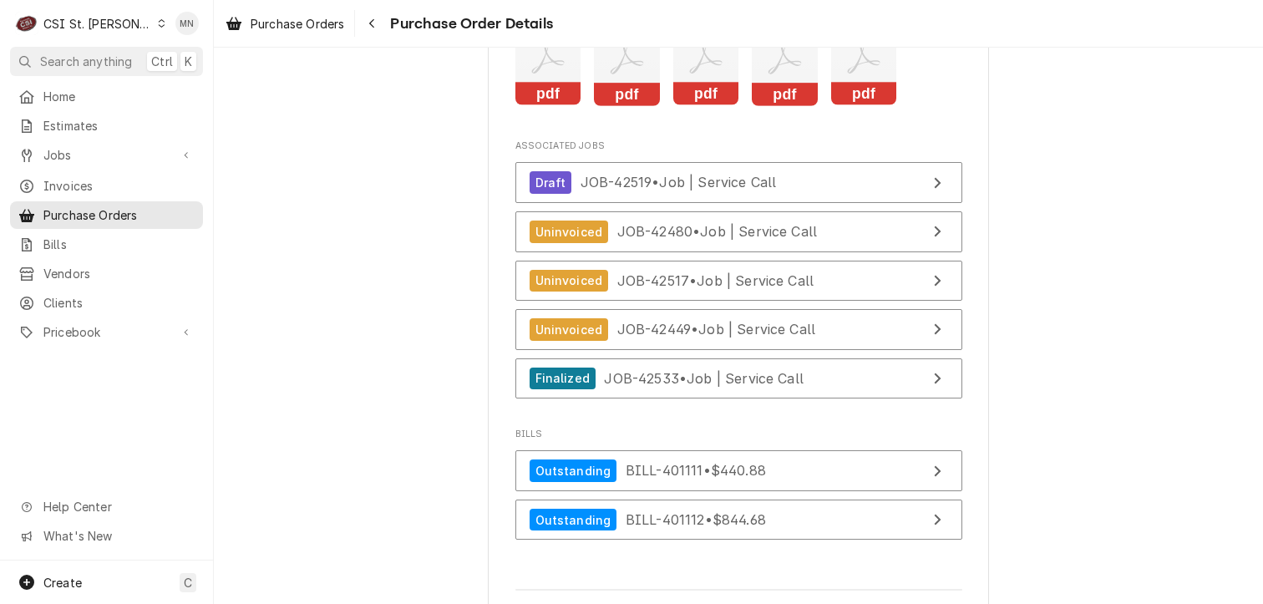
scroll to position [4426, 0]
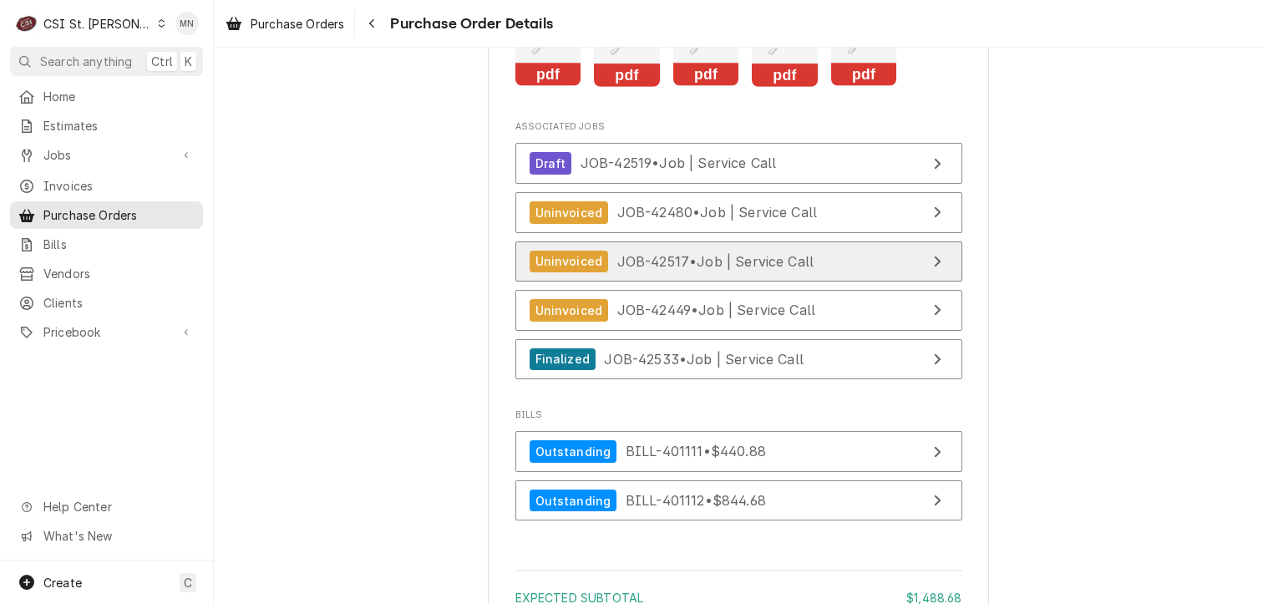
click at [741, 269] on span "JOB-42517 • Job | Service Call" at bounding box center [715, 260] width 197 height 17
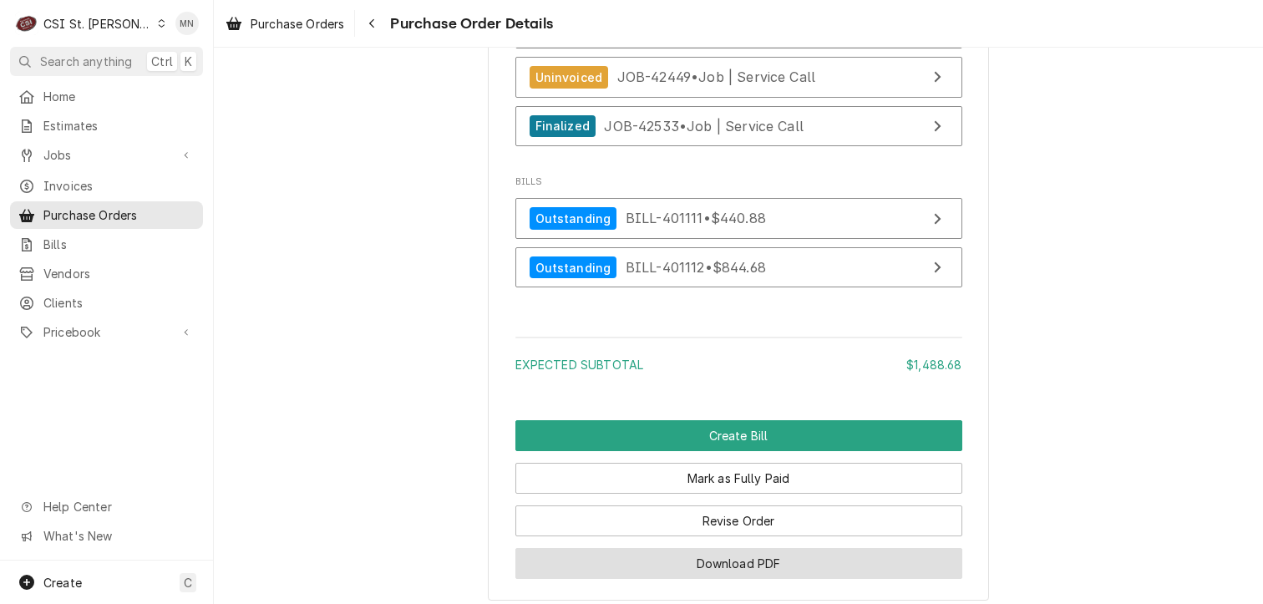
scroll to position [4797, 0]
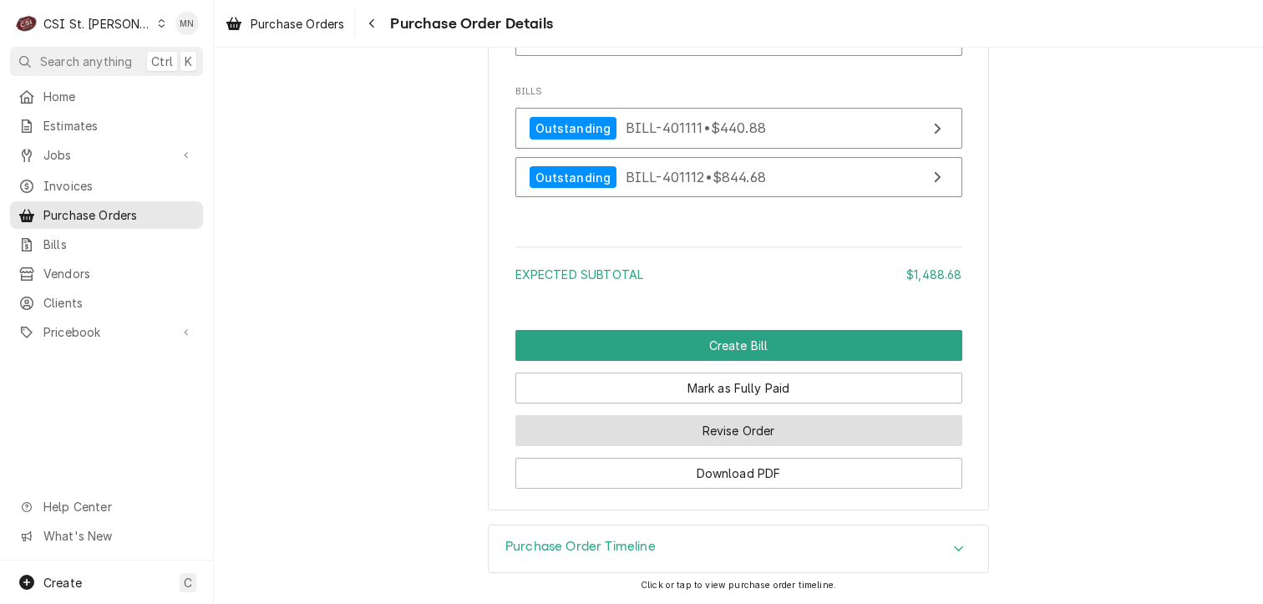
click at [744, 434] on button "Revise Order" at bounding box center [738, 430] width 447 height 31
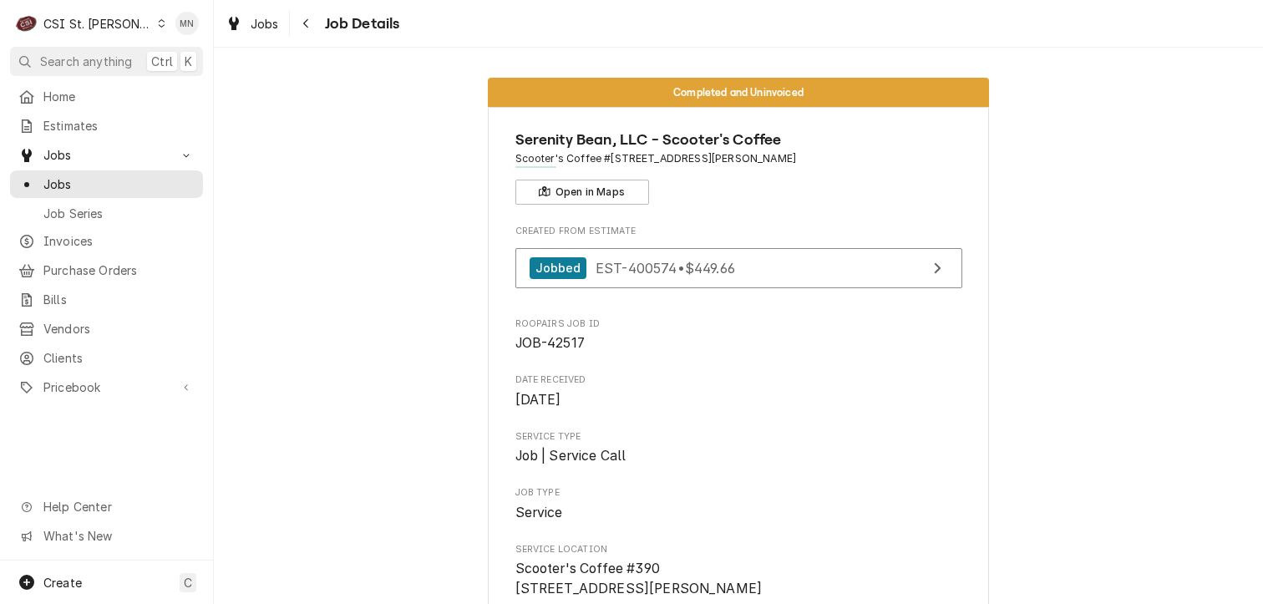
click at [80, 15] on div "CSI St. [PERSON_NAME]" at bounding box center [97, 24] width 109 height 18
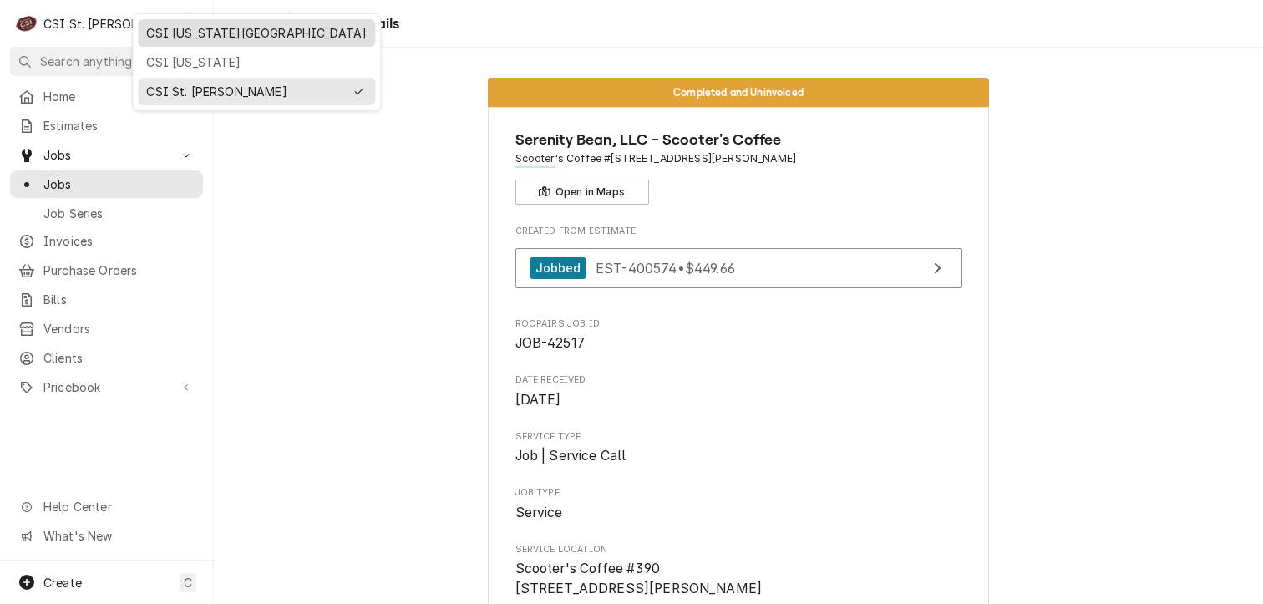
click at [167, 36] on div "CSI [US_STATE][GEOGRAPHIC_DATA]" at bounding box center [256, 33] width 220 height 18
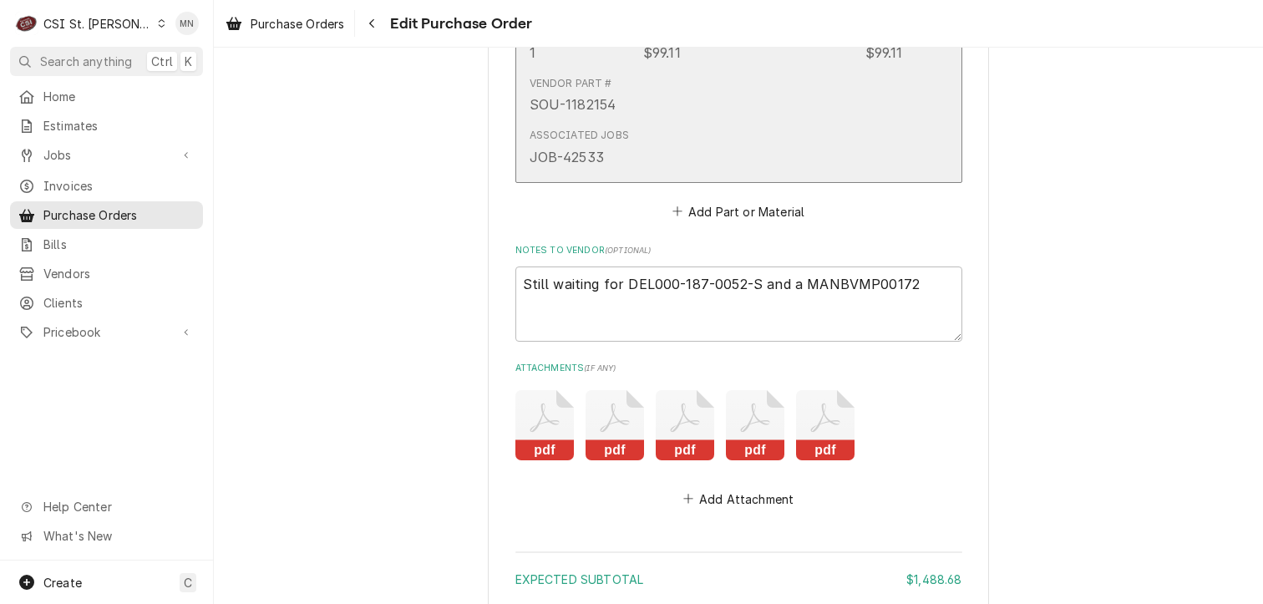
scroll to position [4342, 0]
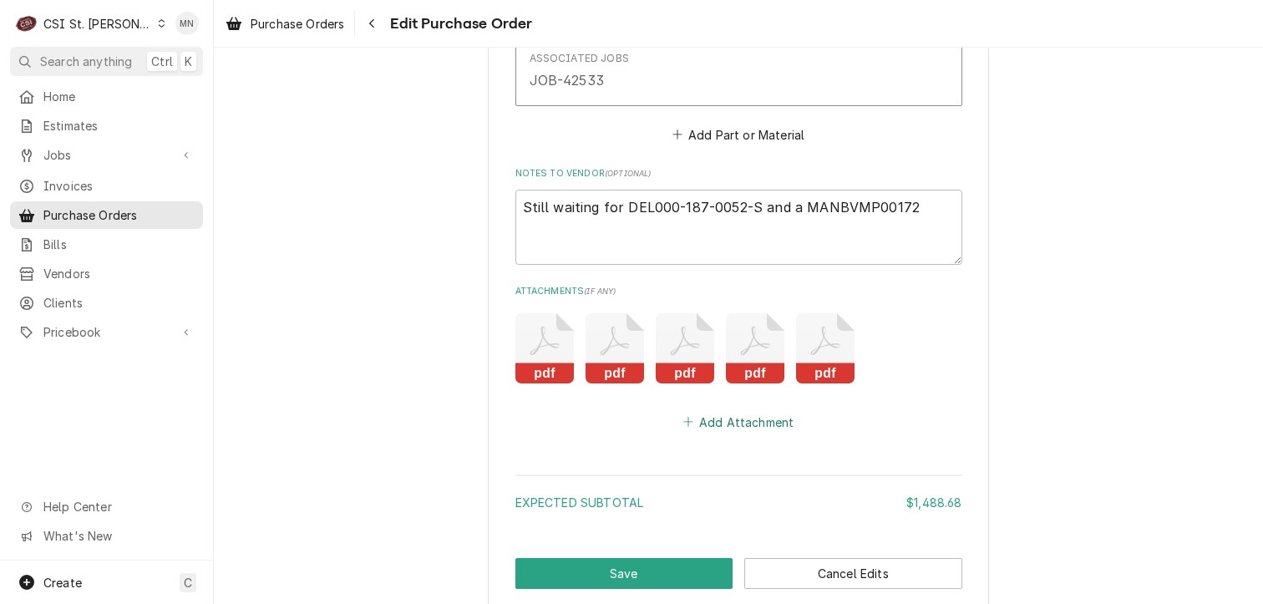
click at [748, 423] on button "Add Attachment" at bounding box center [738, 421] width 117 height 23
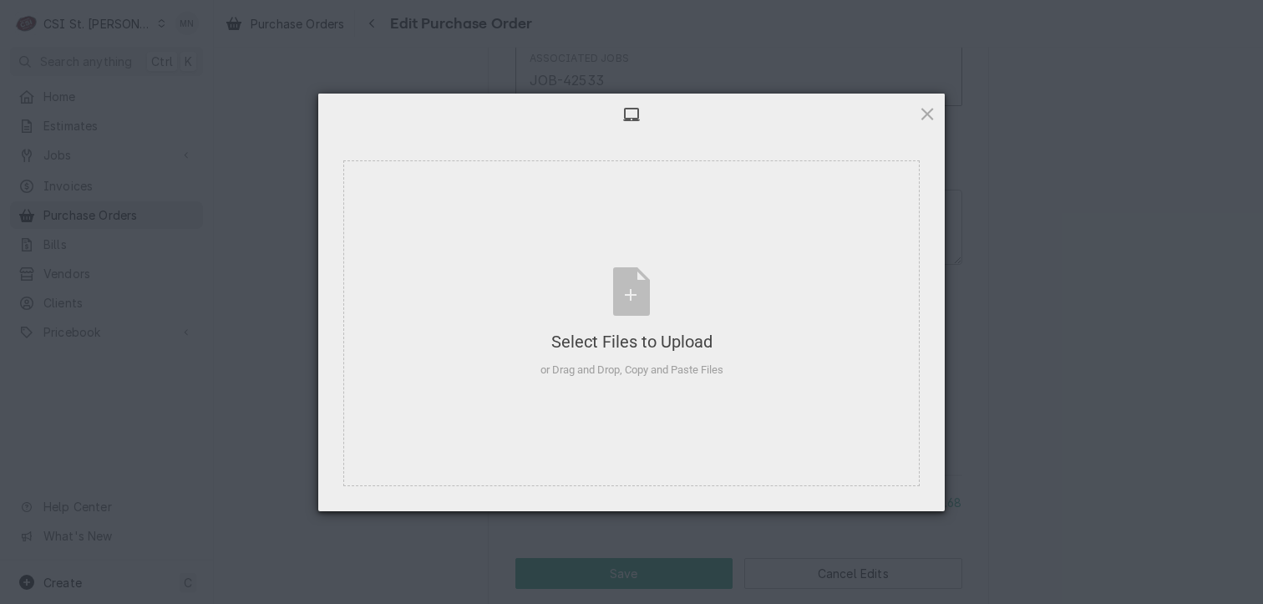
type textarea "x"
click at [642, 336] on div "Select Files to Upload" at bounding box center [631, 341] width 183 height 23
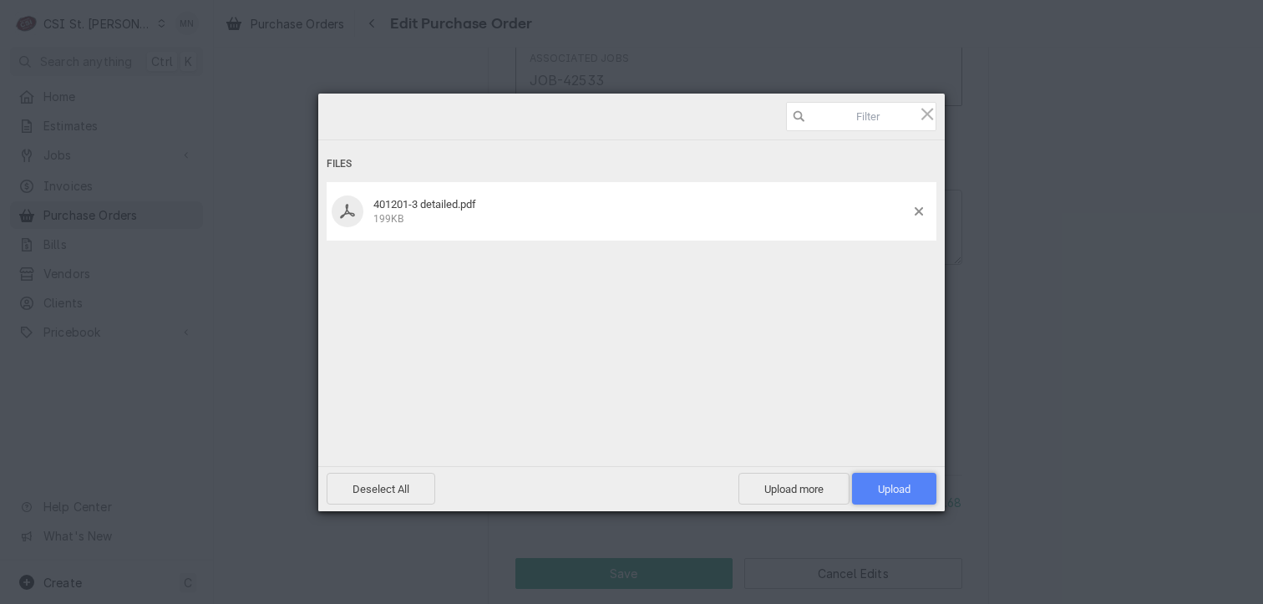
click at [897, 490] on span "Upload 1" at bounding box center [894, 489] width 33 height 13
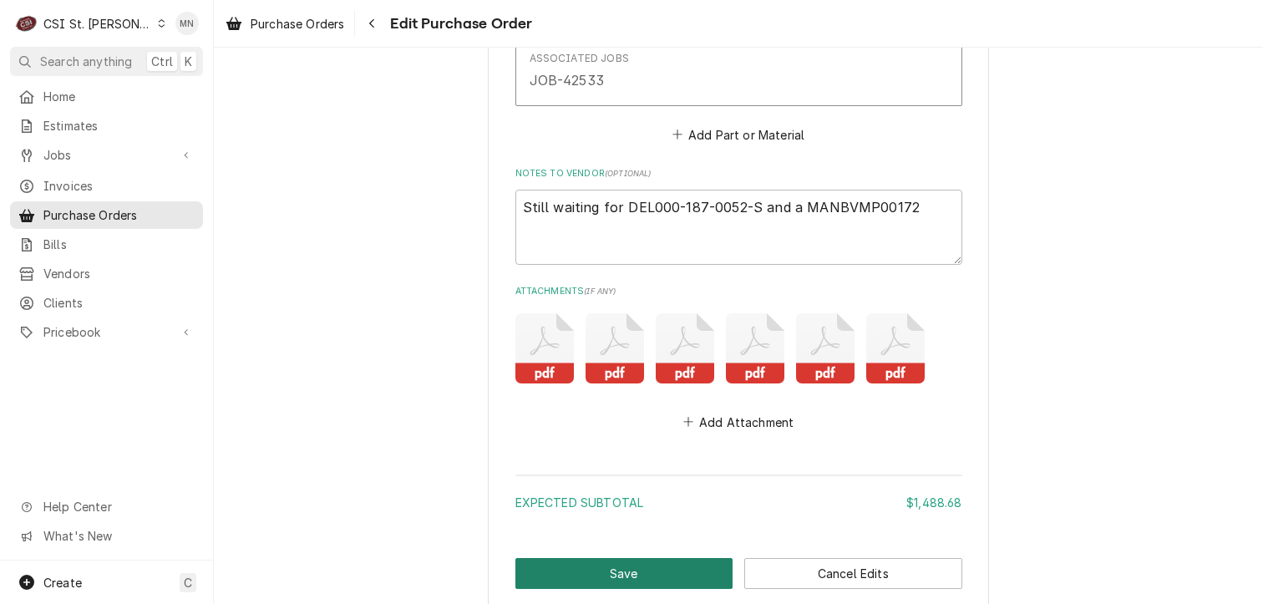
click at [620, 560] on button "Save" at bounding box center [624, 573] width 218 height 31
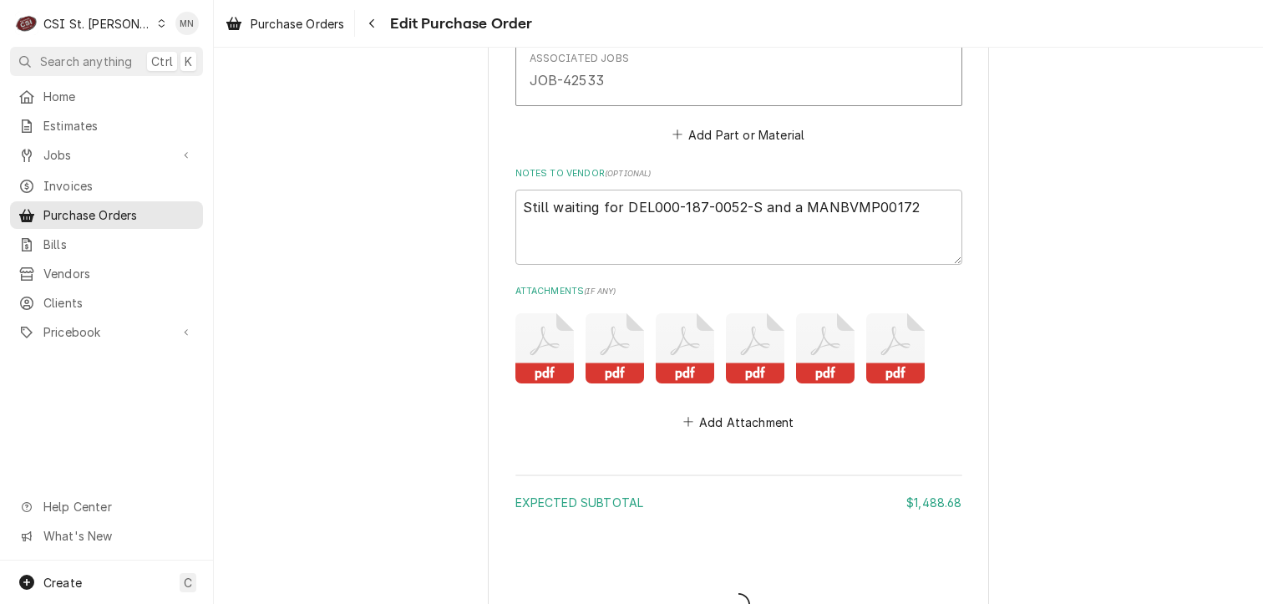
type textarea "x"
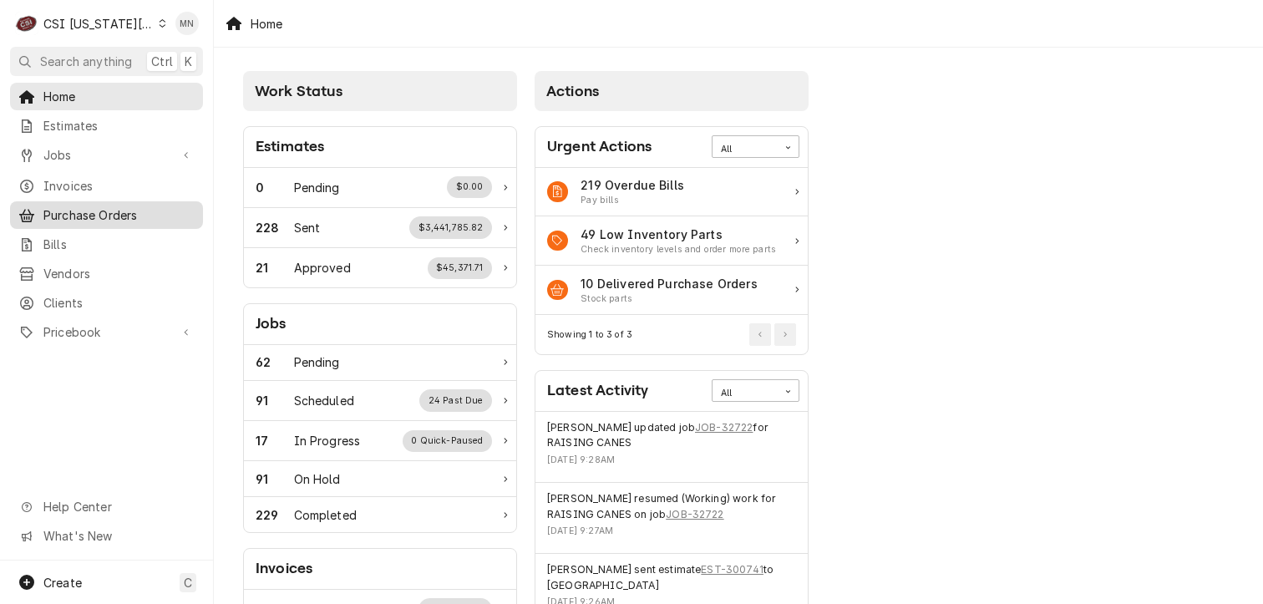
click at [70, 206] on span "Purchase Orders" at bounding box center [118, 215] width 151 height 18
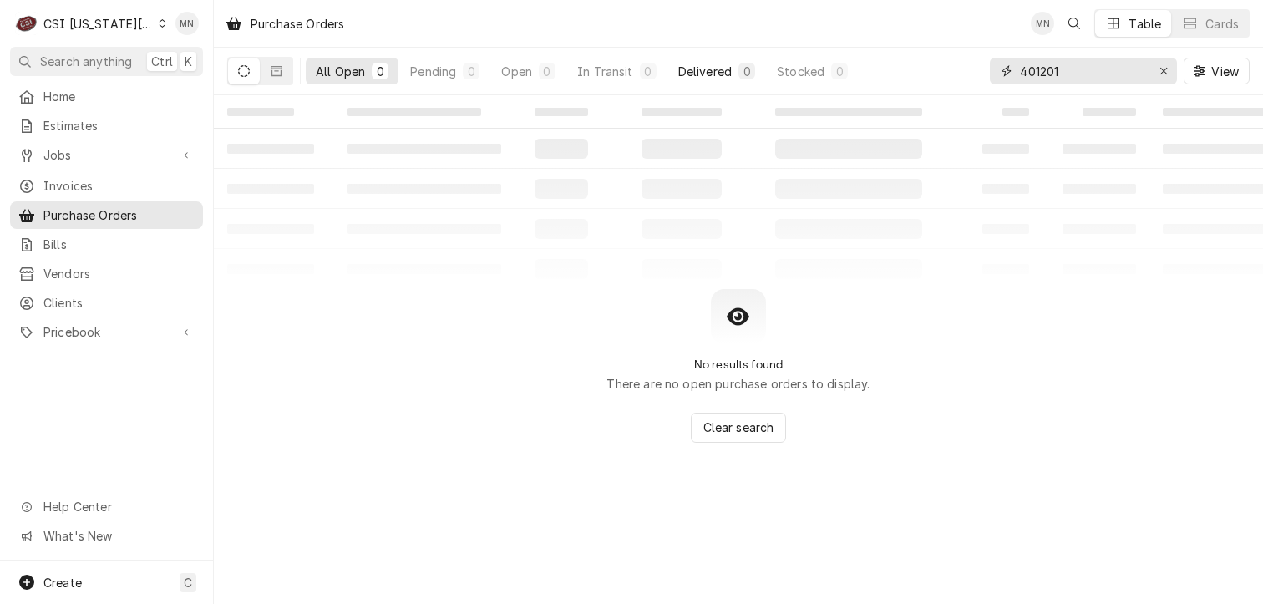
drag, startPoint x: 1082, startPoint y: 69, endPoint x: 716, endPoint y: 81, distance: 366.8
click at [787, 76] on div "All Open 0 Pending 0 Open 0 In Transit 0 Delivered 0 Stocked 0 401201 View" at bounding box center [738, 71] width 1022 height 47
type input "301530"
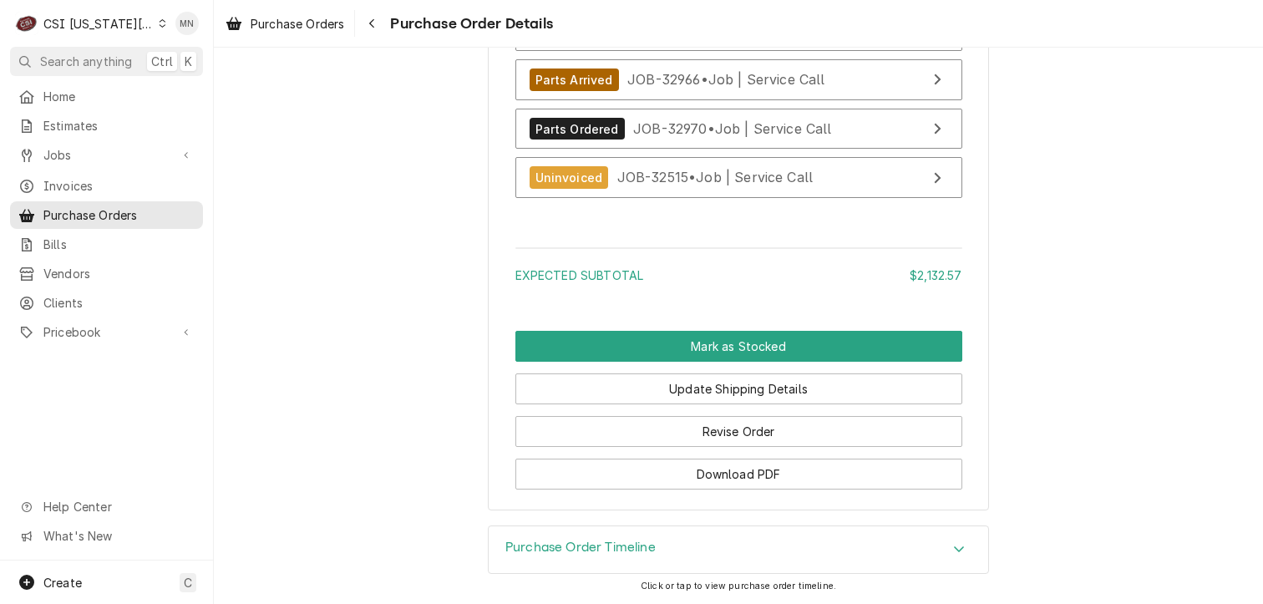
scroll to position [5449, 0]
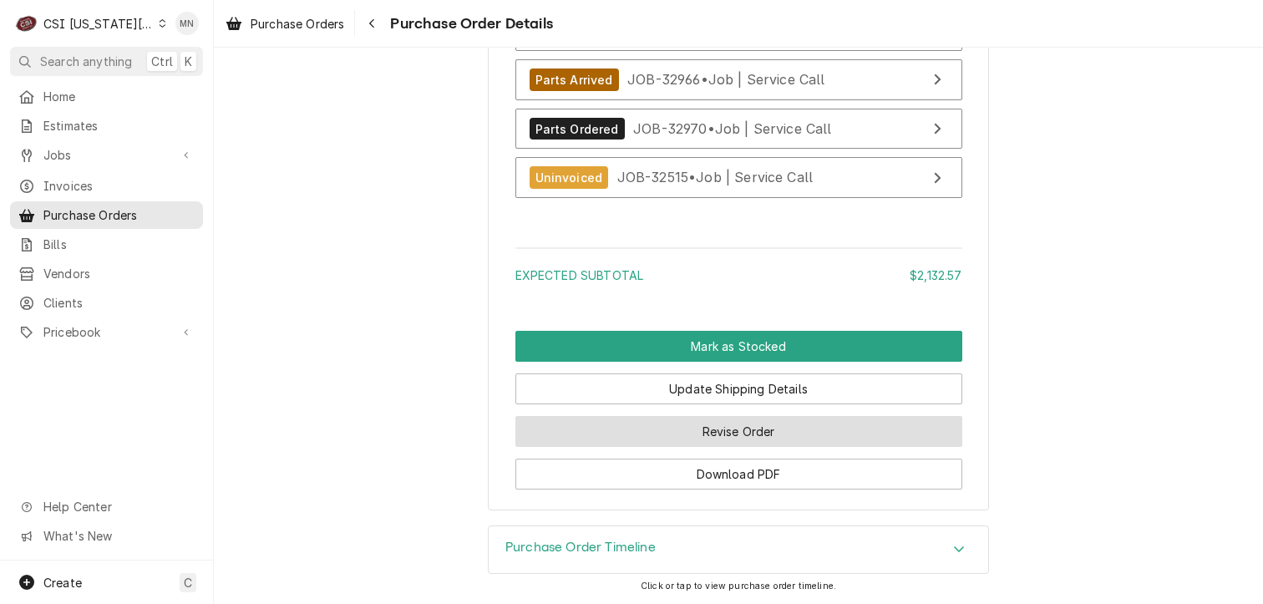
click at [732, 430] on button "Revise Order" at bounding box center [738, 431] width 447 height 31
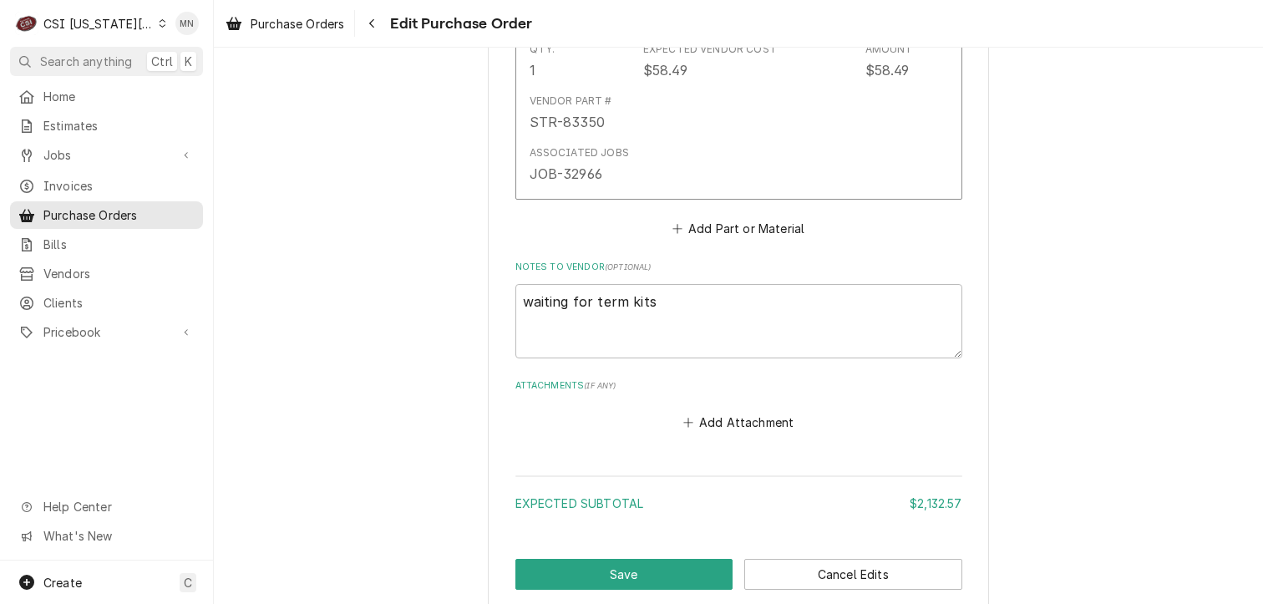
scroll to position [5293, 0]
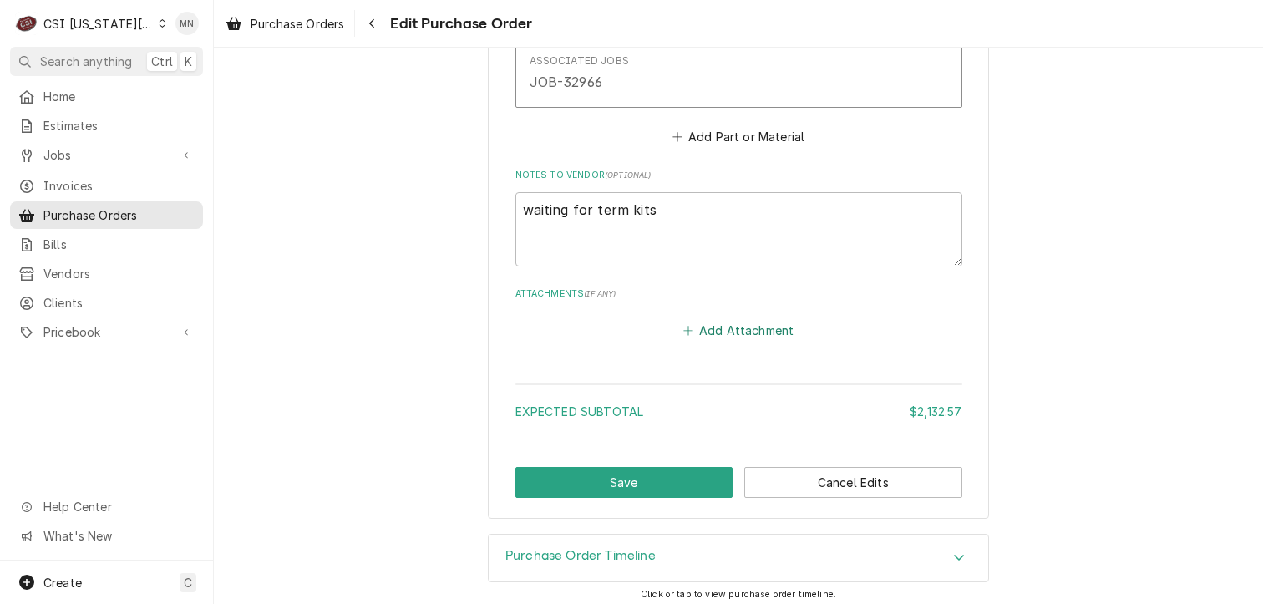
click at [735, 325] on button "Add Attachment" at bounding box center [738, 330] width 117 height 23
type textarea "x"
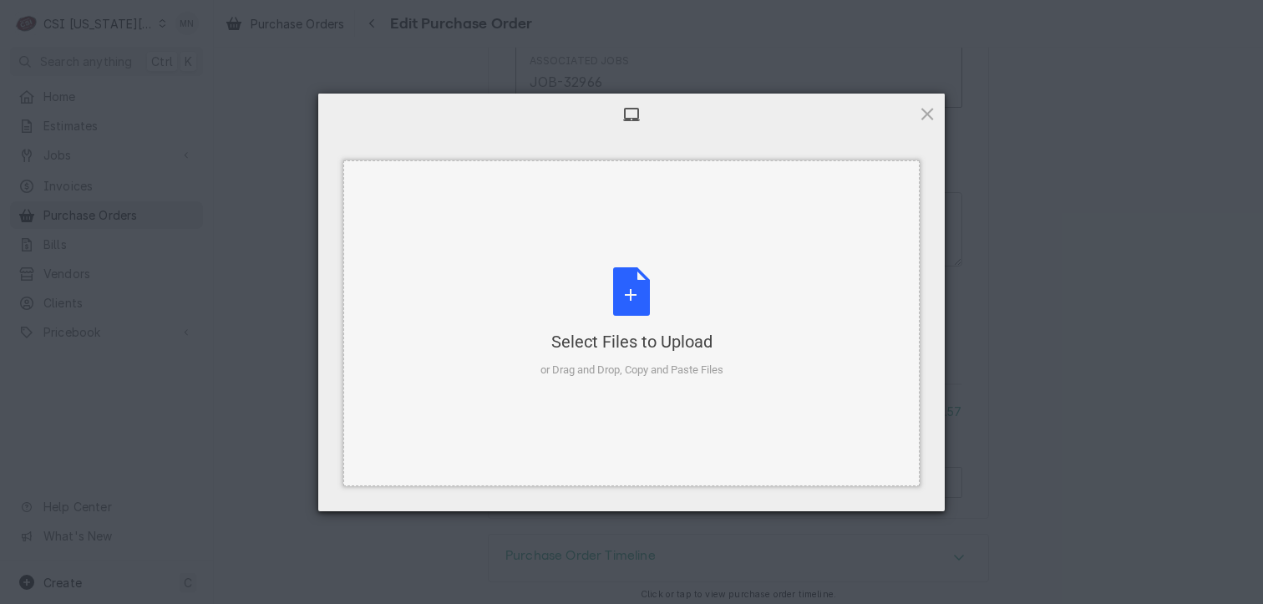
click at [613, 329] on div "Select Files to Upload or Drag and Drop, Copy and Paste Files" at bounding box center [631, 322] width 183 height 111
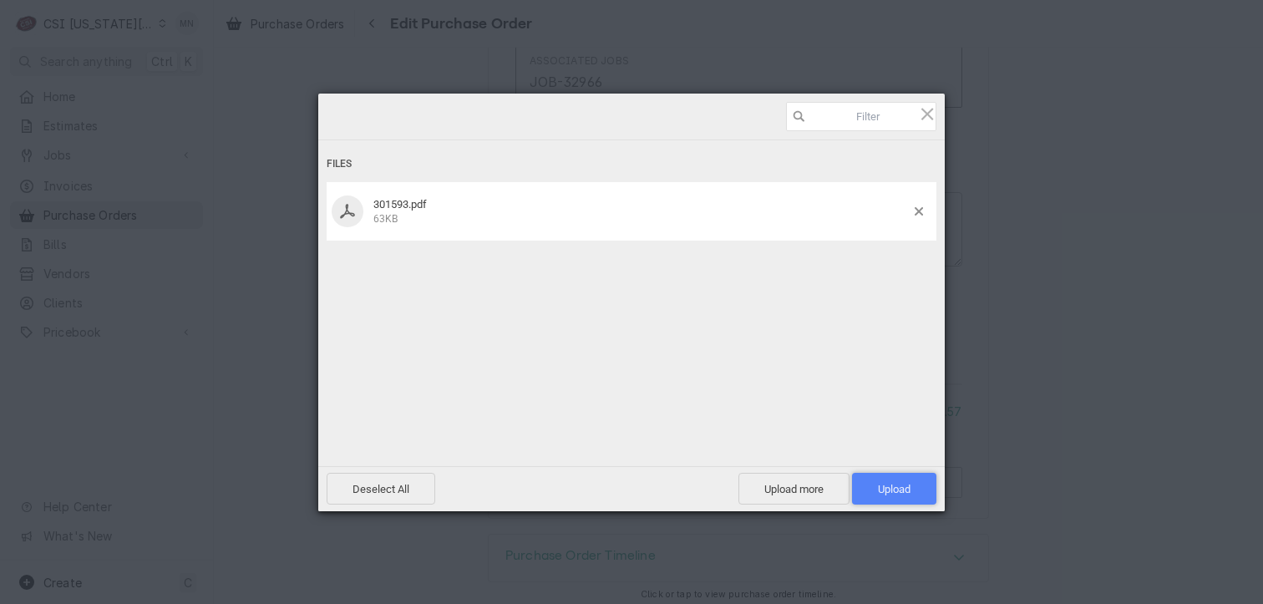
click at [913, 492] on span "Upload 1" at bounding box center [894, 489] width 84 height 32
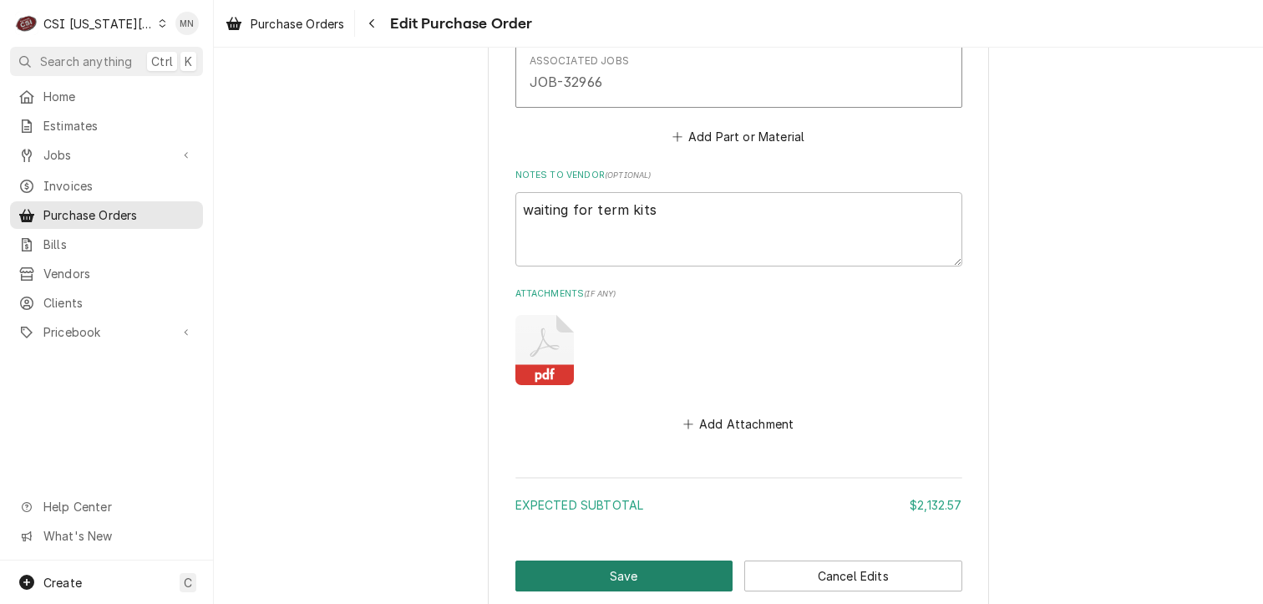
click at [681, 577] on button "Save" at bounding box center [624, 575] width 218 height 31
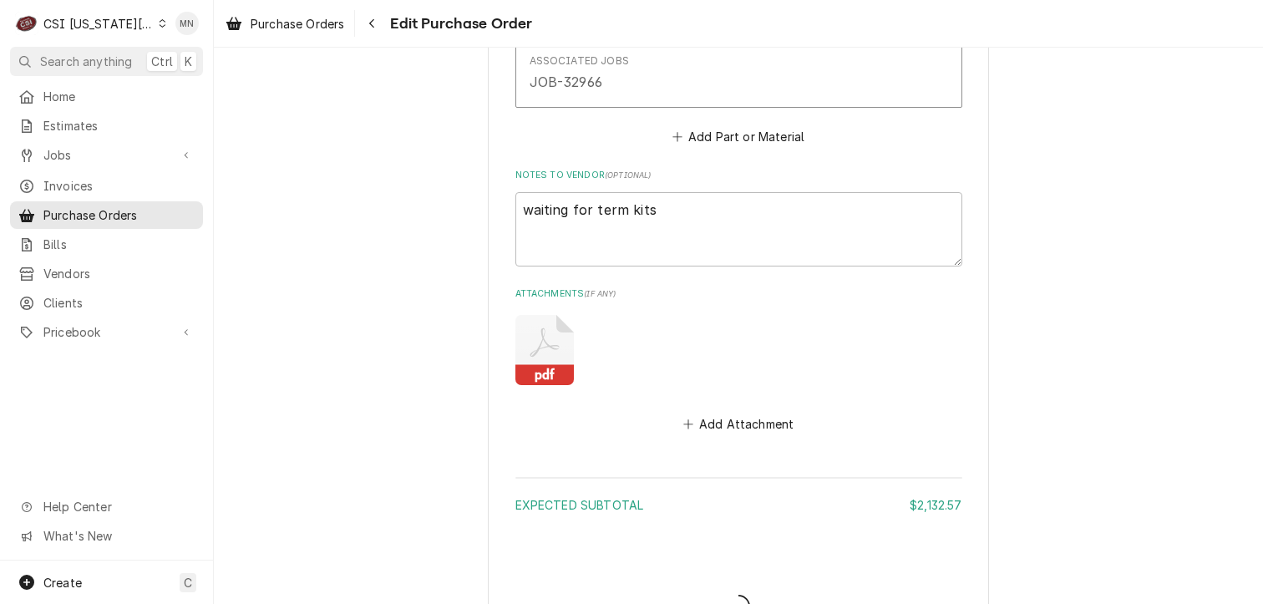
type textarea "x"
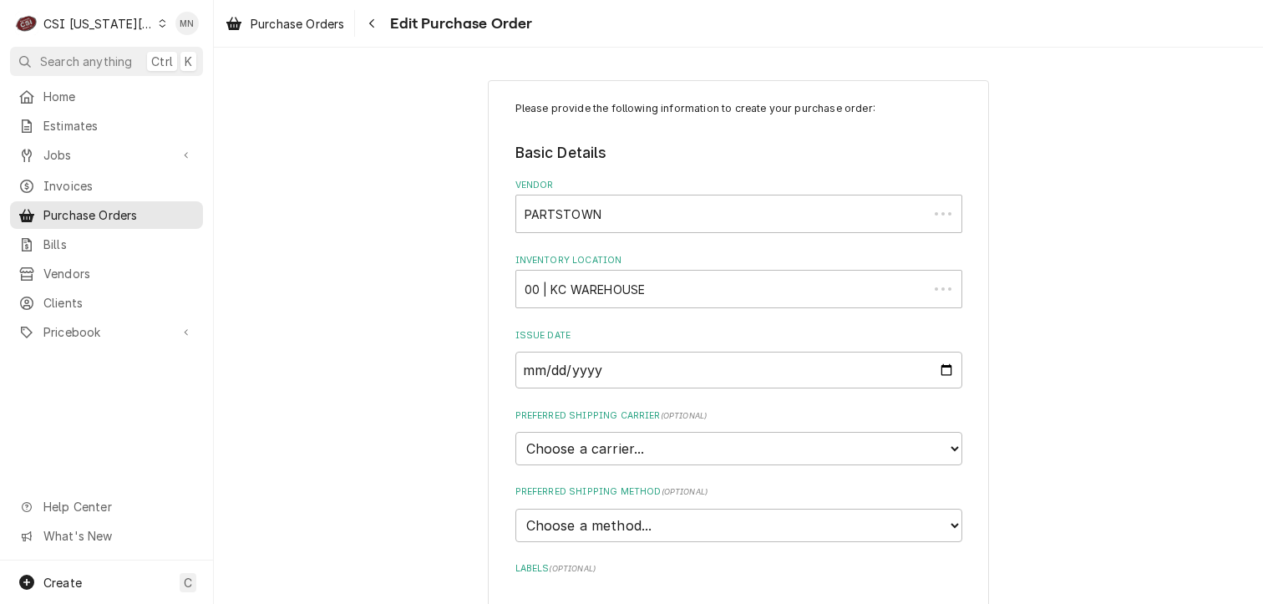
type textarea "x"
